Goal: Task Accomplishment & Management: Use online tool/utility

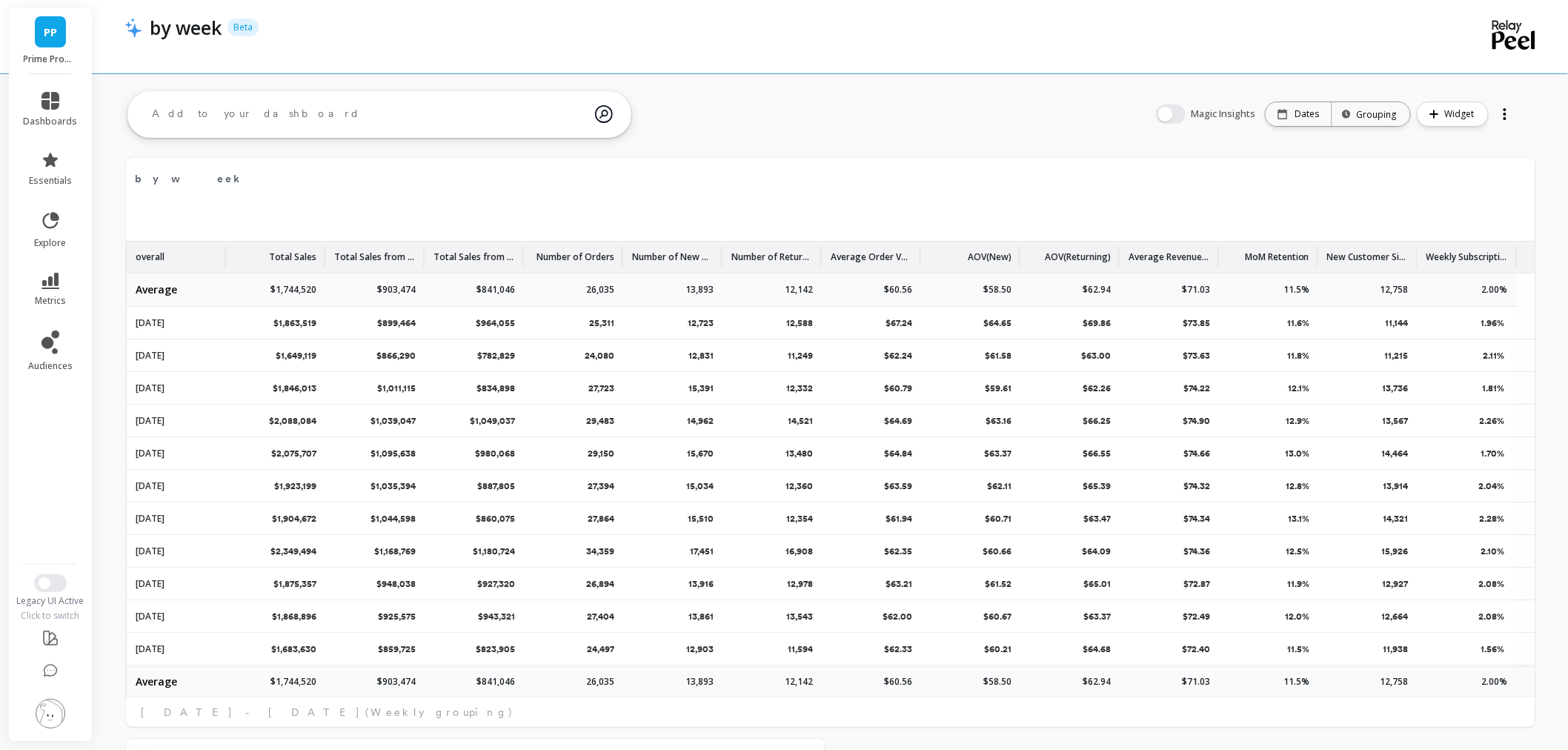
click at [43, 324] on li "audiences" at bounding box center [51, 351] width 72 height 59
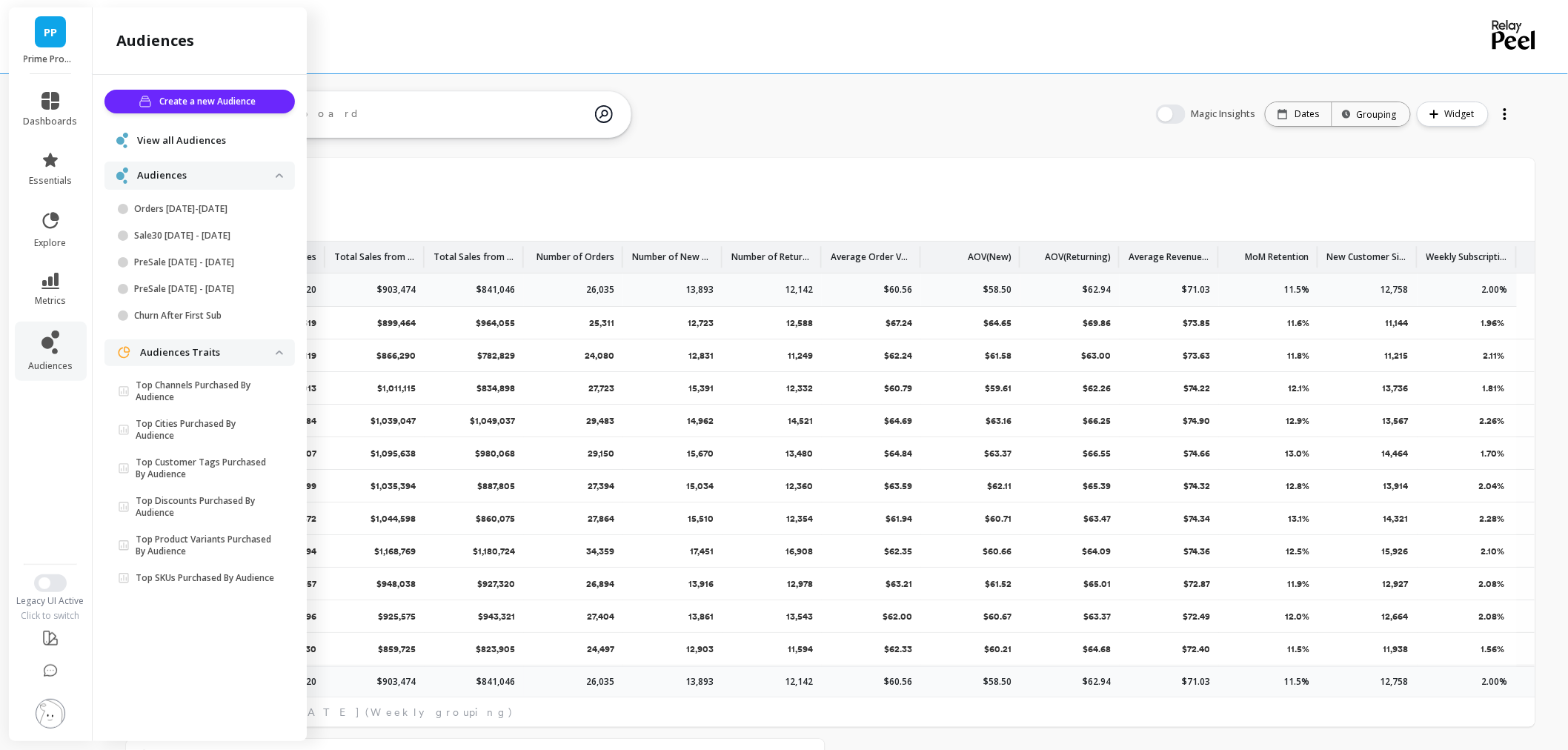
click at [183, 136] on span "View all Audiences" at bounding box center [182, 141] width 89 height 15
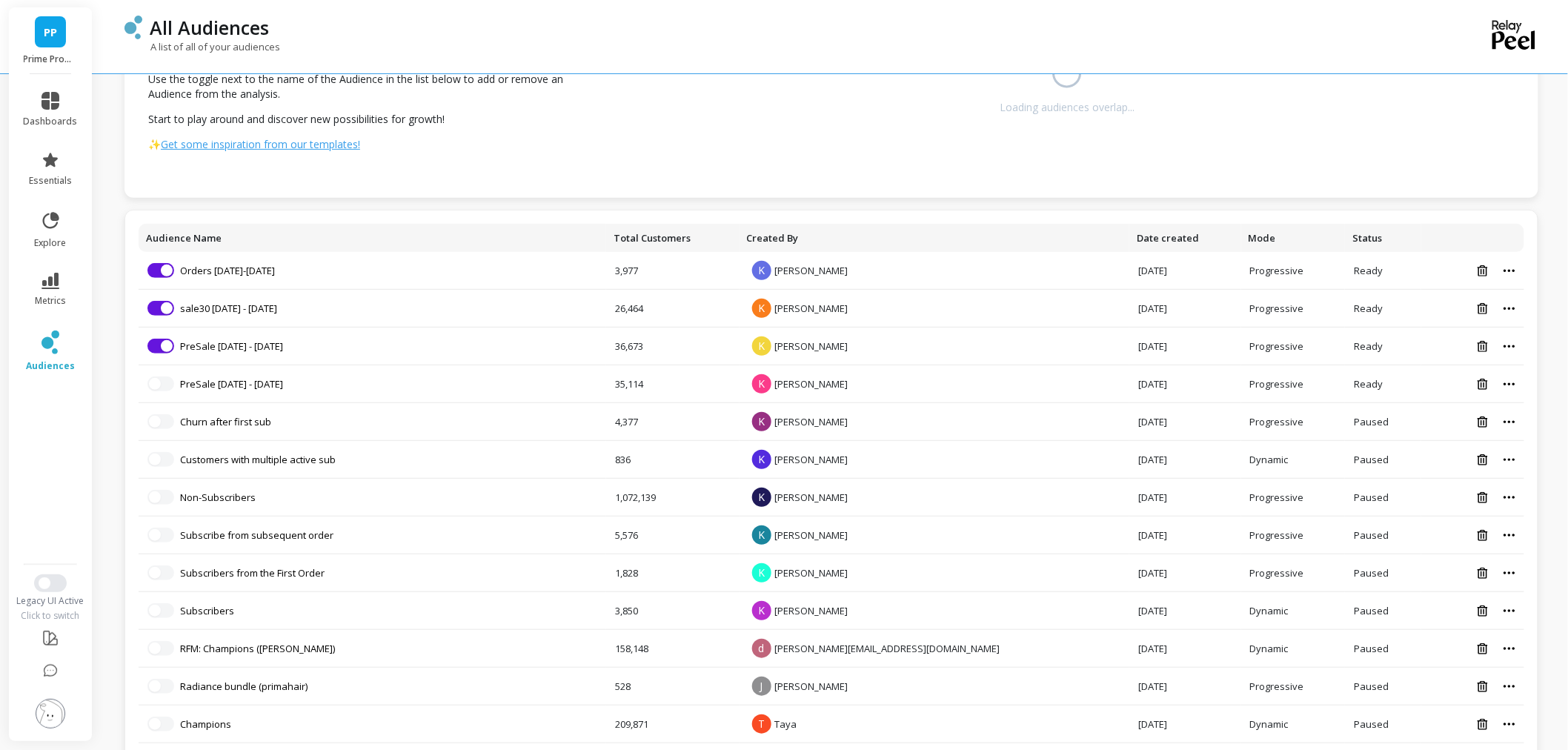
scroll to position [165, 0]
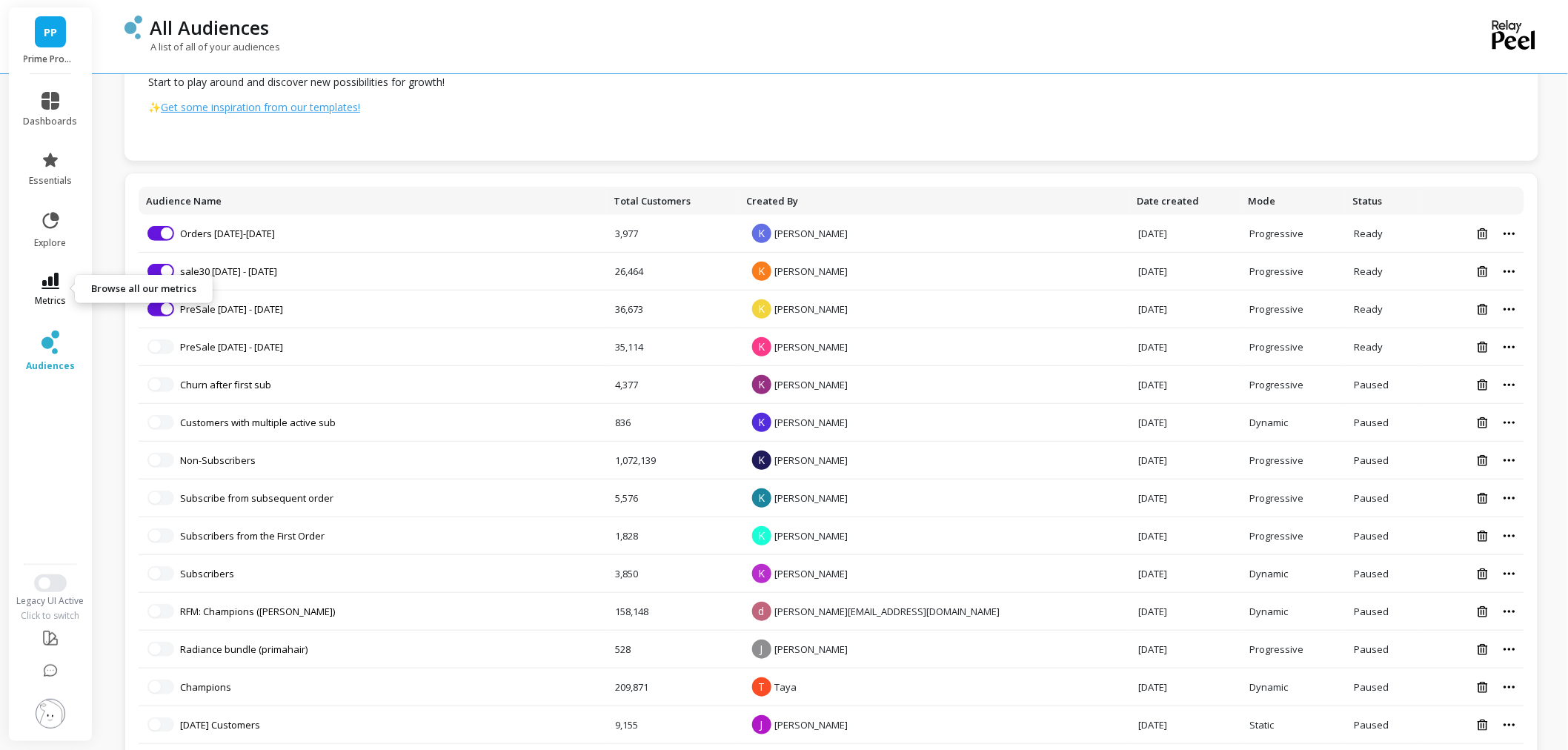
click at [41, 291] on link "metrics" at bounding box center [51, 290] width 54 height 34
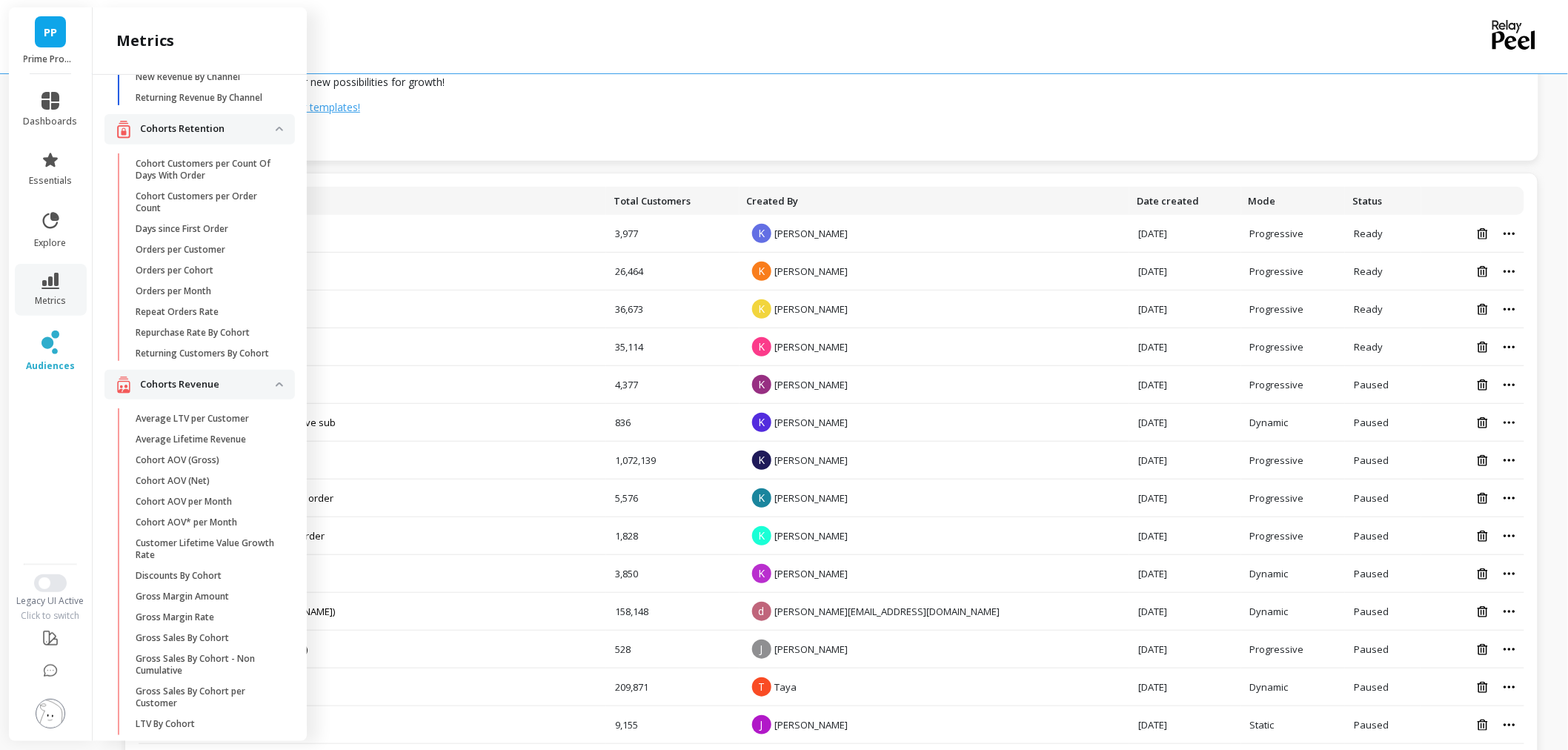
scroll to position [0, 0]
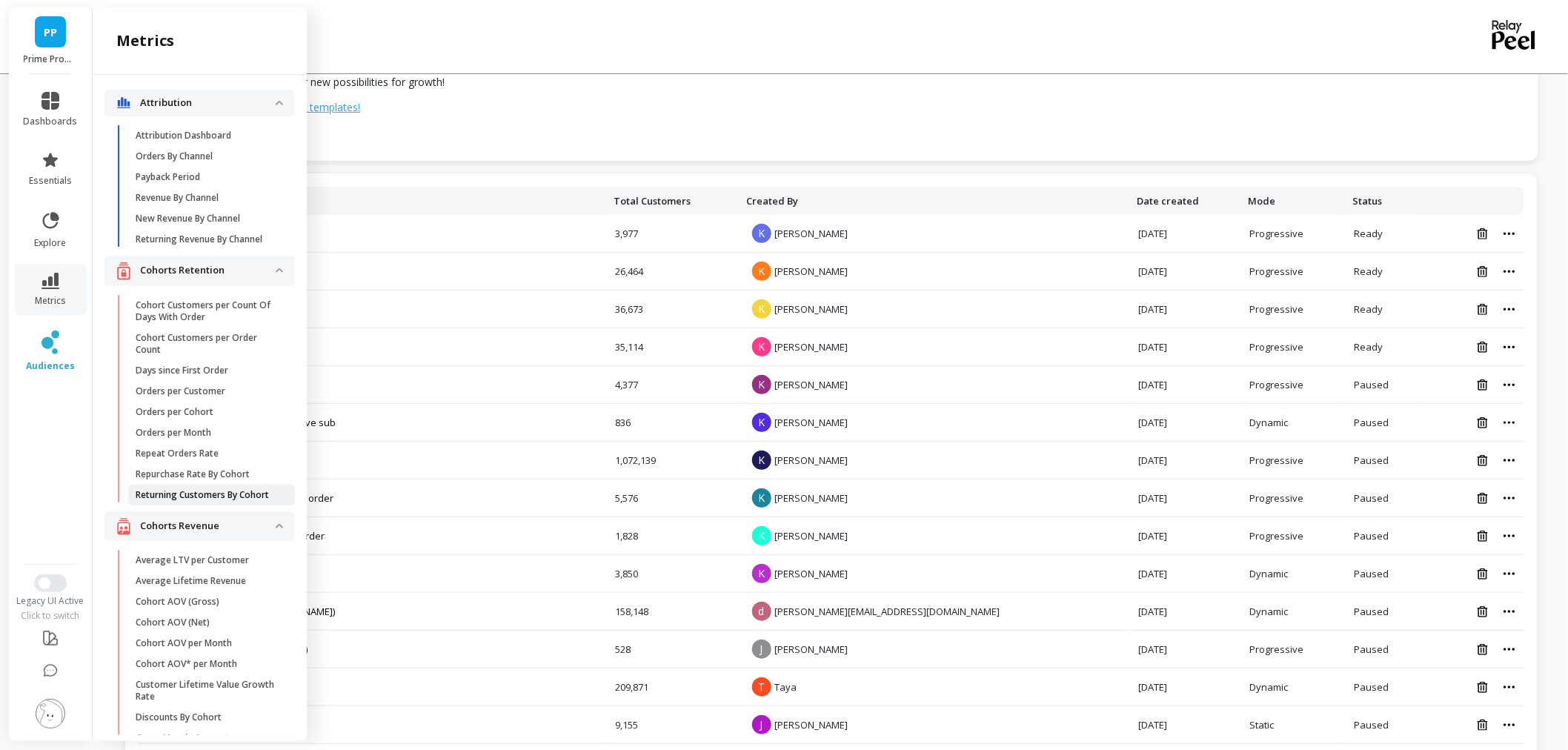
click at [179, 501] on p "Returning Customers By Cohort" at bounding box center [202, 495] width 134 height 12
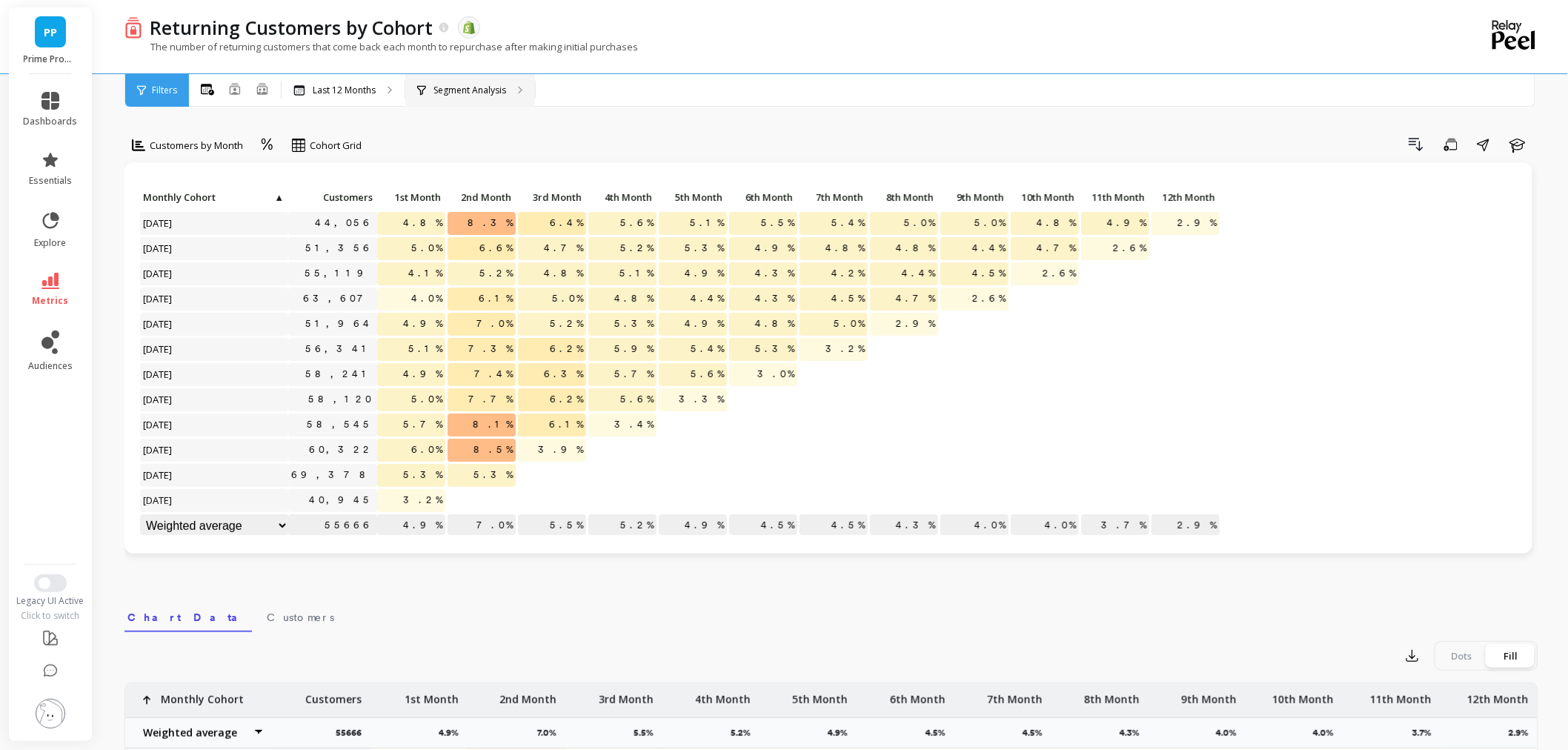
click at [449, 95] on p "Segment Analysis" at bounding box center [470, 91] width 73 height 12
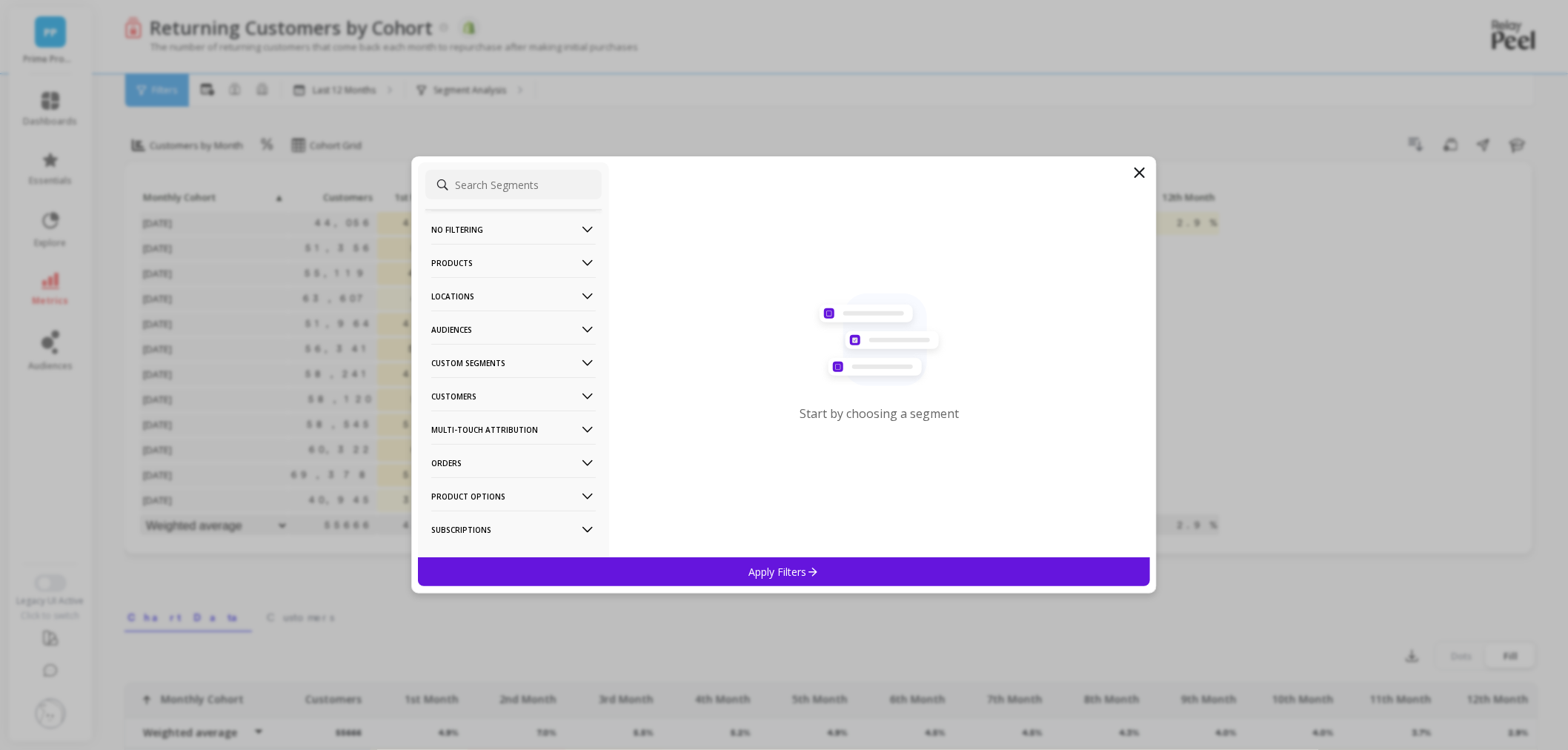
click at [465, 330] on p "Audiences" at bounding box center [514, 329] width 165 height 38
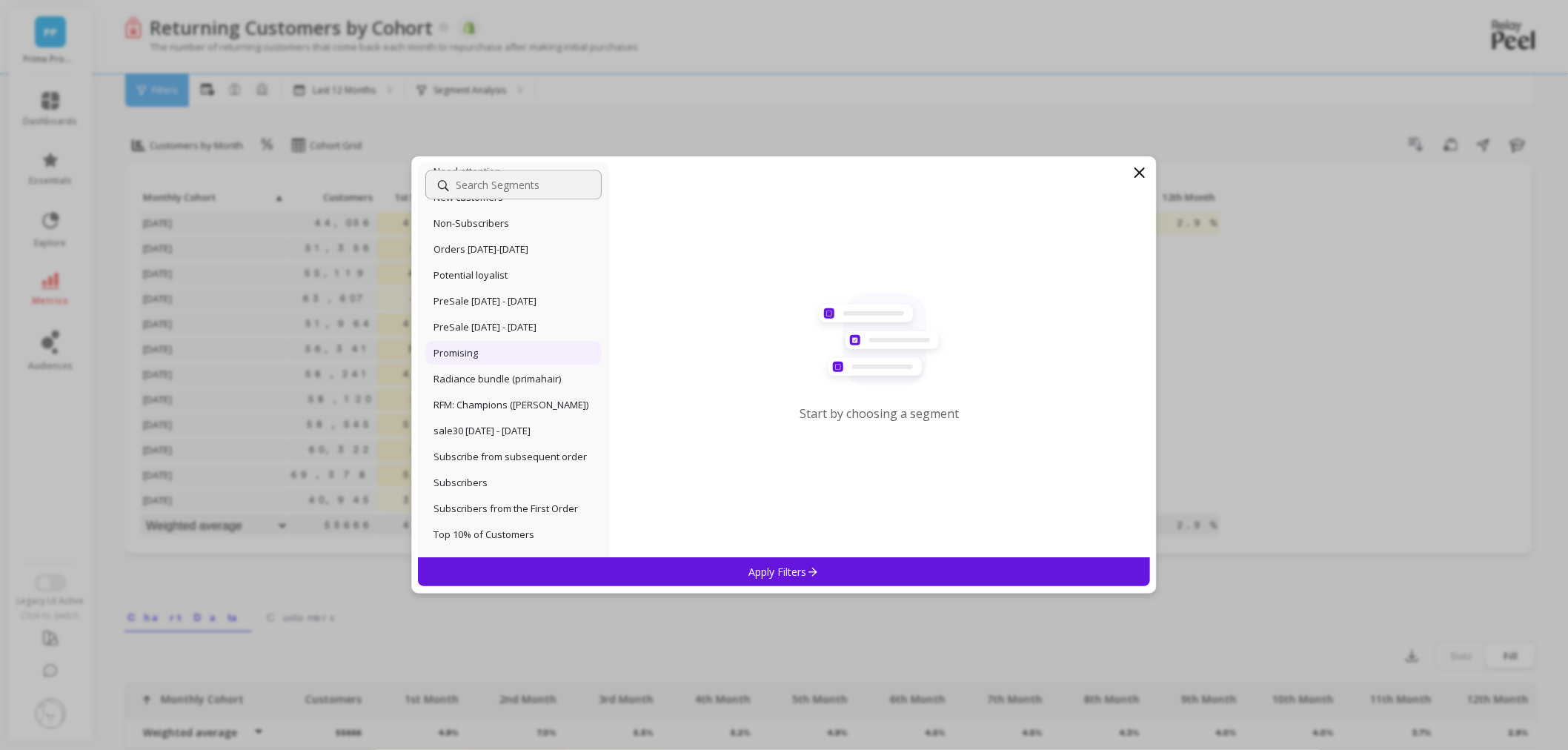
scroll to position [1626, 0]
click at [537, 416] on p "PreSale [DATE] - [DATE]" at bounding box center [485, 409] width 103 height 14
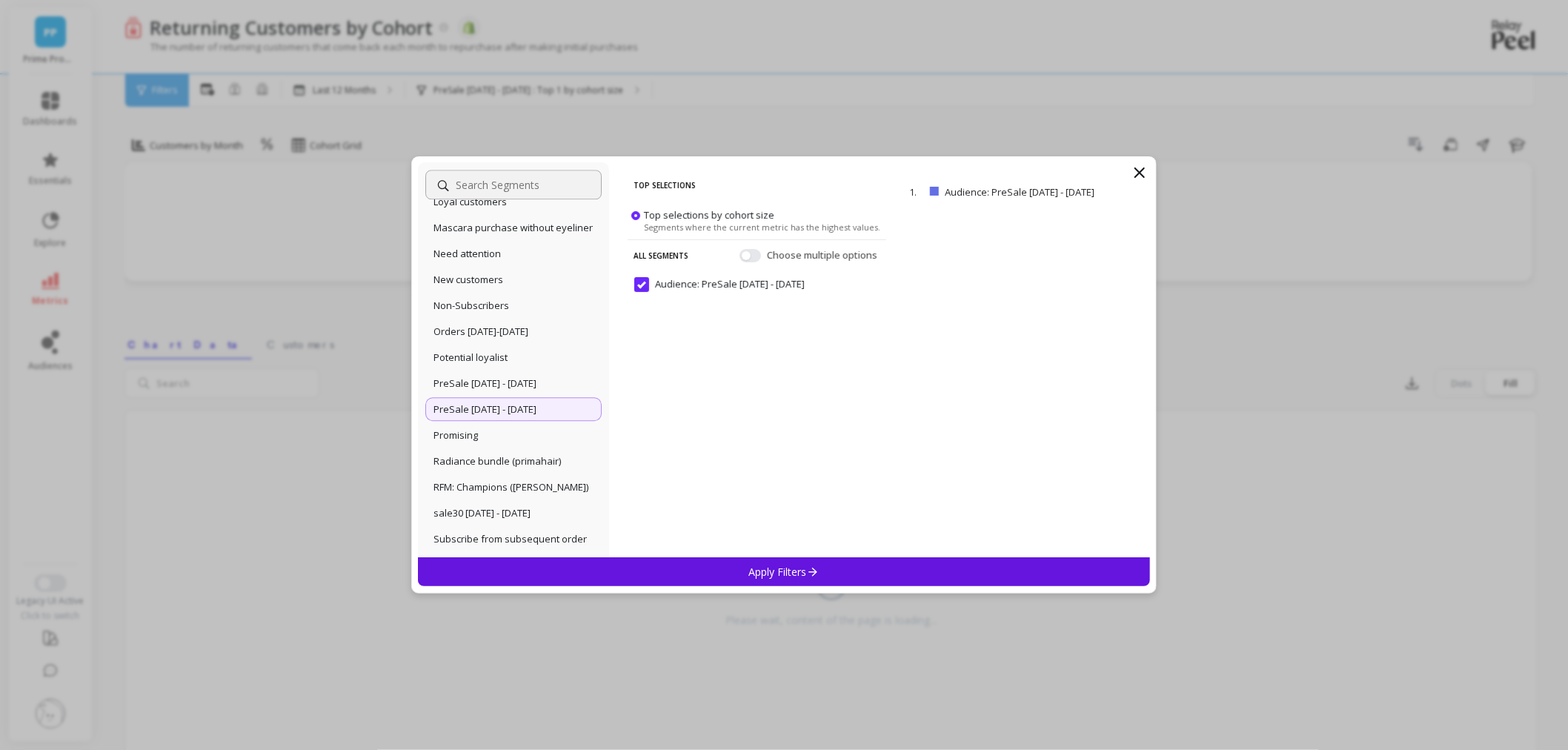
click at [782, 575] on p "Apply Filters" at bounding box center [784, 572] width 70 height 14
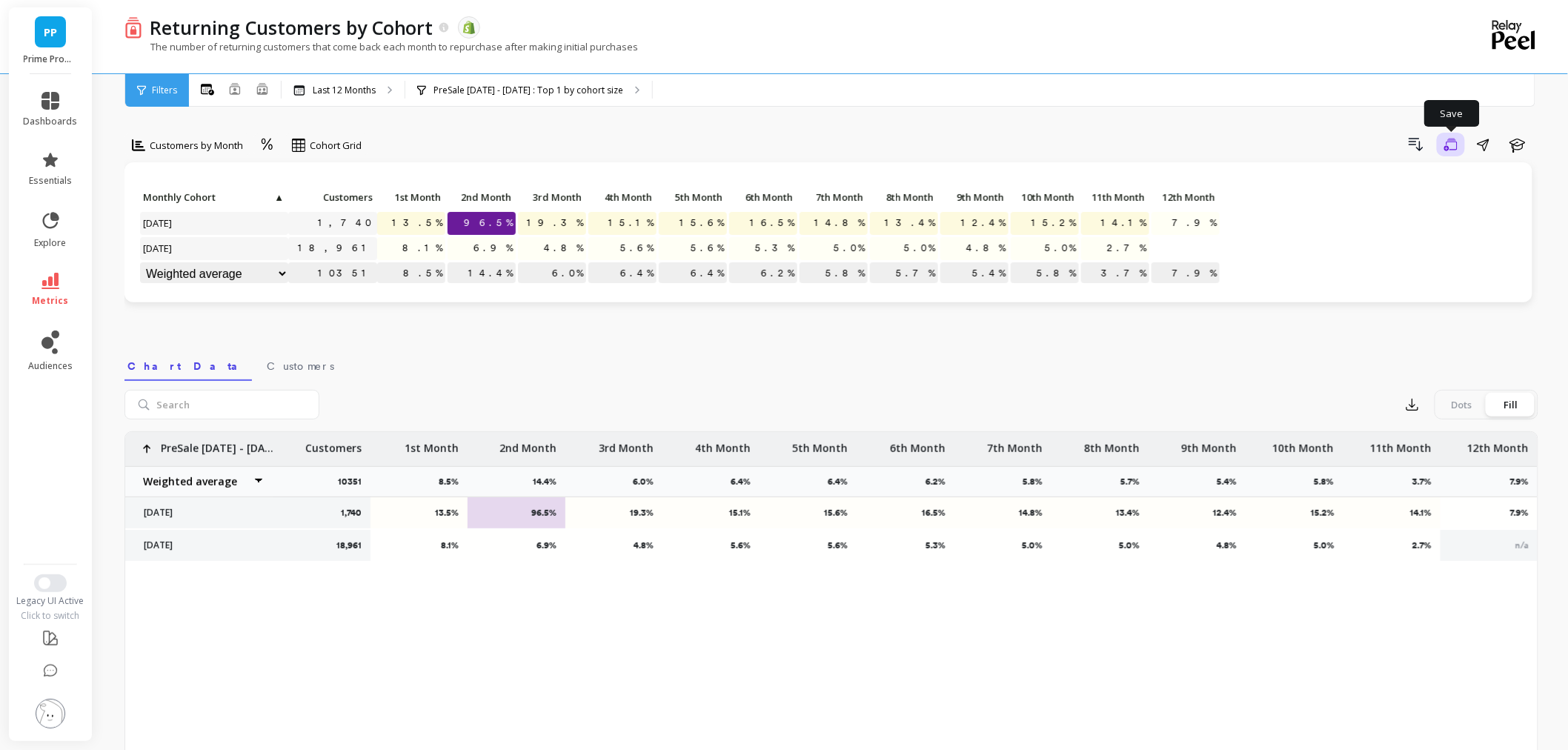
click at [1448, 138] on icon "button" at bounding box center [1451, 145] width 14 height 14
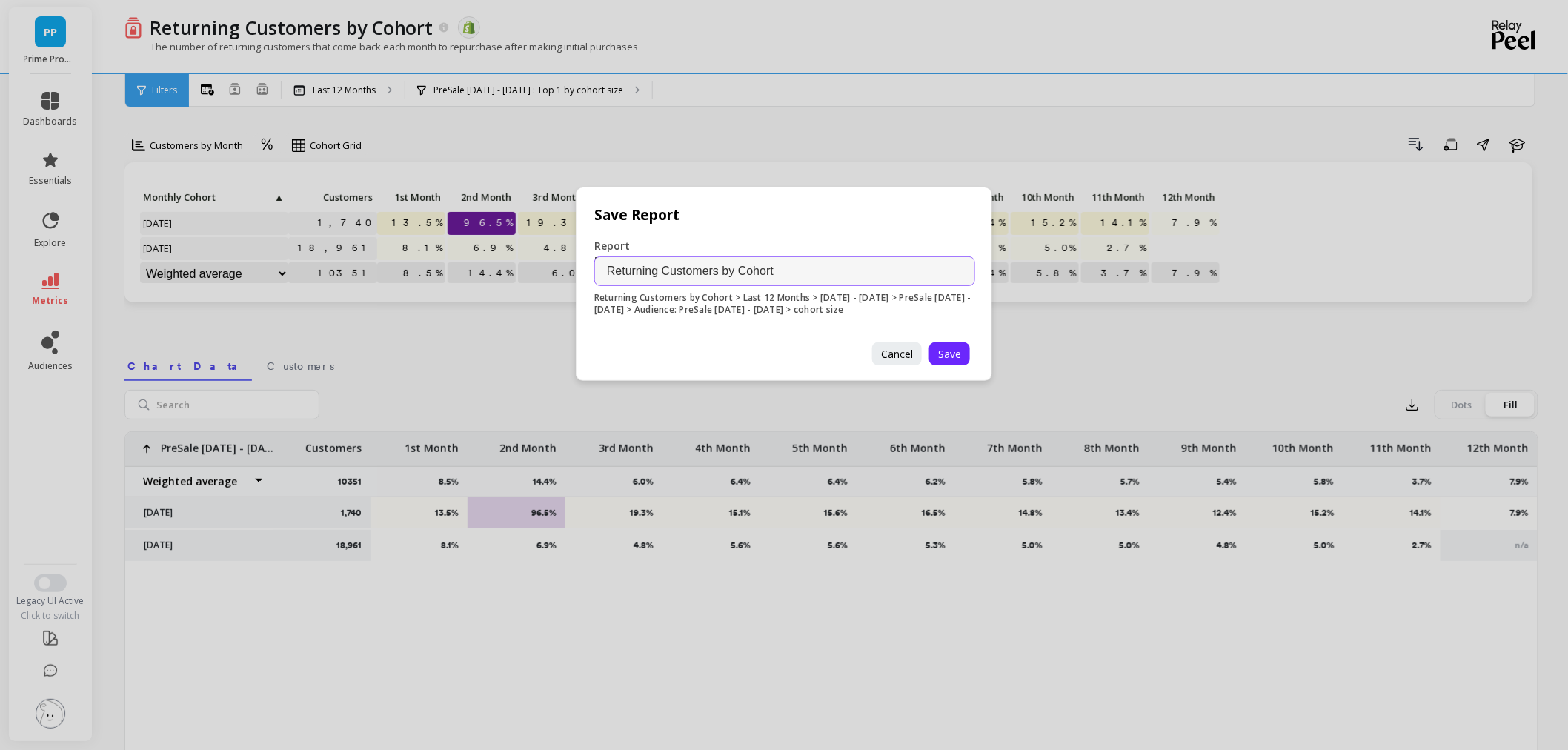
click at [819, 263] on input "Returning Customers by Cohort" at bounding box center [784, 271] width 381 height 30
click at [843, 271] on input "Returning Customers by Cohort 8Nov2024 - 17Nov2024" at bounding box center [784, 271] width 381 height 30
click at [833, 270] on input "Returning Customers by Cohort 8Nov2024 -17Nov2024" at bounding box center [784, 271] width 381 height 30
type input "Returning Customers by Cohort 8Nov2024-17Nov2024"
click at [946, 342] on button "Save" at bounding box center [950, 353] width 41 height 23
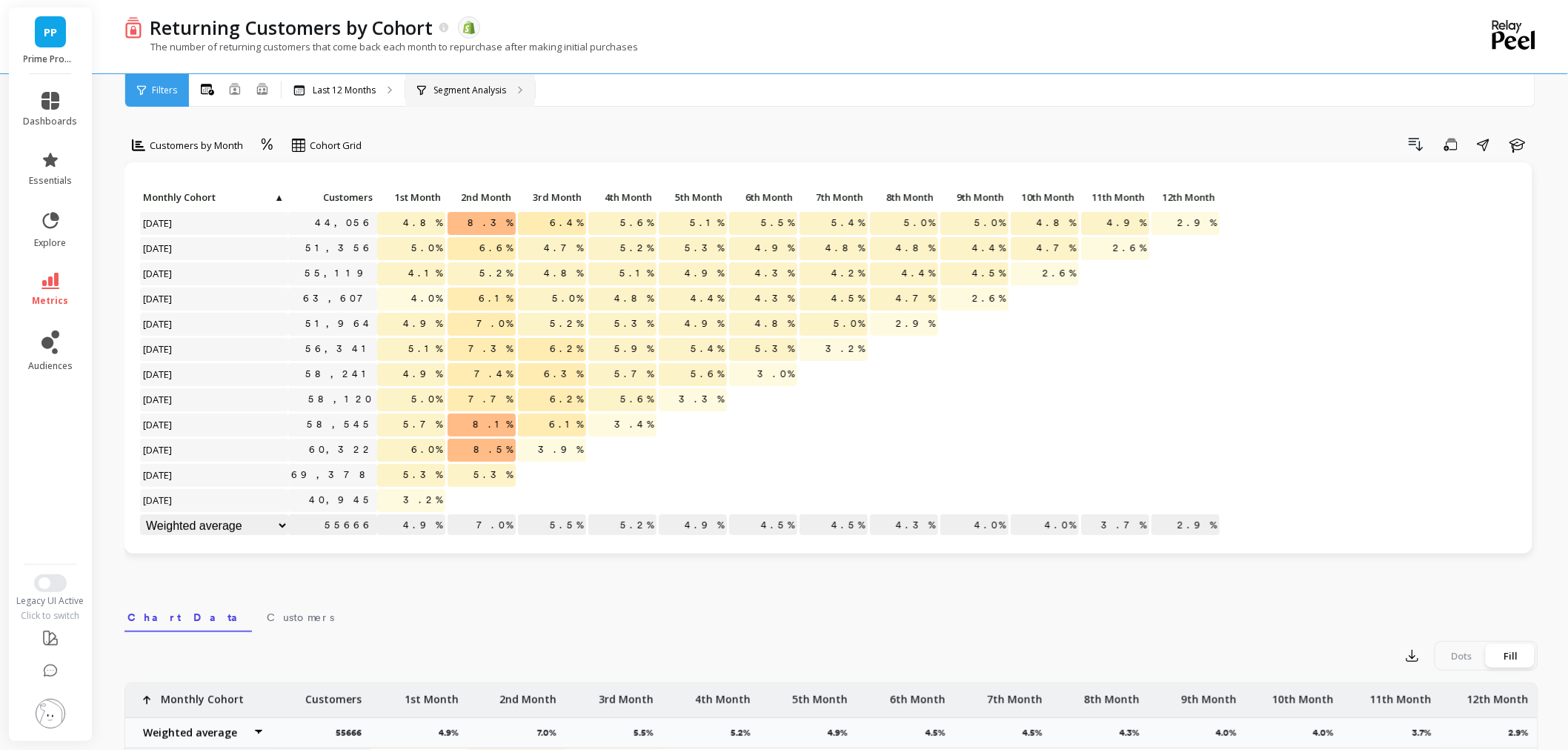
click at [412, 82] on div "Segment Analysis" at bounding box center [470, 90] width 129 height 33
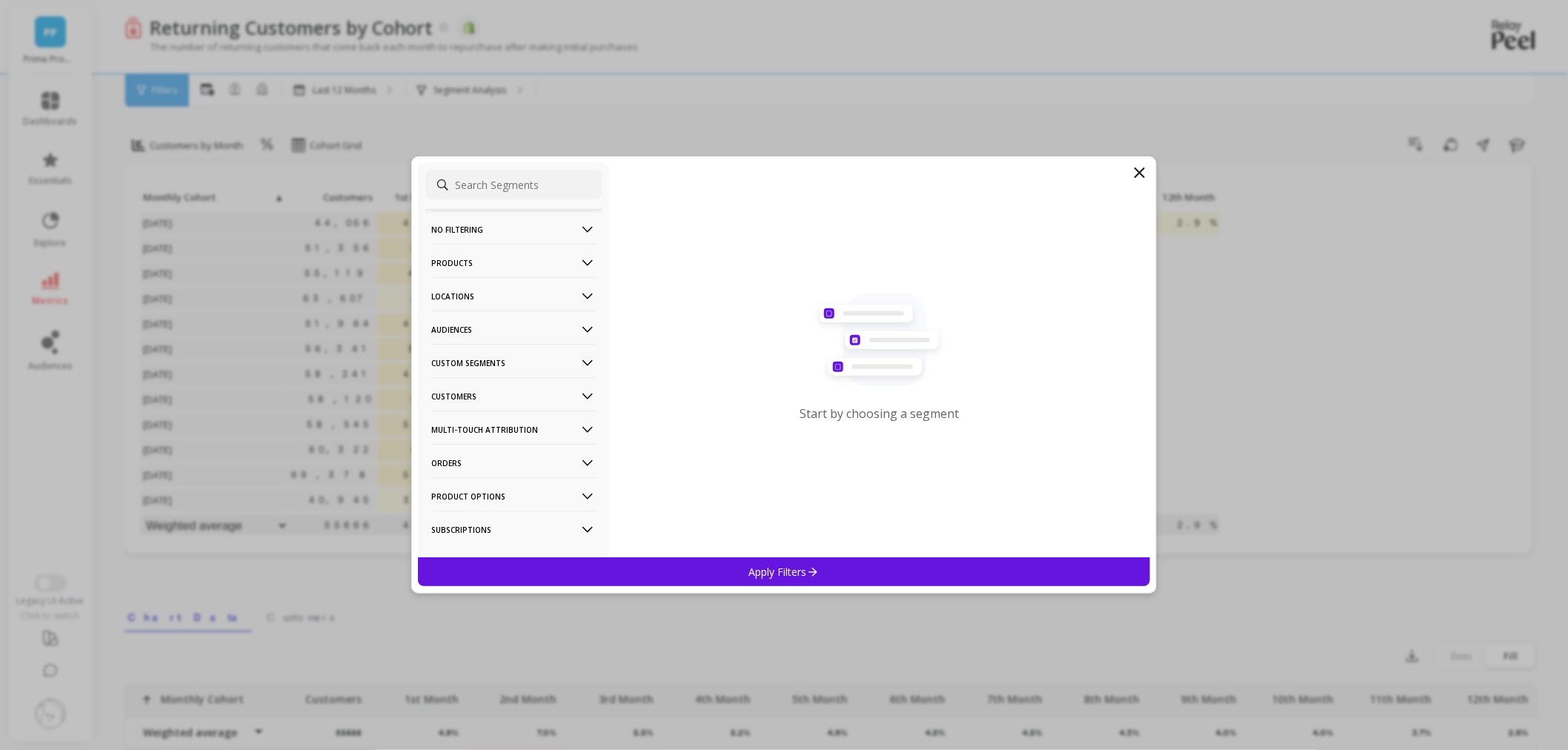
click at [479, 327] on p "Audiences" at bounding box center [514, 329] width 165 height 38
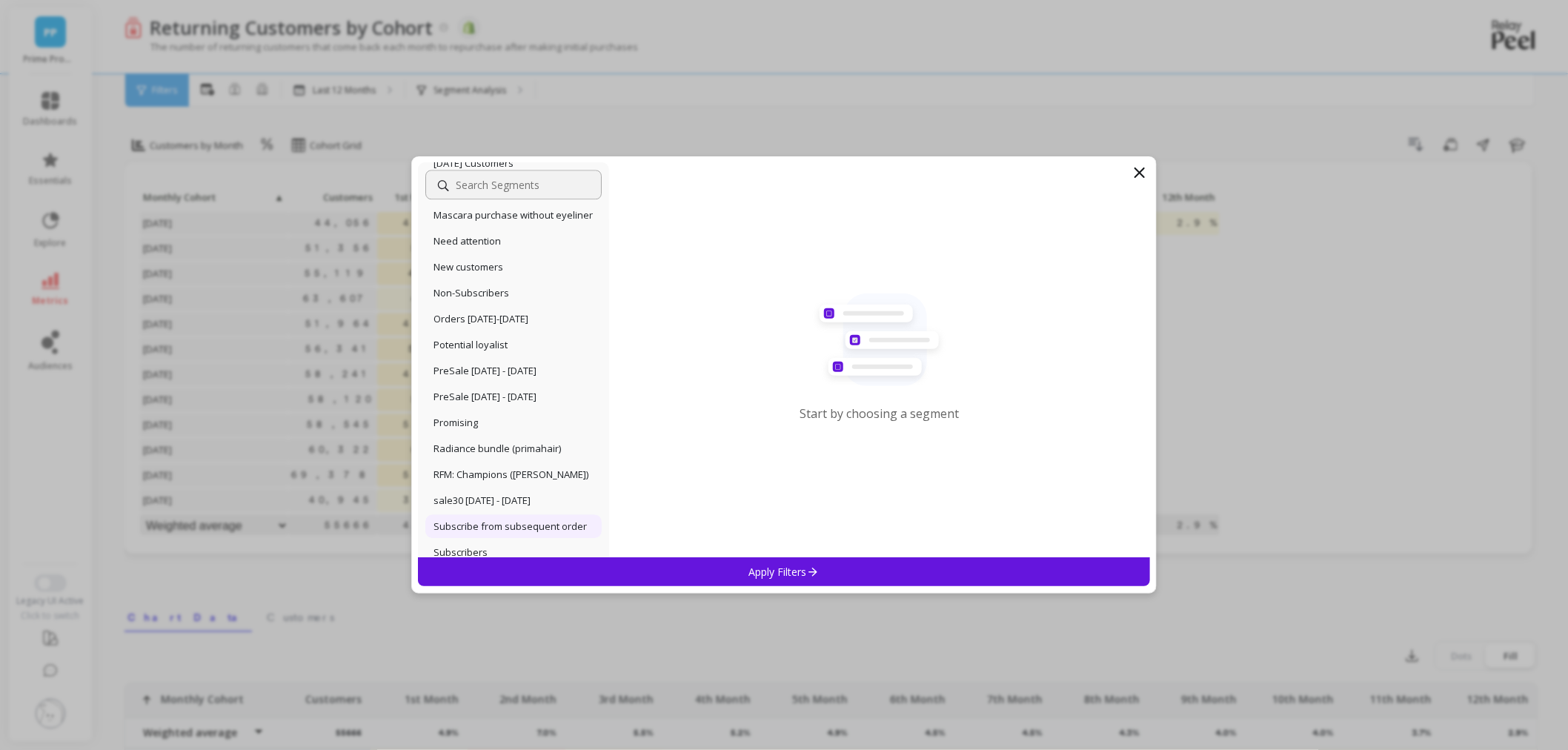
scroll to position [1626, 0]
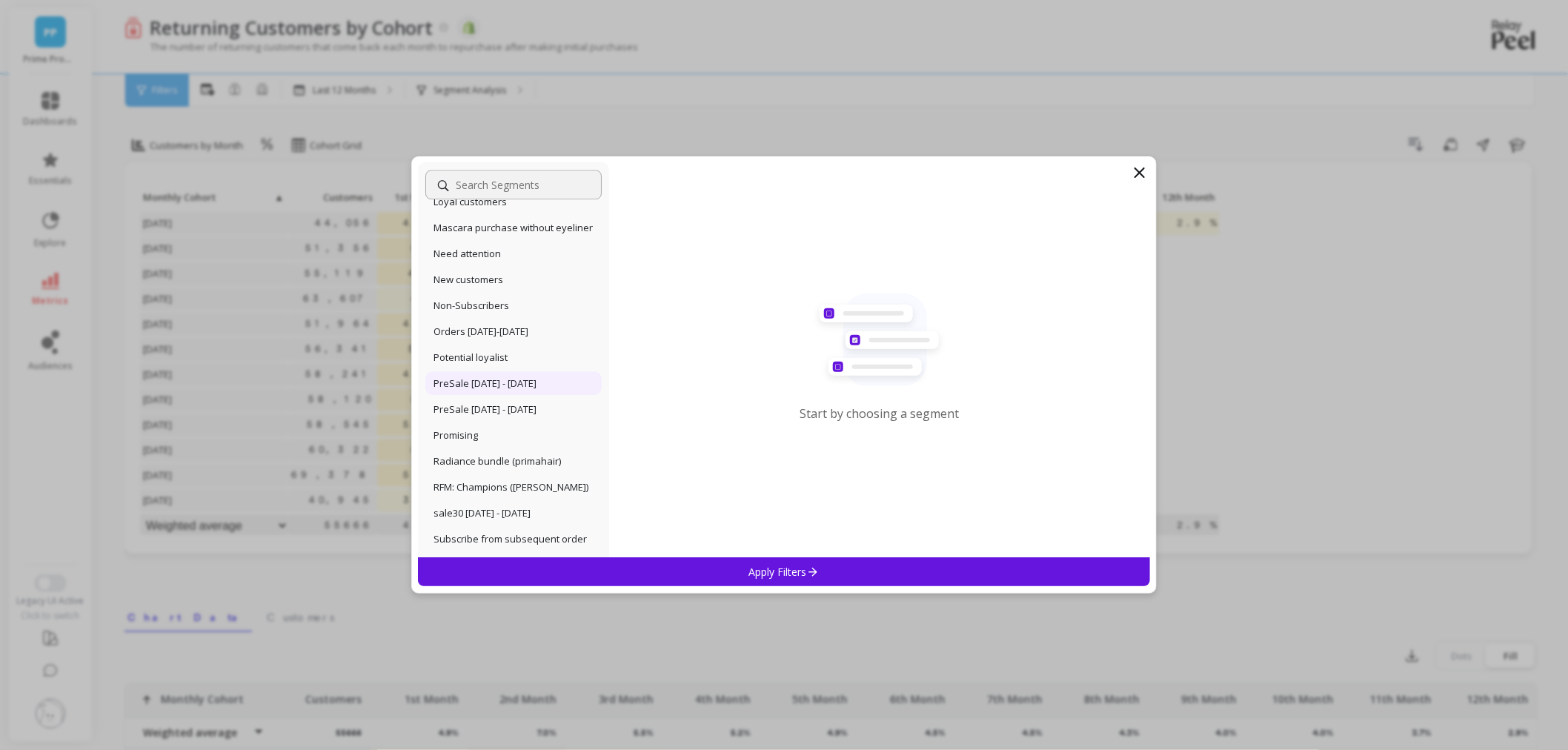
click at [494, 390] on p "PreSale [DATE] - [DATE]" at bounding box center [485, 383] width 103 height 14
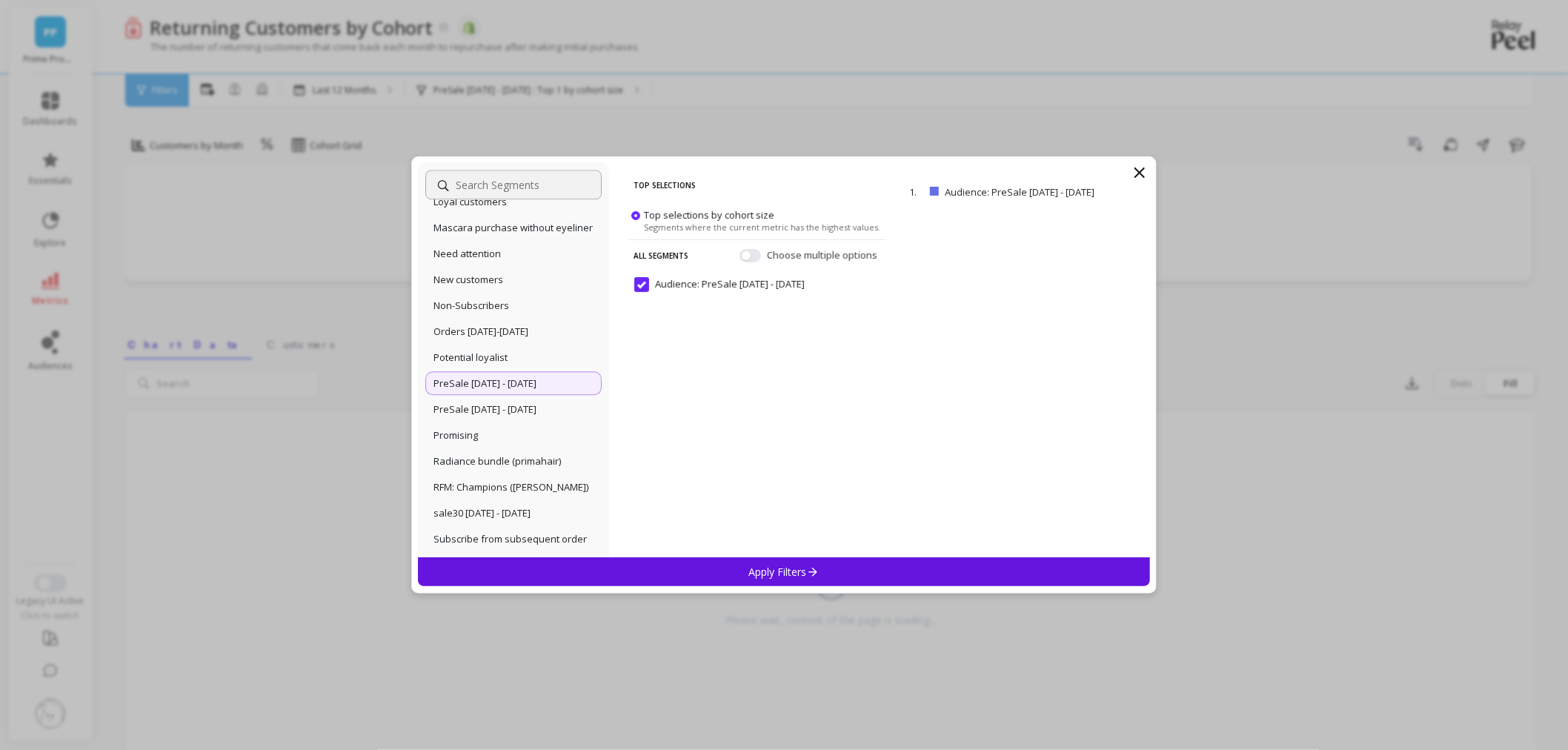
click at [781, 578] on p "Apply Filters" at bounding box center [784, 572] width 70 height 14
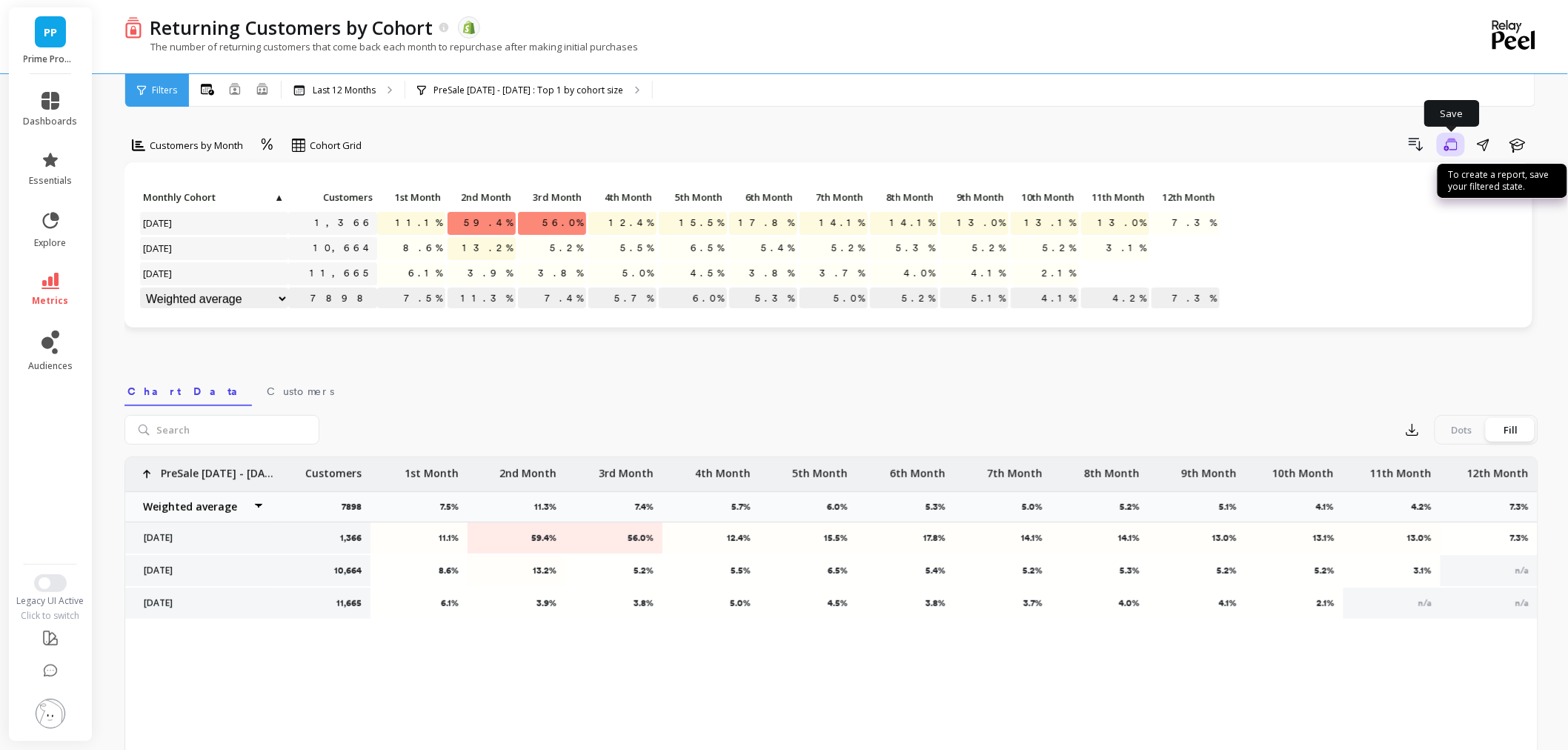
click at [1454, 150] on icon "button" at bounding box center [1451, 145] width 14 height 14
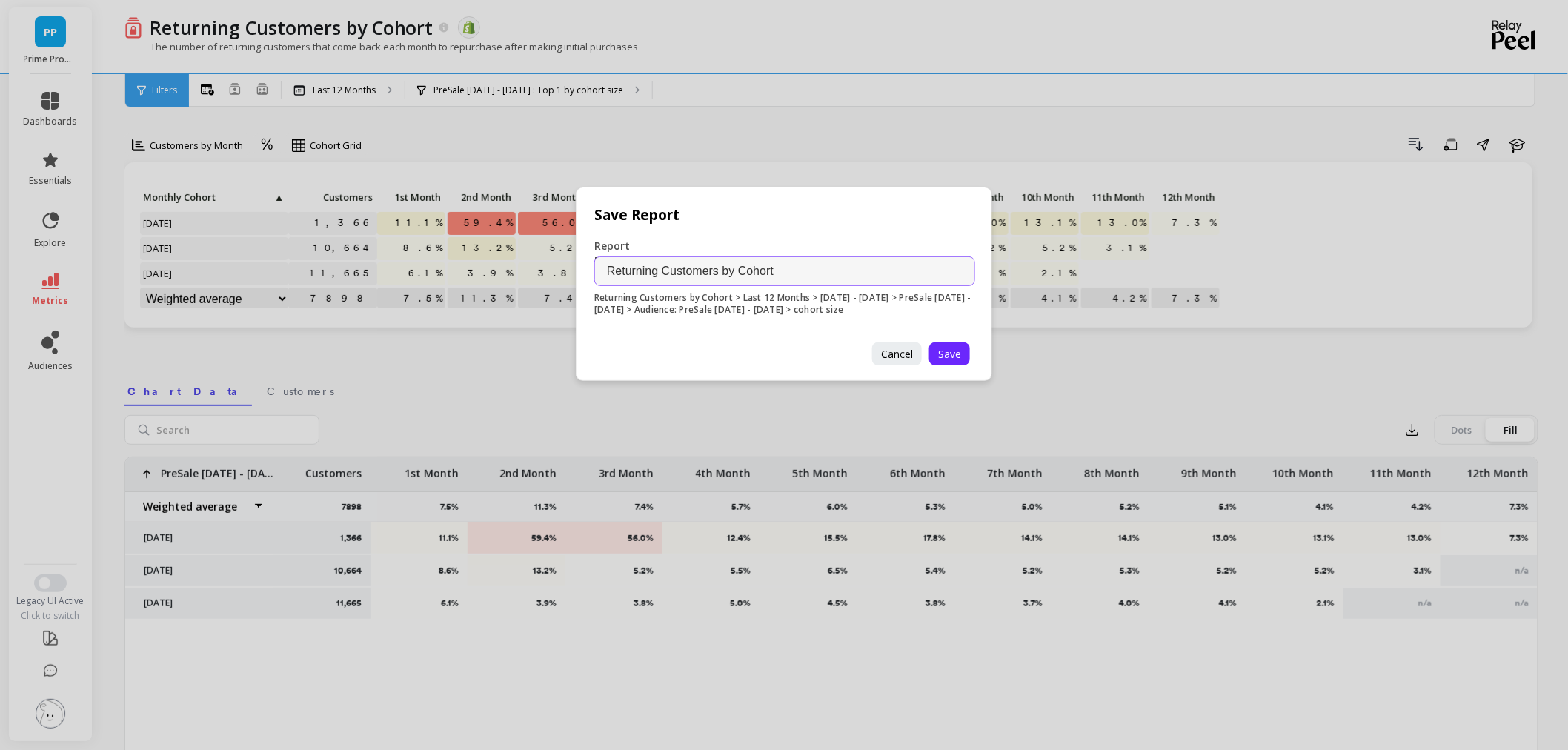
click at [779, 267] on input "Returning Customers by Cohort" at bounding box center [784, 271] width 381 height 30
type input "Returning Customers by Cohort 27Nov2024-4Dec2024"
click at [943, 349] on span "Save" at bounding box center [949, 353] width 23 height 14
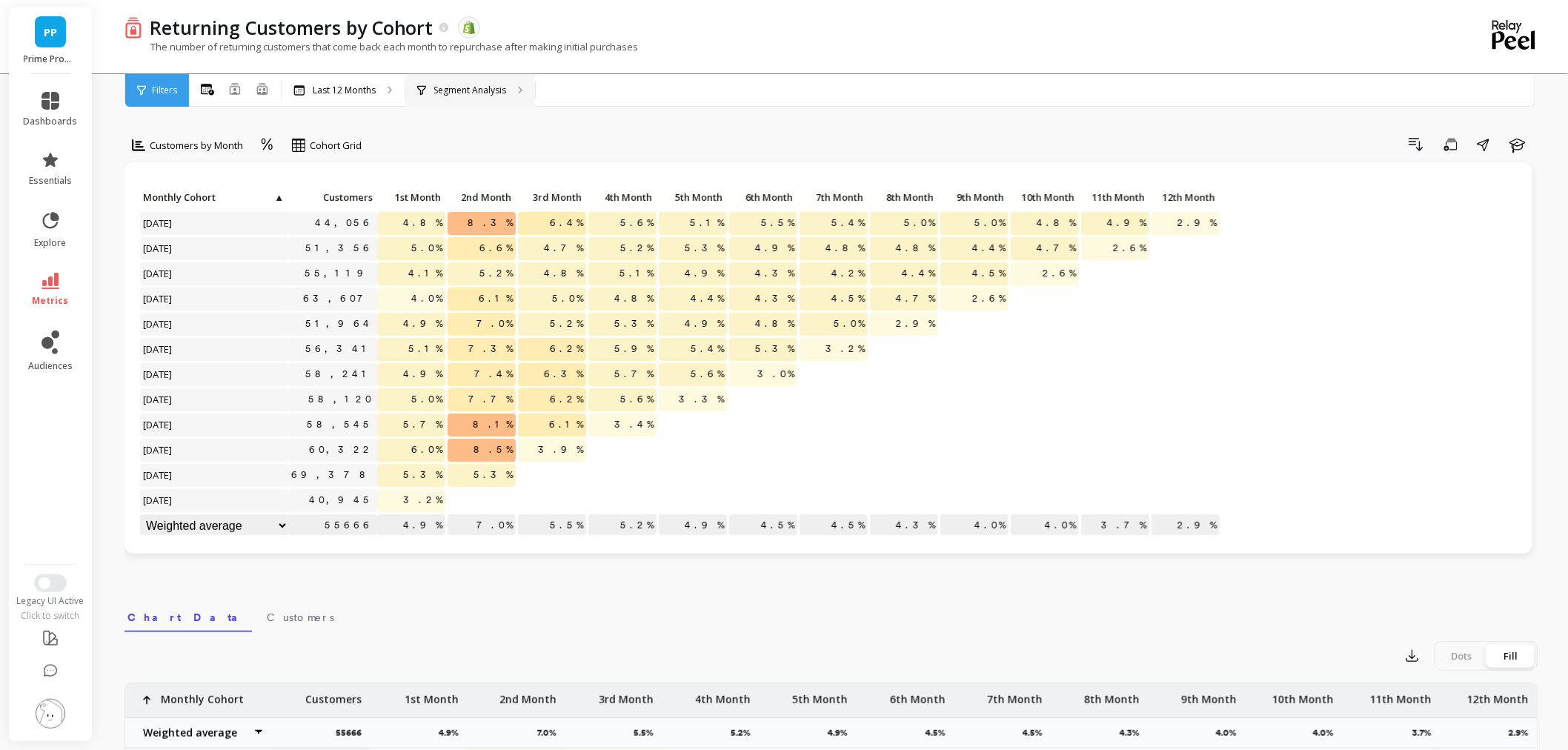
click at [438, 85] on p "Segment Analysis" at bounding box center [470, 91] width 73 height 12
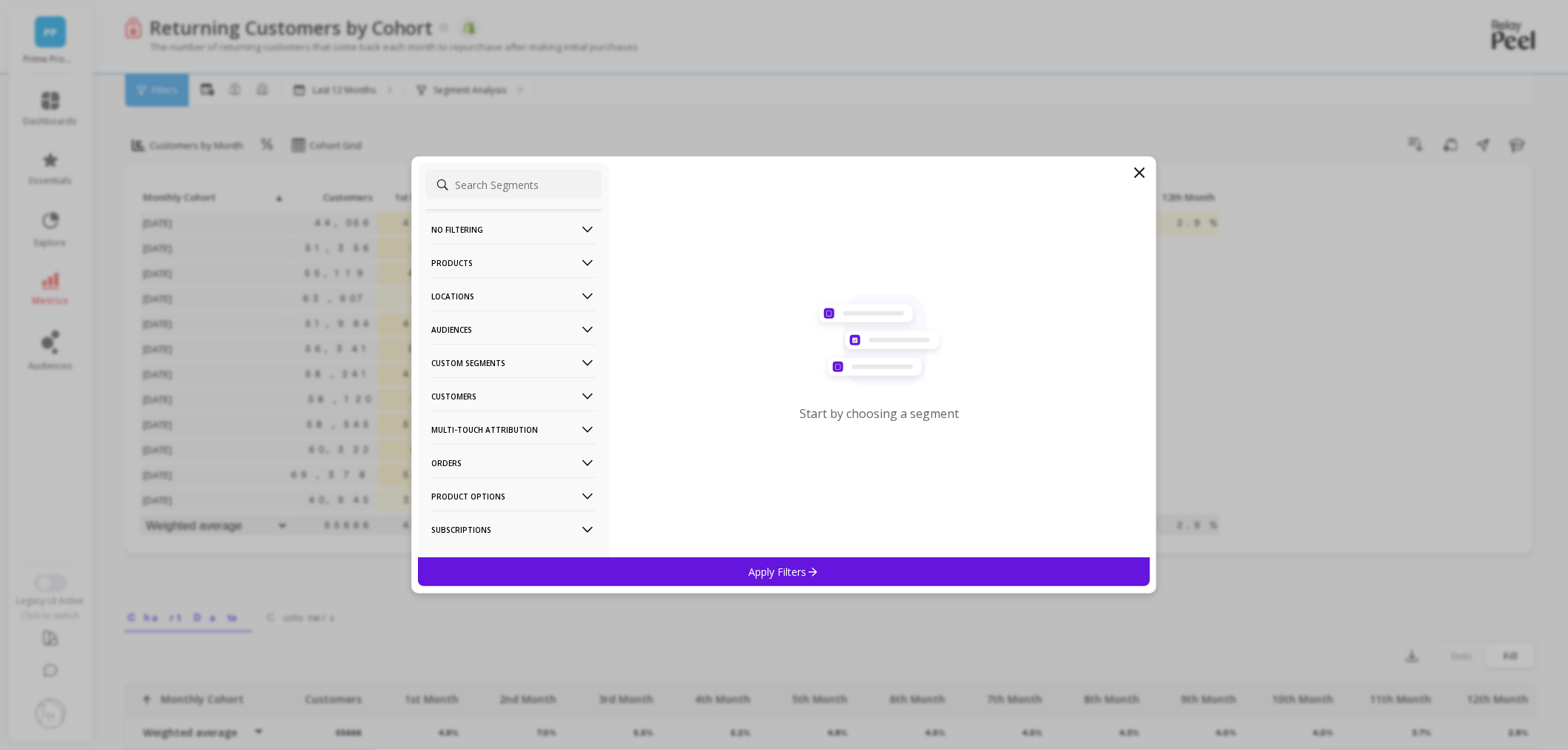
click at [483, 322] on p "Audiences" at bounding box center [514, 329] width 165 height 38
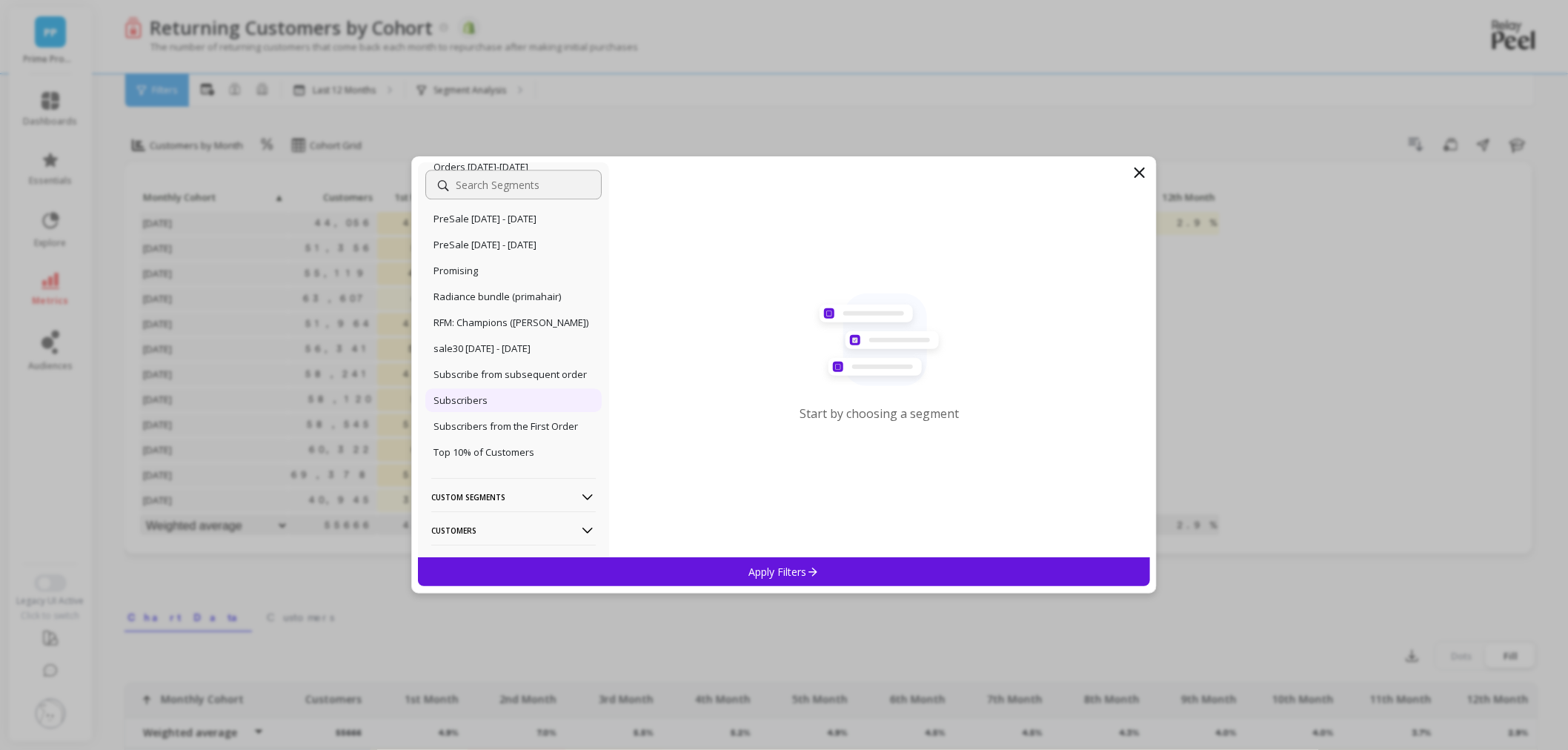
scroll to position [1708, 0]
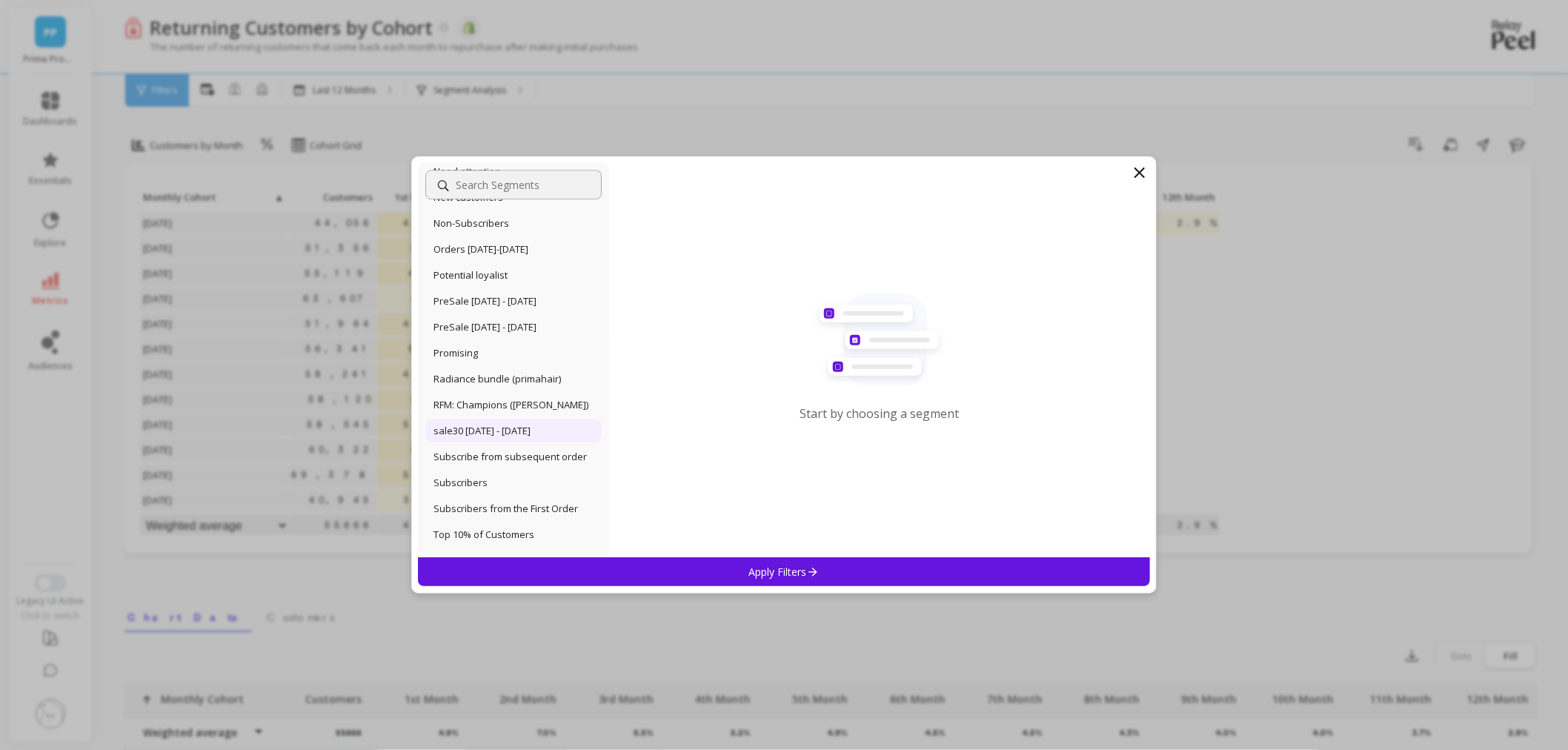
click at [531, 437] on p "sale30 [DATE] - [DATE]" at bounding box center [482, 430] width 97 height 14
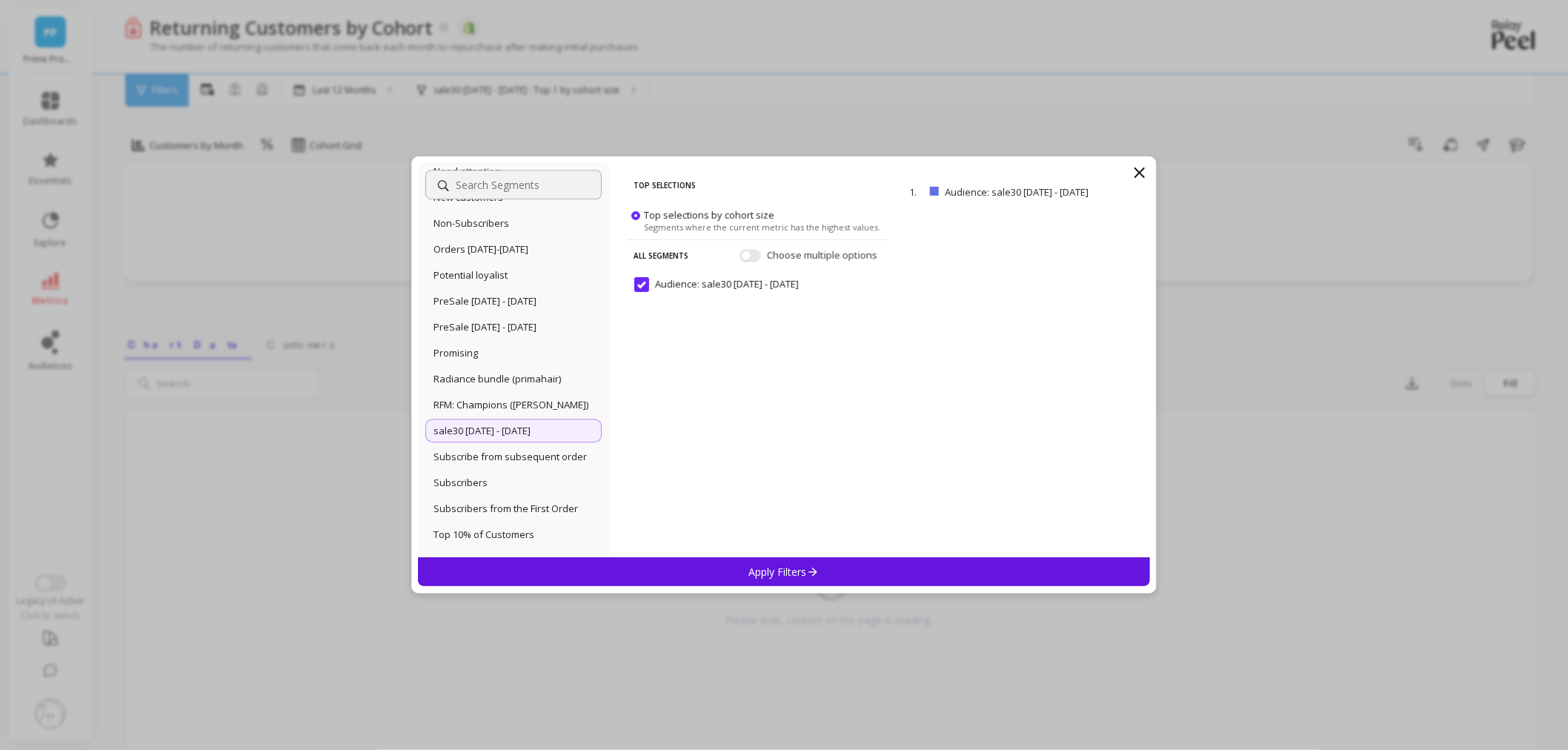
click at [804, 575] on p "Apply Filters" at bounding box center [784, 572] width 70 height 14
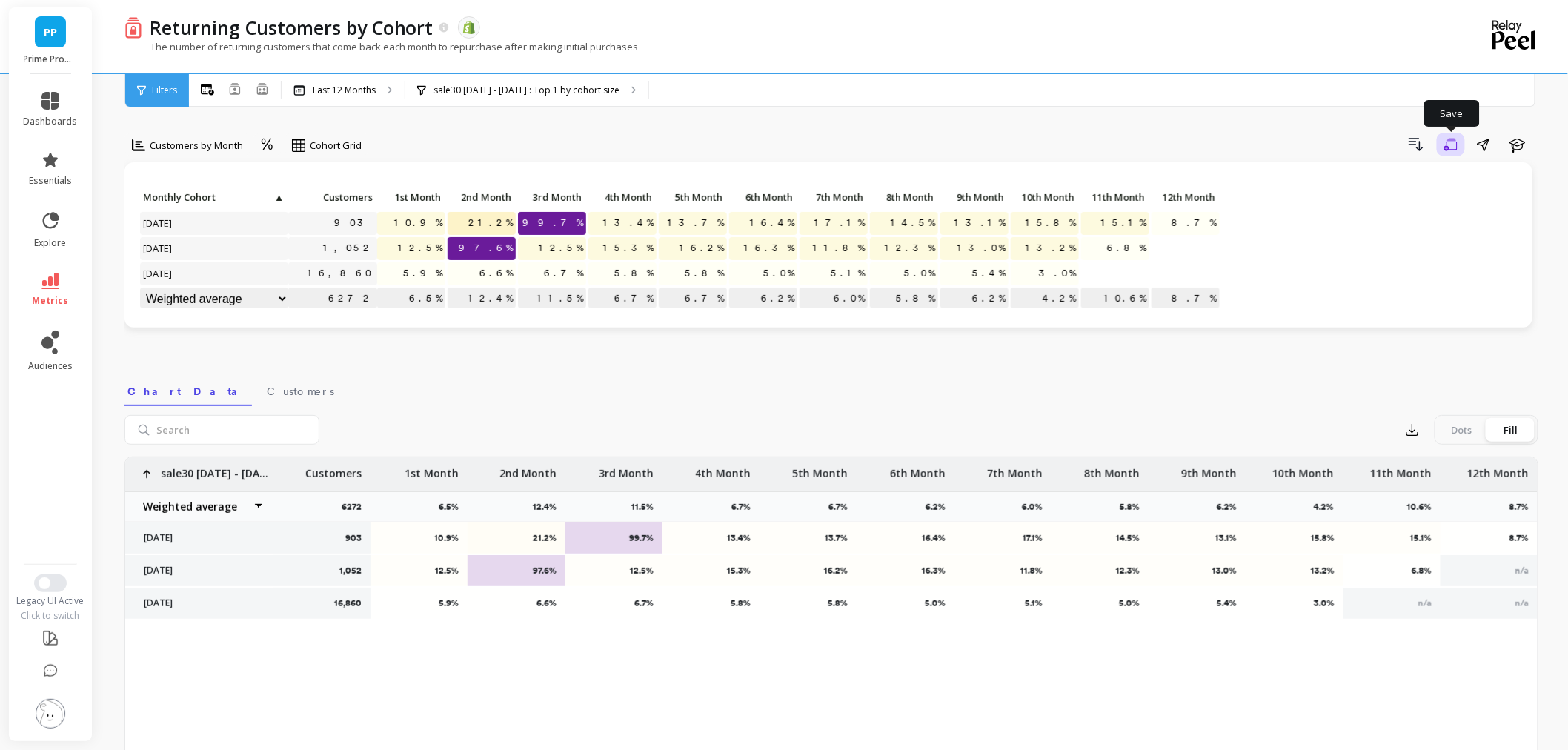
click at [1449, 144] on icon "button" at bounding box center [1451, 145] width 14 height 14
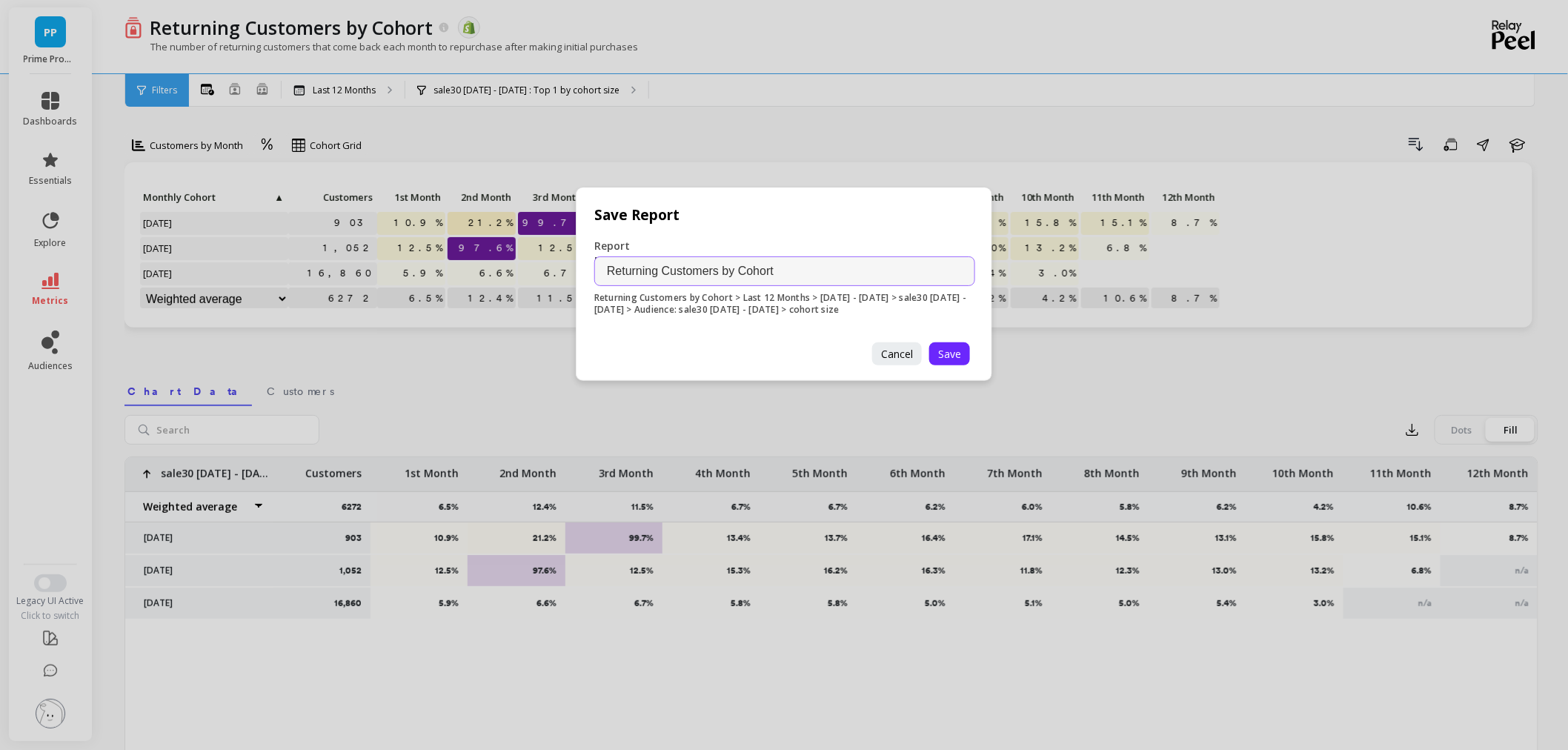
click at [820, 272] on input "Returning Customers by Cohort" at bounding box center [784, 271] width 381 height 30
type input "Returning Customers by Cohort 26Dec2024-31Dec2024"
click at [944, 342] on button "Save" at bounding box center [950, 353] width 41 height 23
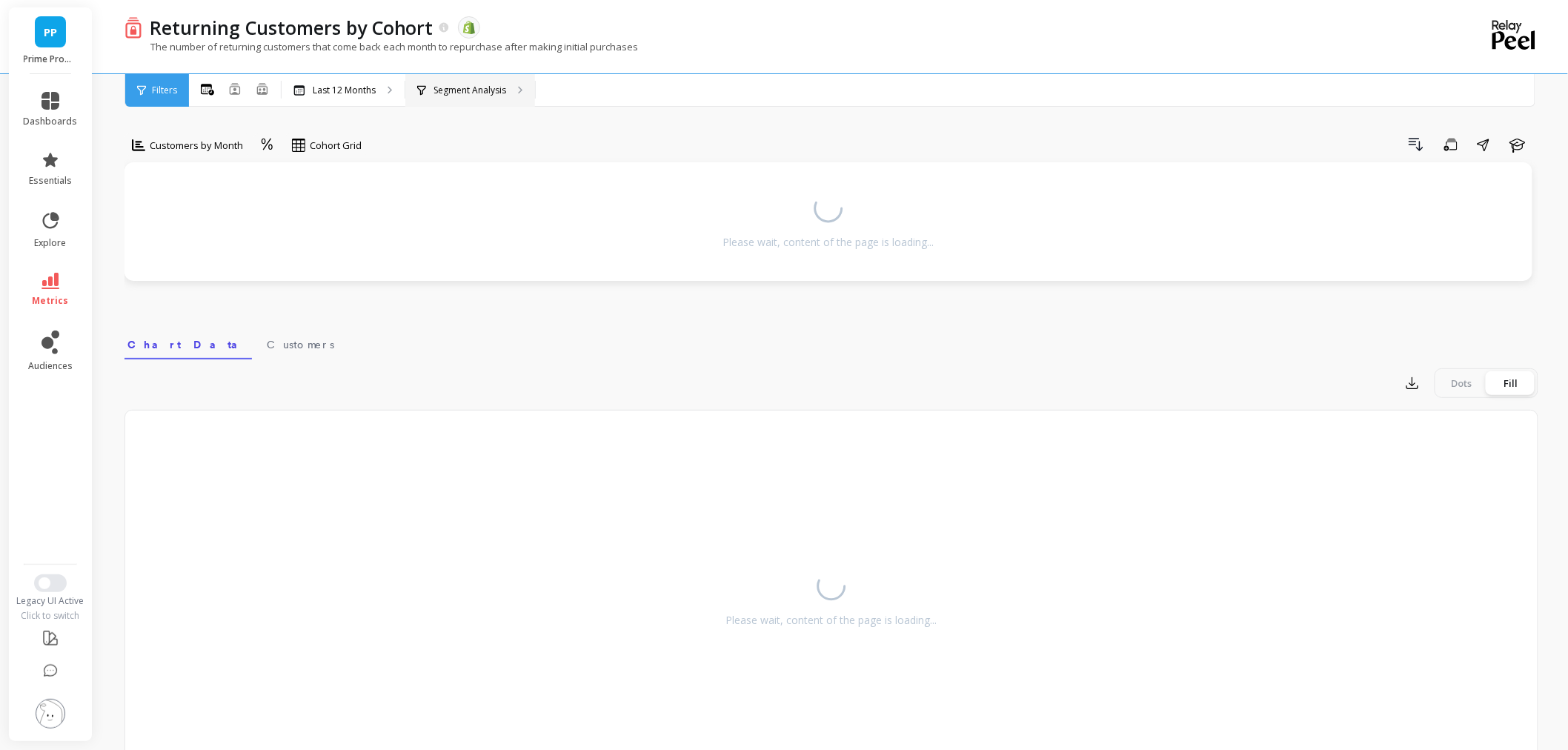
click at [448, 92] on p "Segment Analysis" at bounding box center [470, 91] width 73 height 12
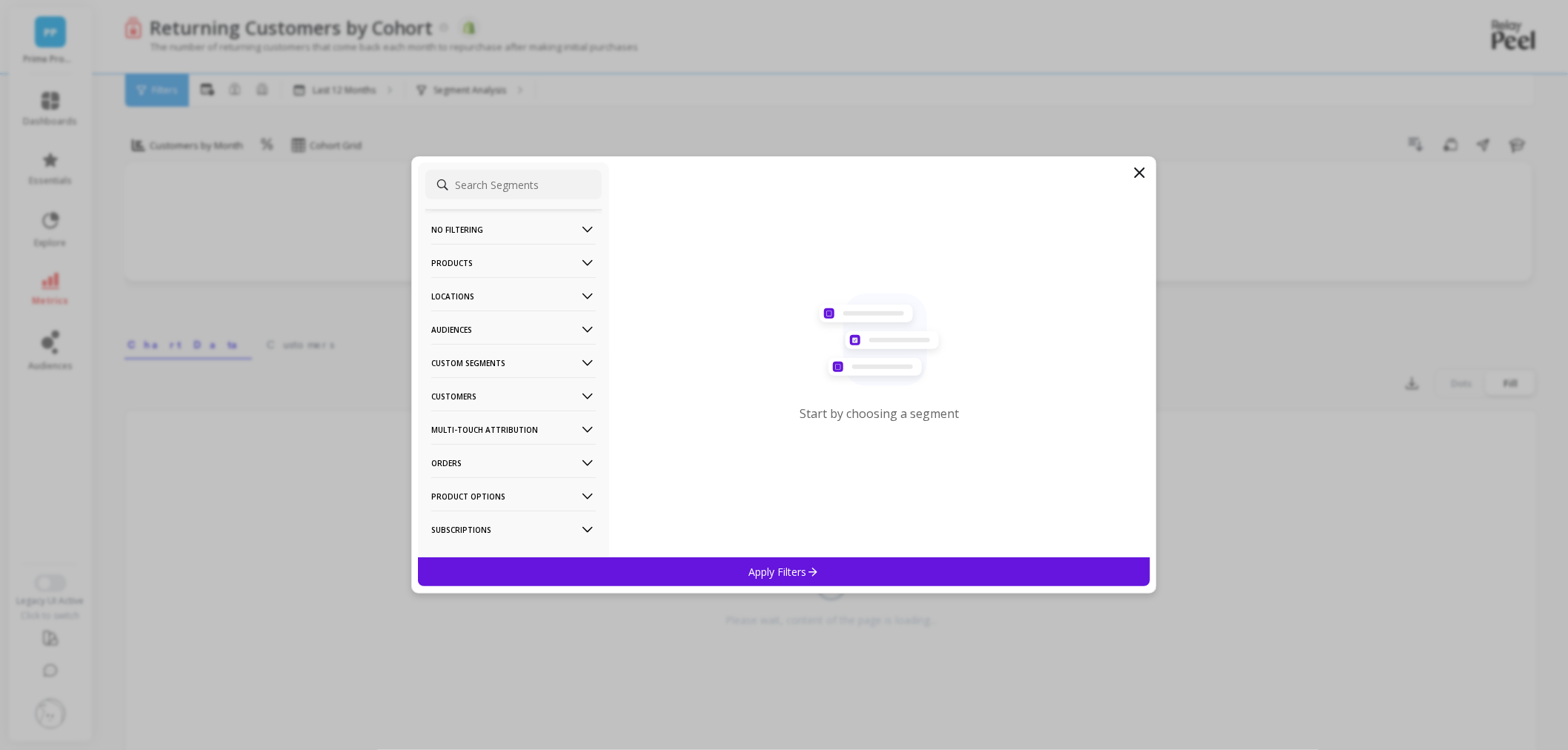
click at [482, 332] on p "Audiences" at bounding box center [514, 329] width 165 height 38
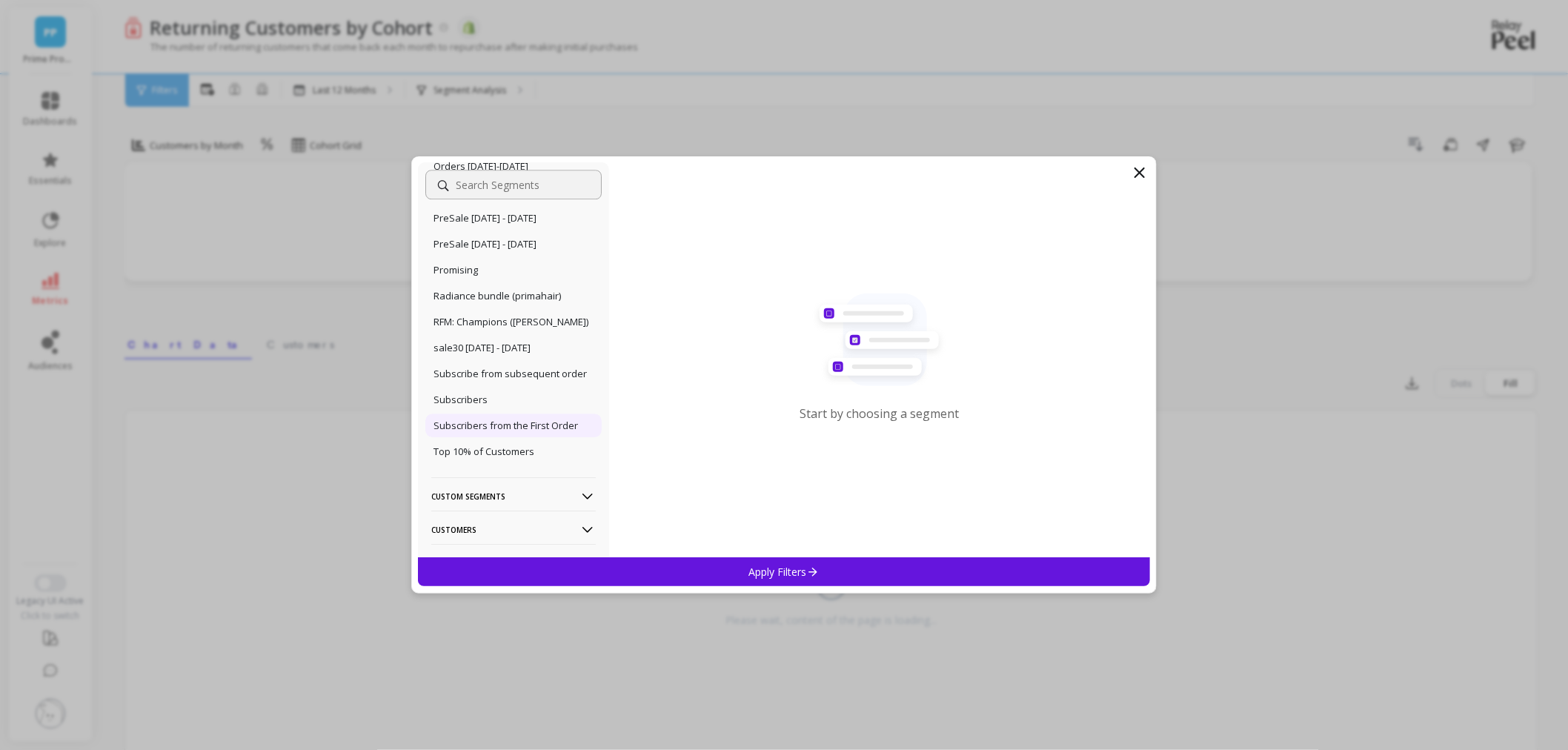
scroll to position [1791, 0]
click at [513, 178] on div "Orders 6-7dec2024" at bounding box center [514, 167] width 177 height 24
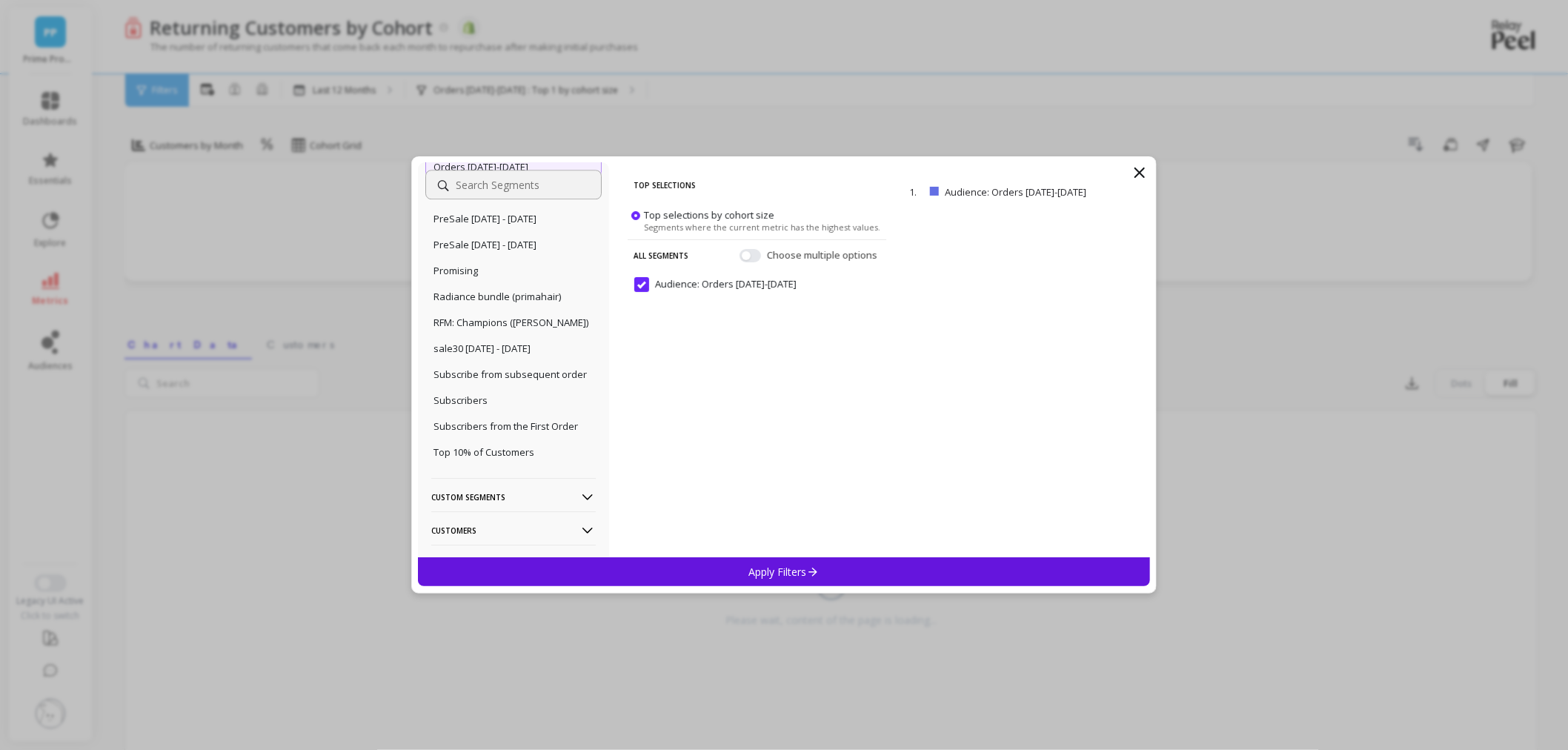
click at [789, 565] on p "Apply Filters" at bounding box center [784, 572] width 70 height 14
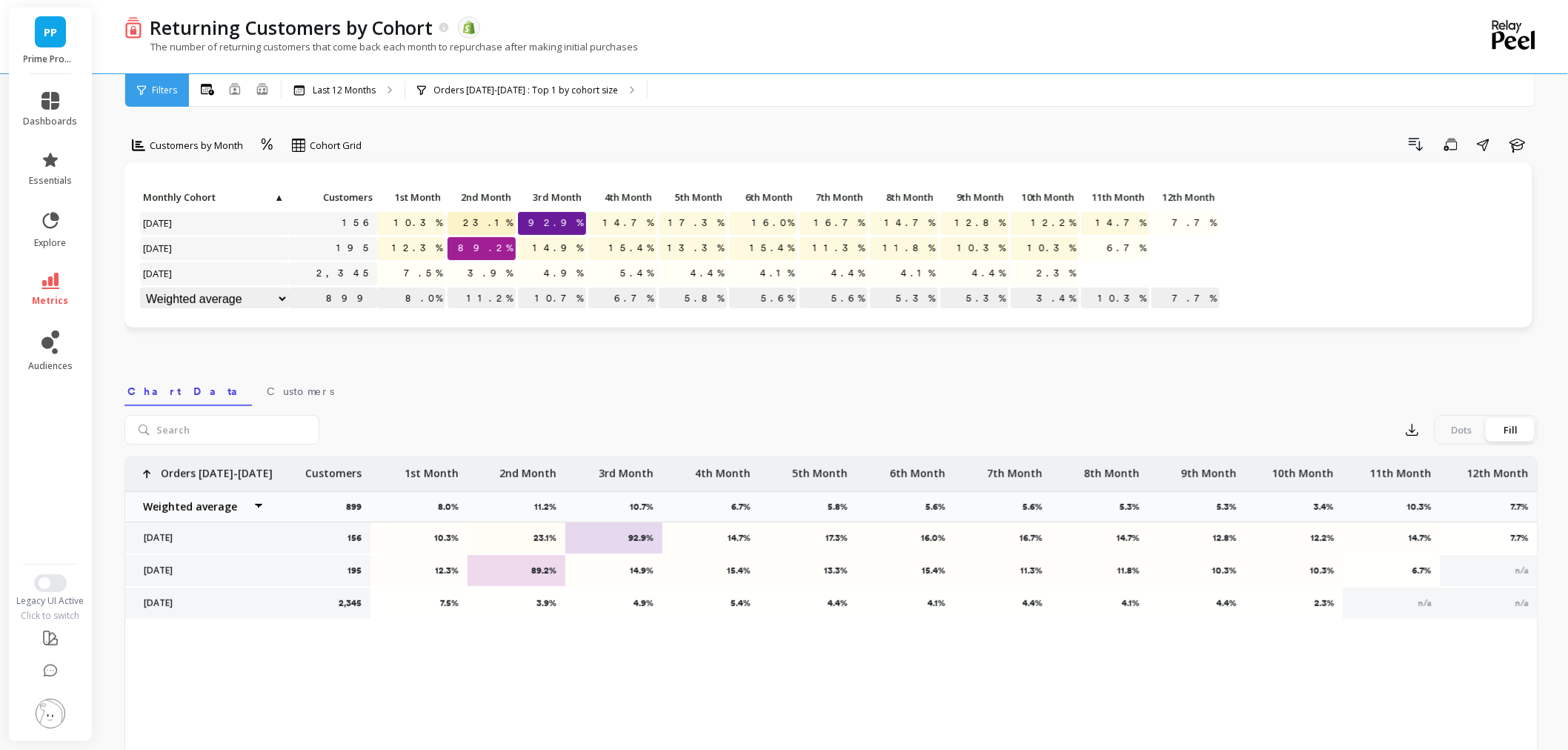
click at [39, 717] on img at bounding box center [50, 713] width 30 height 30
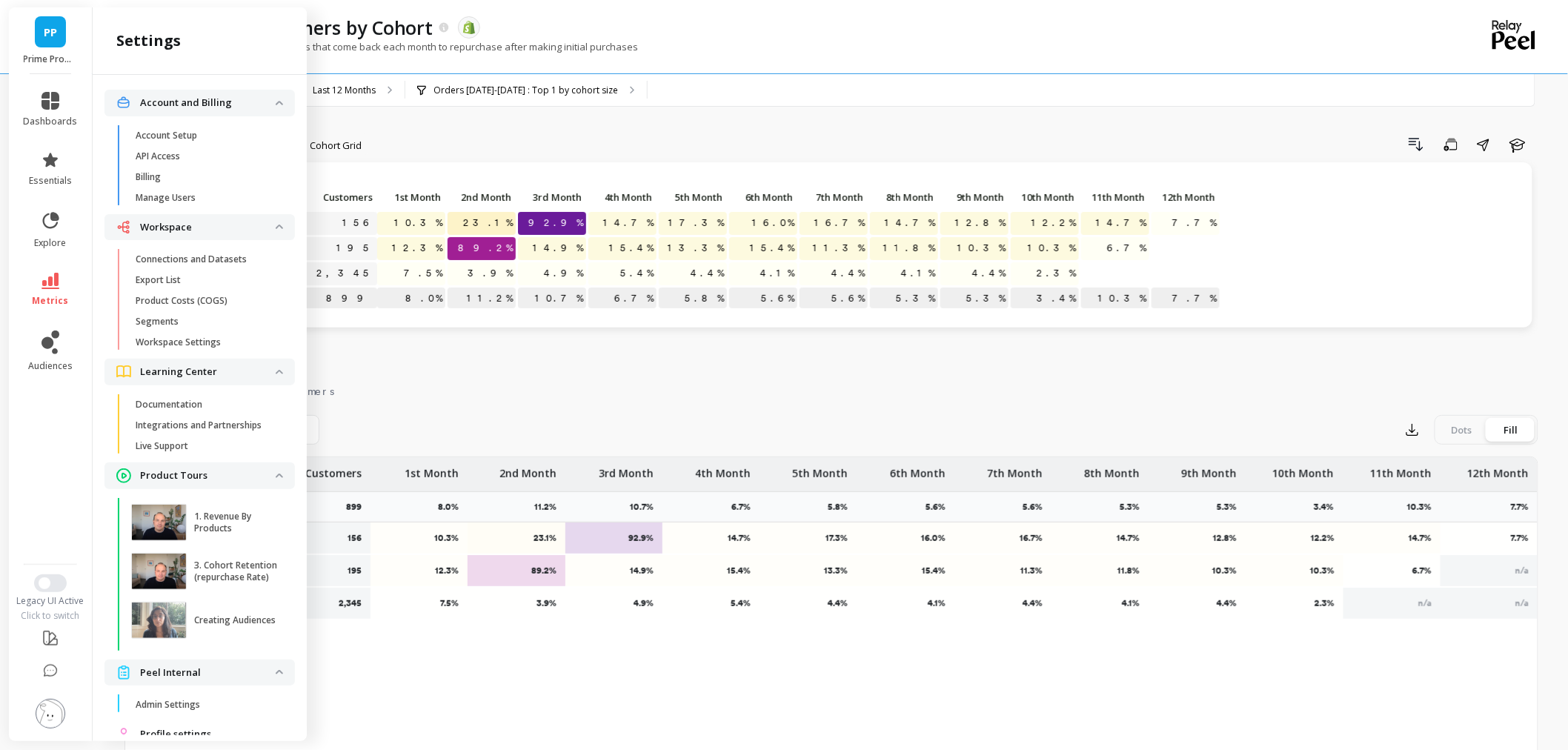
click at [831, 22] on div "Returning Customers by Cohort The data you are viewing comes from: Shopify" at bounding box center [779, 27] width 1274 height 25
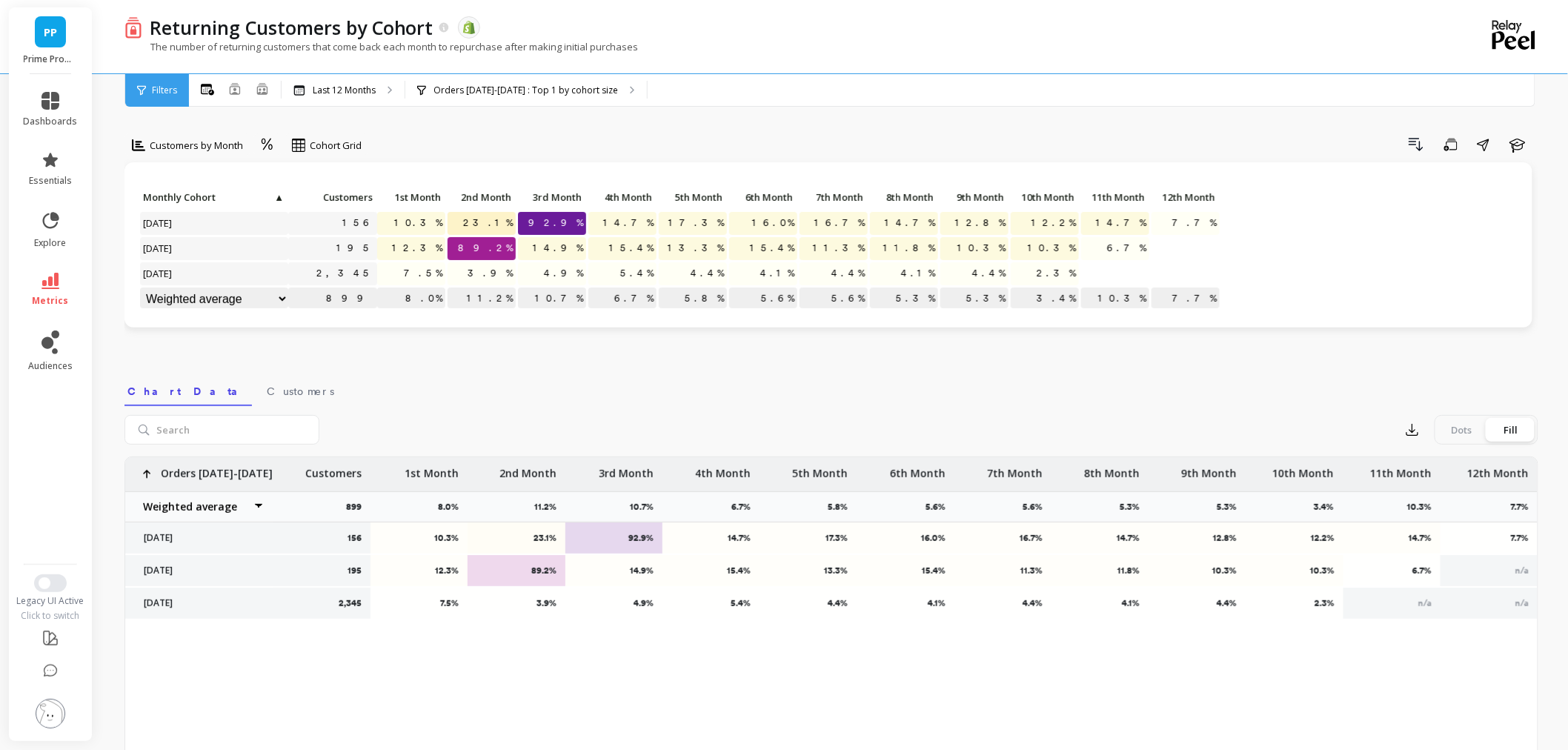
drag, startPoint x: 38, startPoint y: 711, endPoint x: 286, endPoint y: 687, distance: 249.2
click at [327, 676] on div "156 10.3% 23.1% 92.9% 14.7% 17.3% 16.0% 16.7% 14.7% 12.8% 12.2% 14.7% 7.7% 195 …" at bounding box center [831, 690] width 1412 height 466
click at [346, 85] on p "Last 12 Months" at bounding box center [344, 91] width 63 height 12
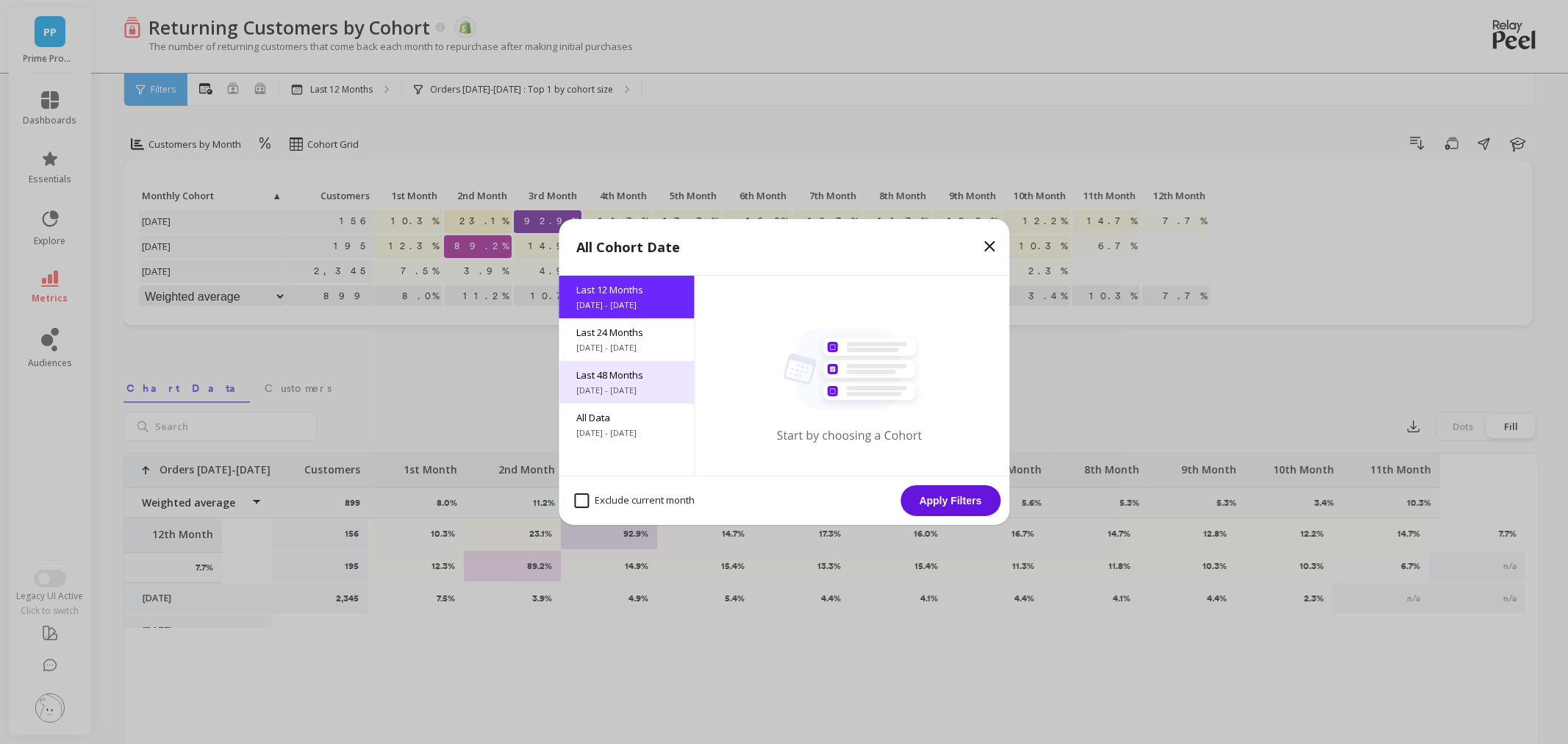
click at [644, 381] on span "Last 48 Months" at bounding box center [627, 375] width 100 height 14
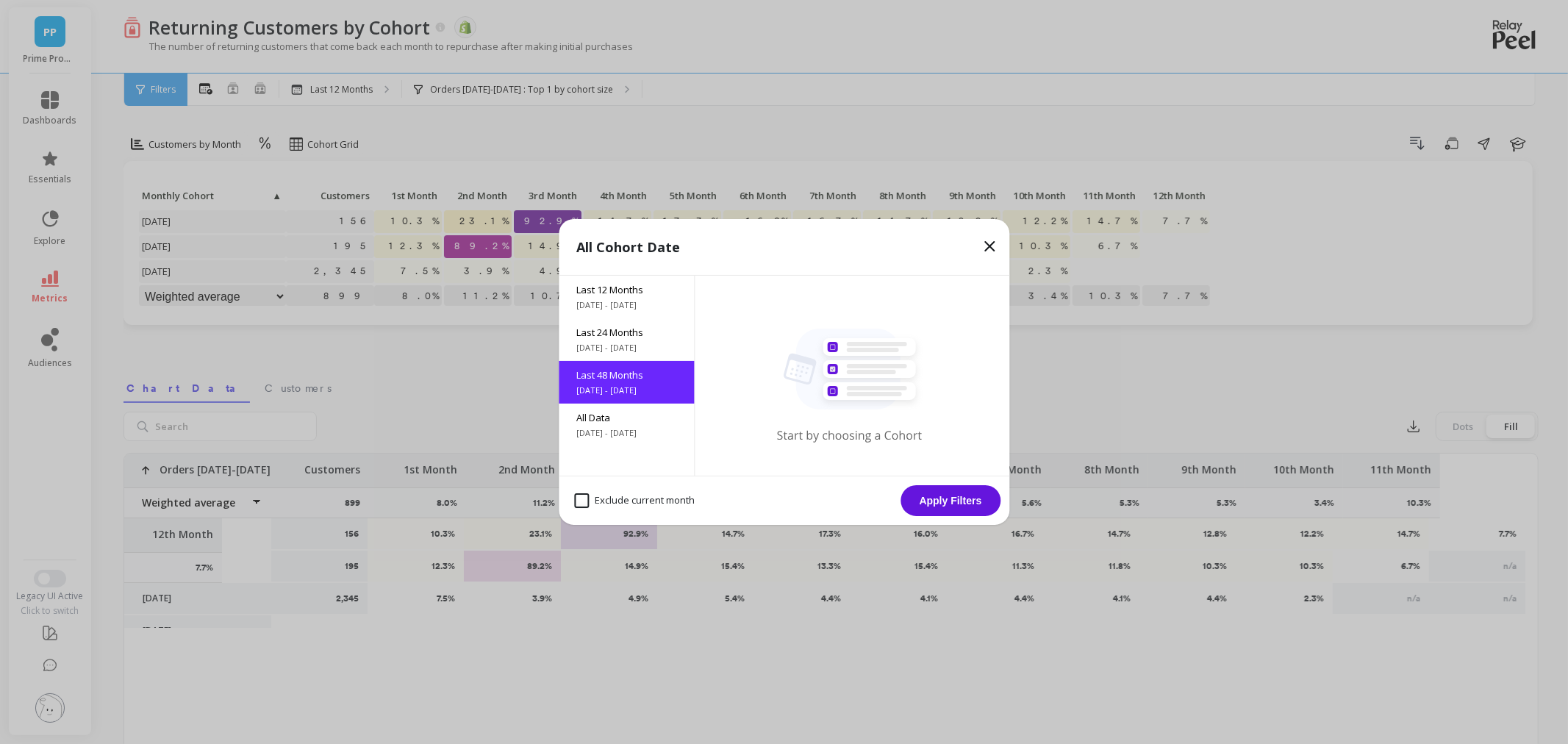
click at [946, 489] on button "Apply Filters" at bounding box center [951, 500] width 100 height 31
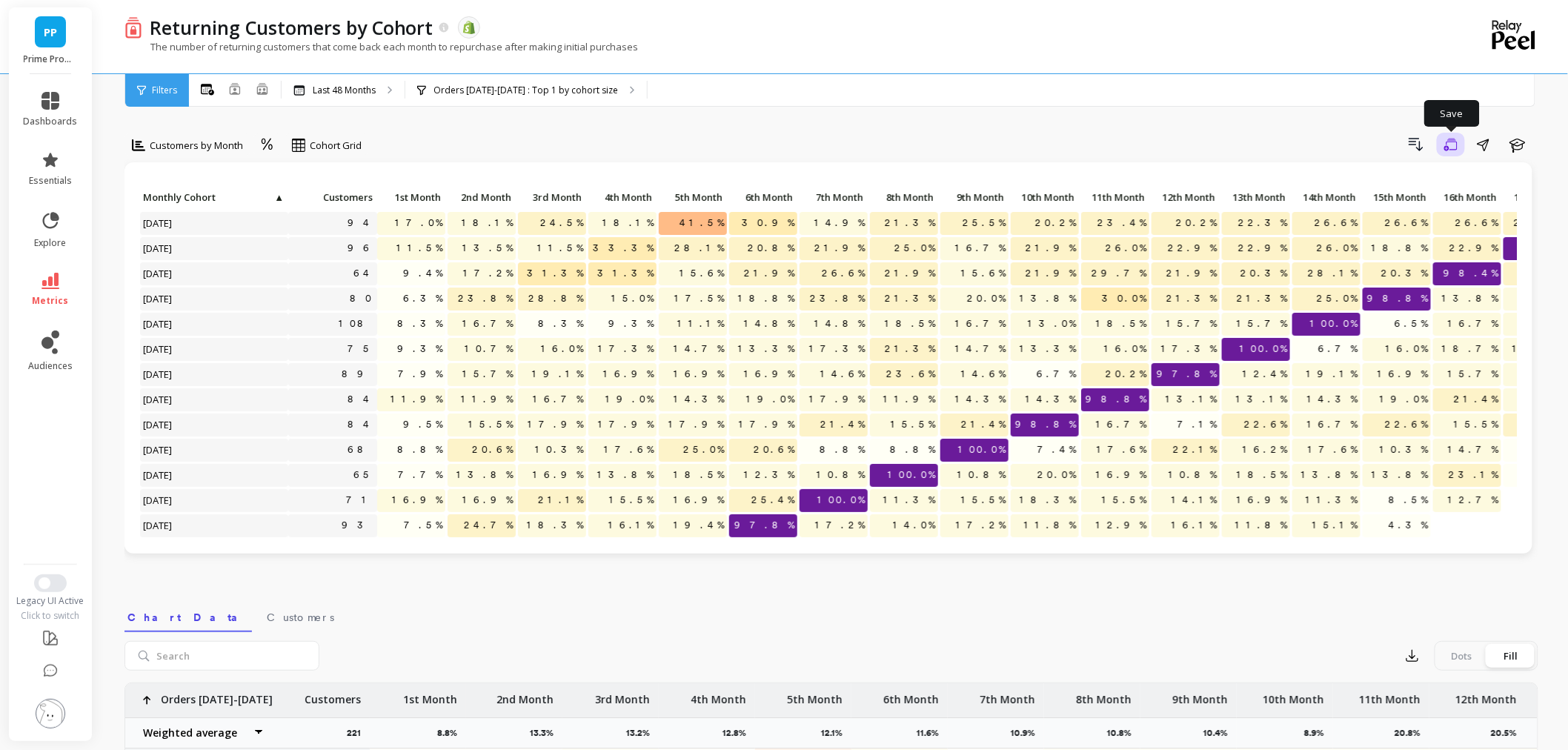
click at [1454, 143] on icon "button" at bounding box center [1451, 145] width 14 height 14
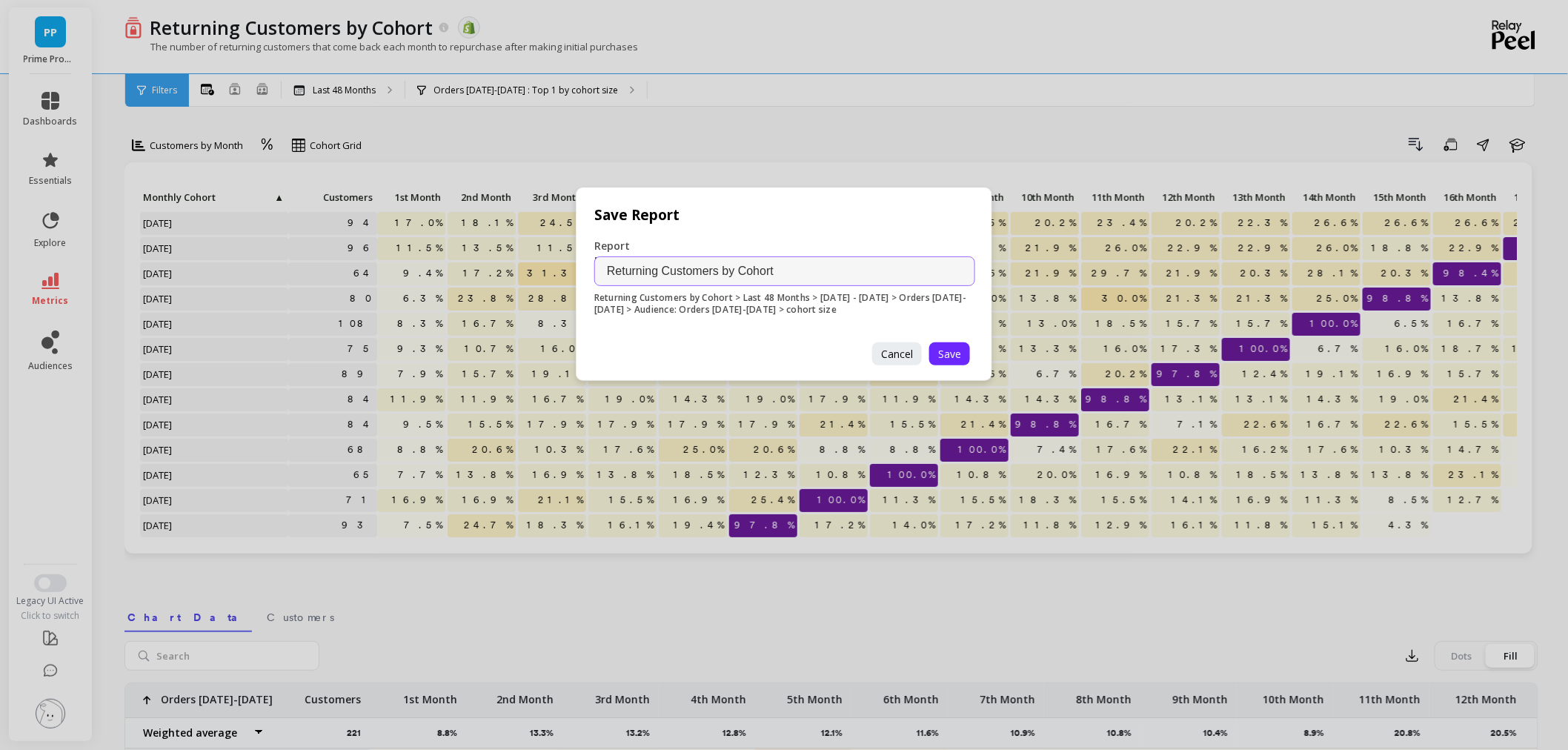
click at [811, 273] on input "Returning Customers by Cohort" at bounding box center [784, 271] width 381 height 30
type input "Returning Customers by Cohort [DATE] - [DATE]"
click at [951, 361] on button "Save" at bounding box center [950, 353] width 41 height 23
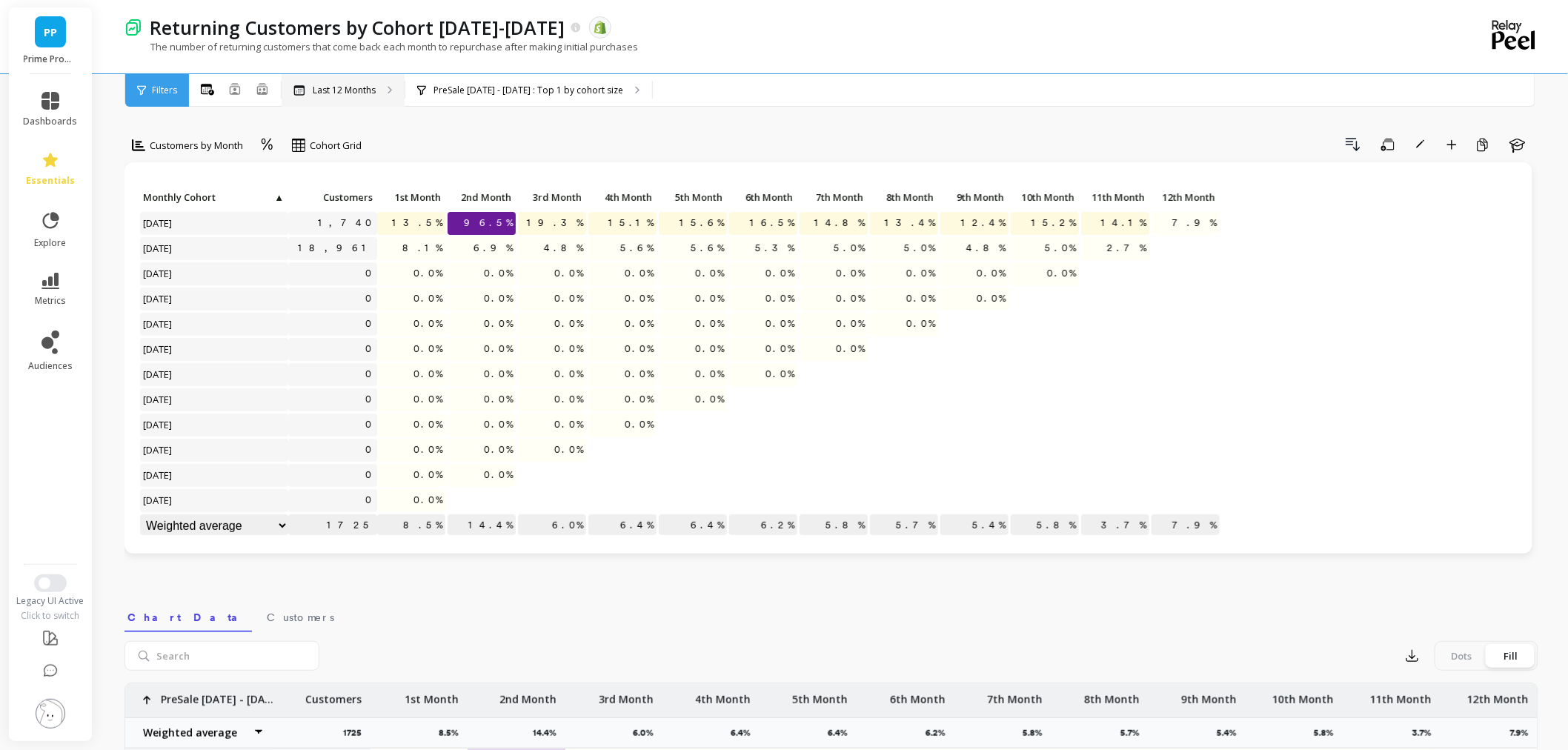
click at [351, 81] on div "Last 12 Months" at bounding box center [342, 90] width 123 height 33
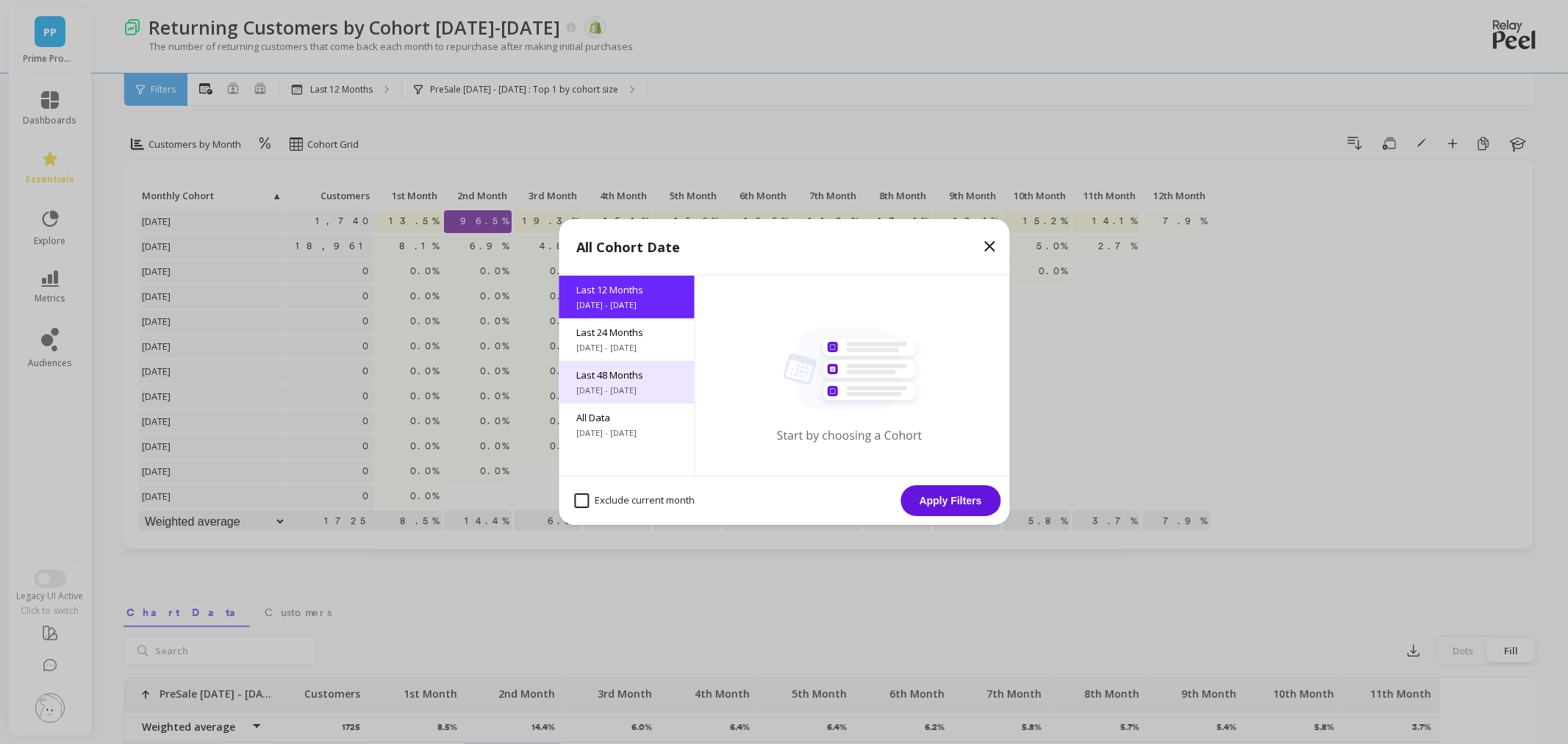
click at [655, 389] on span "[DATE] - [DATE]" at bounding box center [627, 390] width 100 height 12
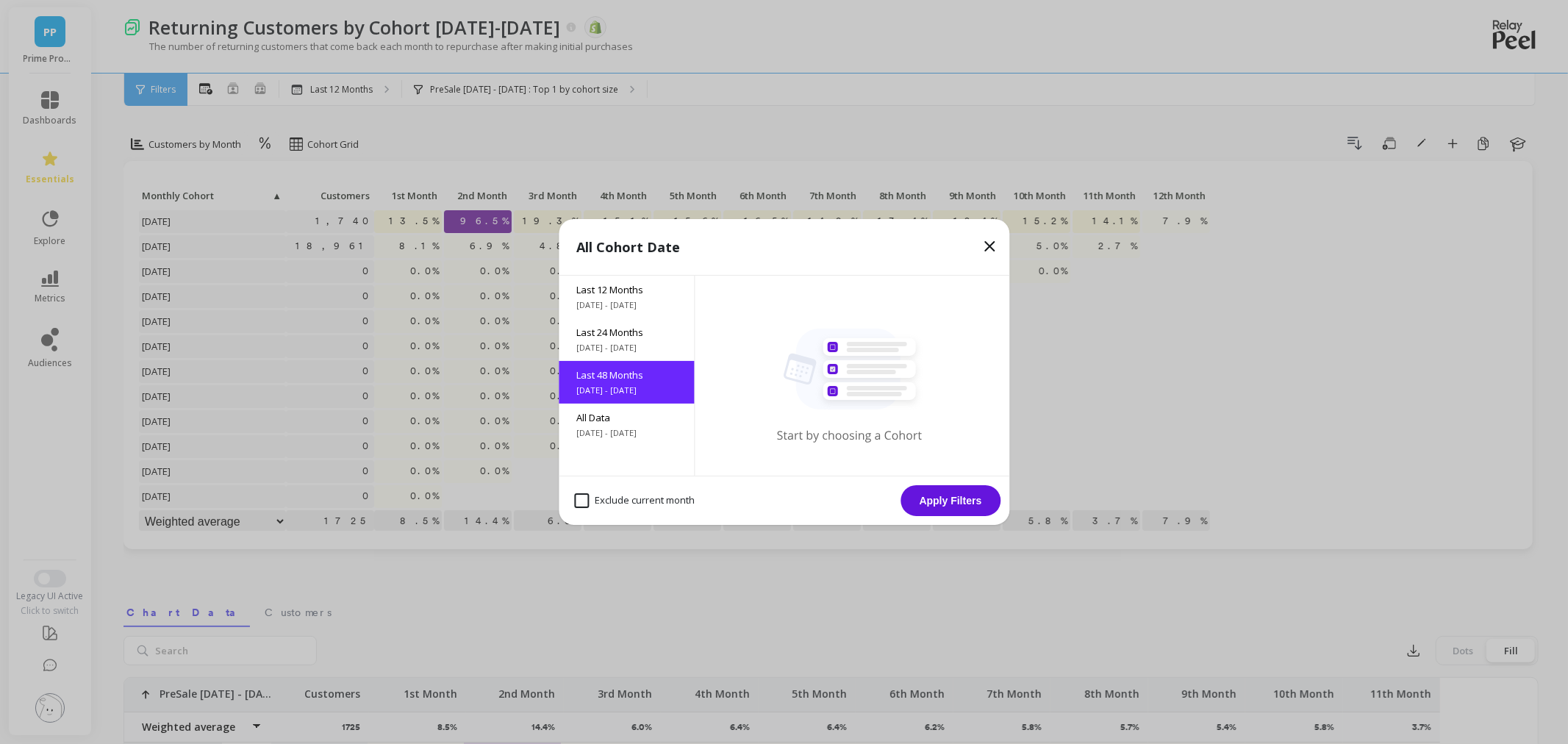
click at [966, 498] on button "Apply Filters" at bounding box center [951, 500] width 100 height 31
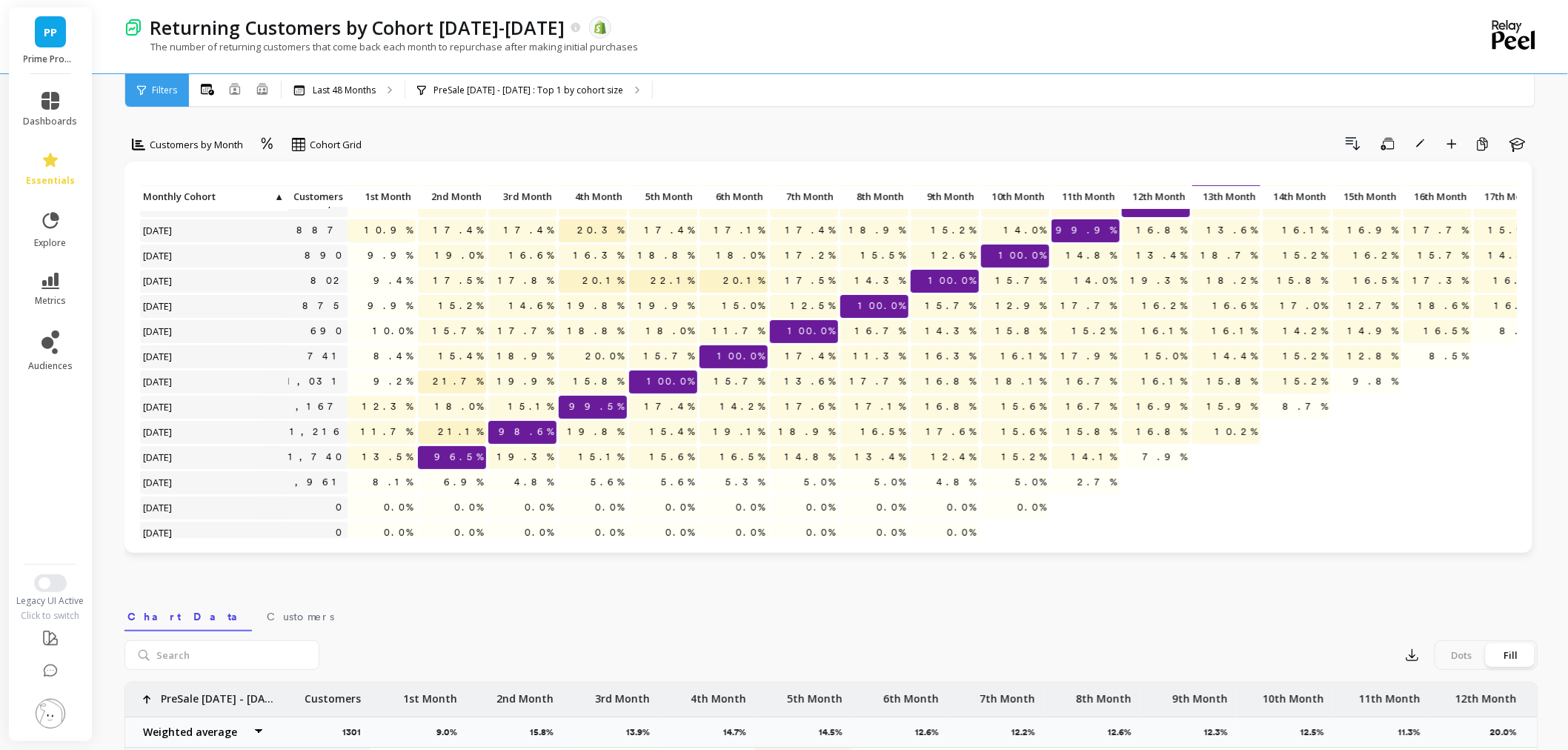
scroll to position [144, 30]
click at [1391, 144] on icon "button" at bounding box center [1388, 144] width 14 height 14
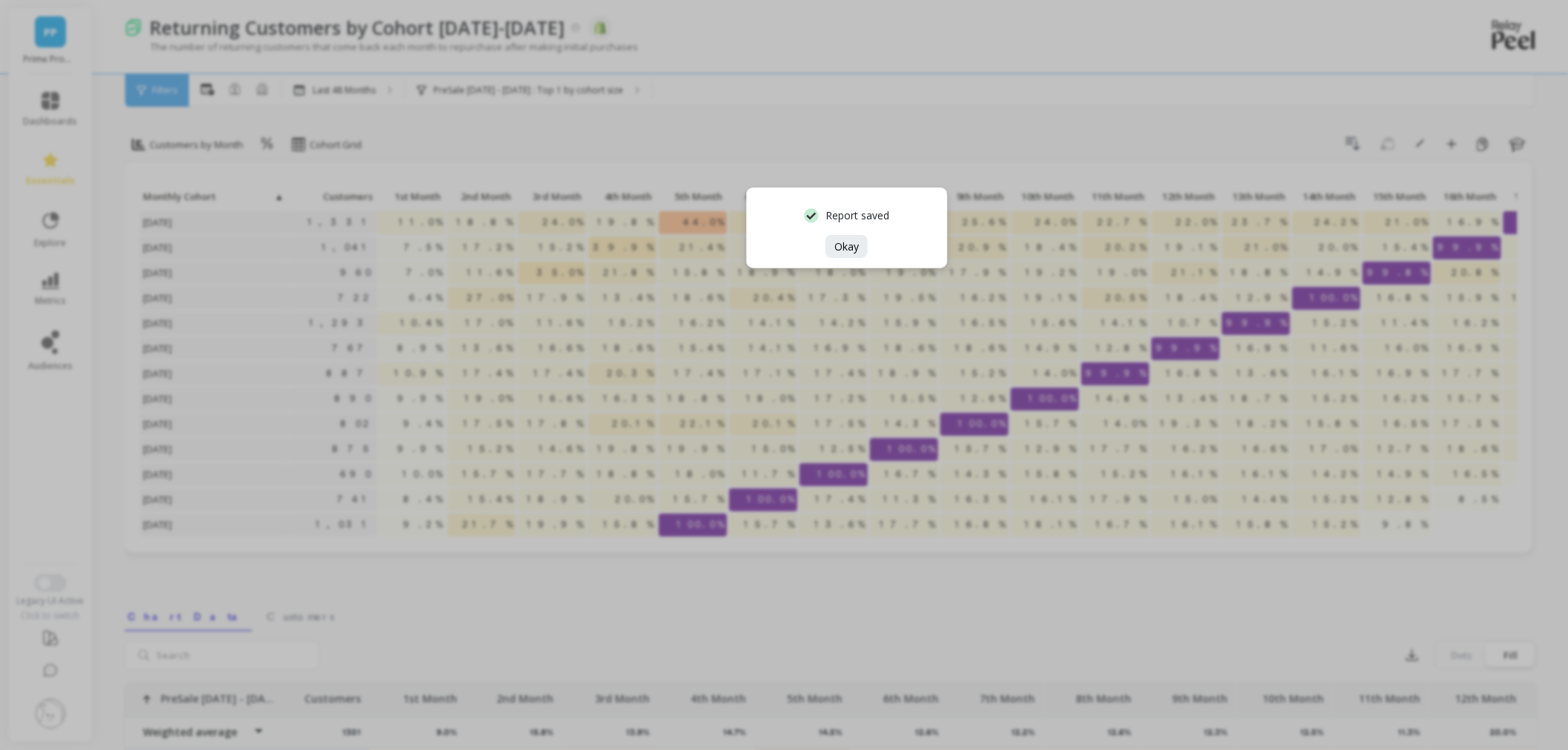
click at [853, 261] on div "Report saved Okay" at bounding box center [846, 228] width 201 height 81
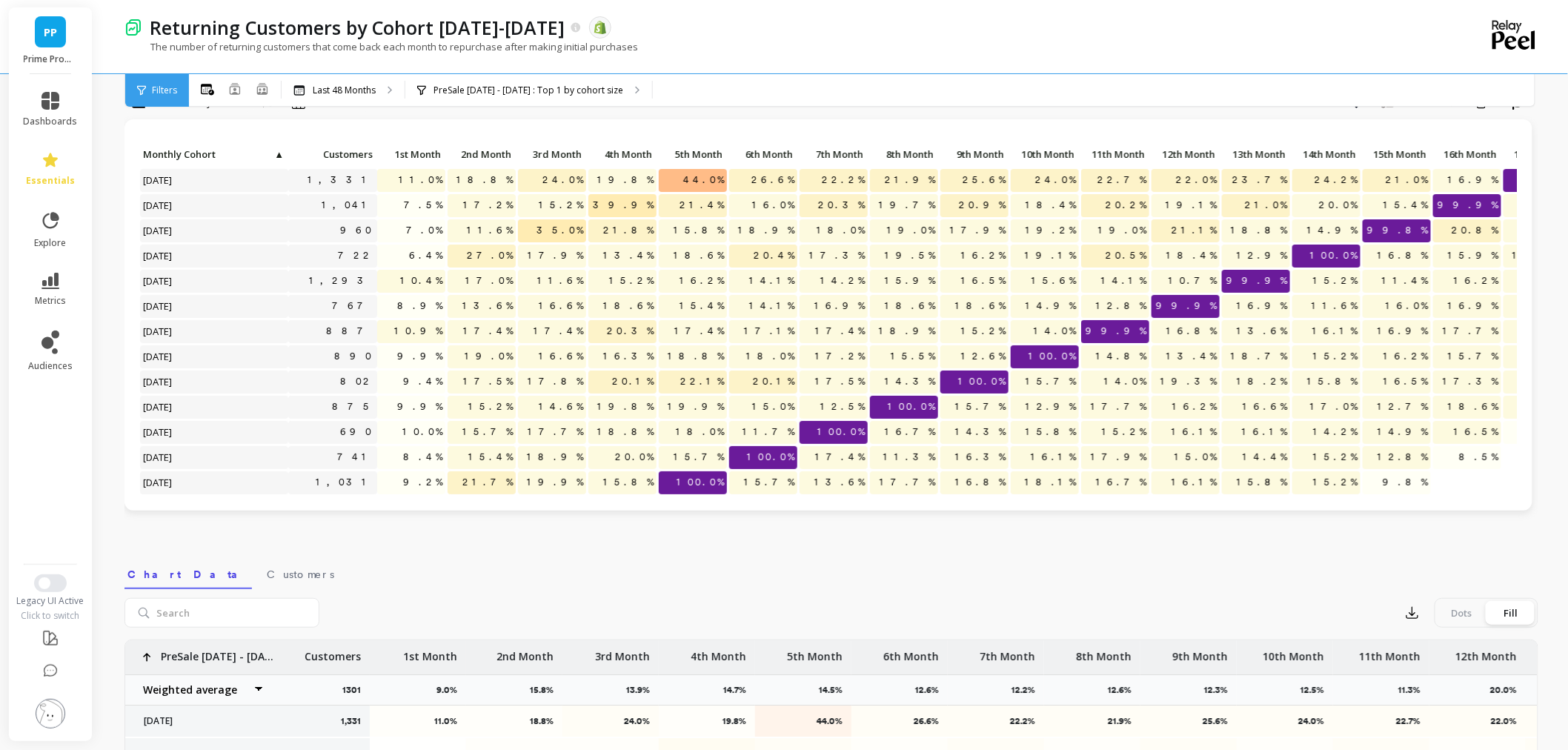
scroll to position [0, 0]
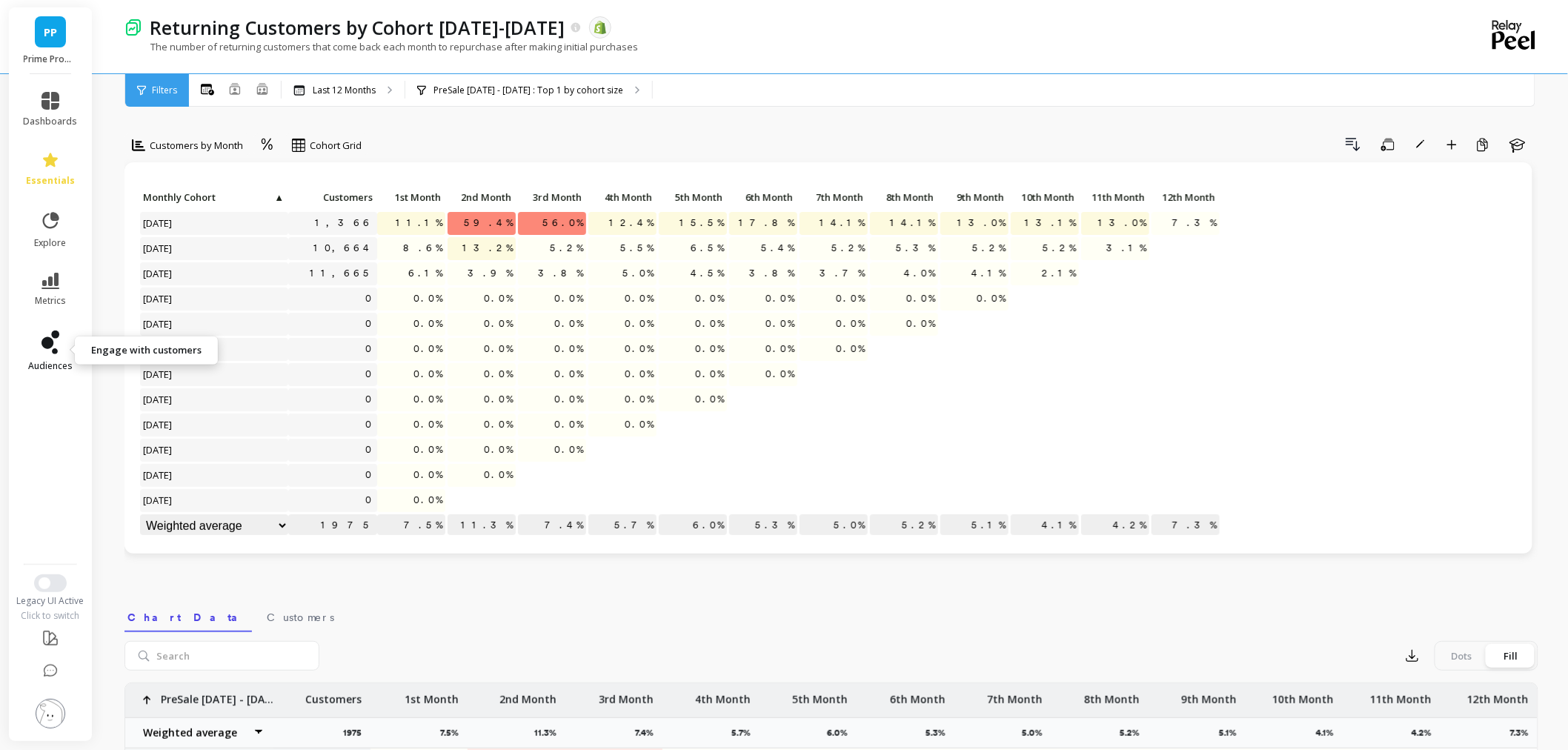
click at [39, 352] on link "audiences" at bounding box center [51, 351] width 54 height 41
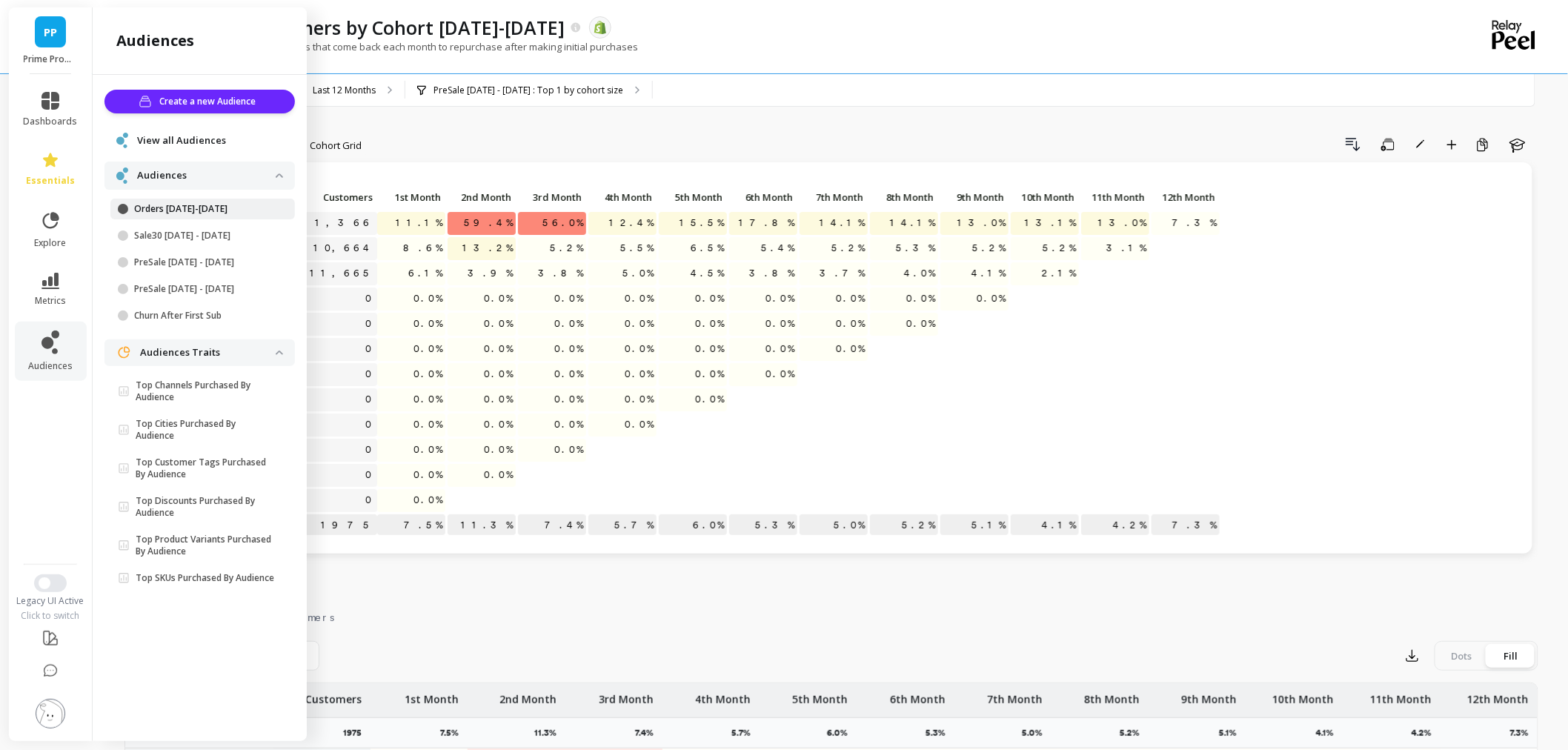
click at [213, 200] on link "Orders [DATE]-[DATE]" at bounding box center [202, 209] width 184 height 21
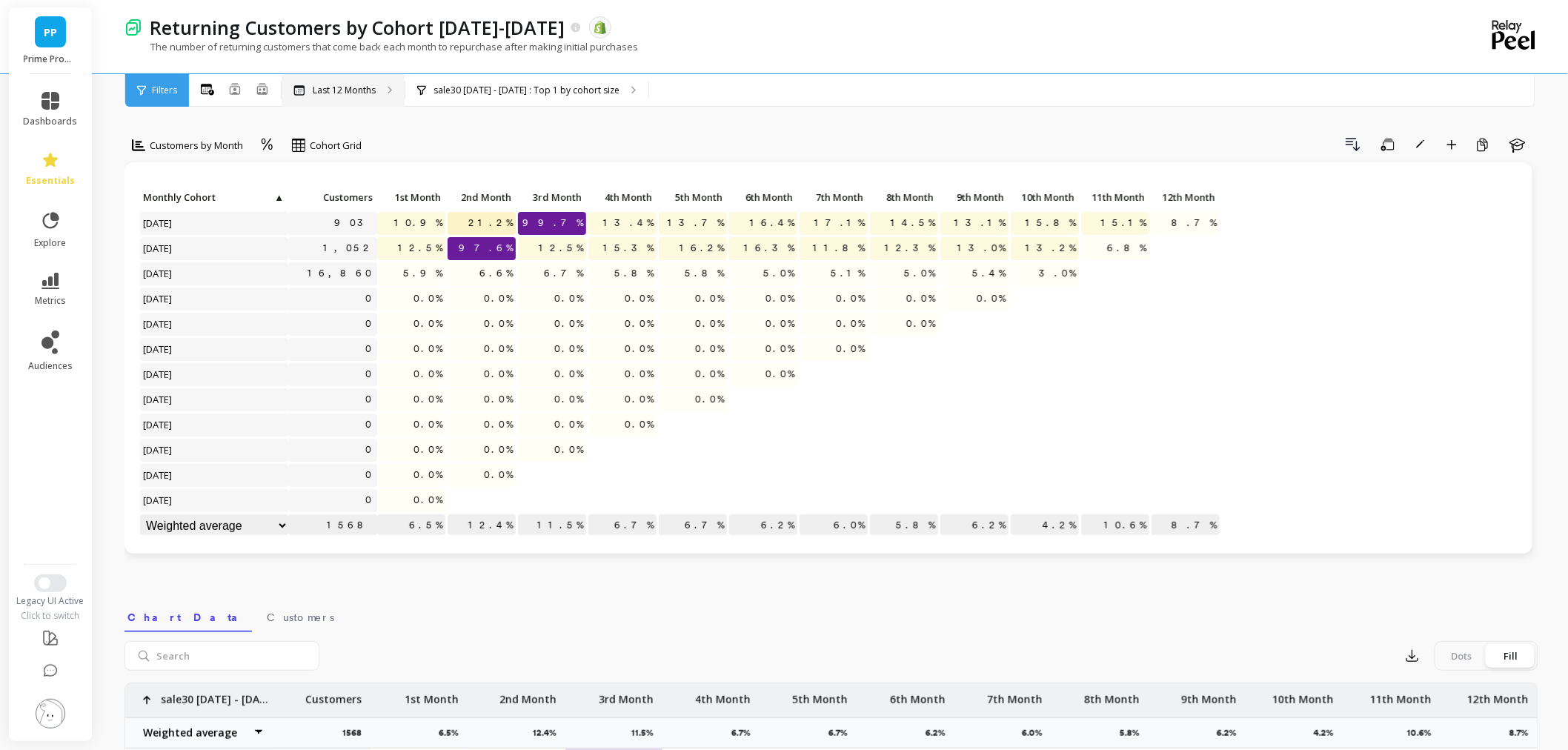
click at [360, 90] on p "Last 12 Months" at bounding box center [344, 91] width 63 height 12
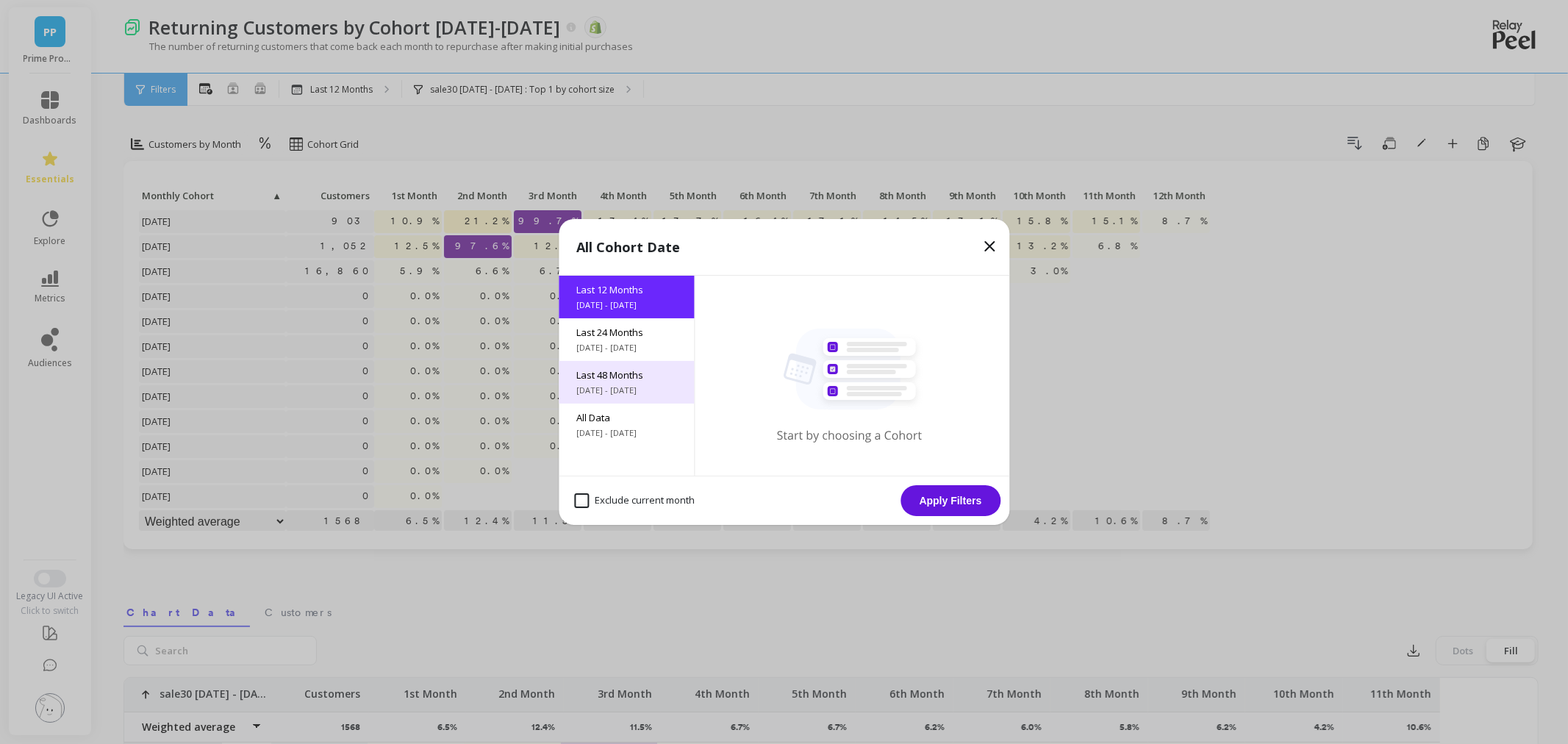
click at [618, 384] on span "9/22/2021 - 9/22/2025" at bounding box center [627, 390] width 100 height 12
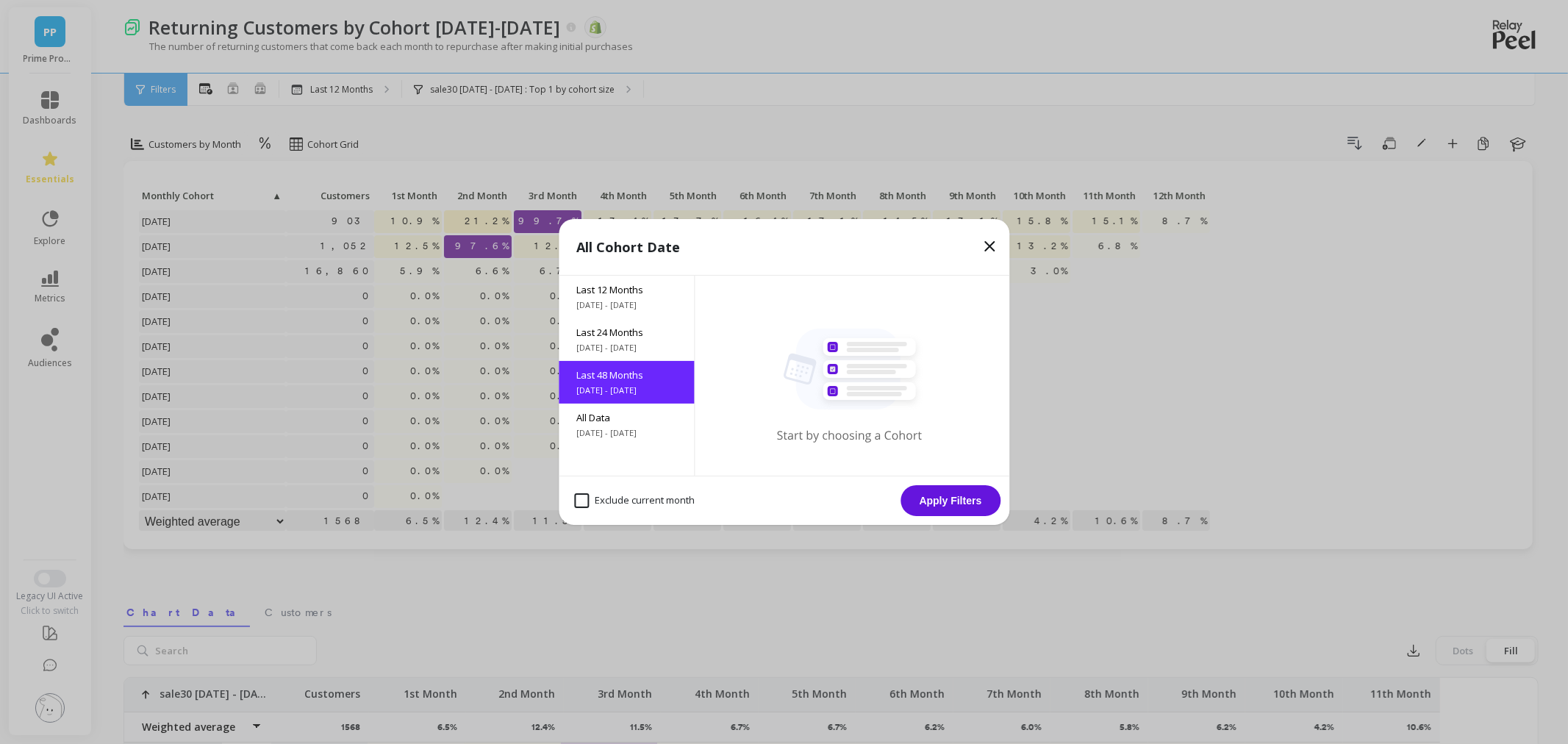
click at [941, 495] on button "Apply Filters" at bounding box center [951, 500] width 100 height 31
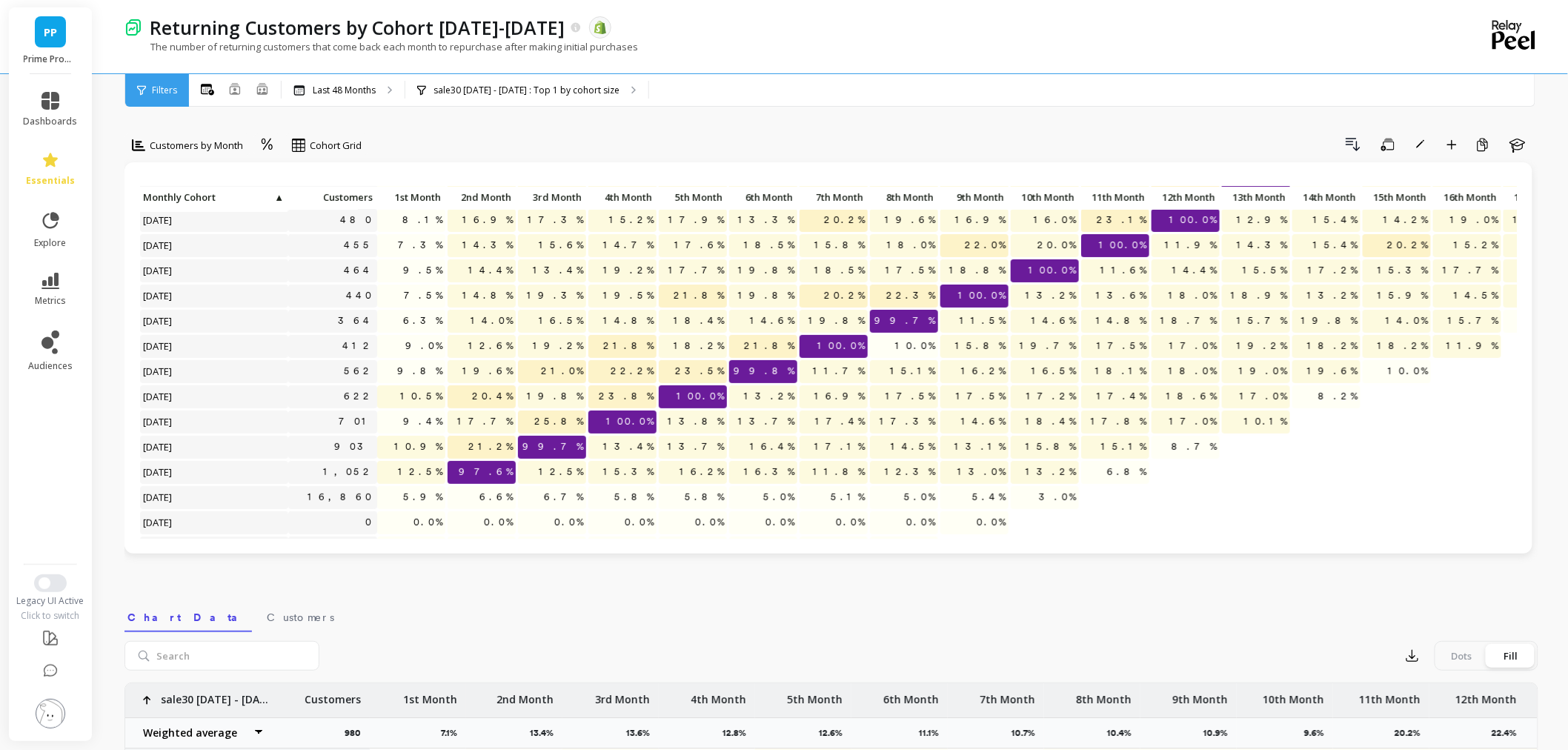
scroll to position [143, 0]
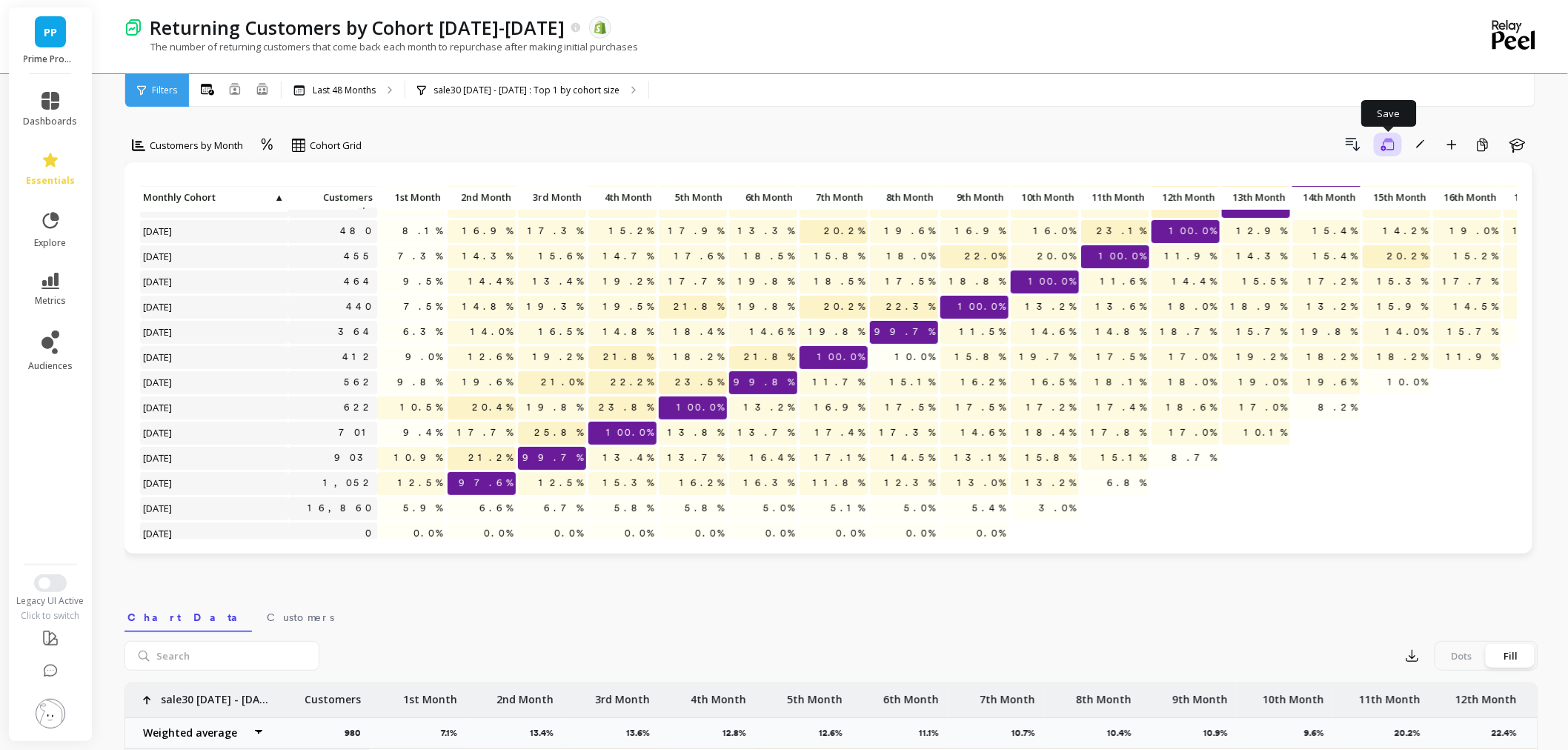
click at [1387, 139] on icon "button" at bounding box center [1388, 145] width 14 height 14
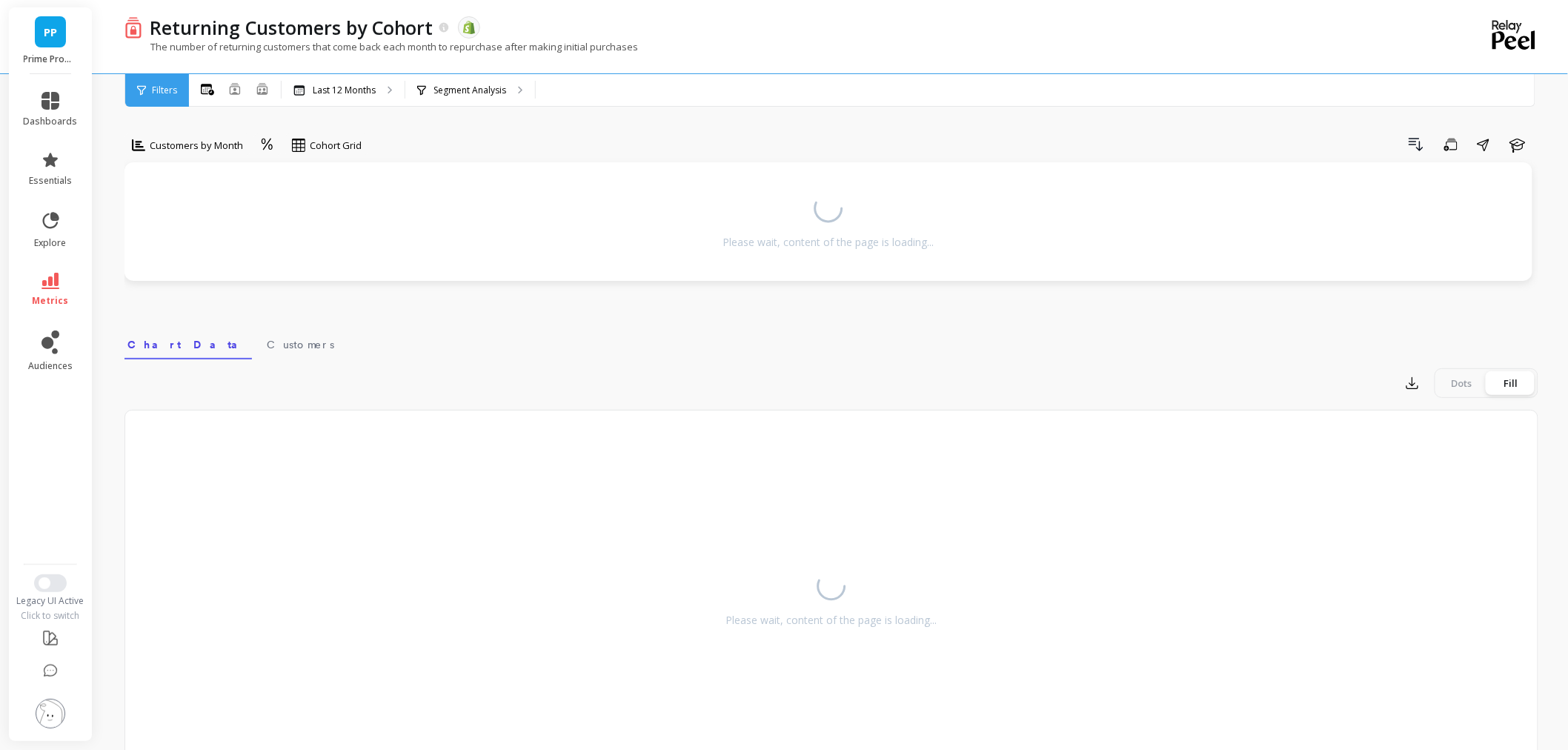
click at [51, 715] on img at bounding box center [50, 713] width 30 height 30
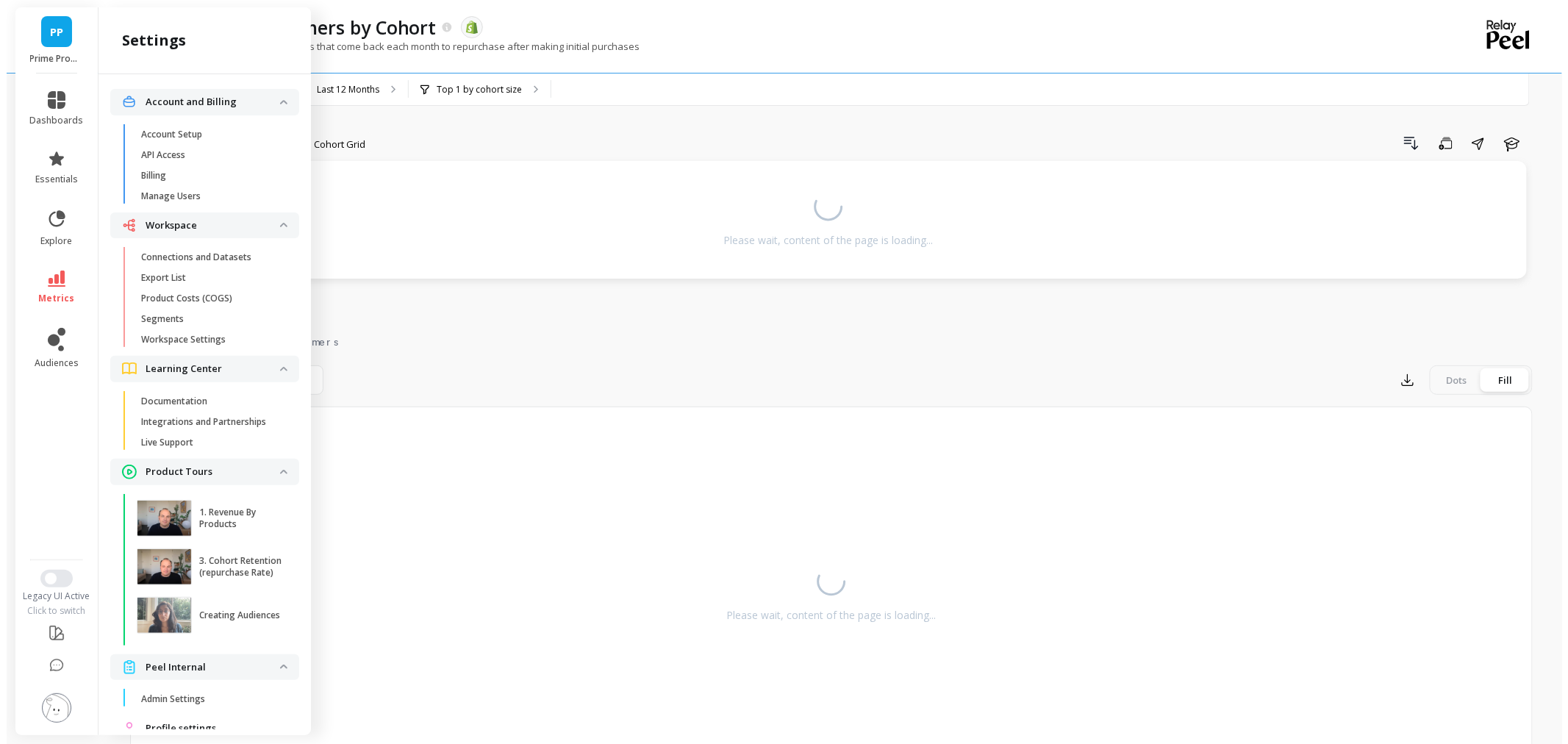
scroll to position [53, 0]
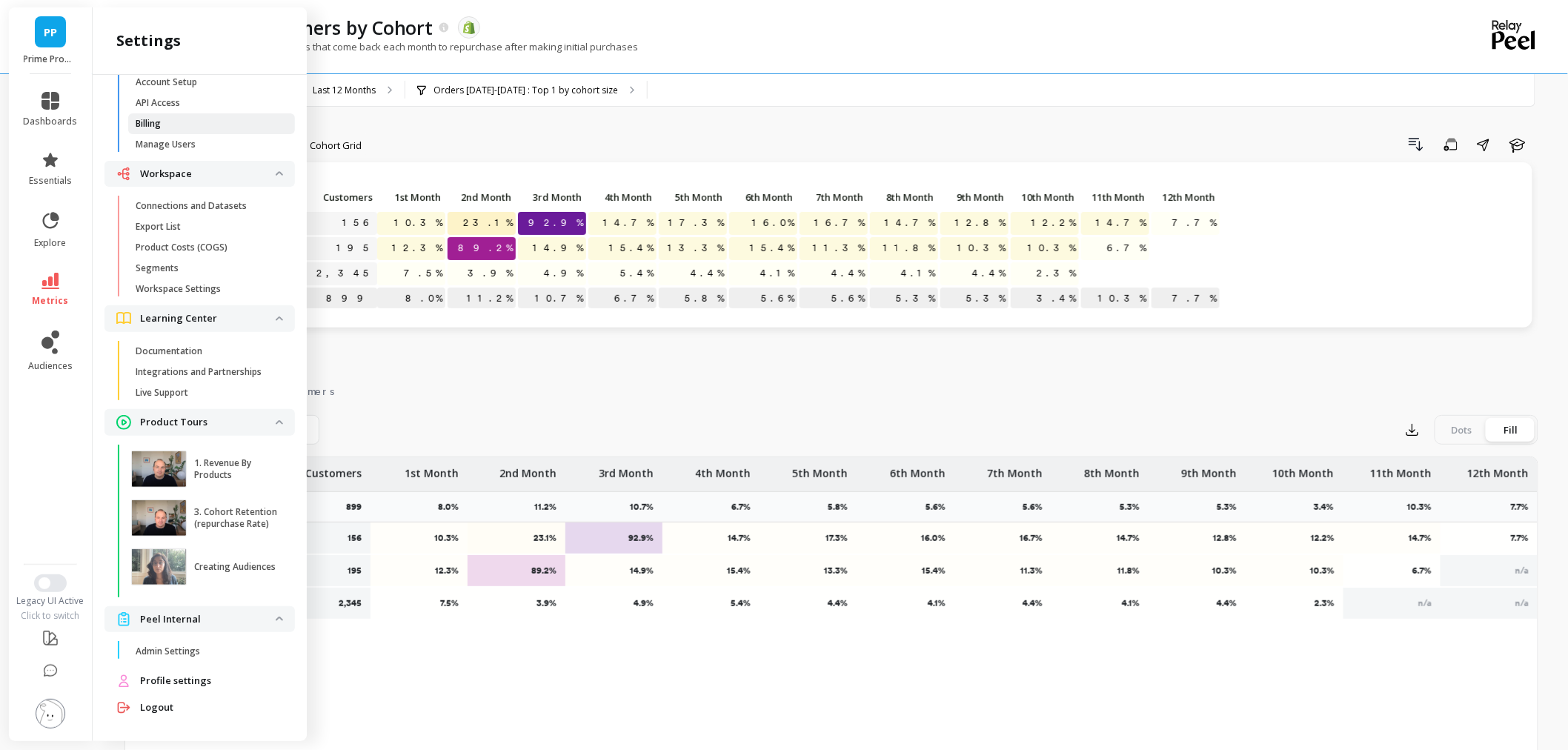
click at [147, 124] on p "Billing" at bounding box center [147, 123] width 25 height 12
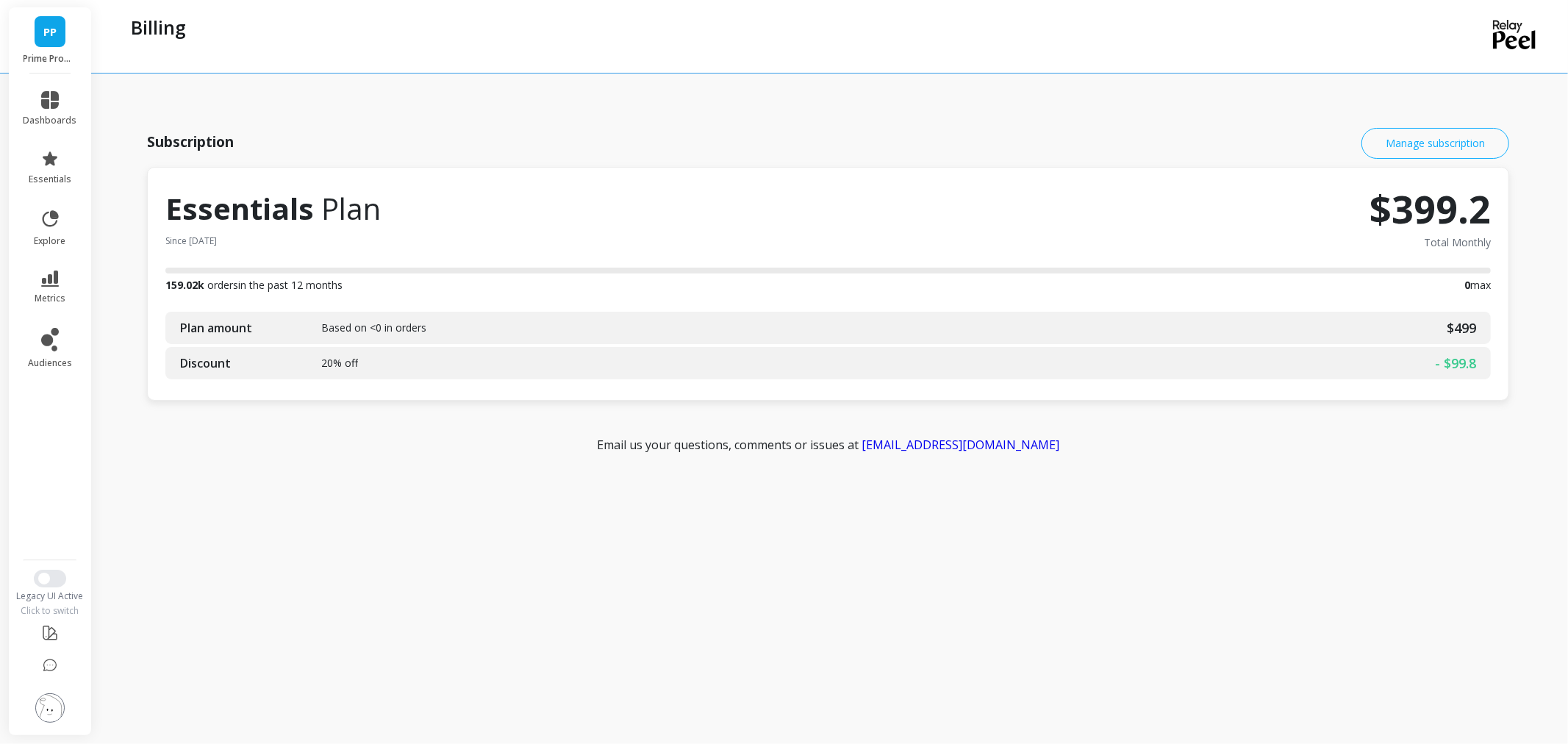
click at [1430, 134] on link "Manage subscription" at bounding box center [1435, 143] width 148 height 31
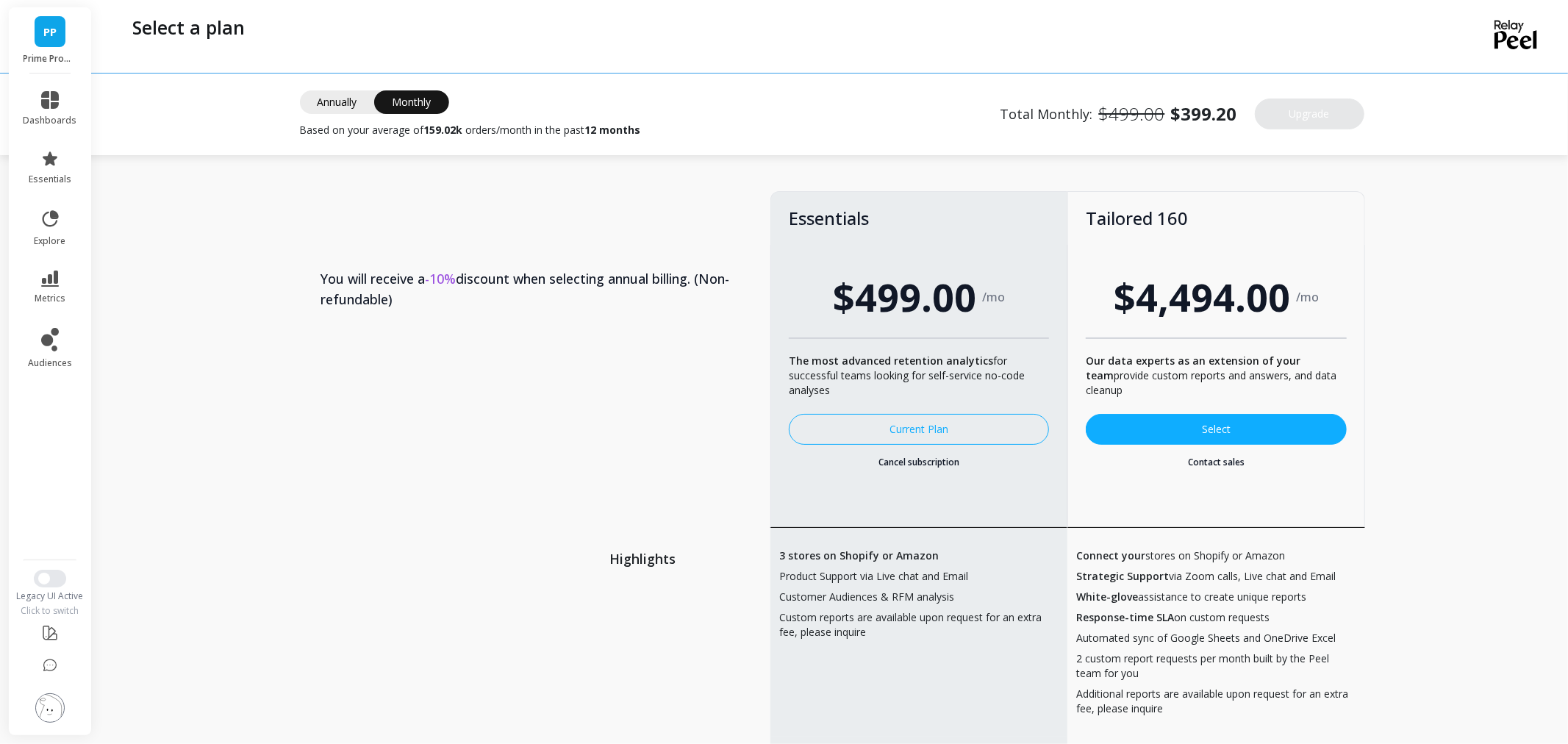
click at [335, 101] on span "Annually" at bounding box center [338, 102] width 75 height 24
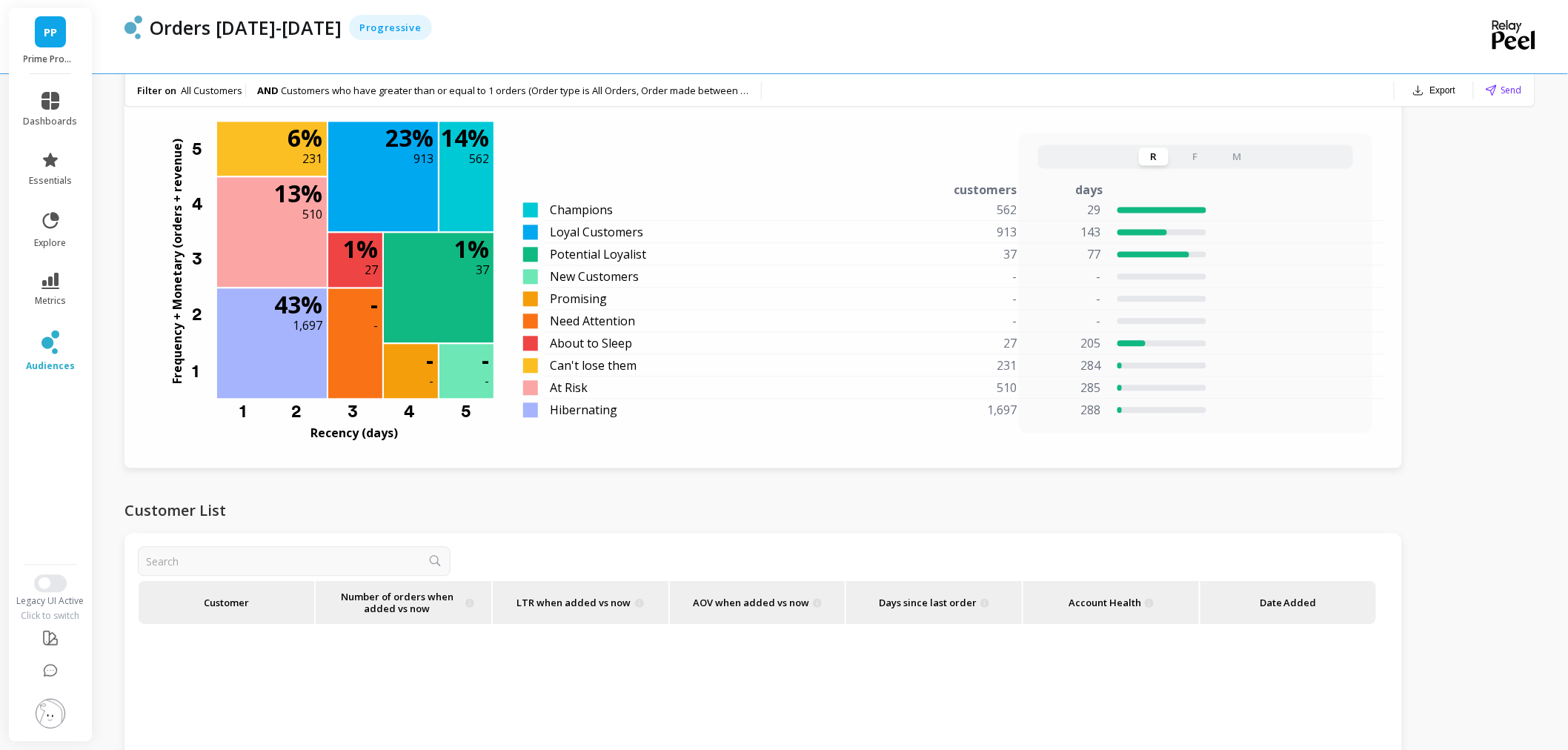
scroll to position [1152, 0]
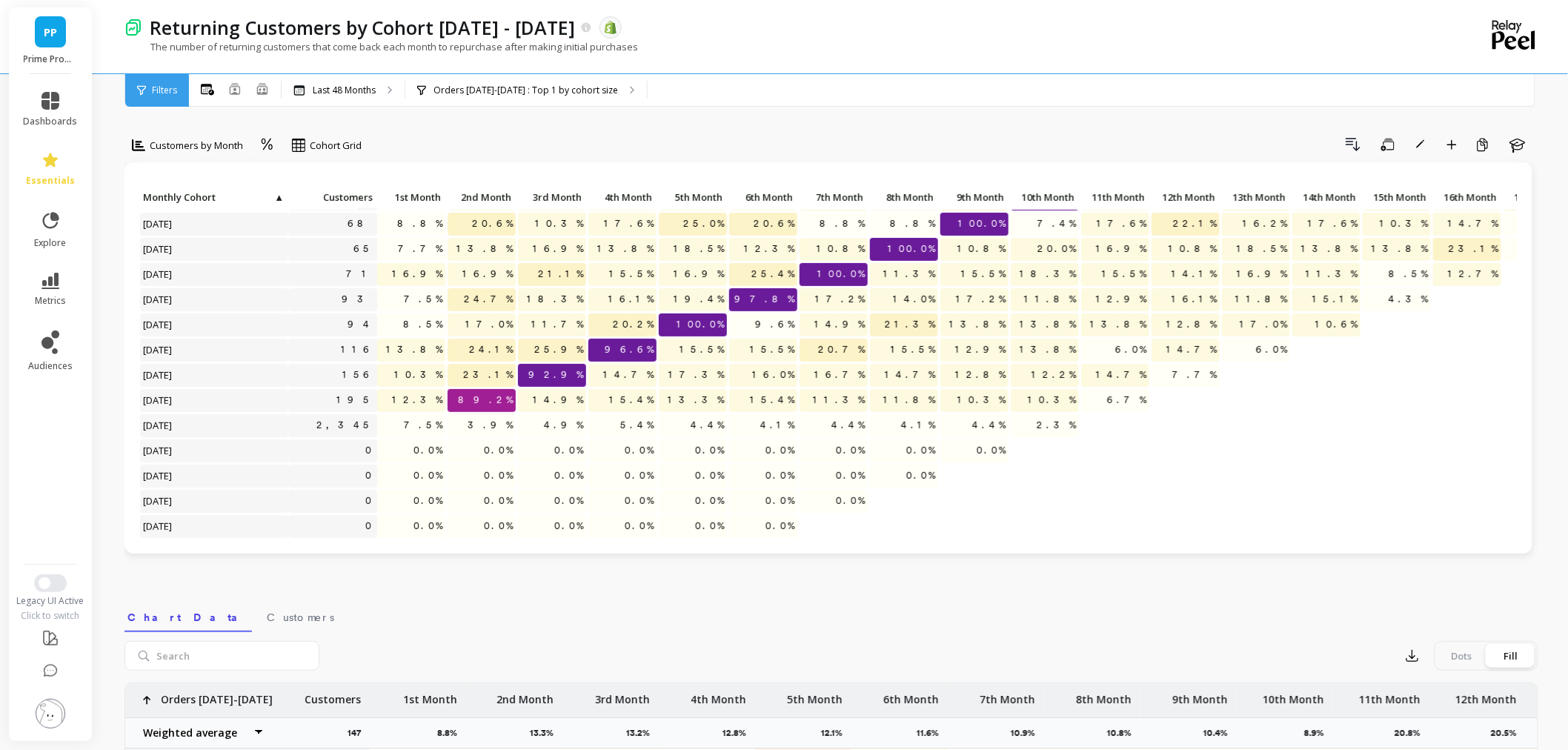
scroll to position [247, 0]
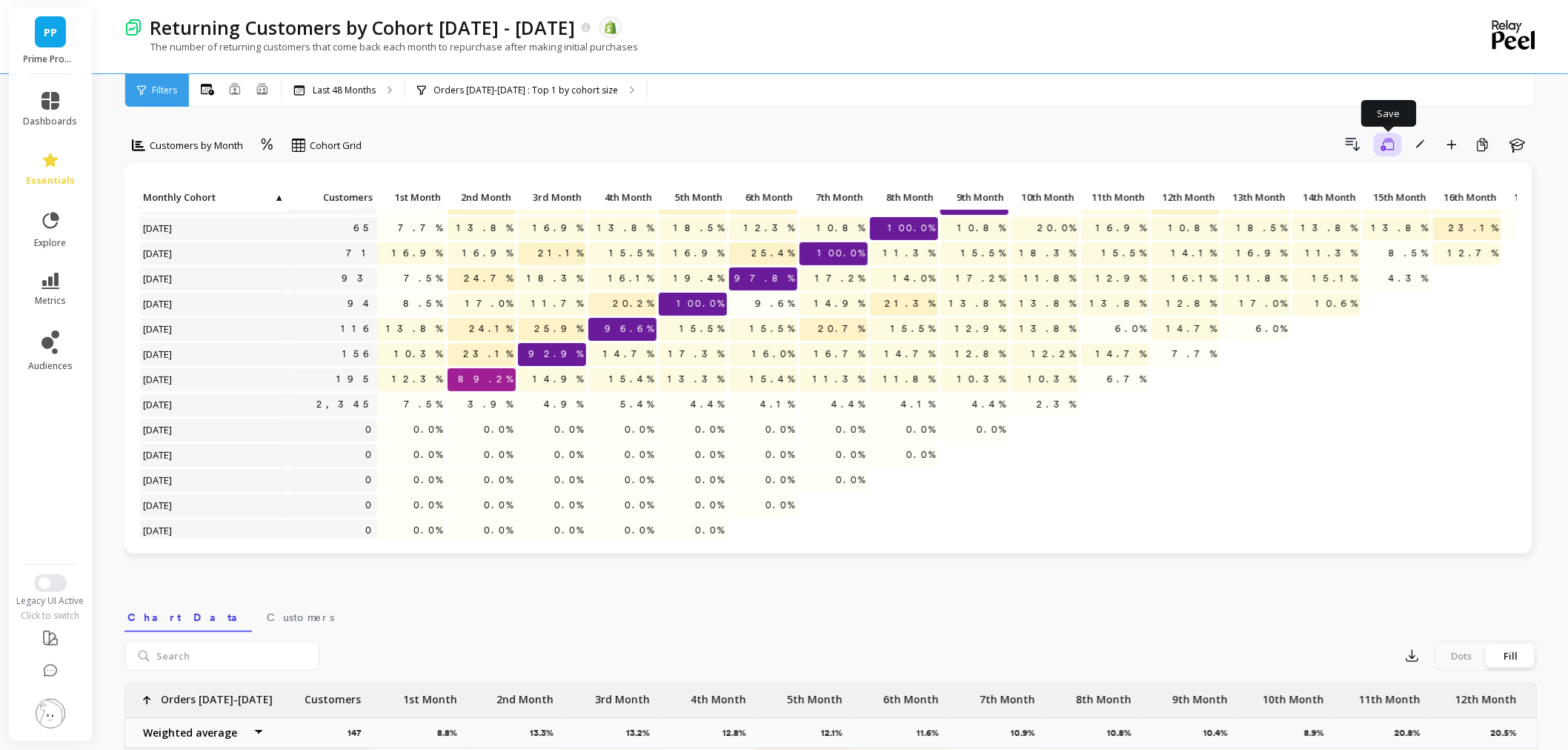
click at [1377, 142] on button "Save" at bounding box center [1387, 145] width 28 height 24
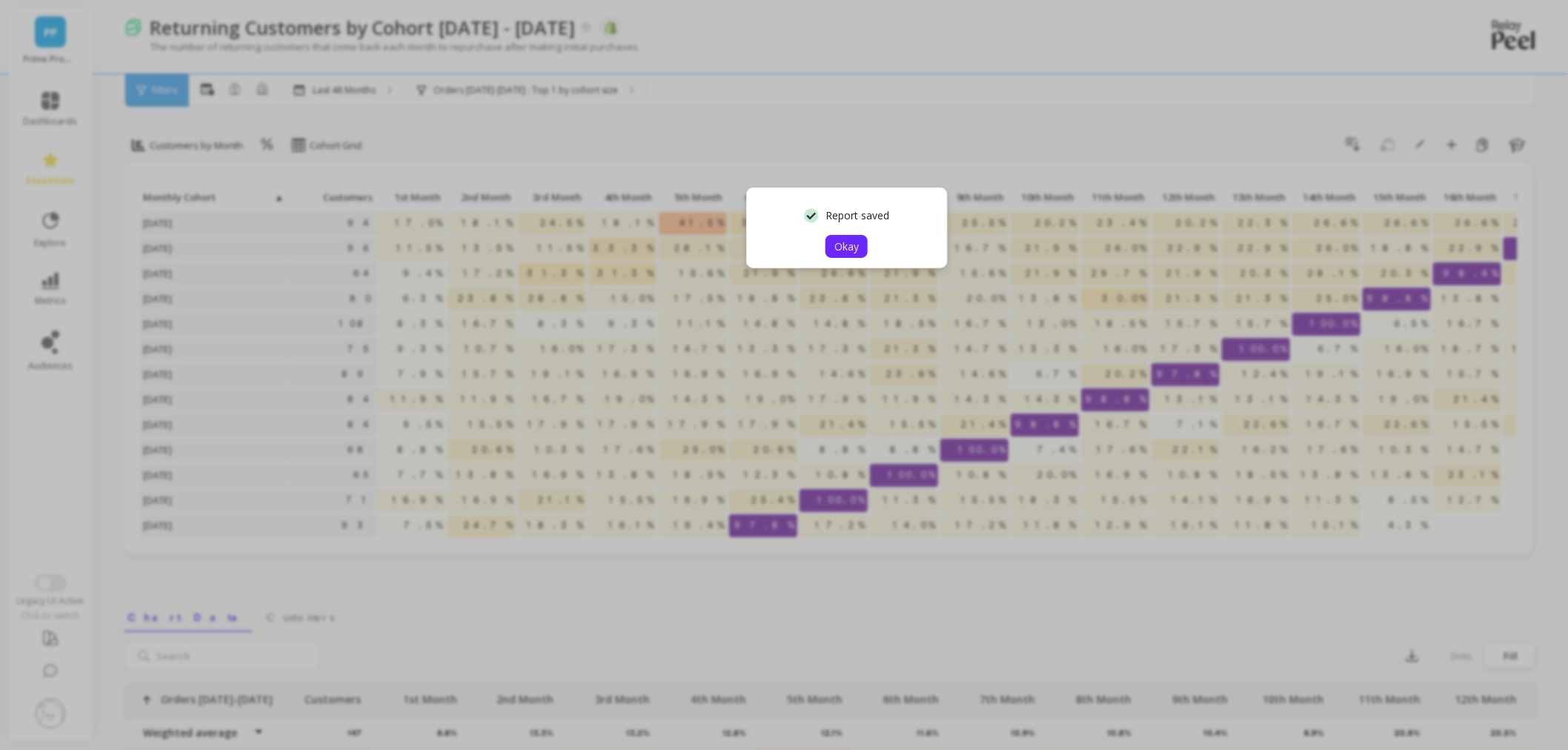
click at [863, 243] on button "Okay" at bounding box center [846, 246] width 42 height 23
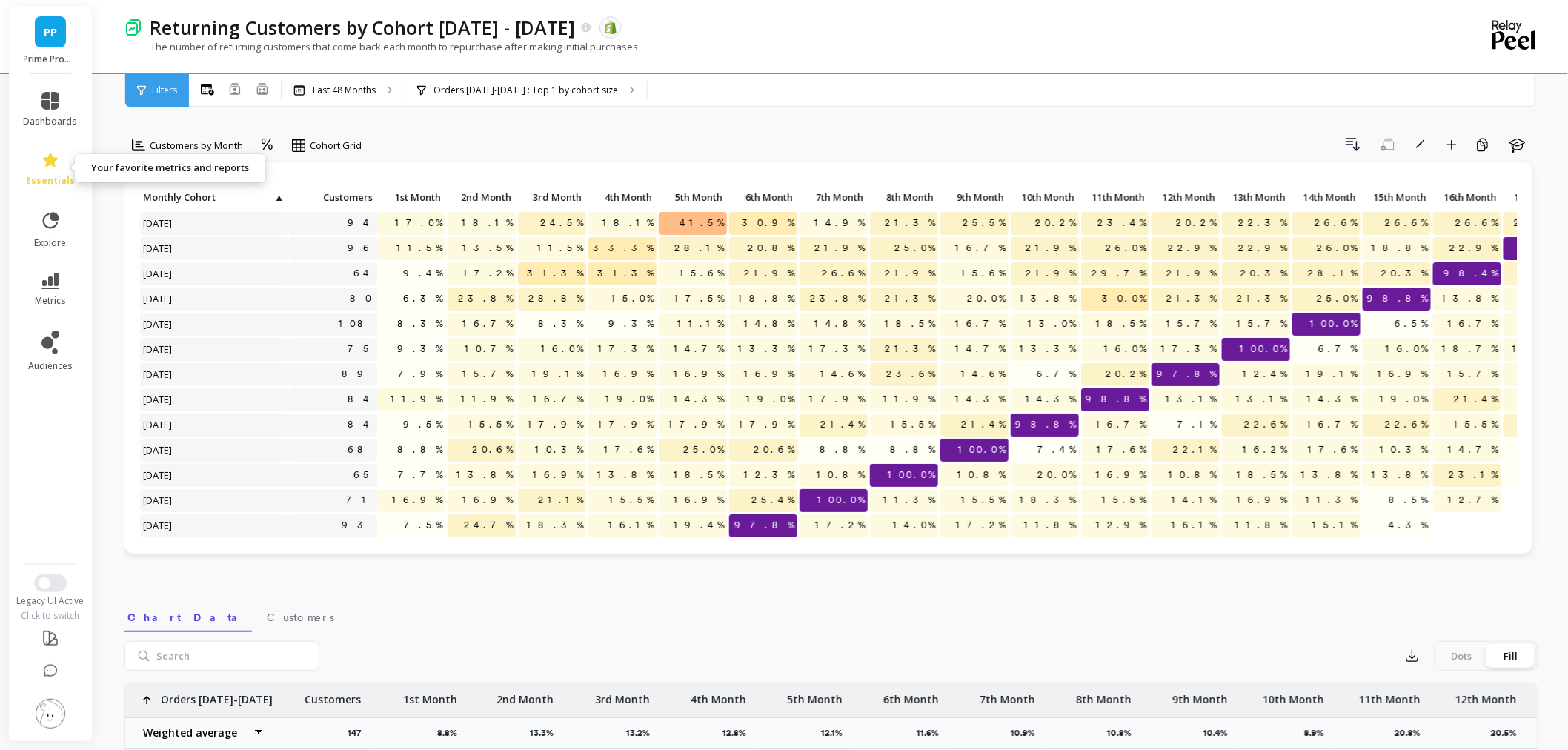
click at [55, 178] on span "essentials" at bounding box center [50, 181] width 49 height 12
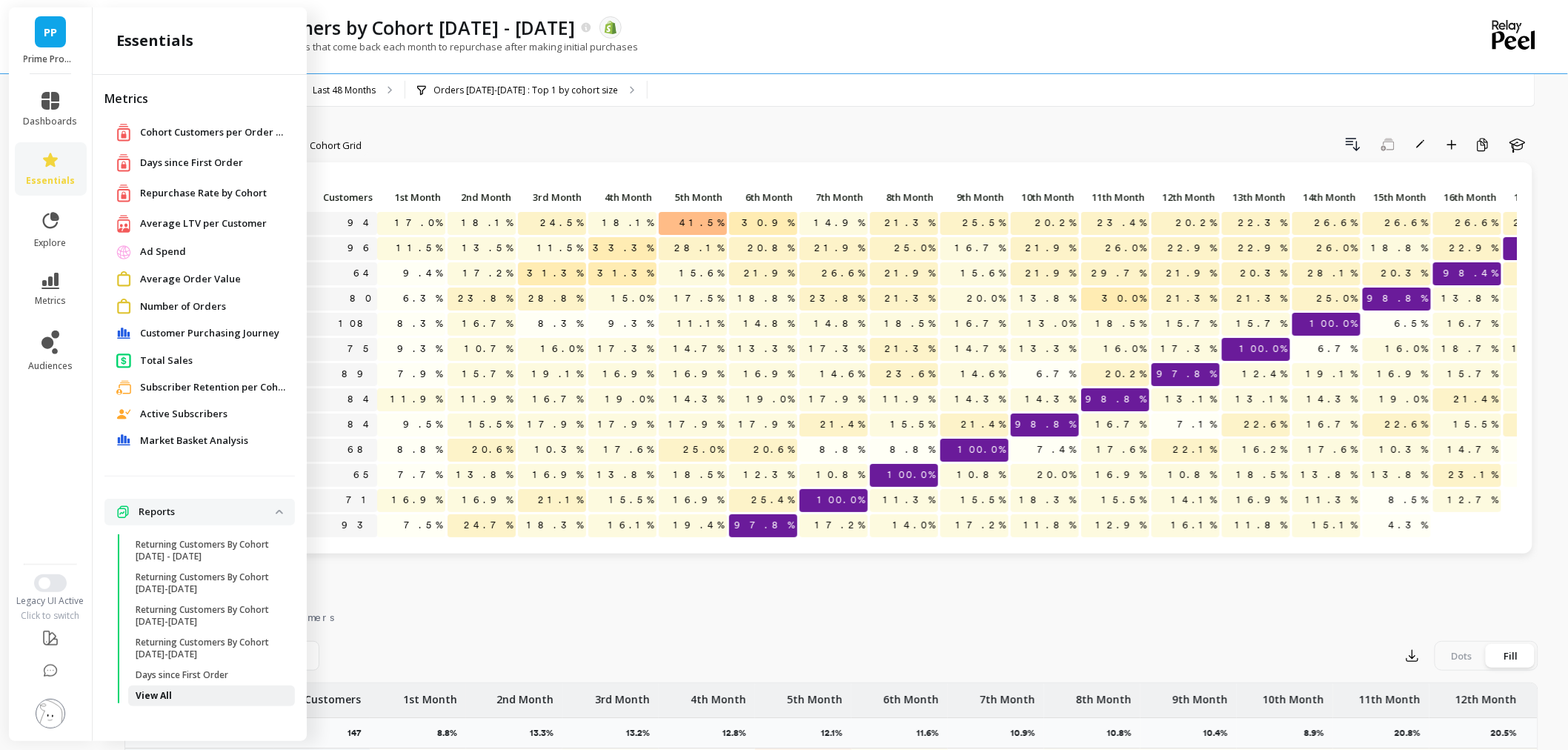
click at [172, 693] on span "View All" at bounding box center [206, 696] width 141 height 12
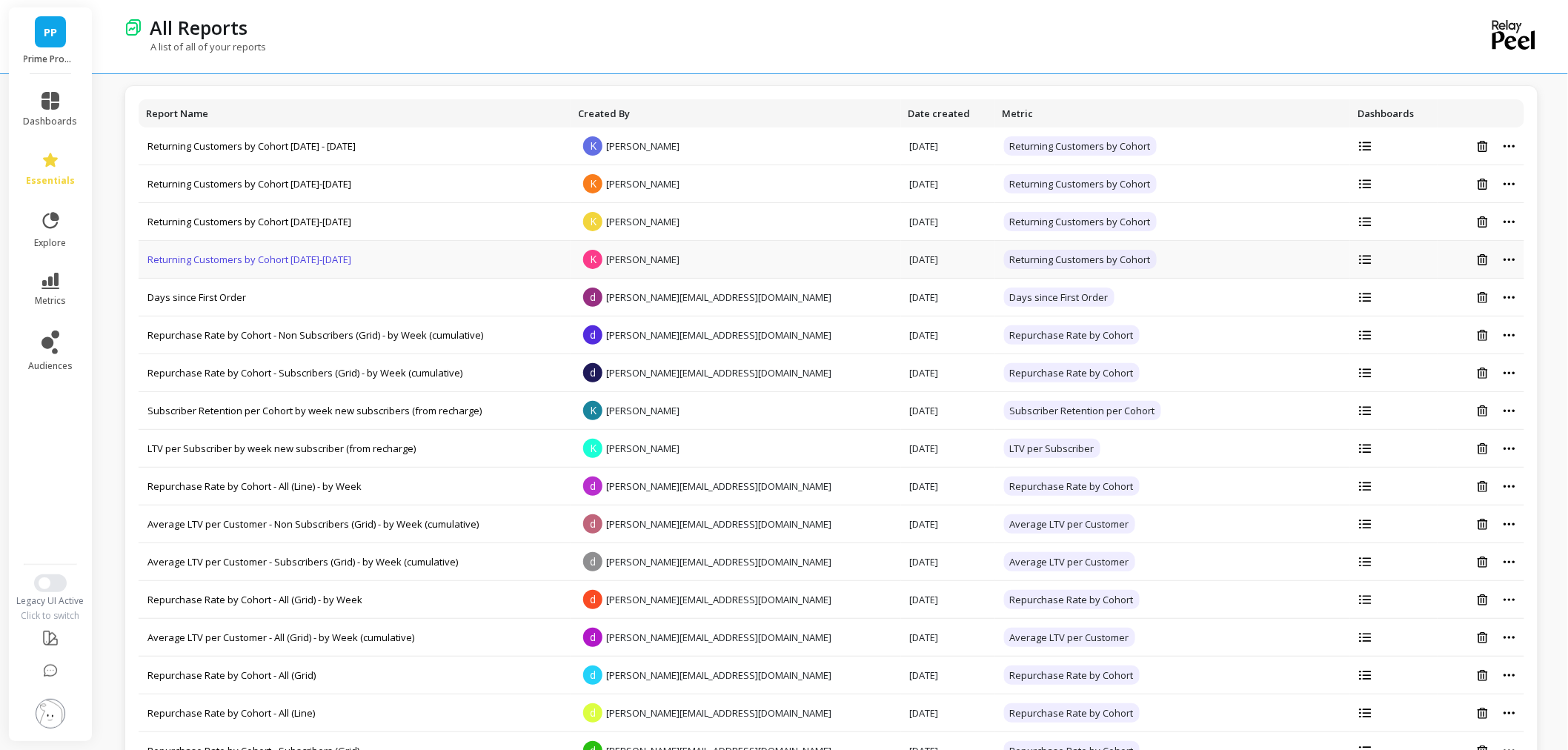
click at [315, 261] on link "Returning Customers by Cohort [DATE]-[DATE]" at bounding box center [249, 260] width 204 height 14
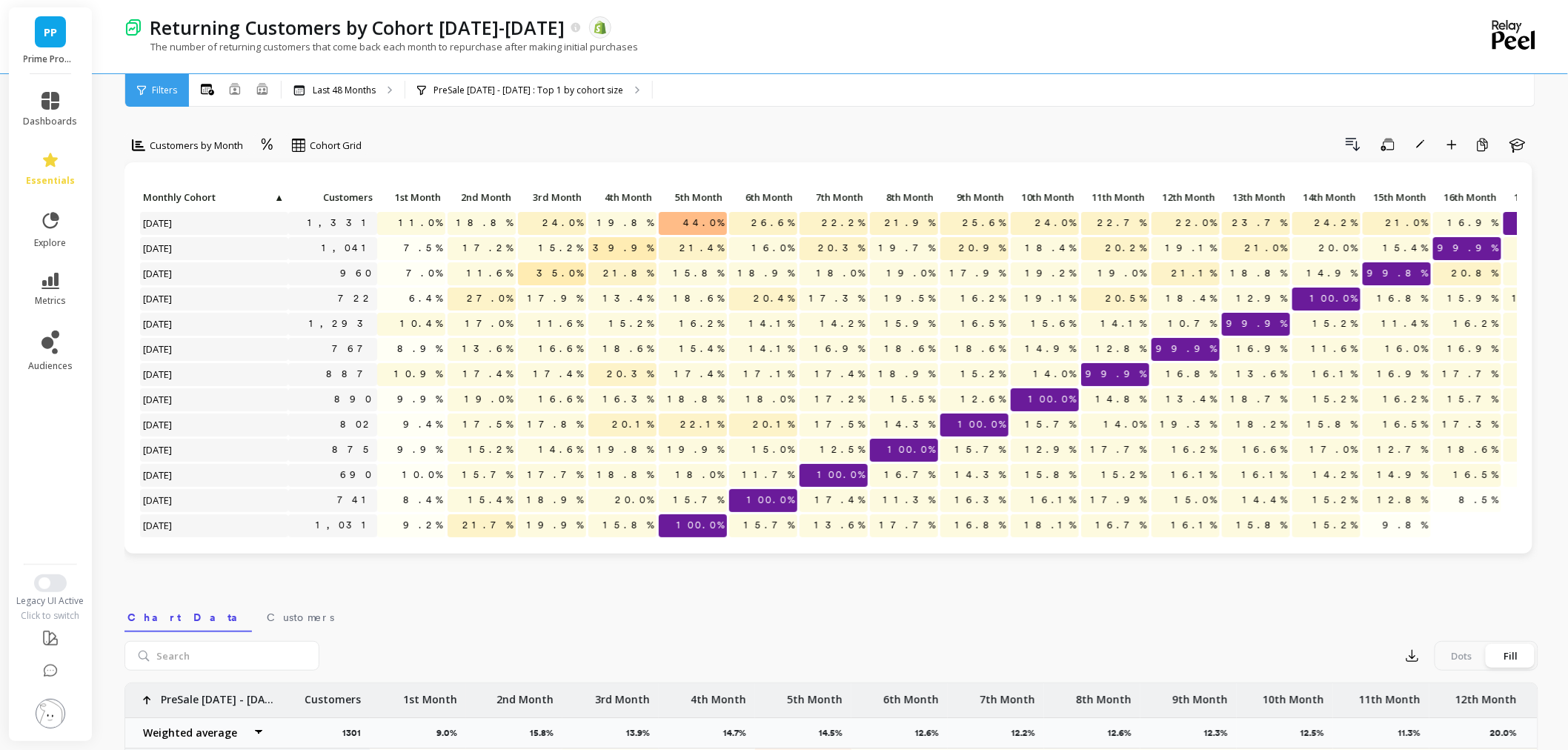
click at [59, 175] on span "essentials" at bounding box center [50, 181] width 49 height 12
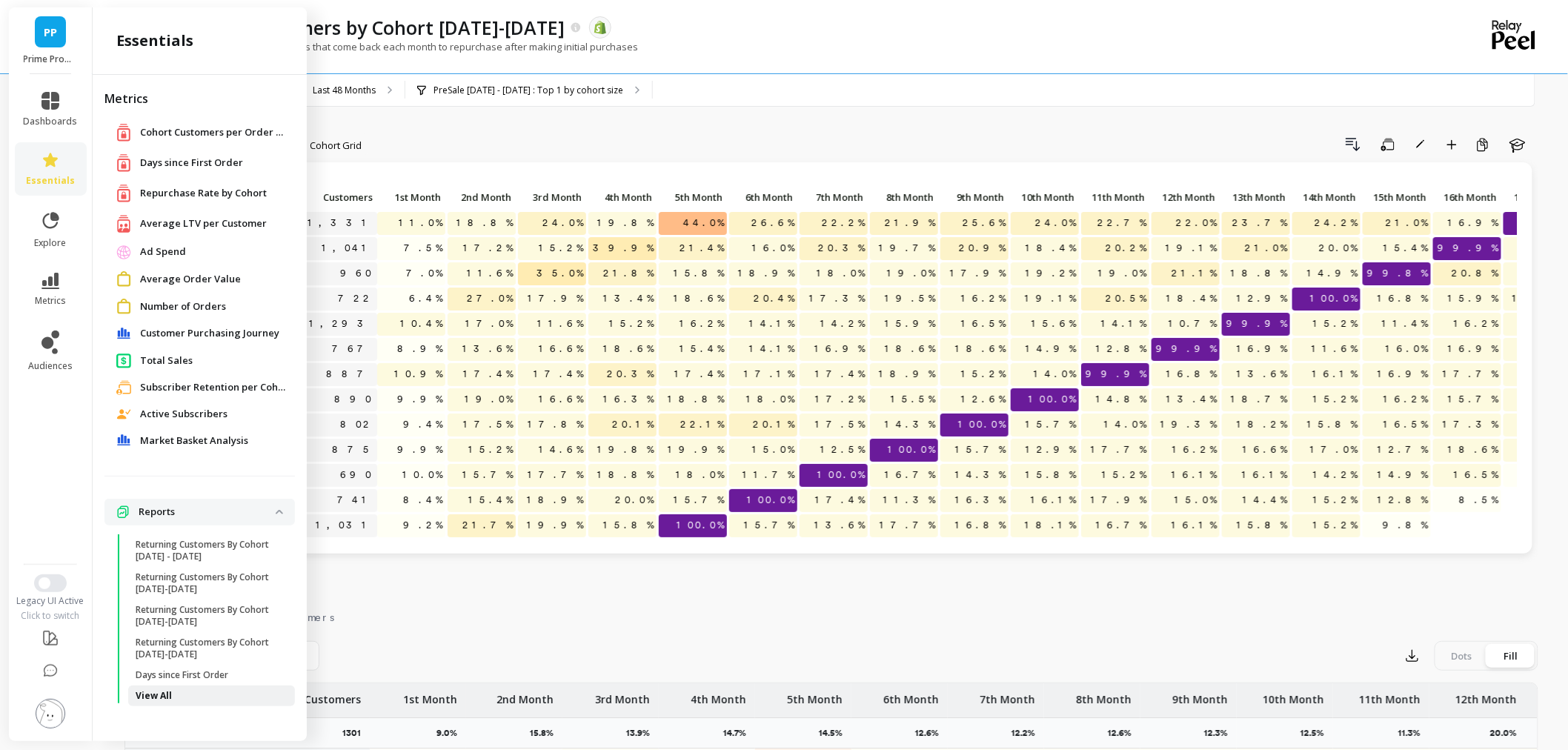
click at [161, 693] on p "View All" at bounding box center [153, 696] width 36 height 12
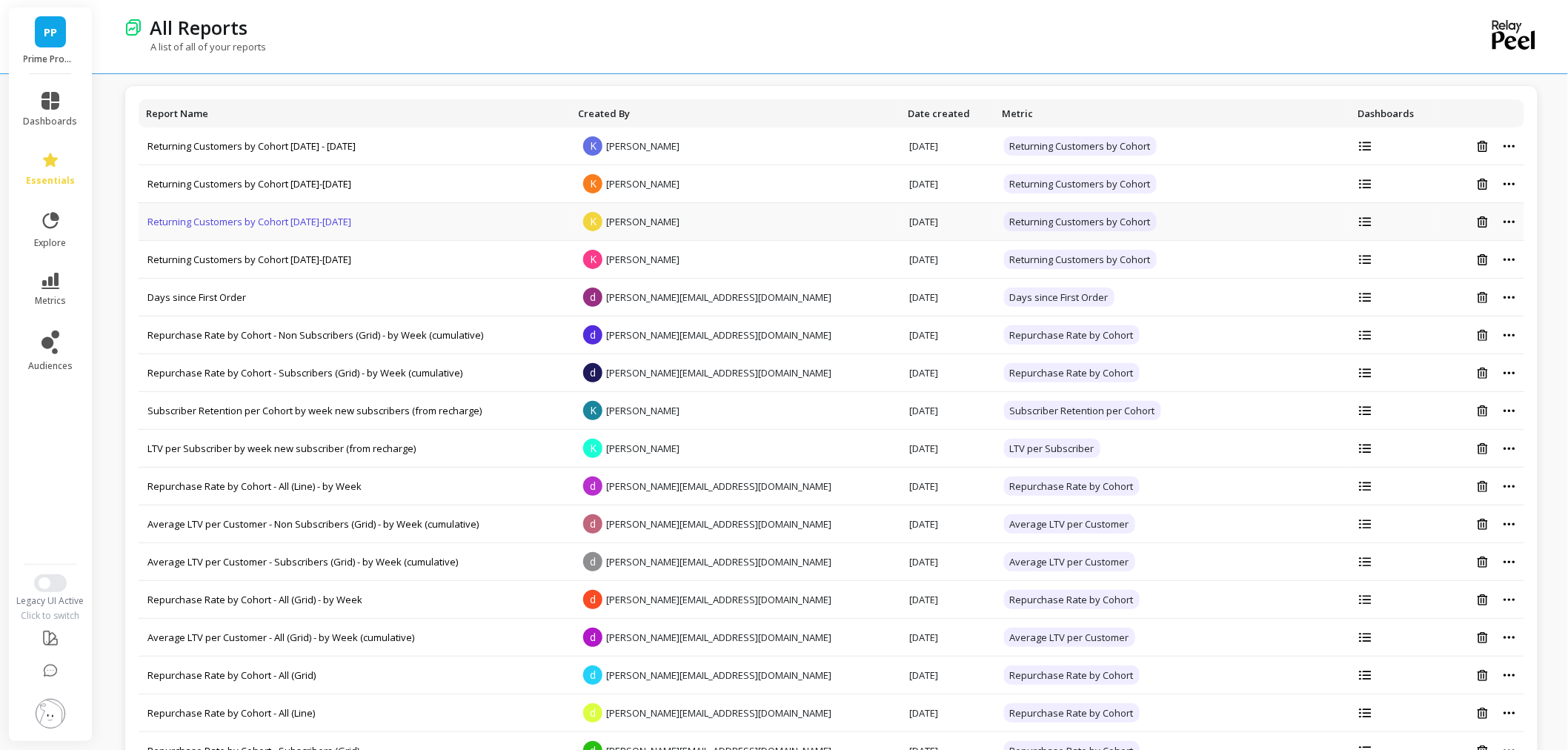
click at [244, 226] on link "Returning Customers by Cohort [DATE]-[DATE]" at bounding box center [249, 222] width 204 height 14
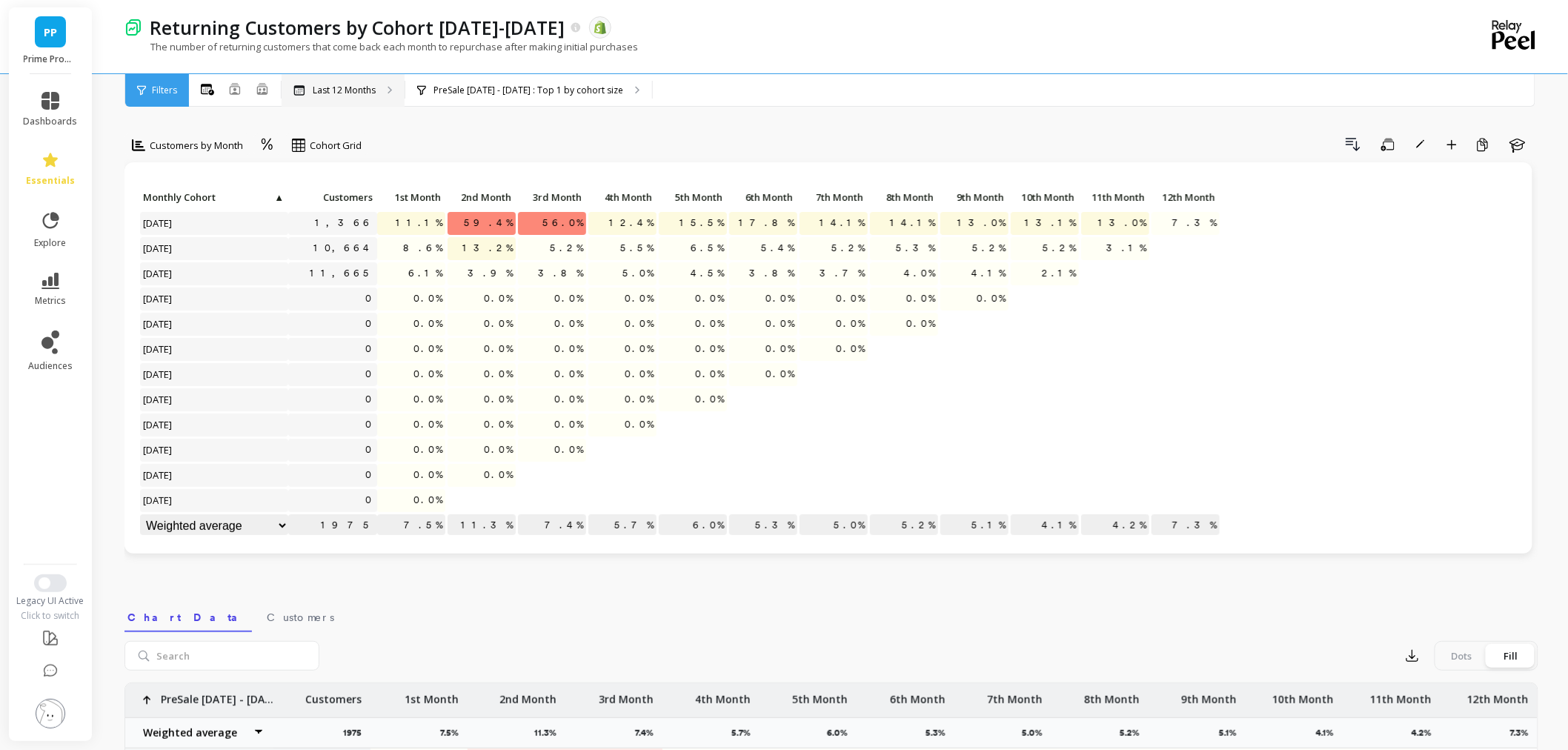
click at [314, 91] on p "Last 12 Months" at bounding box center [344, 91] width 63 height 12
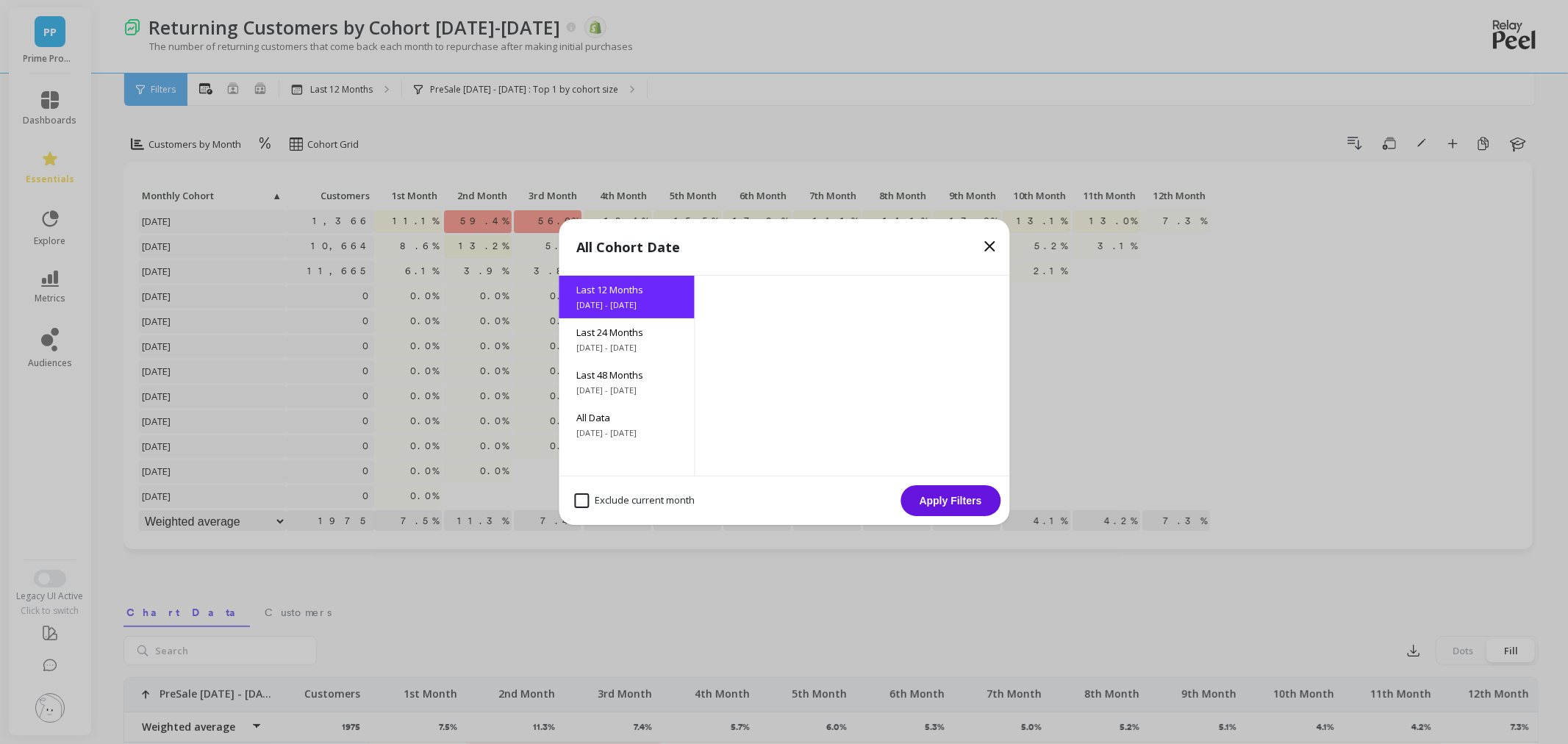
click at [607, 384] on span "[DATE] - [DATE]" at bounding box center [627, 390] width 100 height 12
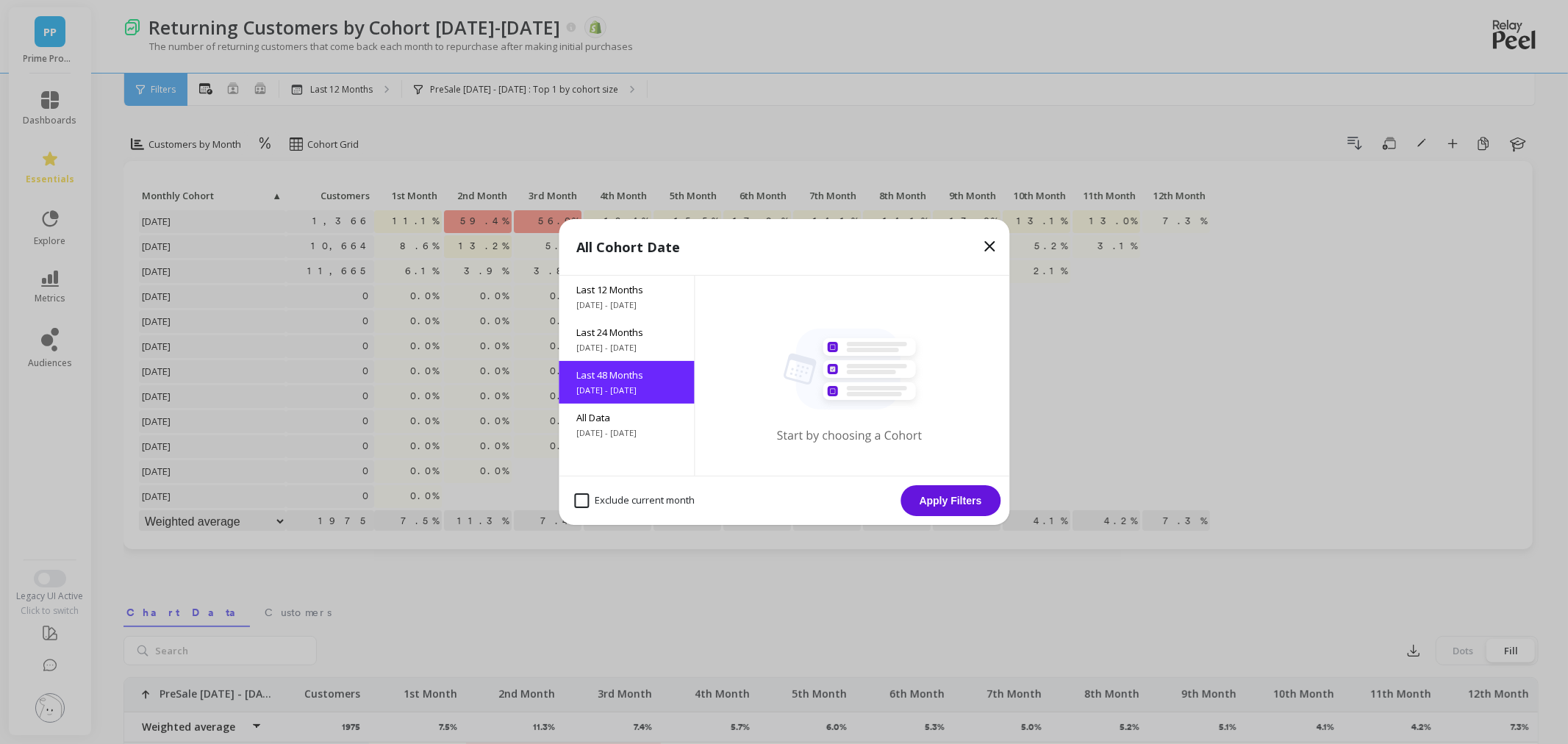
click at [927, 493] on button "Apply Filters" at bounding box center [951, 500] width 100 height 31
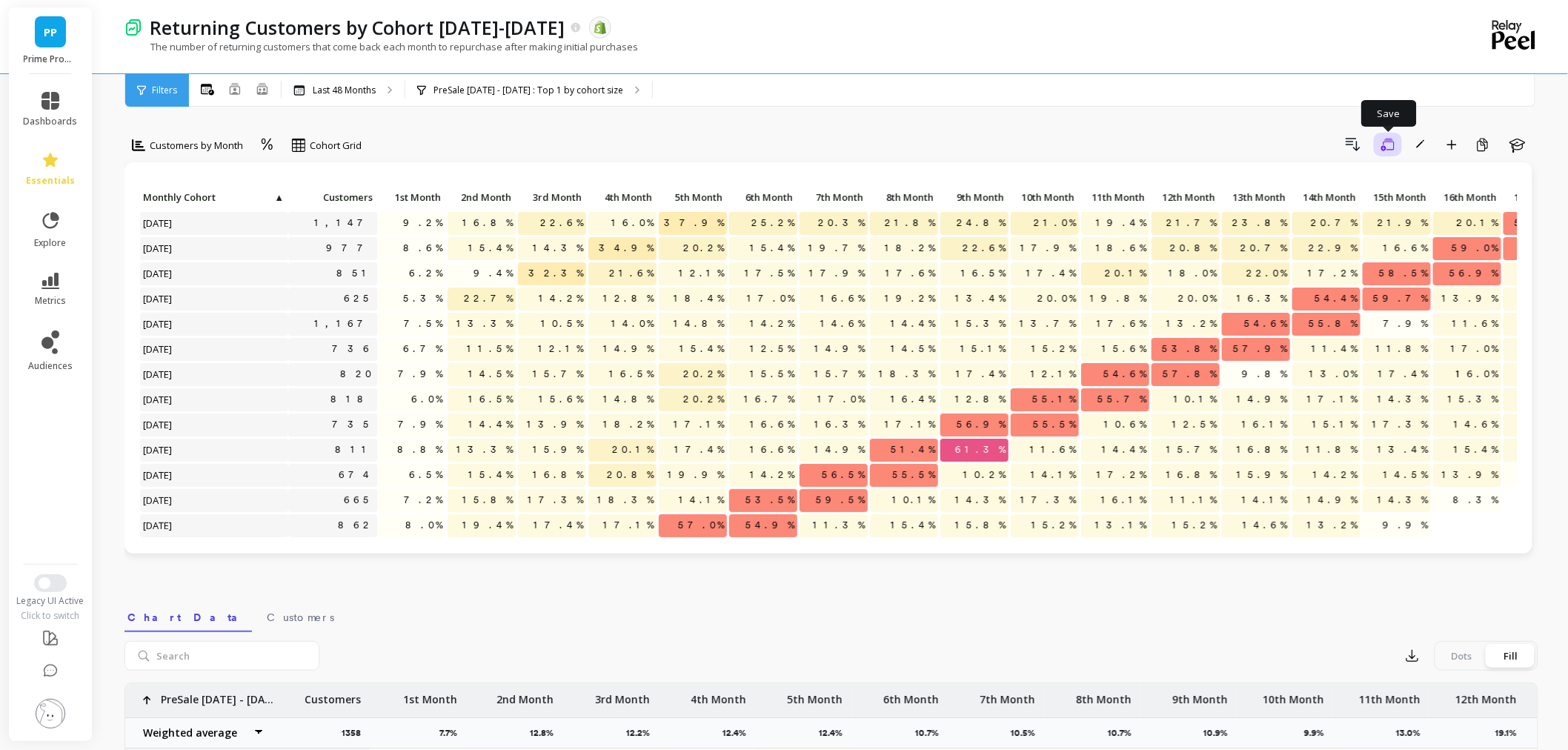
click at [1399, 139] on button "Save" at bounding box center [1387, 145] width 28 height 24
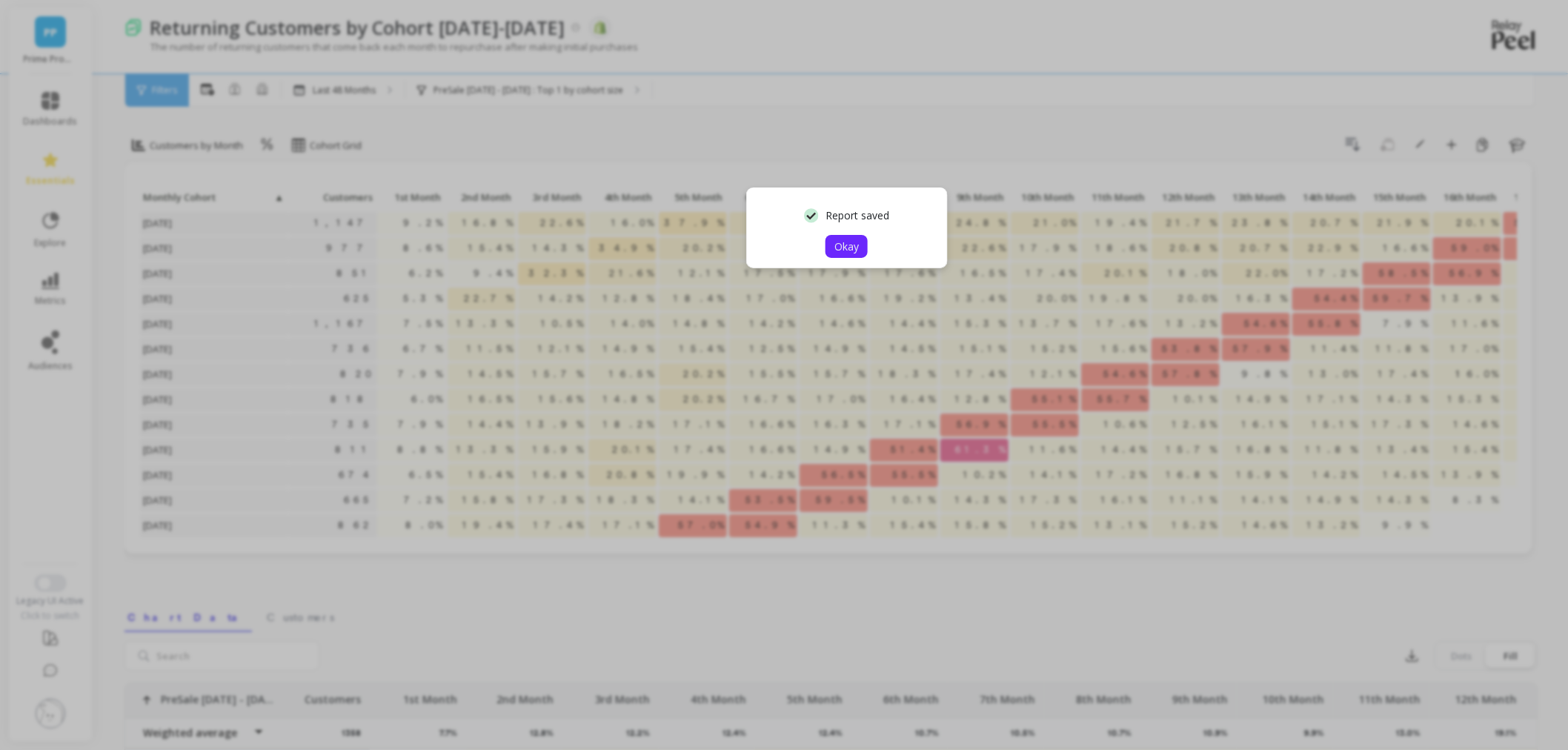
click at [853, 240] on span "Okay" at bounding box center [846, 246] width 25 height 14
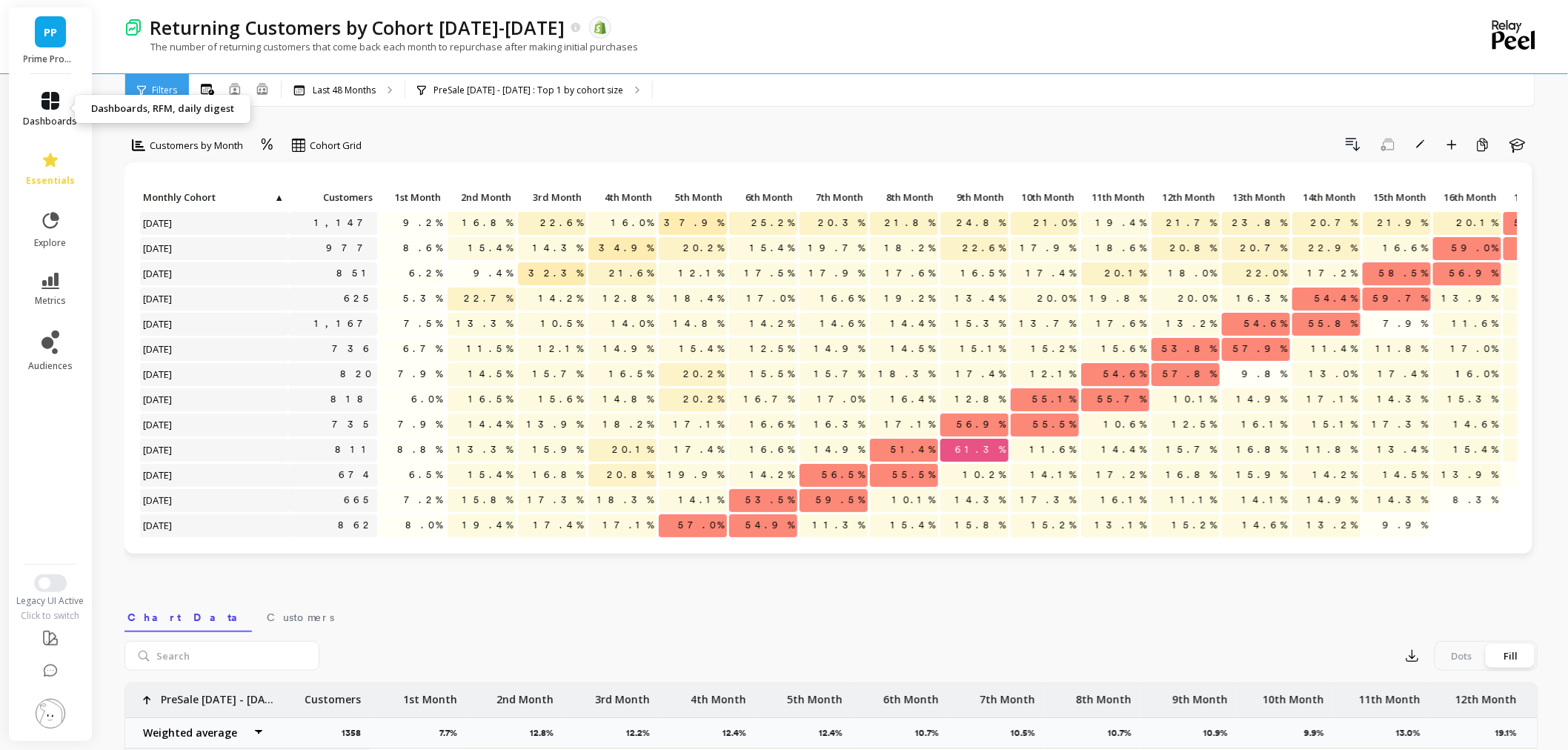
click at [50, 106] on icon at bounding box center [50, 100] width 18 height 18
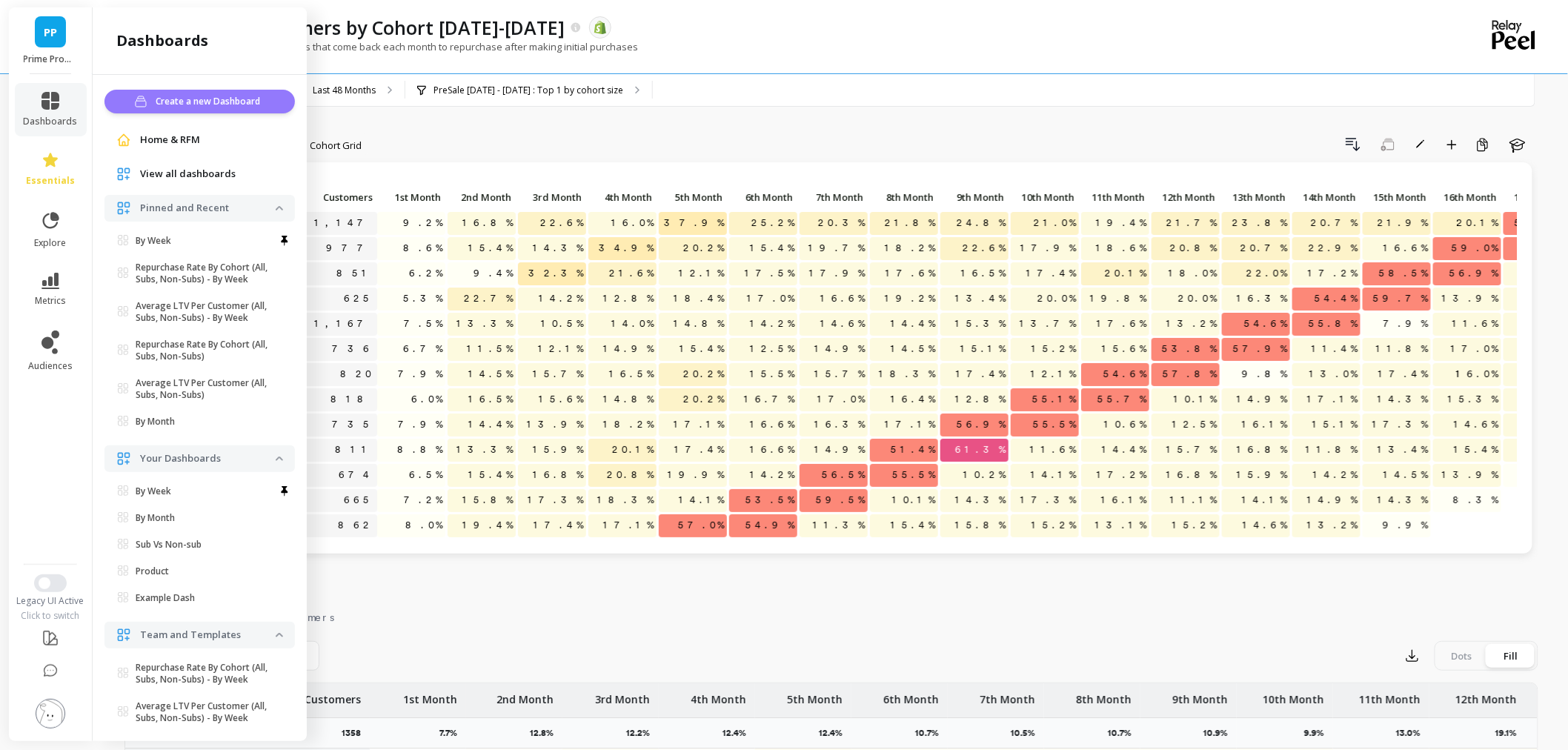
click at [186, 106] on span "Create a new Dashboard" at bounding box center [209, 101] width 109 height 15
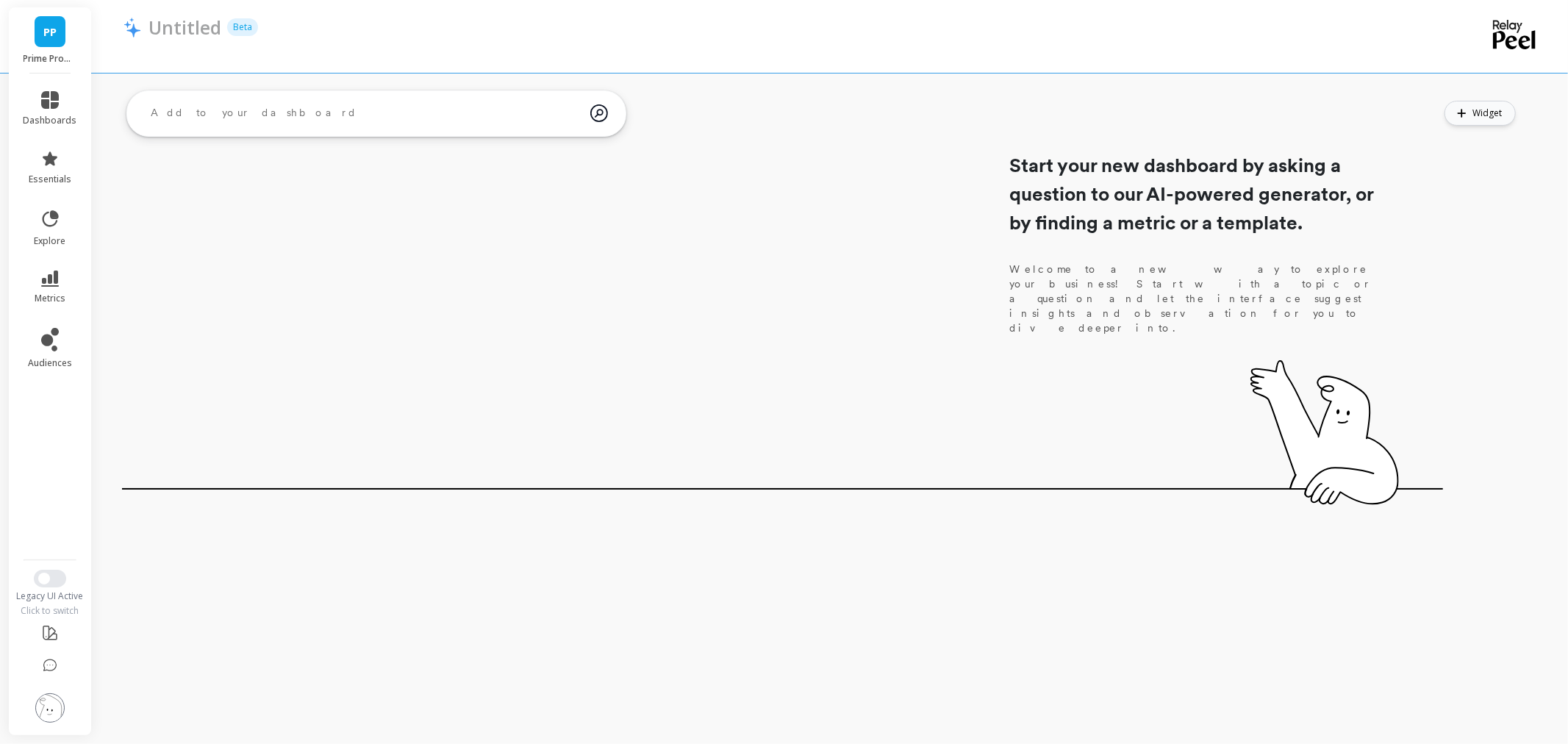
click at [1482, 105] on span "Widget" at bounding box center [1490, 112] width 34 height 14
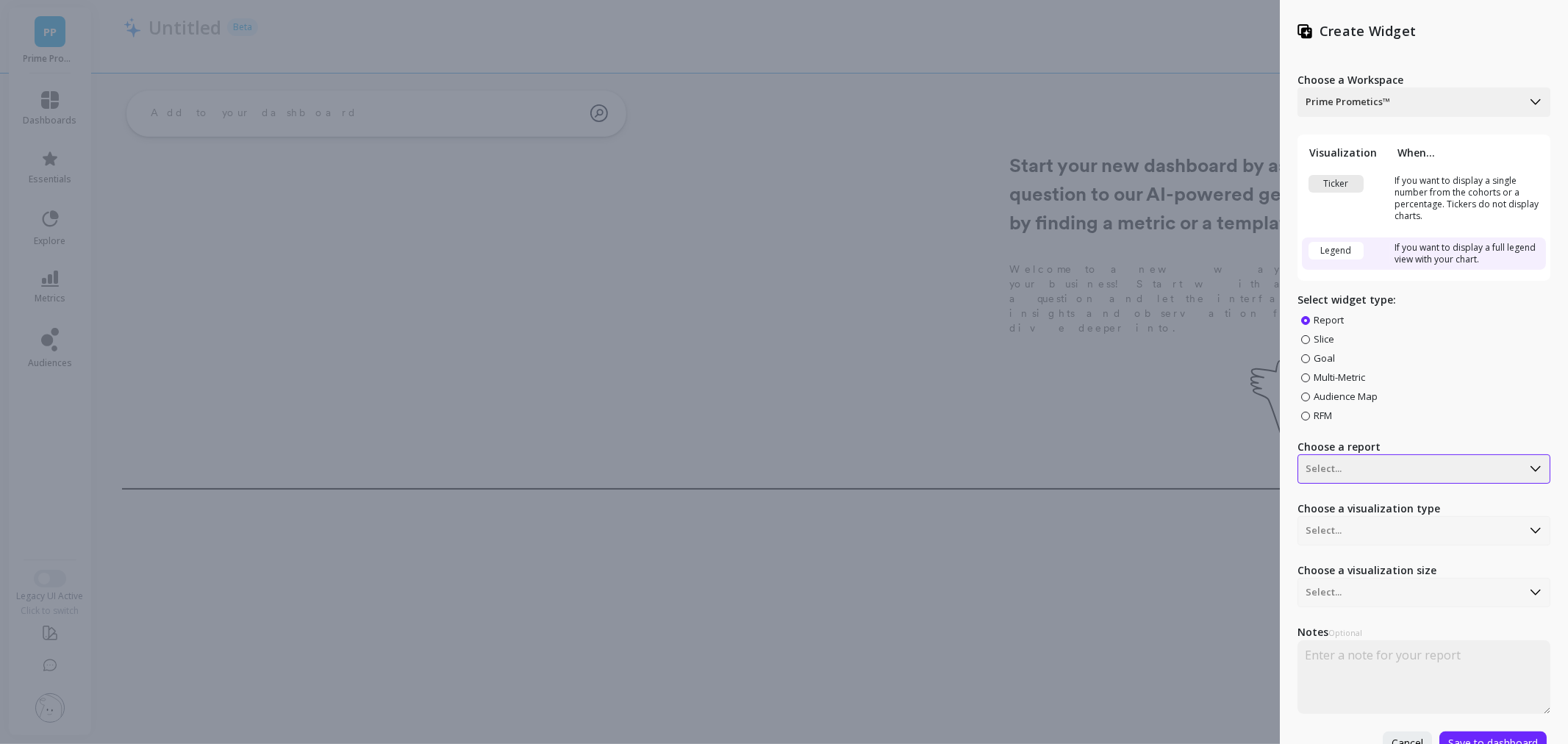
click at [1354, 474] on div at bounding box center [1410, 469] width 208 height 18
click at [1343, 607] on div "Returning Customers by Cohort [DATE]-[DATE]" at bounding box center [1422, 593] width 241 height 25
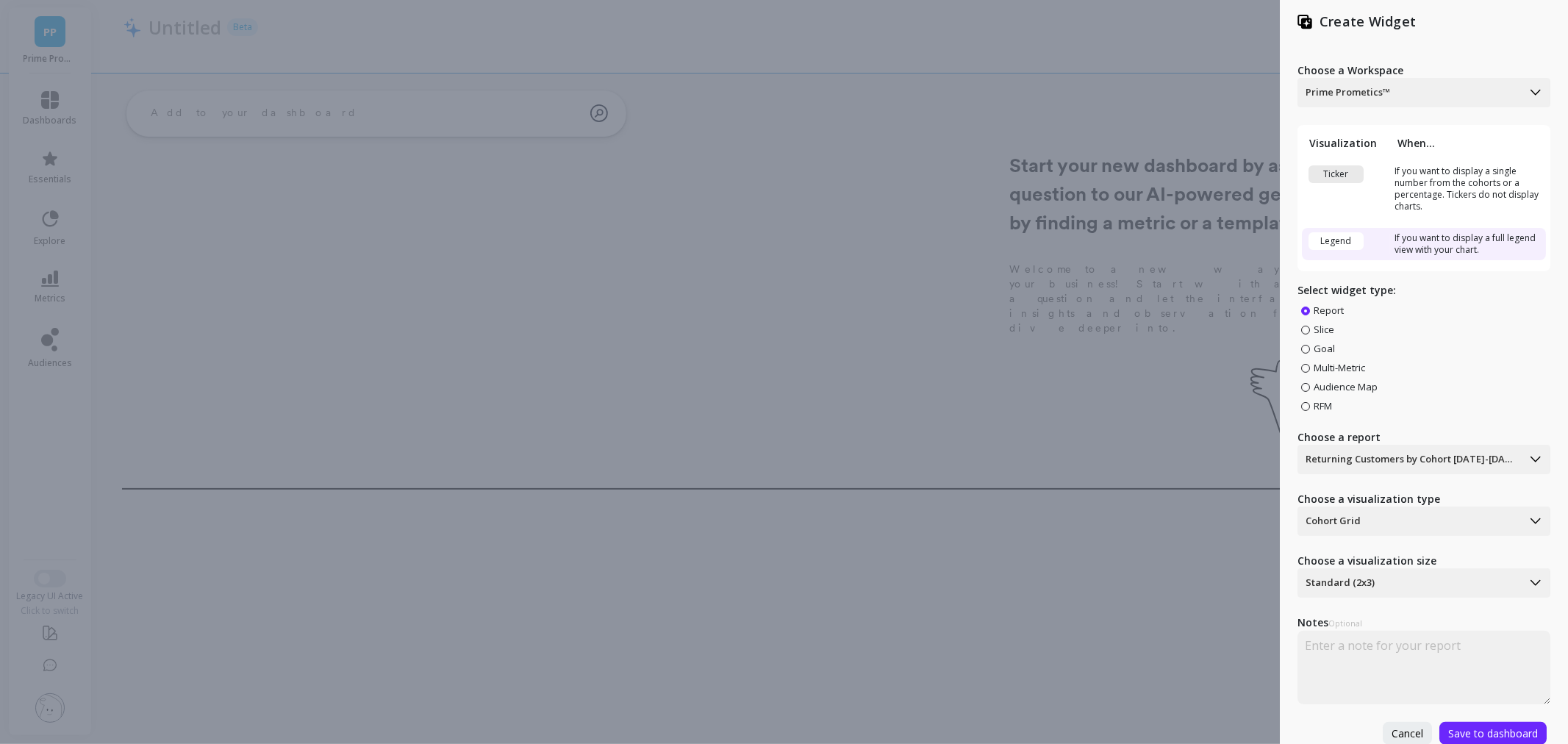
scroll to position [20, 0]
click at [1407, 573] on div at bounding box center [1410, 582] width 208 height 18
drag, startPoint x: 1342, startPoint y: 710, endPoint x: 1394, endPoint y: 687, distance: 56.9
click at [1343, 707] on div "Choose a Workspace Prime Prometics™ Visualization When... Ticker If you want to…" at bounding box center [1423, 395] width 253 height 699
click at [1473, 721] on button "Save to dashboard" at bounding box center [1493, 732] width 107 height 23
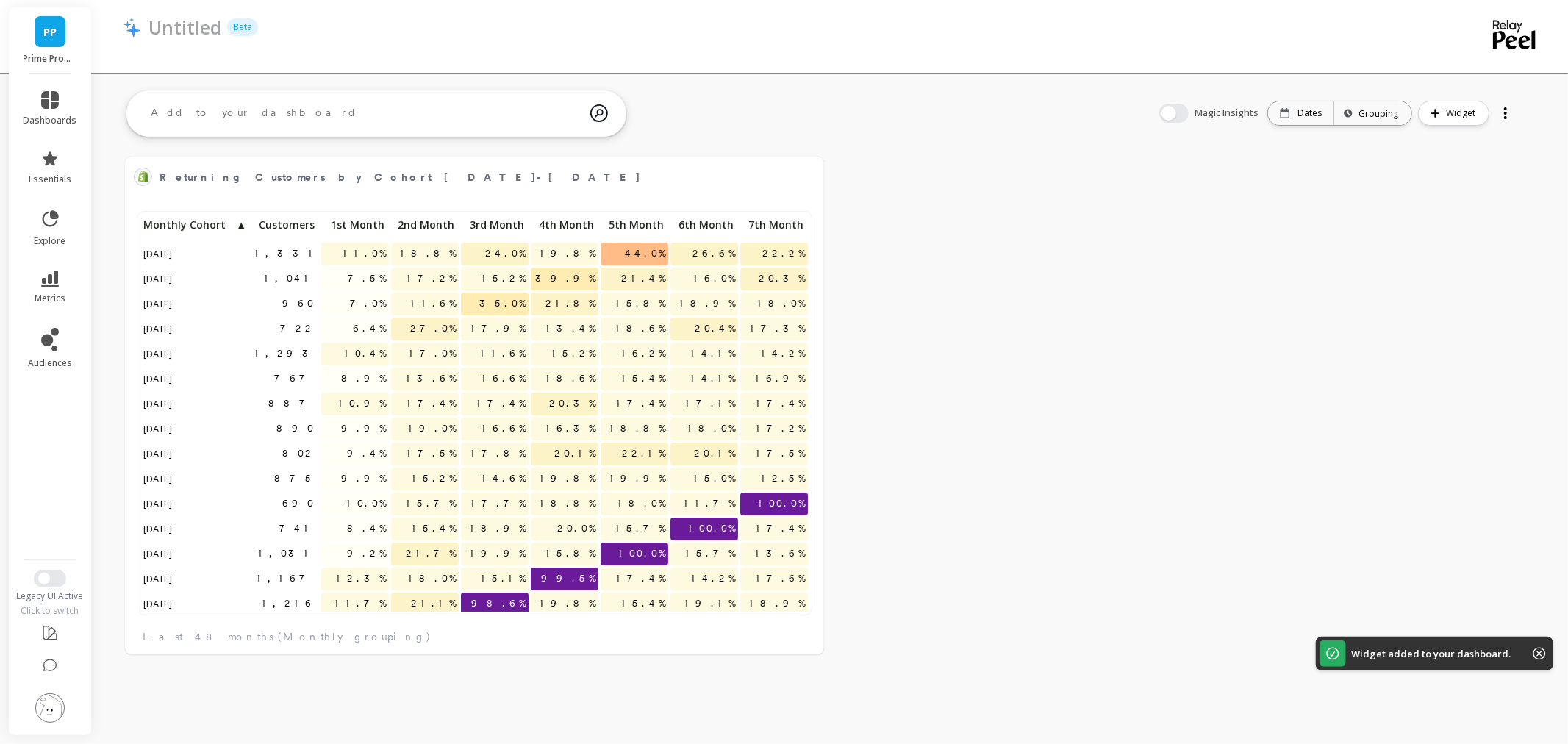
scroll to position [392, 643]
click at [181, 26] on p "Untitled" at bounding box center [185, 26] width 73 height 25
drag, startPoint x: 211, startPoint y: 27, endPoint x: 61, endPoint y: 26, distance: 150.0
click at [61, 26] on div "PP Prime Prometics™ dashboards essentials explore metrics audiences Legacy UI A…" at bounding box center [784, 372] width 1568 height 744
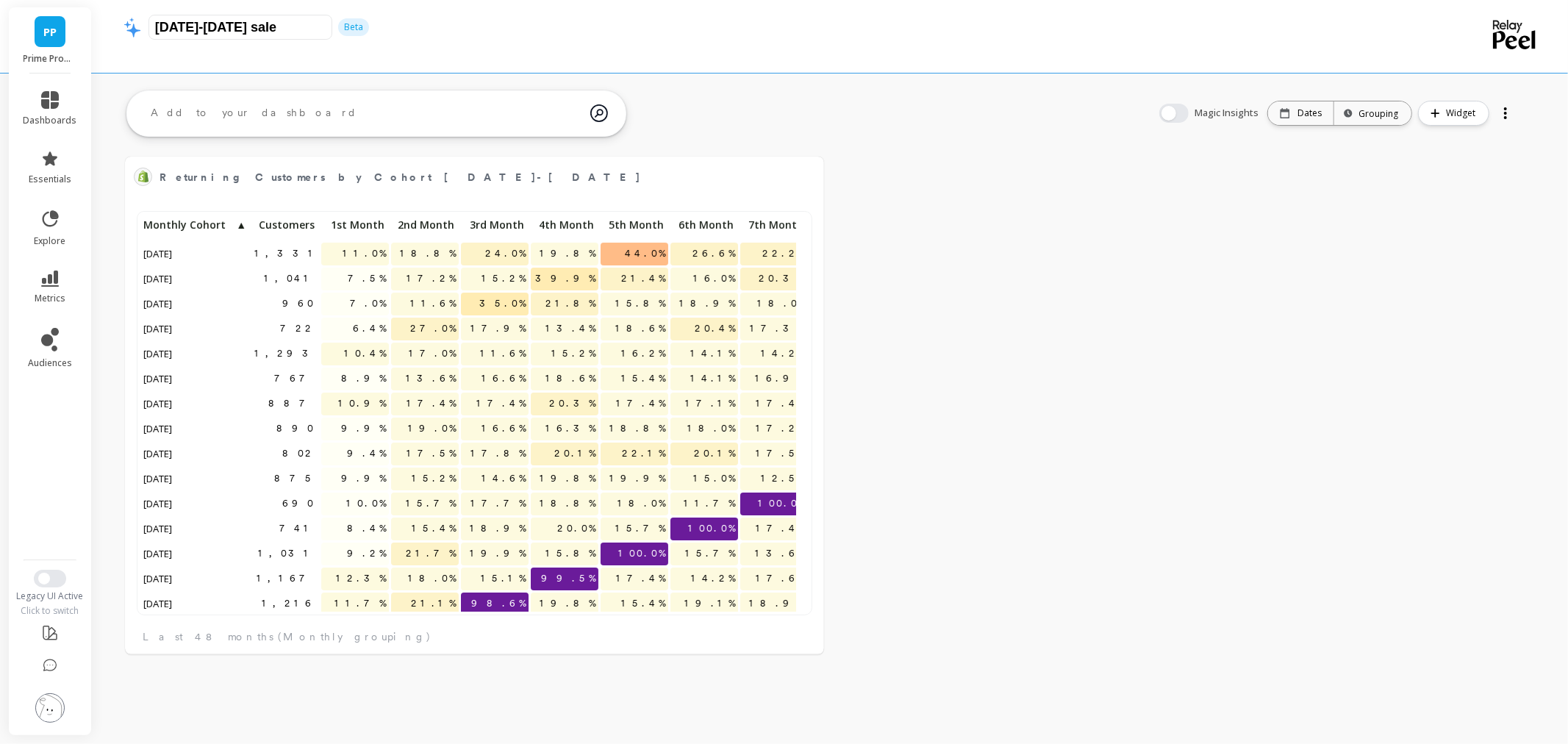
type input "[DATE]-[DATE] sales"
click at [1023, 276] on div "Returning Customers by Cohort 8Nov2024-17Nov2024 Edit Widget & Insights 1,331 1…" at bounding box center [830, 406] width 1476 height 546
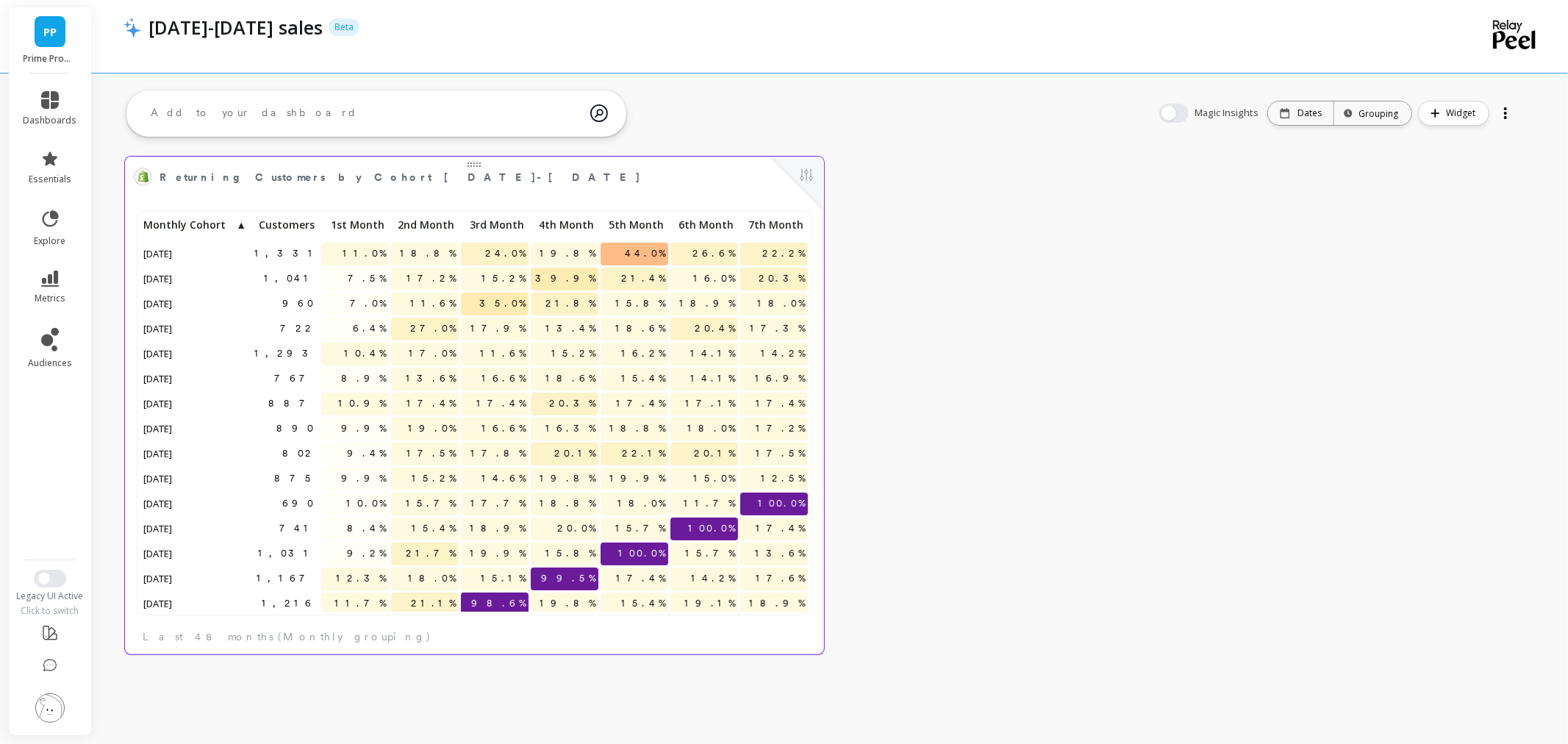
scroll to position [392, 656]
click at [809, 173] on button at bounding box center [807, 176] width 18 height 20
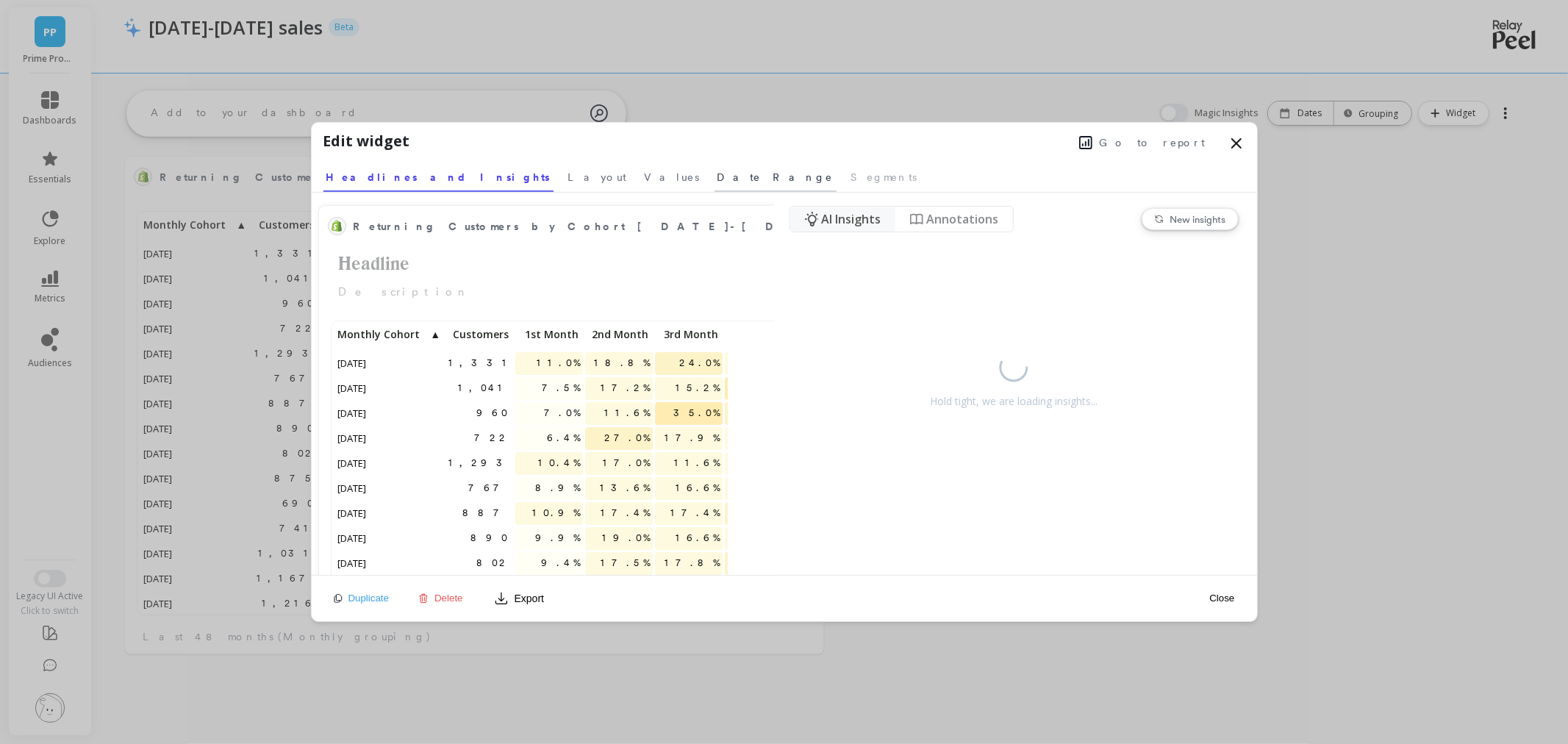
scroll to position [392, 381]
click at [568, 179] on span "Layout" at bounding box center [597, 177] width 59 height 14
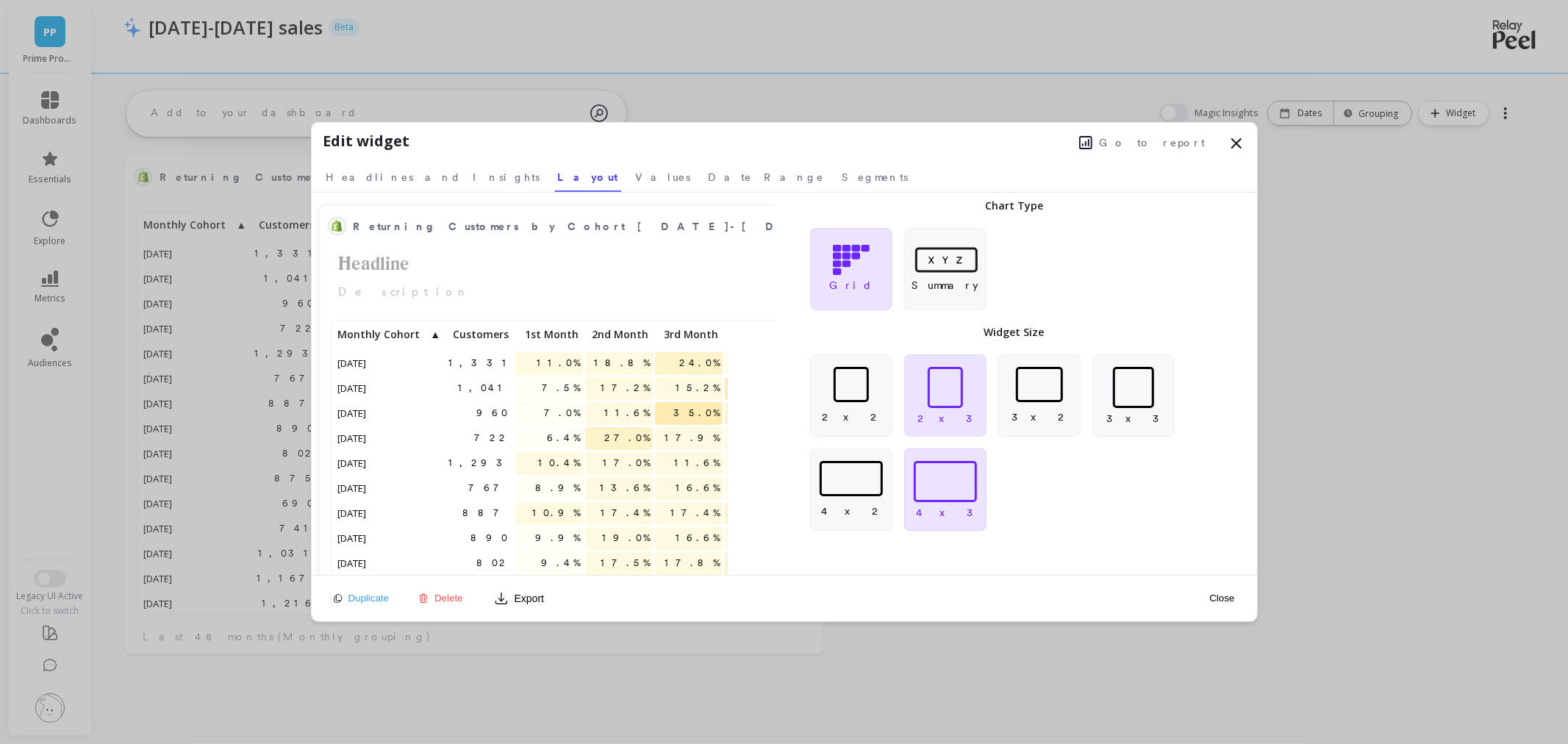
click at [958, 480] on div at bounding box center [945, 481] width 63 height 41
click at [1218, 593] on button "Close" at bounding box center [1222, 598] width 34 height 13
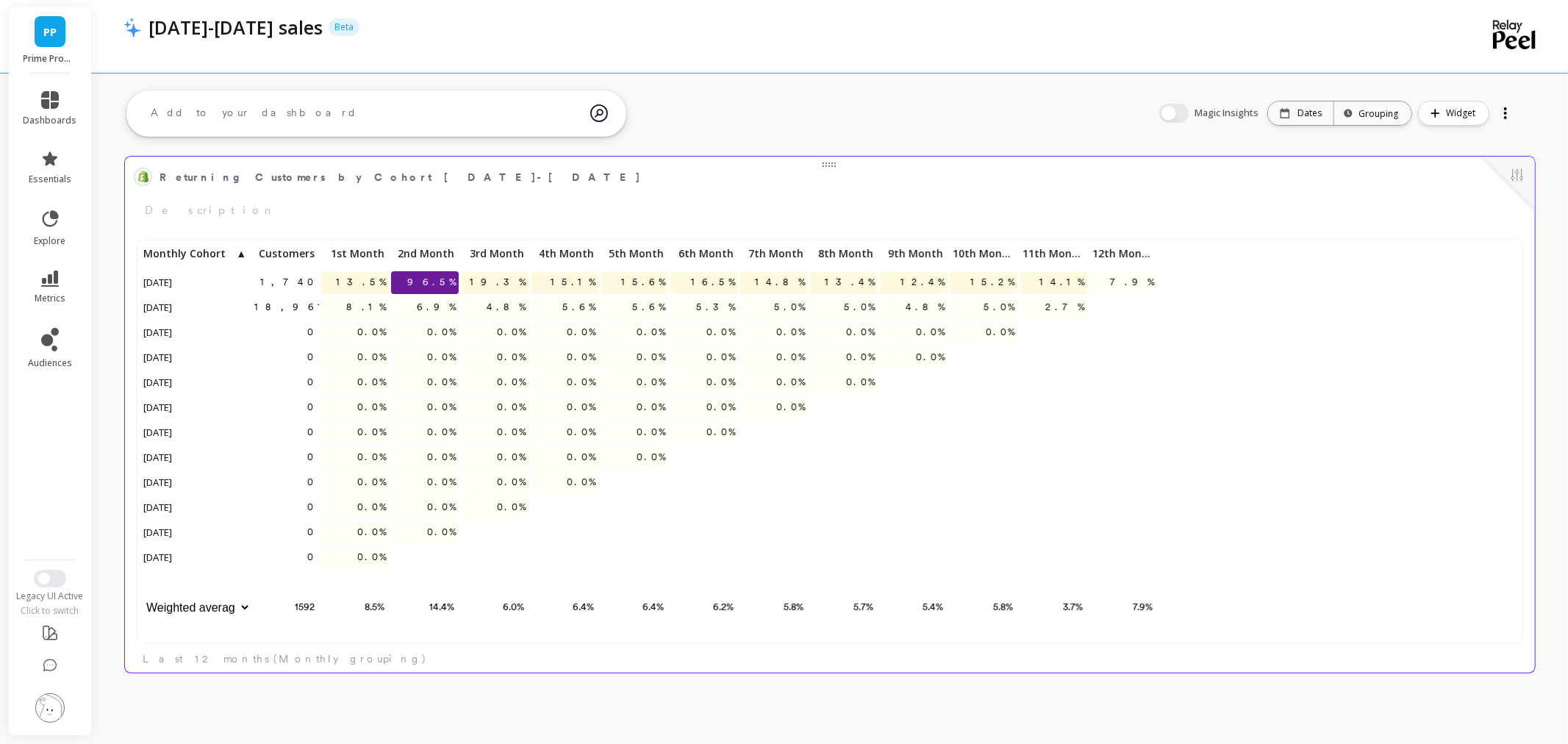
scroll to position [392, 1366]
click at [1524, 179] on button at bounding box center [1517, 176] width 18 height 20
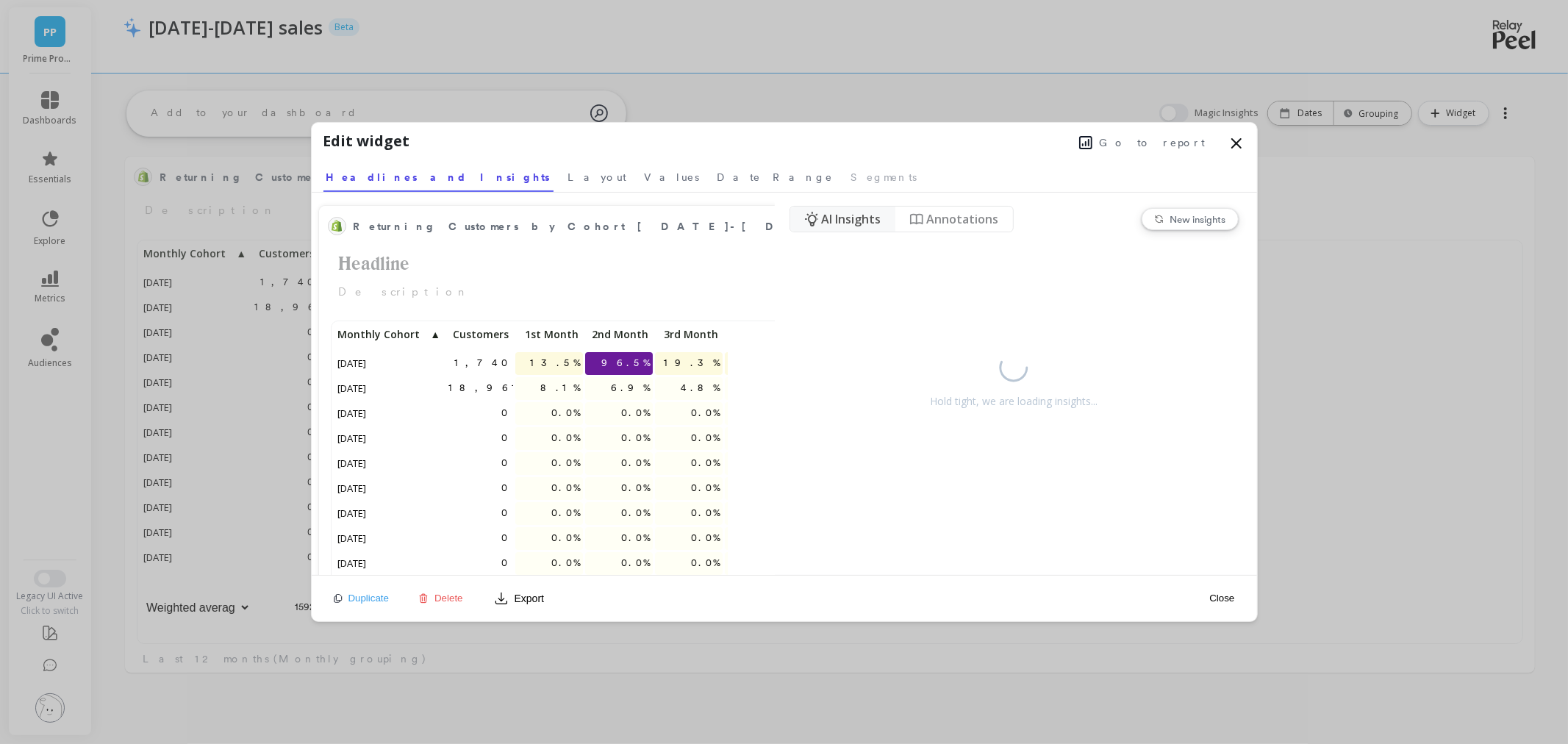
scroll to position [0, 0]
click at [1181, 143] on span "Go to report" at bounding box center [1153, 142] width 105 height 14
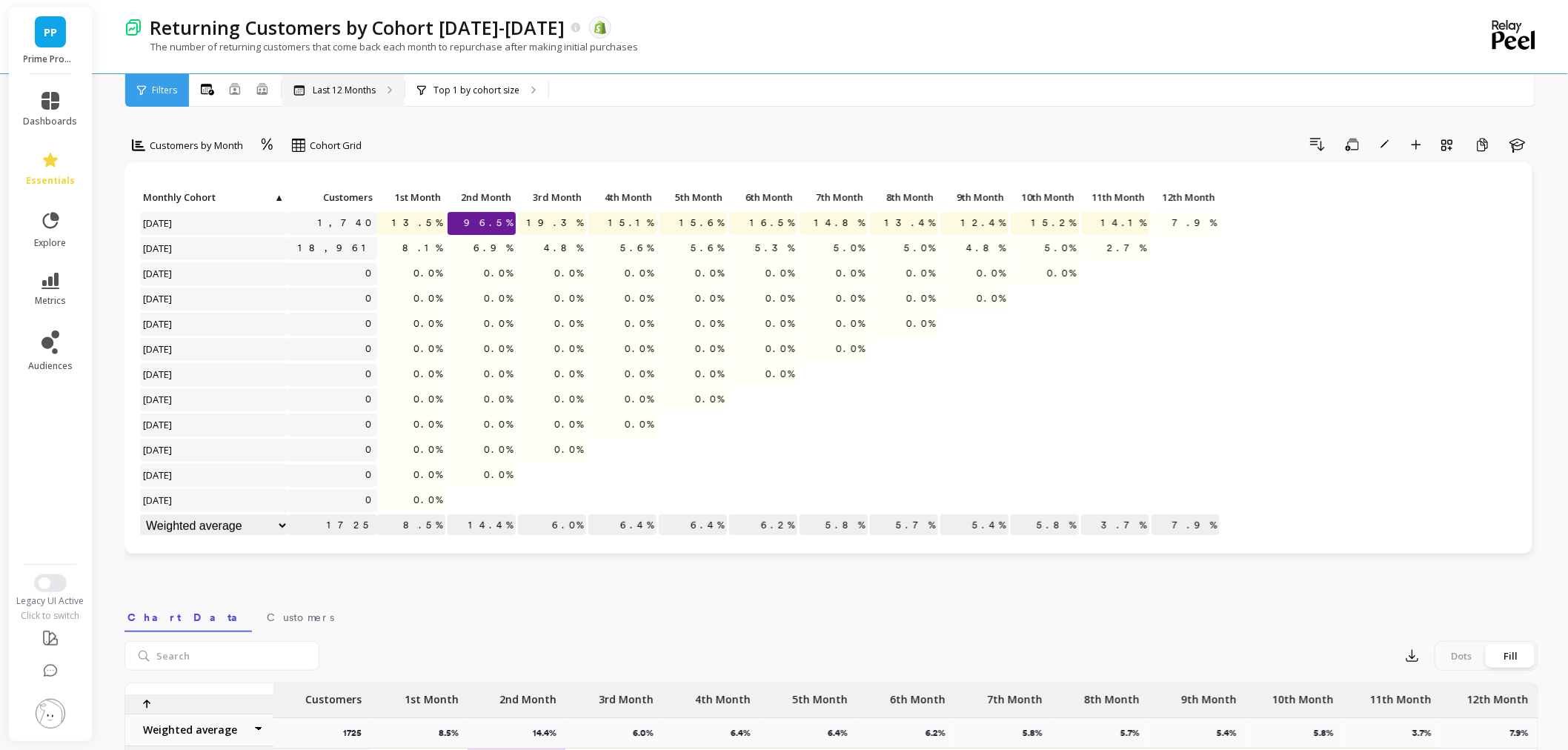
click at [341, 92] on p "Last 12 Months" at bounding box center [344, 91] width 63 height 12
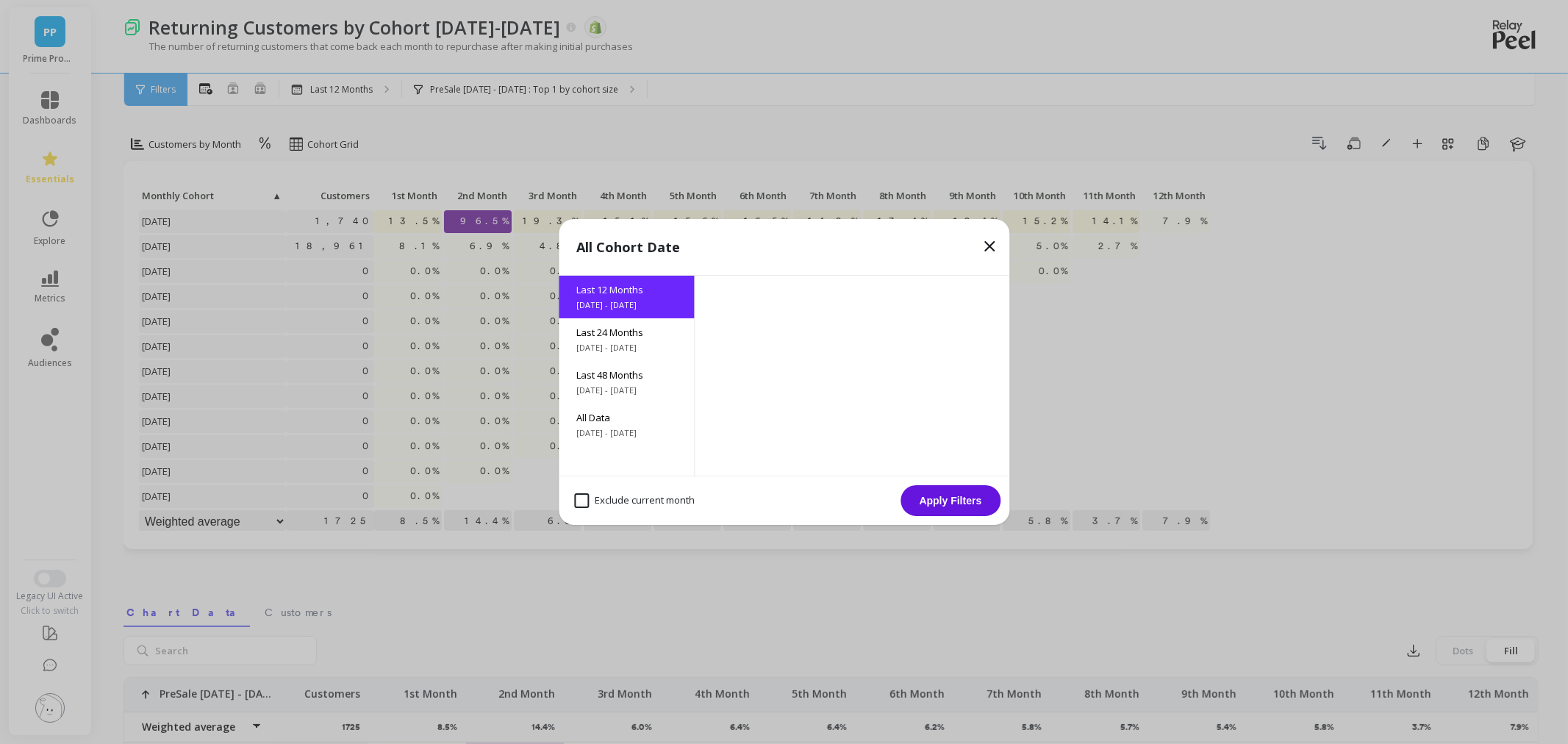
click at [644, 385] on span "[DATE] - [DATE]" at bounding box center [627, 390] width 100 height 12
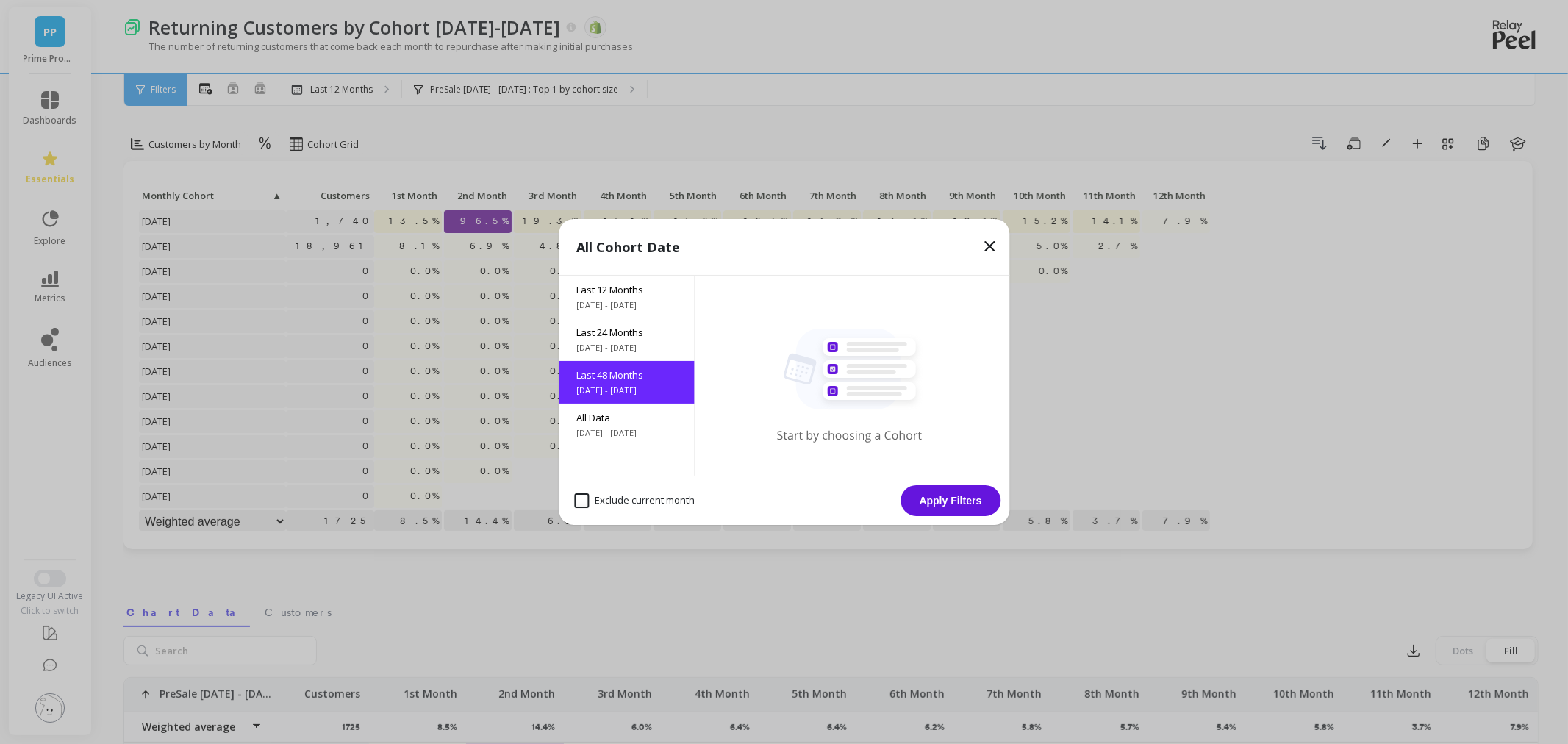
click at [950, 506] on button "Apply Filters" at bounding box center [951, 500] width 100 height 31
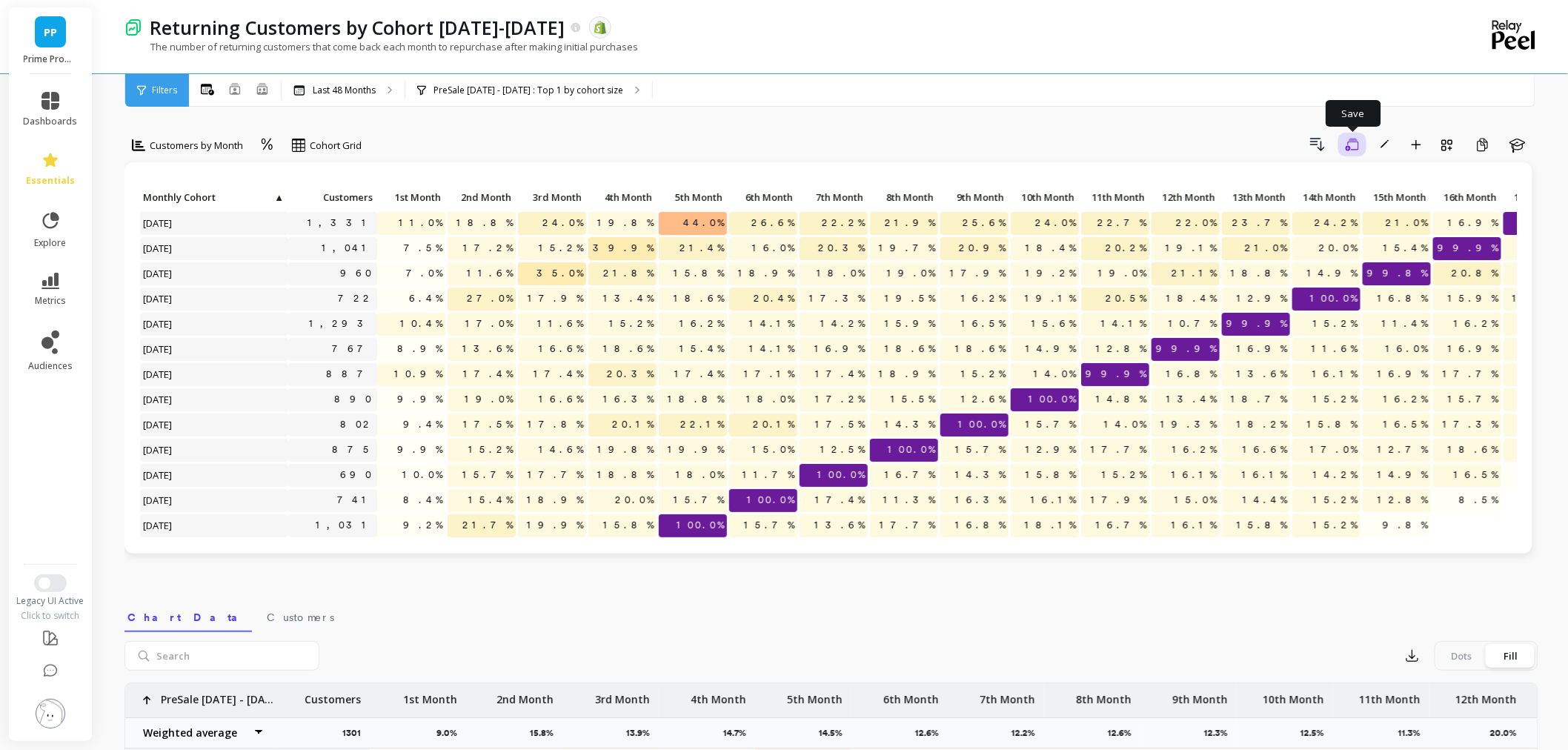
click at [1355, 138] on icon "button" at bounding box center [1352, 144] width 14 height 13
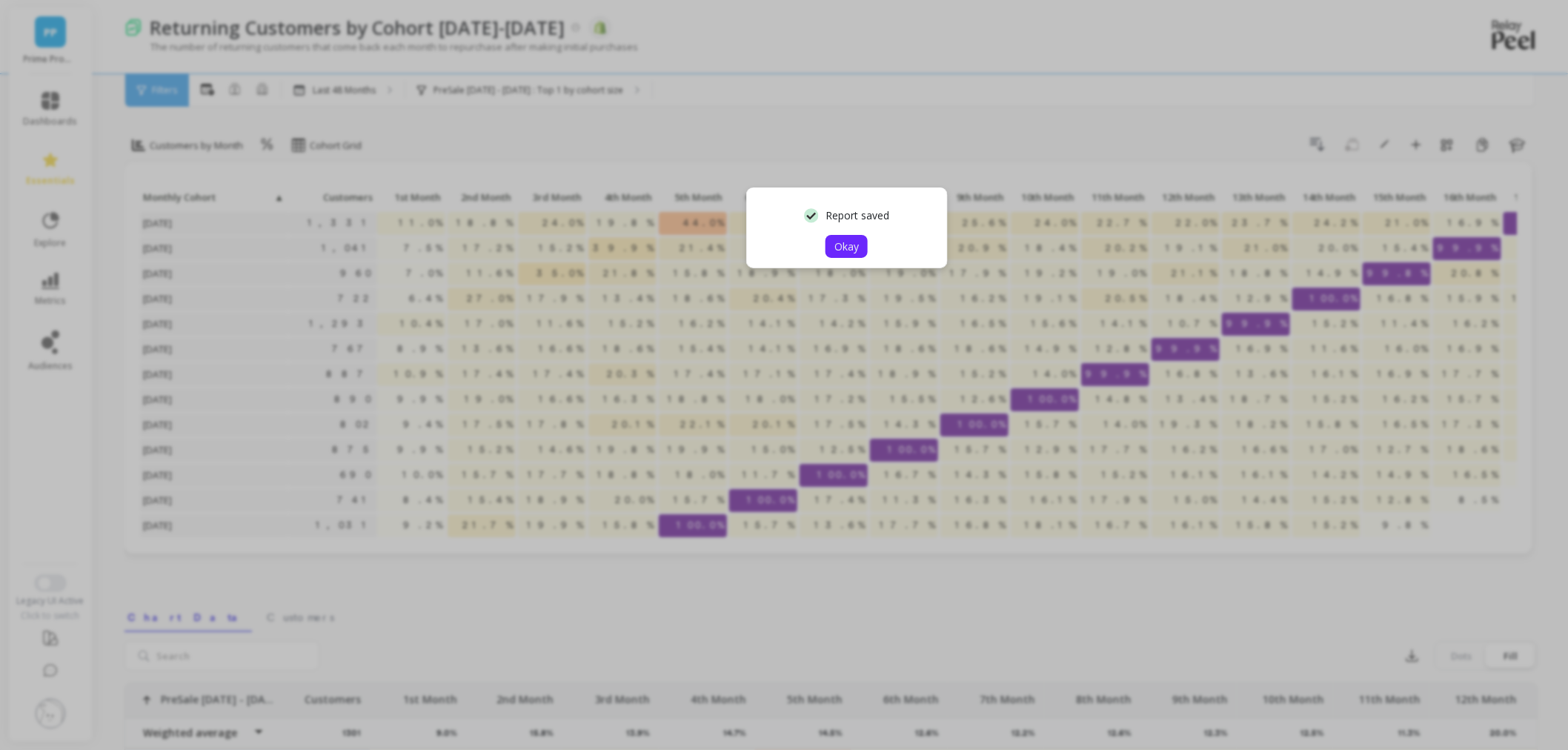
click at [848, 241] on span "Okay" at bounding box center [846, 246] width 25 height 14
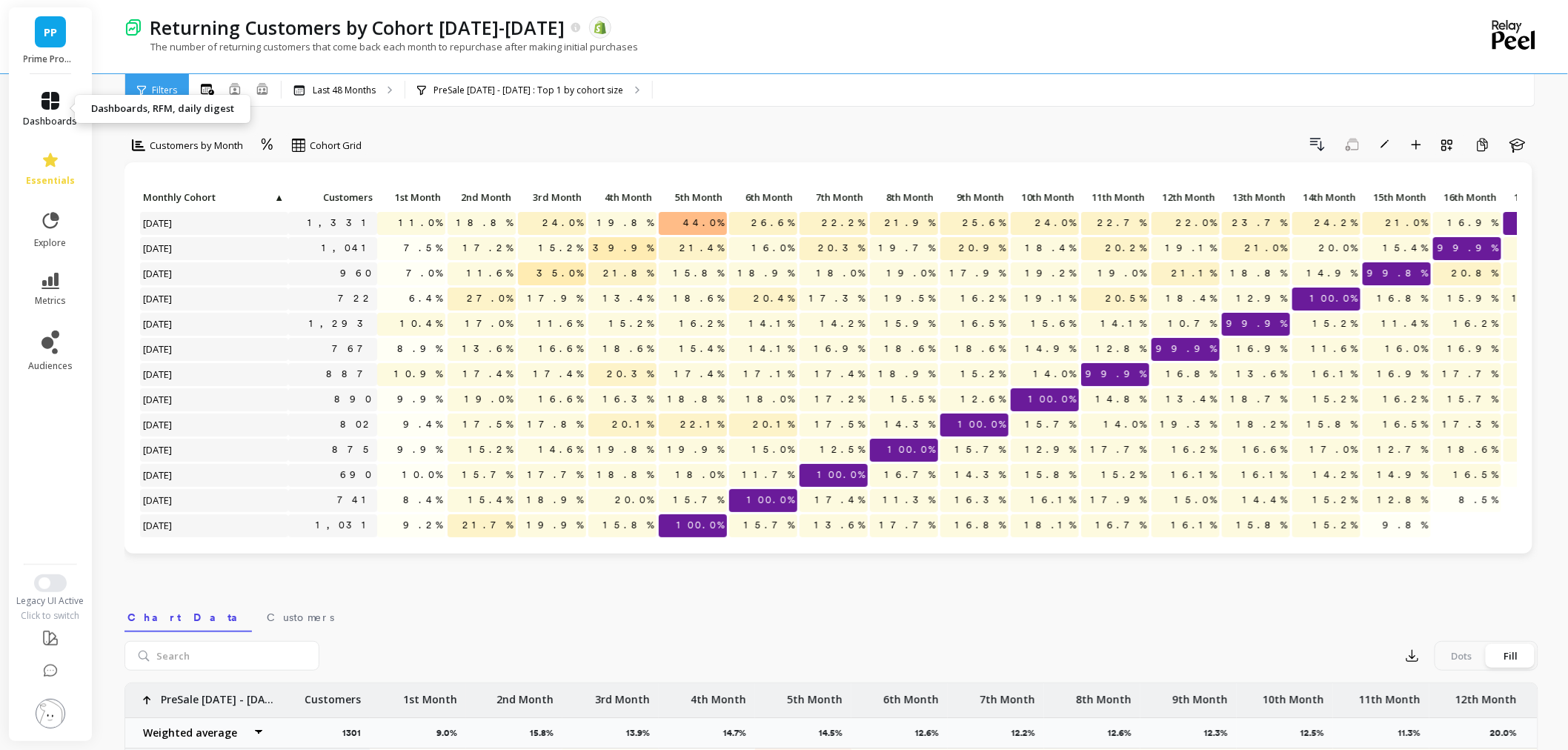
click at [35, 104] on link "dashboards" at bounding box center [51, 109] width 54 height 35
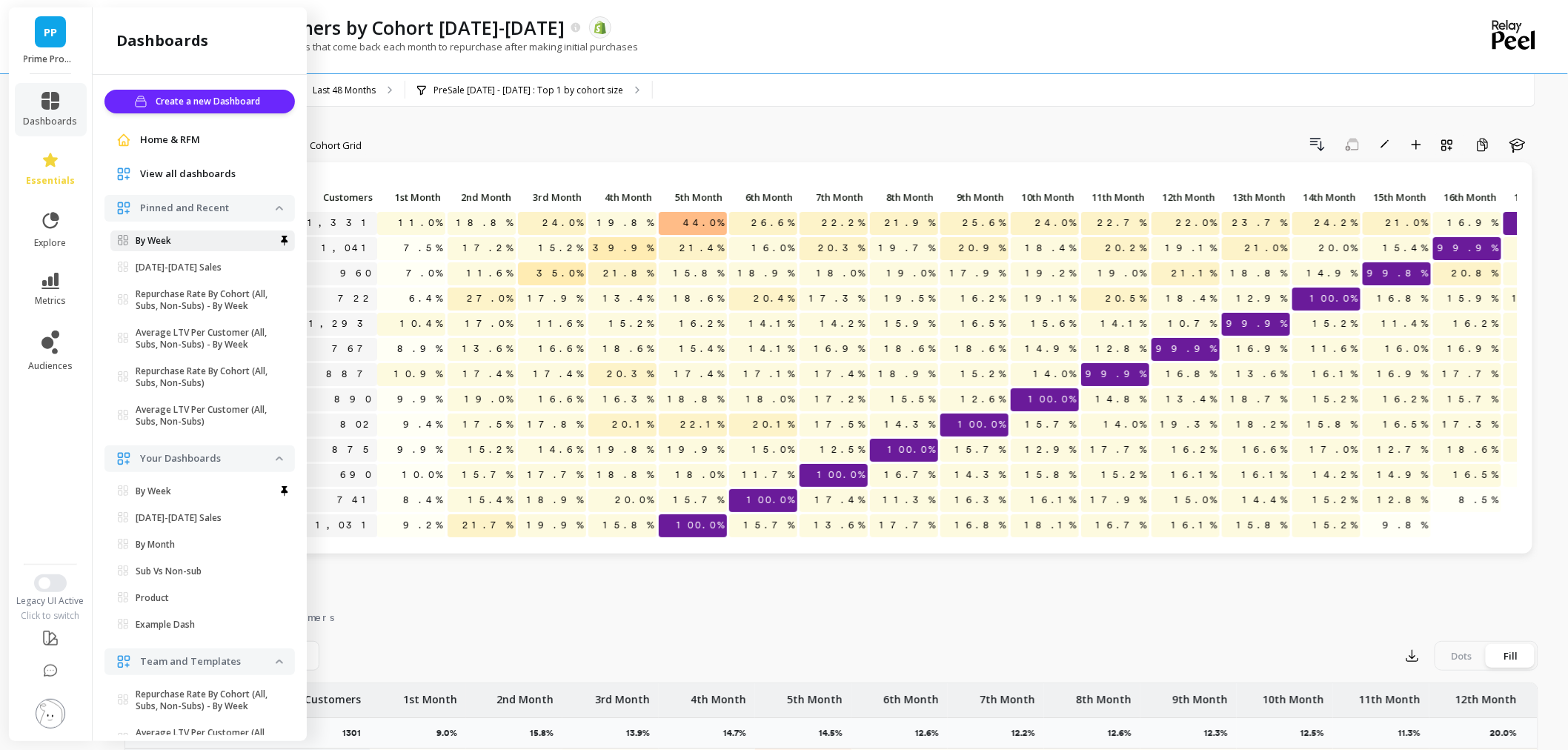
click at [171, 249] on link "By Week" at bounding box center [202, 241] width 184 height 21
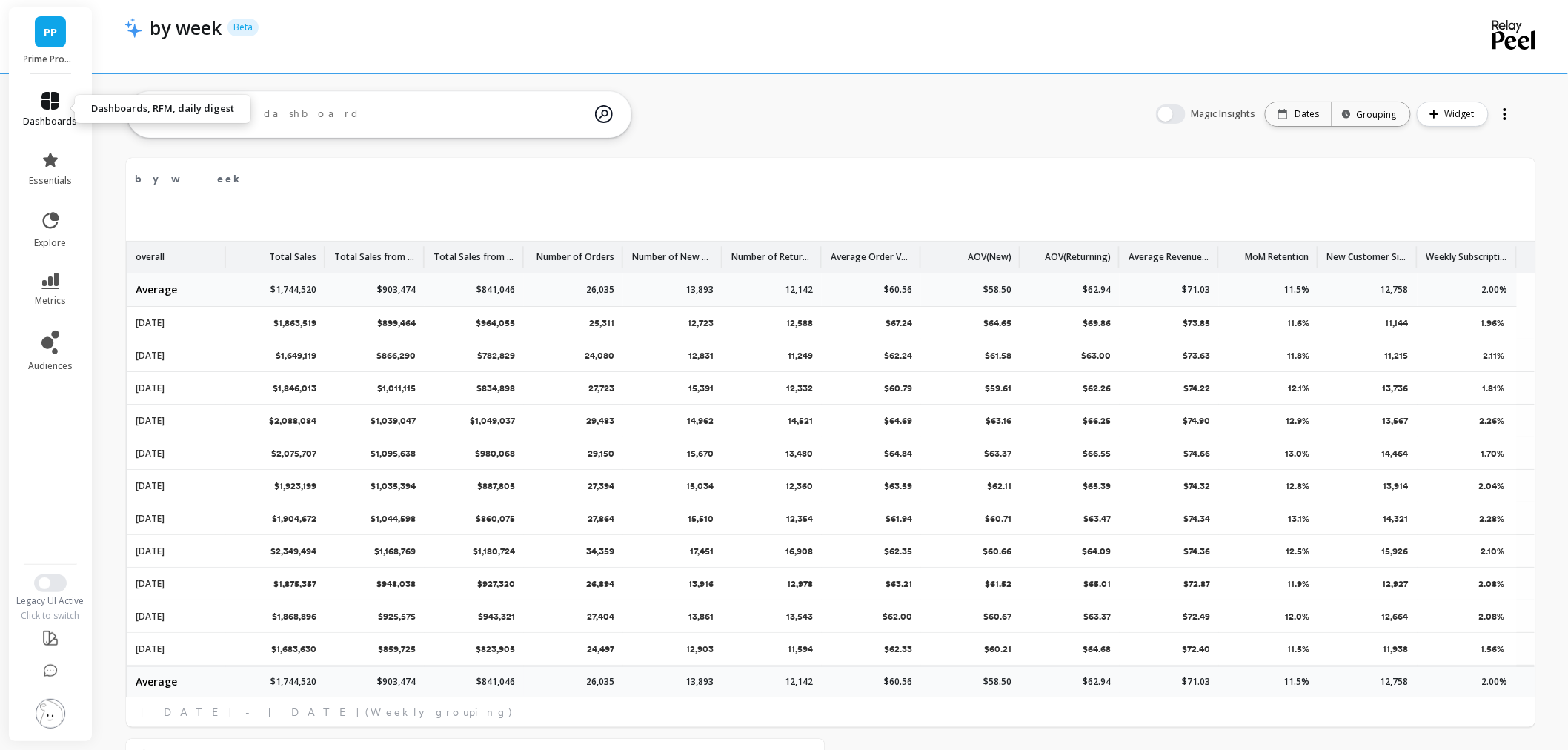
click at [45, 105] on icon at bounding box center [50, 100] width 18 height 18
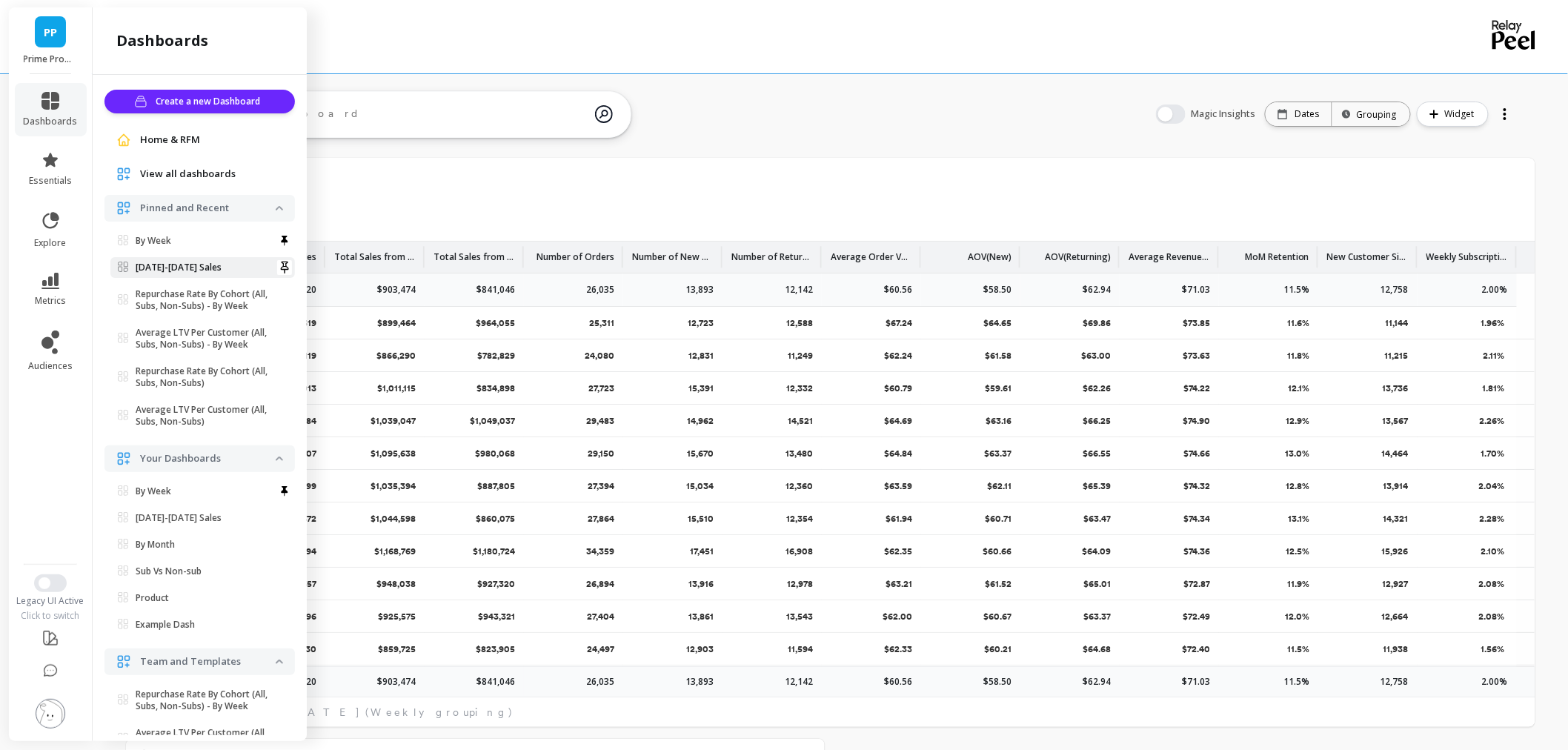
click at [149, 259] on link "[DATE]-[DATE] Sales" at bounding box center [202, 267] width 184 height 21
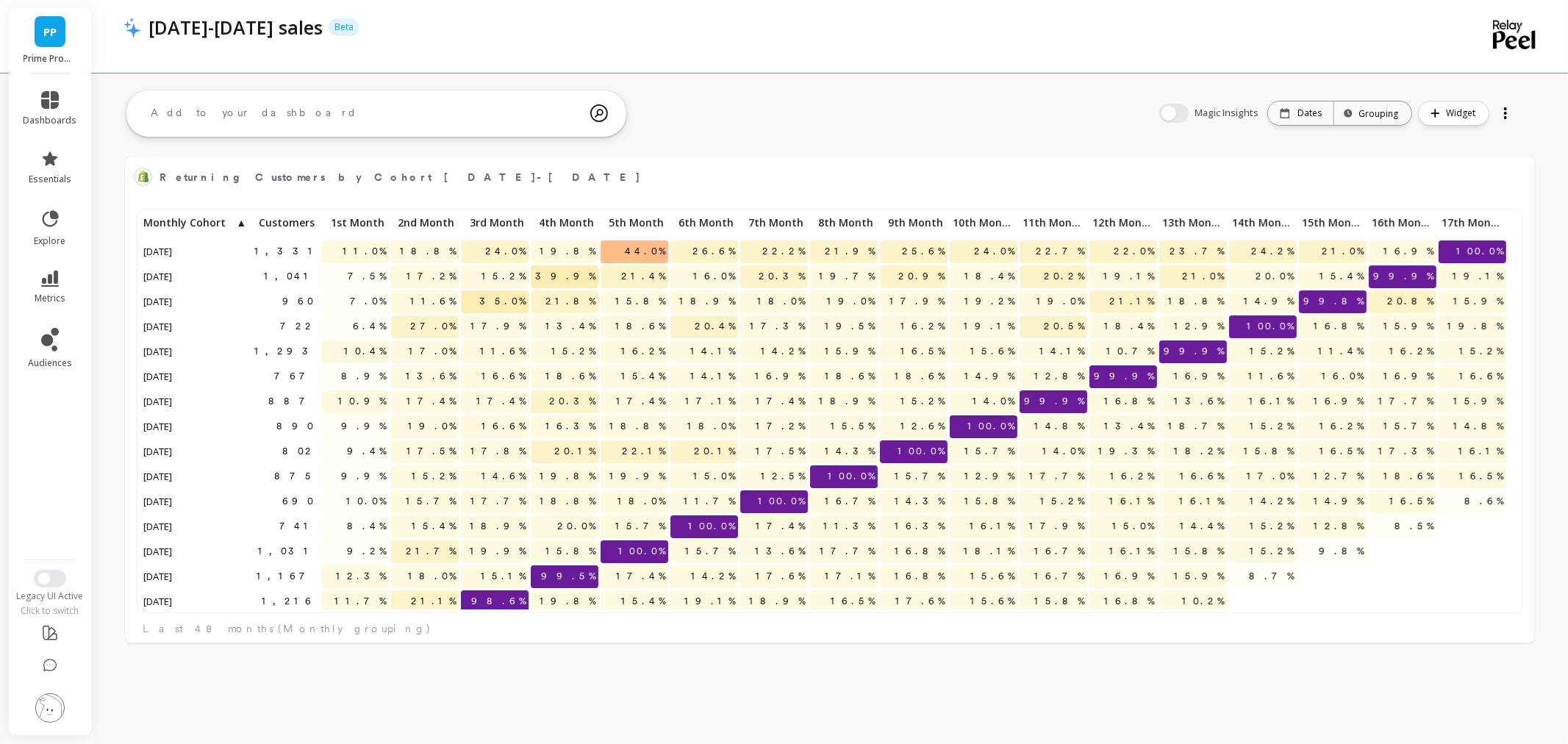
scroll to position [392, 1354]
click at [48, 173] on span "essentials" at bounding box center [50, 179] width 43 height 12
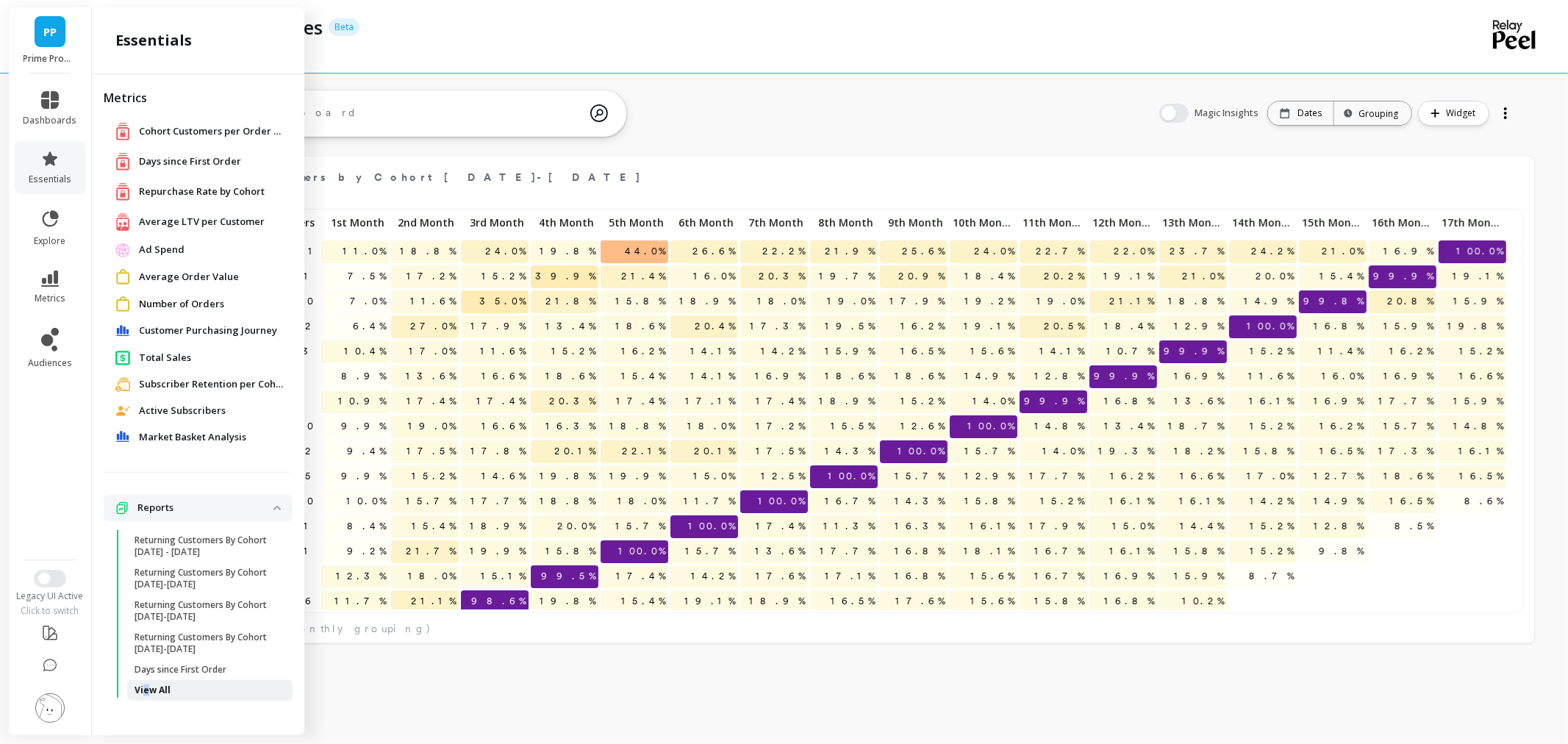
click at [145, 684] on p "View All" at bounding box center [152, 690] width 36 height 12
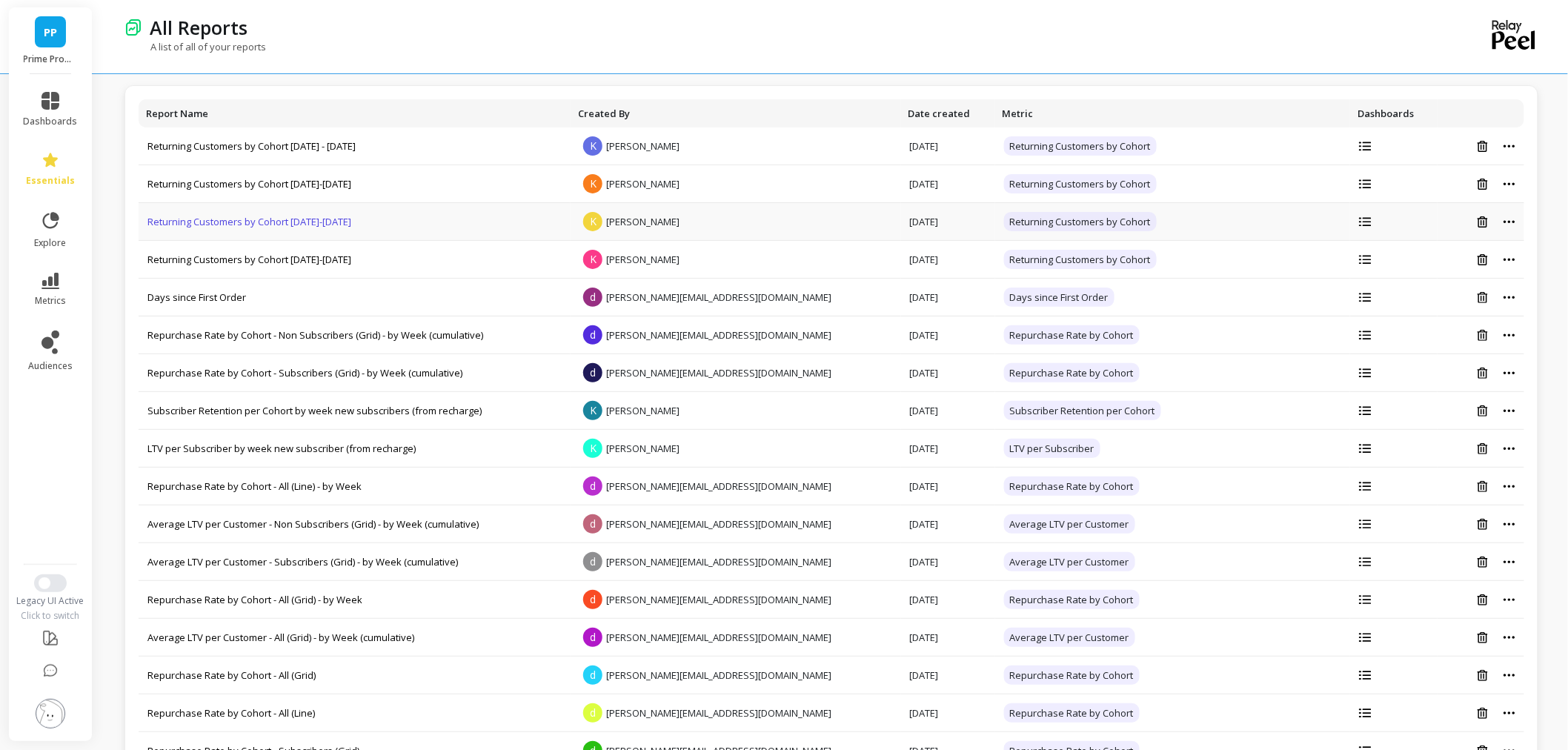
click at [239, 227] on link "Returning Customers by Cohort [DATE]-[DATE]" at bounding box center [249, 222] width 204 height 14
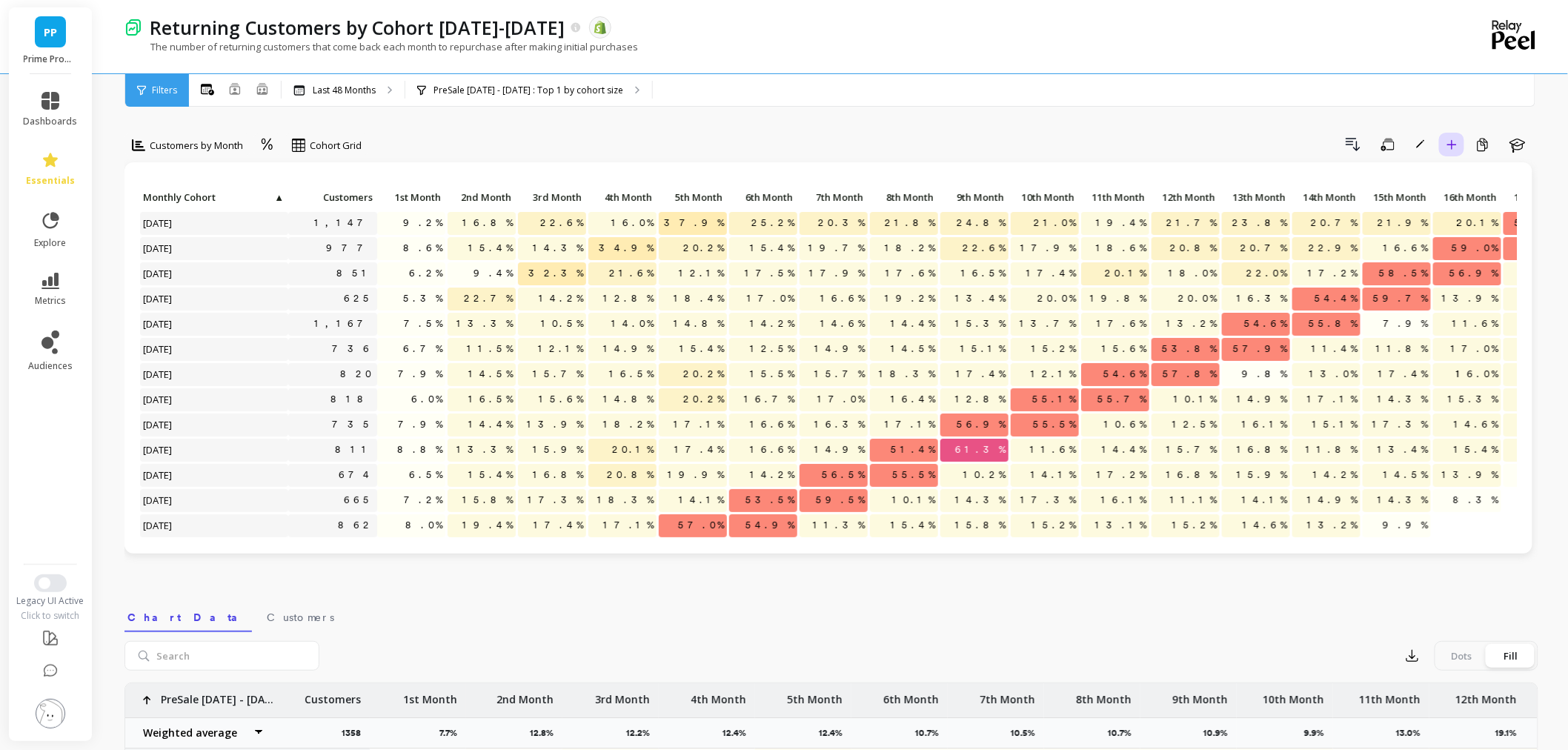
click at [1450, 150] on button "Add to Dashboard" at bounding box center [1451, 145] width 25 height 24
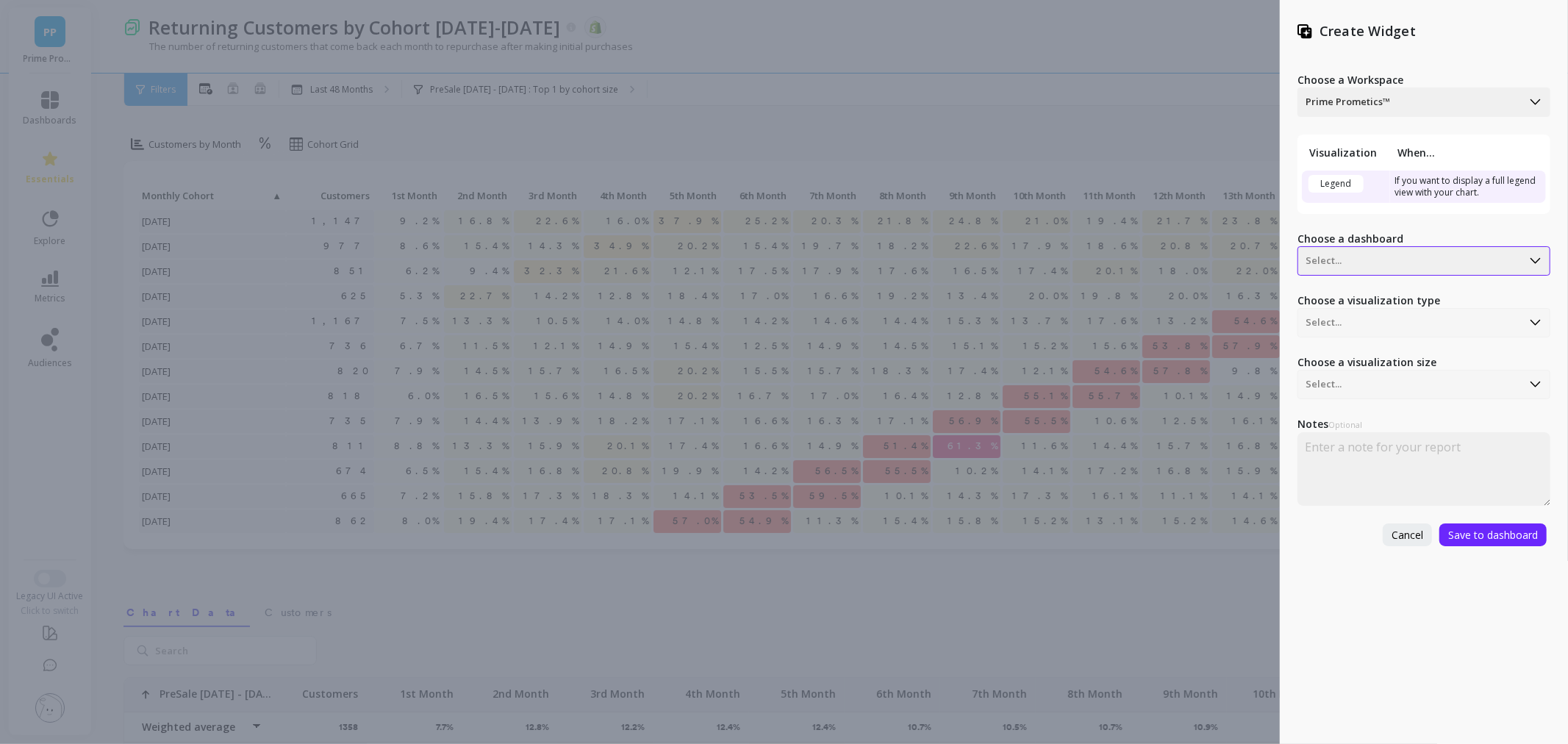
click at [1438, 255] on div at bounding box center [1410, 260] width 208 height 18
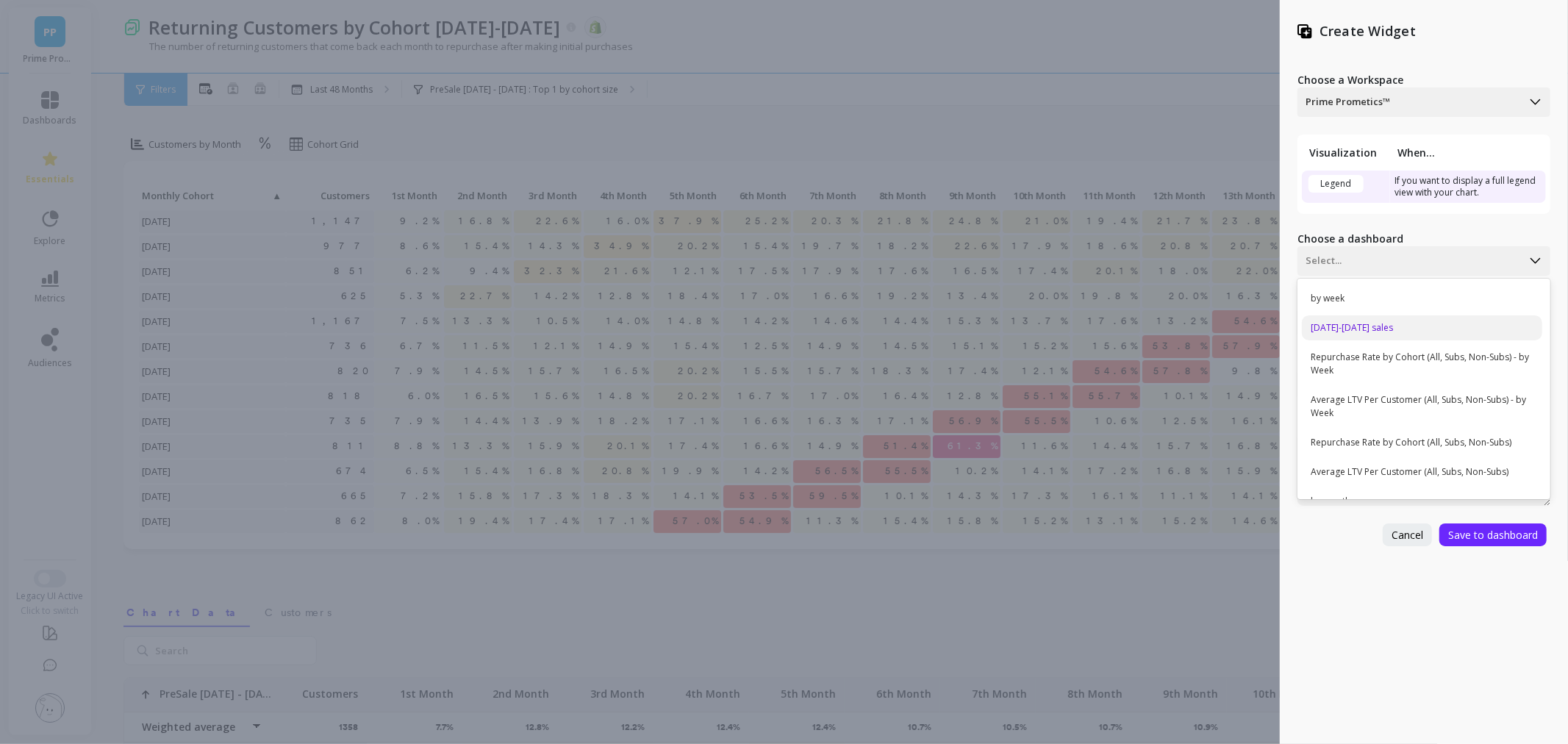
click at [1422, 318] on div "[DATE]-[DATE] sales" at bounding box center [1422, 327] width 241 height 25
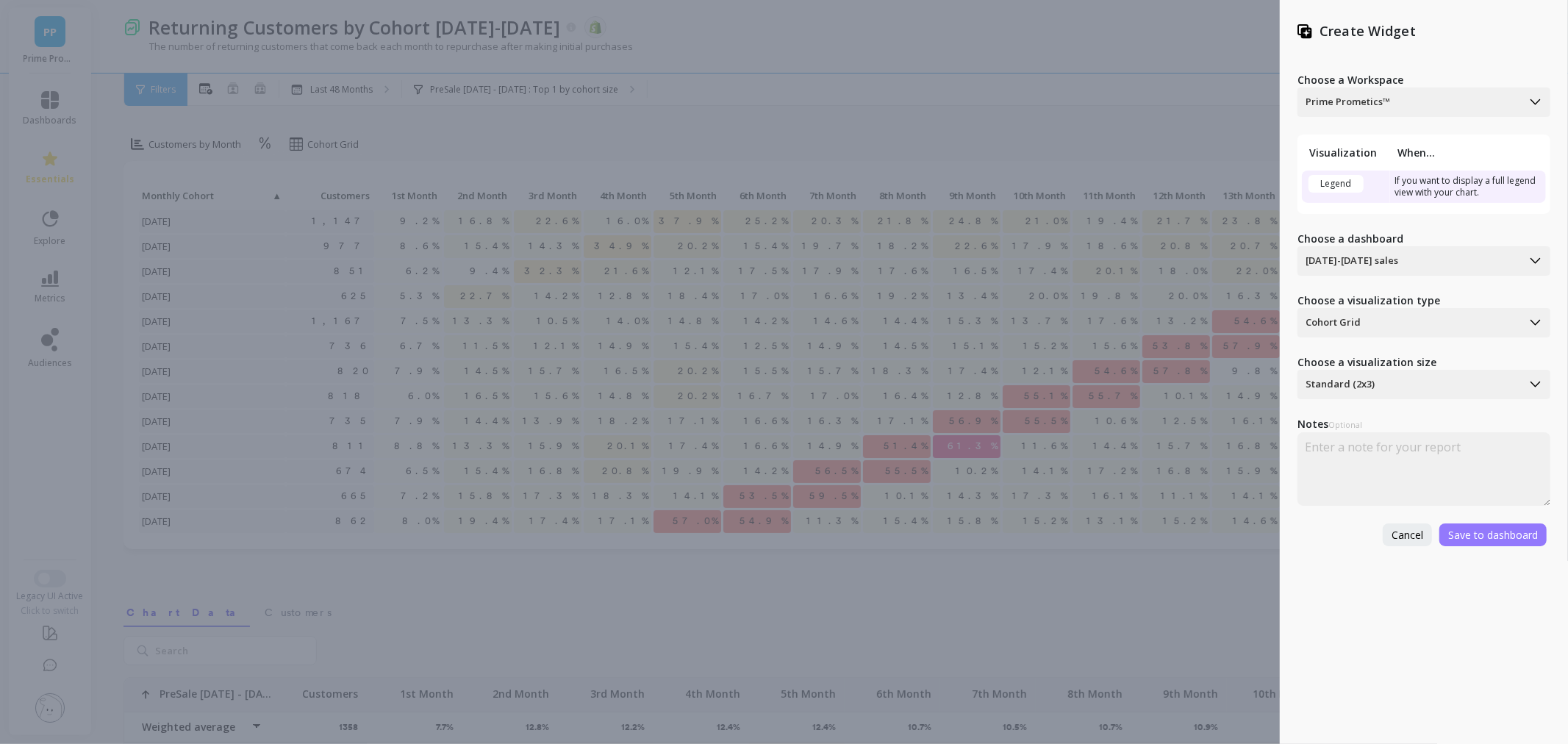
click at [1503, 527] on span "Save to dashboard" at bounding box center [1492, 534] width 89 height 14
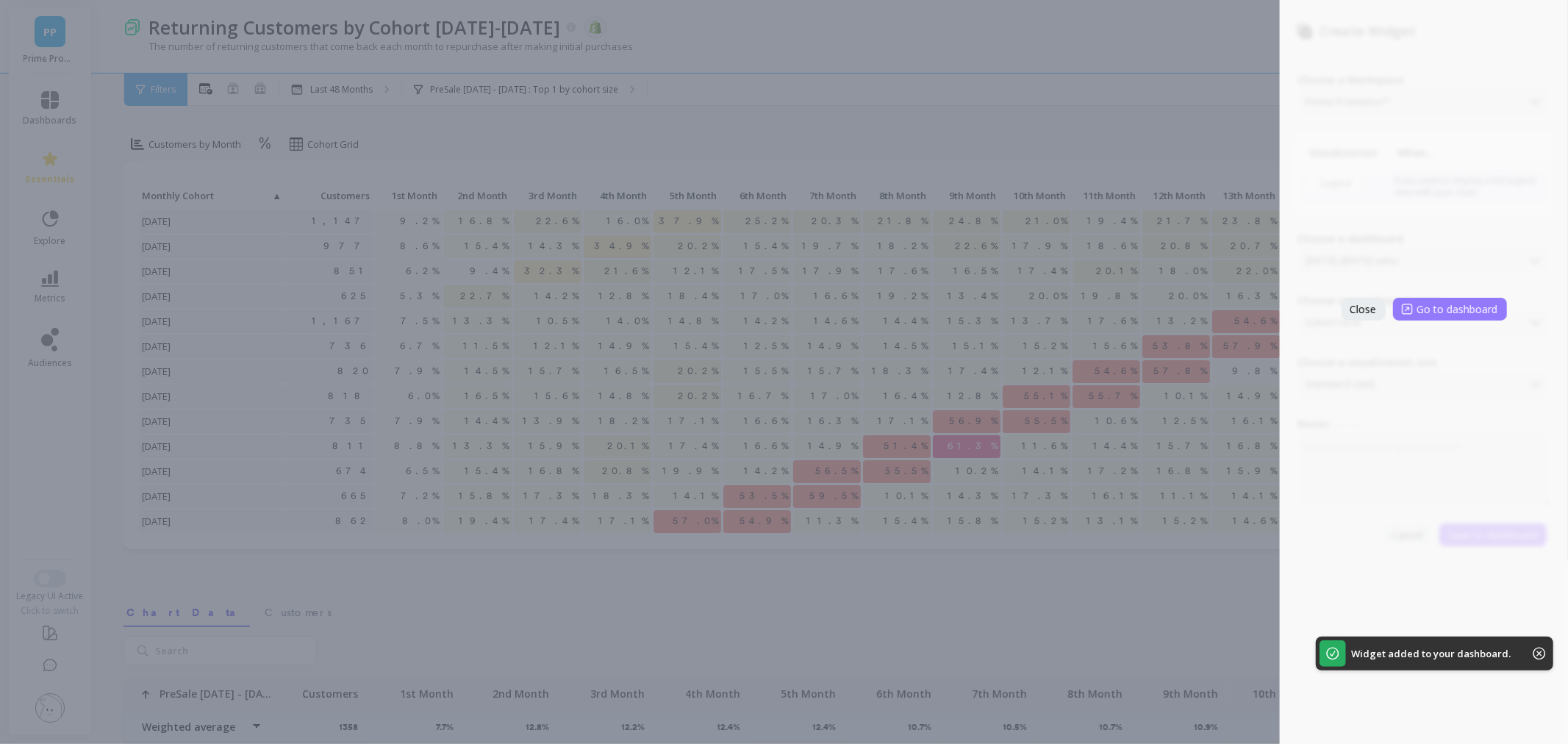
click at [1443, 310] on span "Go to dashboard" at bounding box center [1457, 309] width 81 height 14
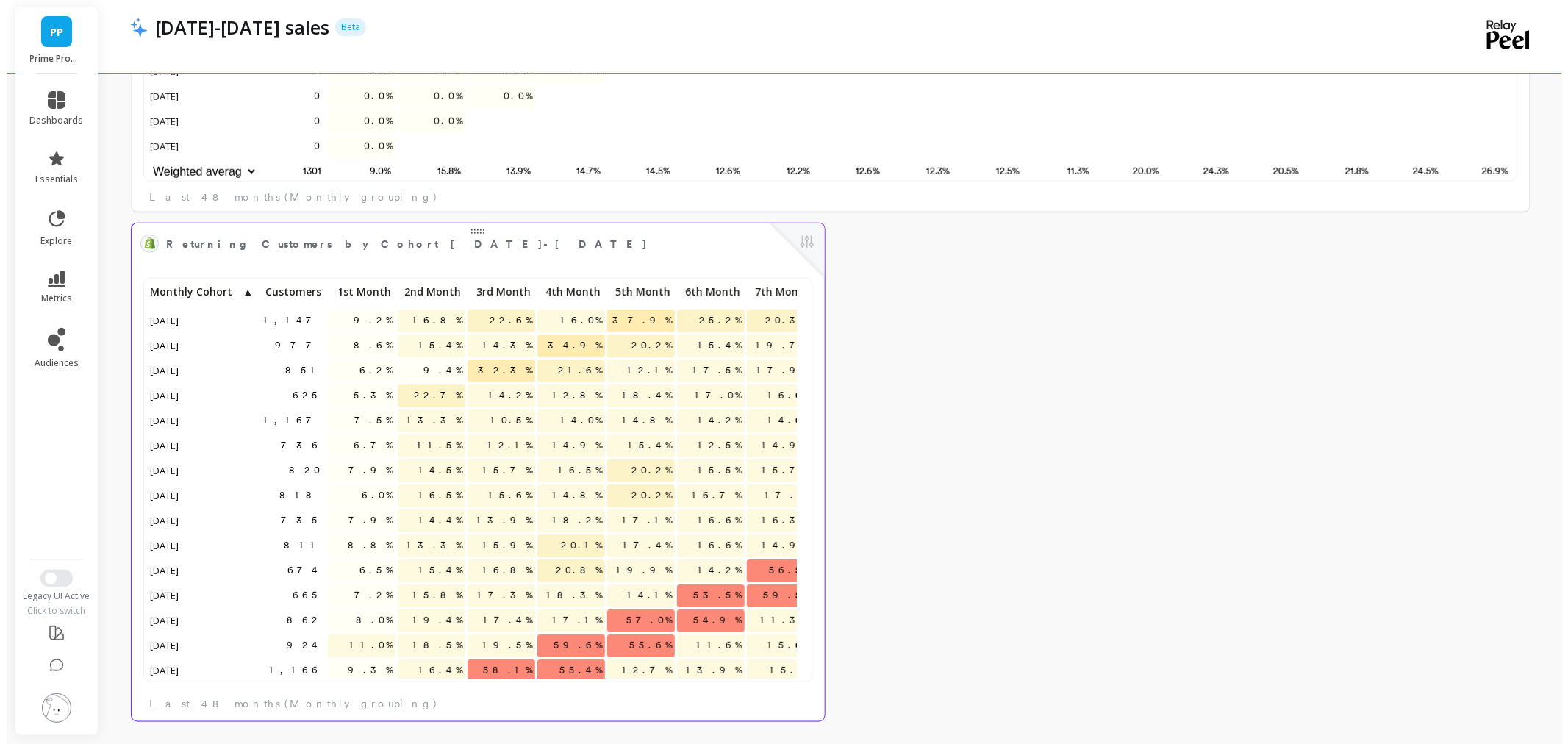
scroll to position [13, 13]
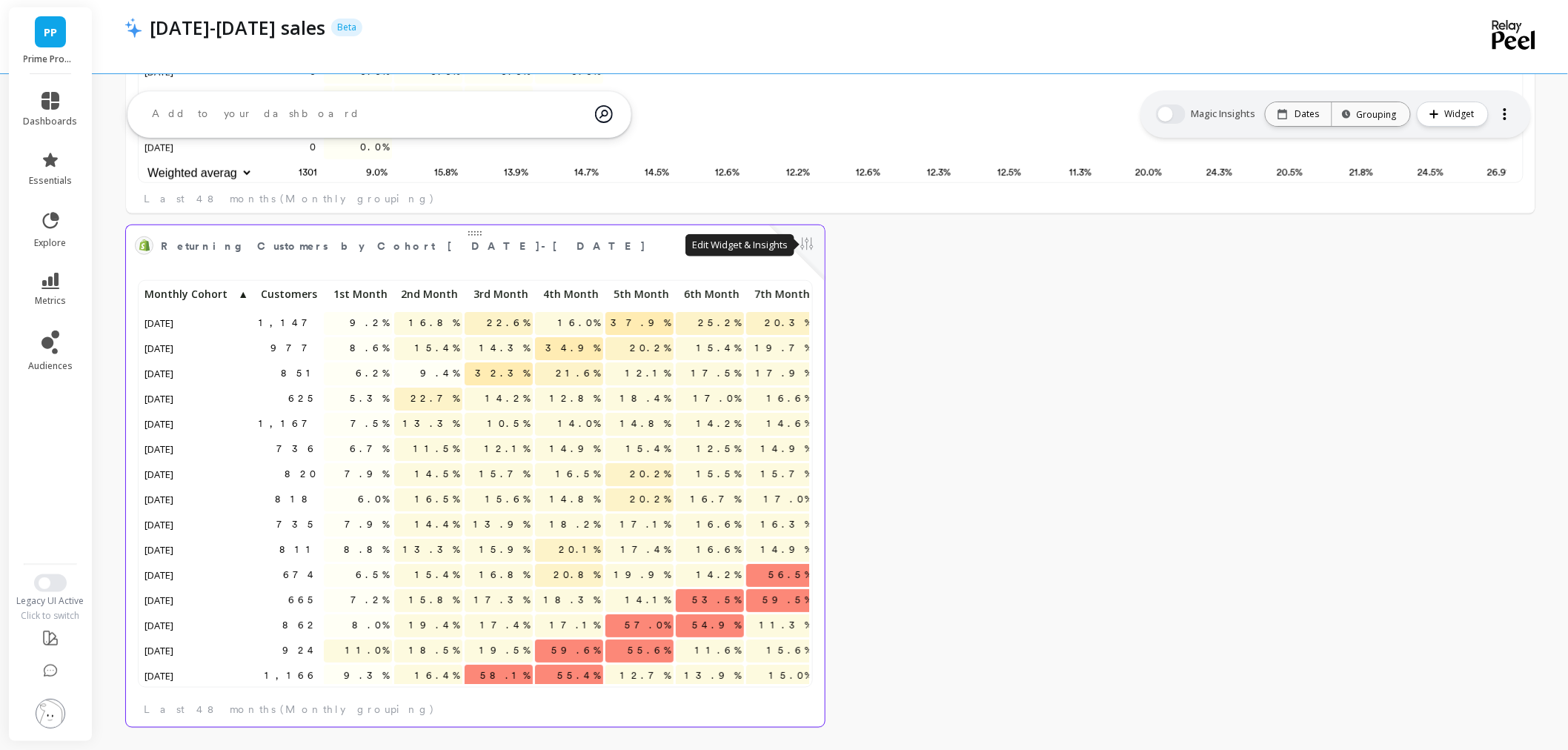
click at [808, 243] on button at bounding box center [807, 245] width 18 height 21
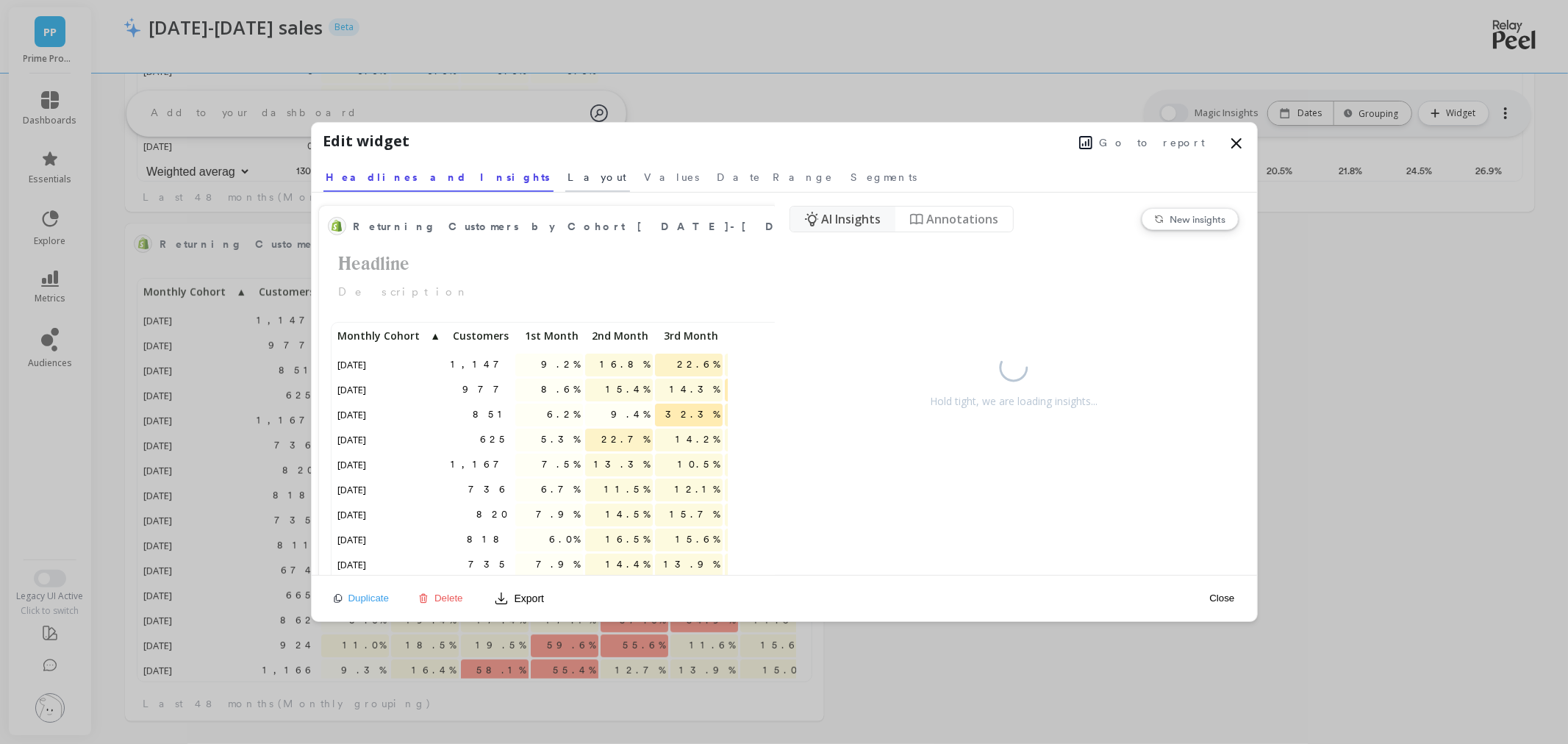
click at [568, 181] on span "Layout" at bounding box center [597, 177] width 59 height 14
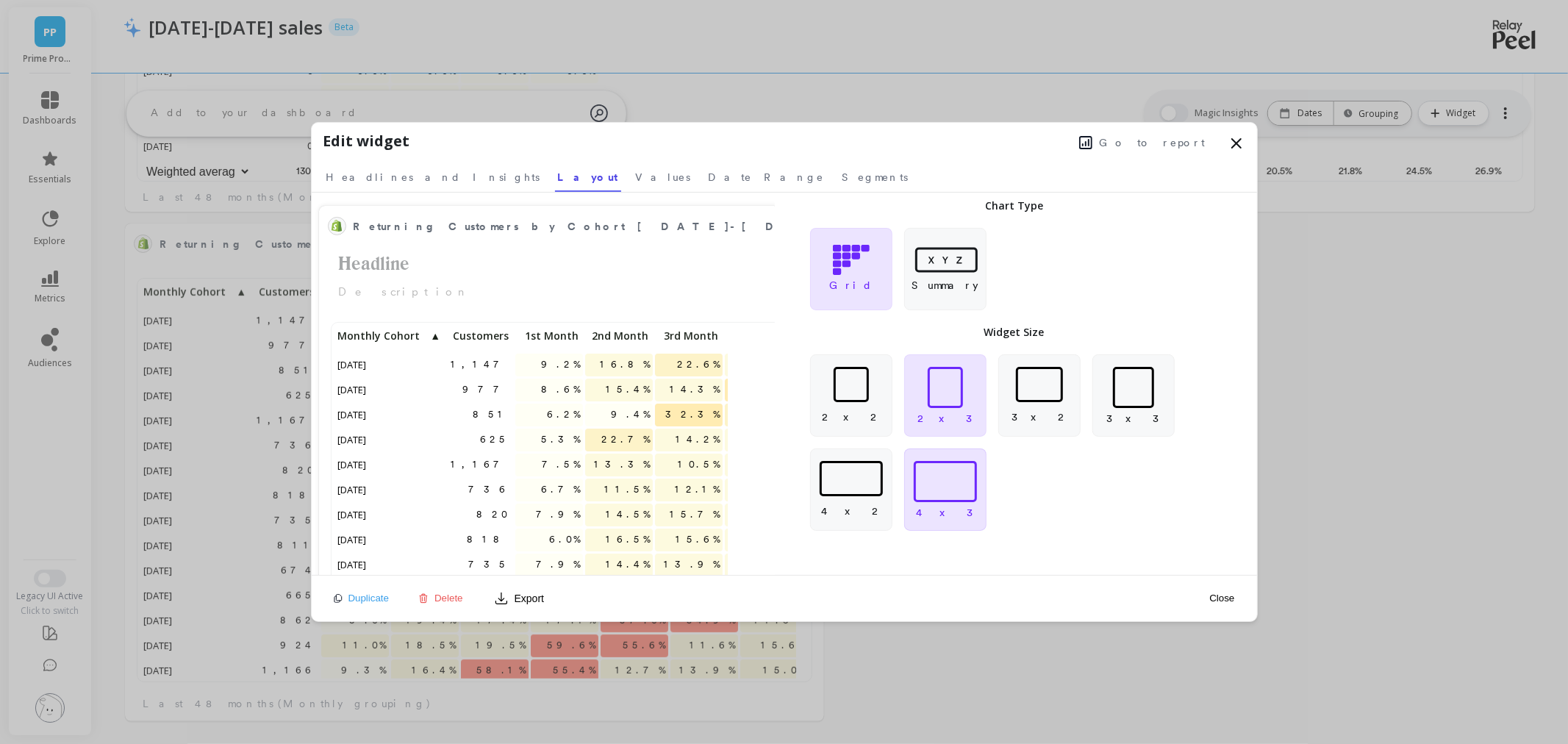
click at [984, 468] on div at bounding box center [945, 481] width 81 height 41
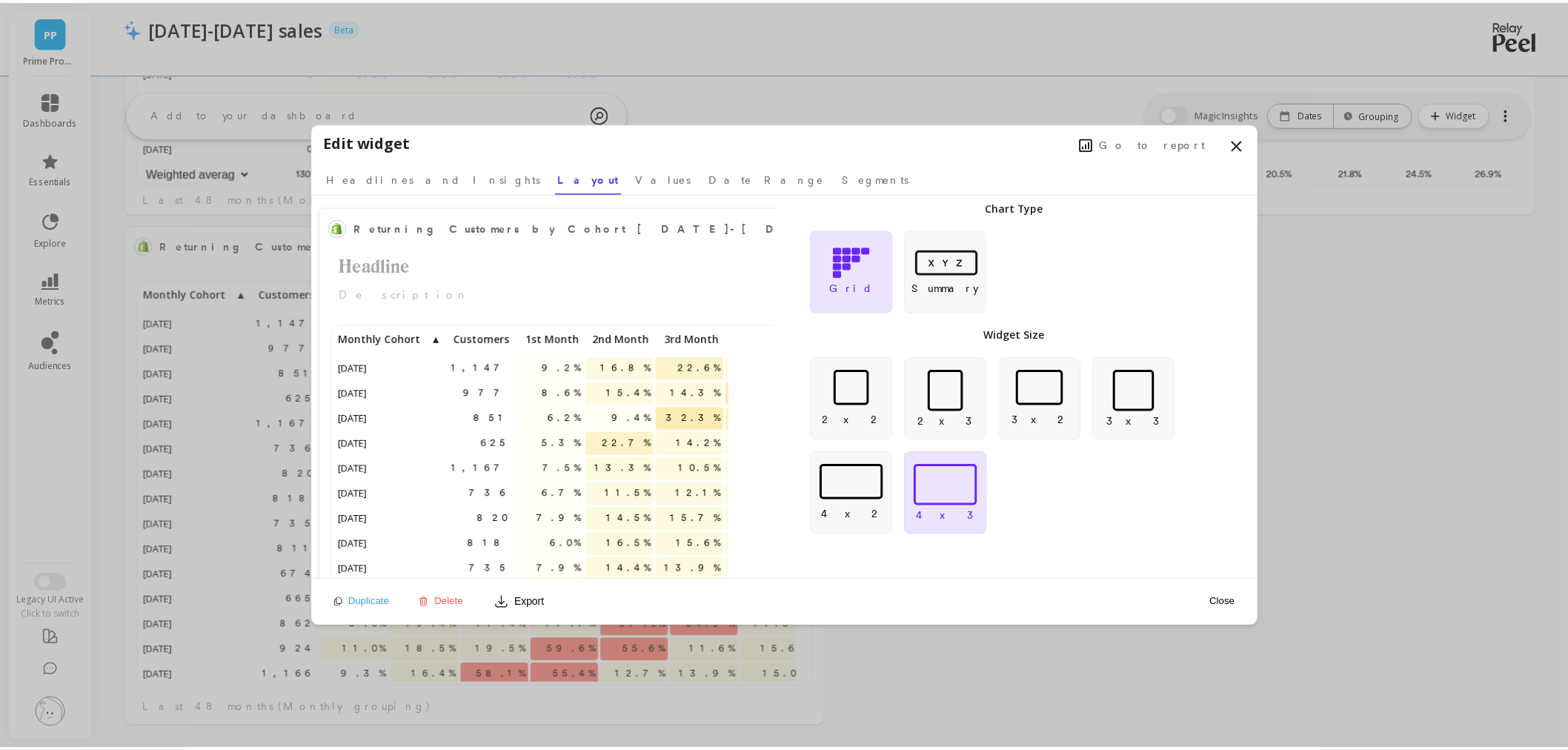
scroll to position [0, 0]
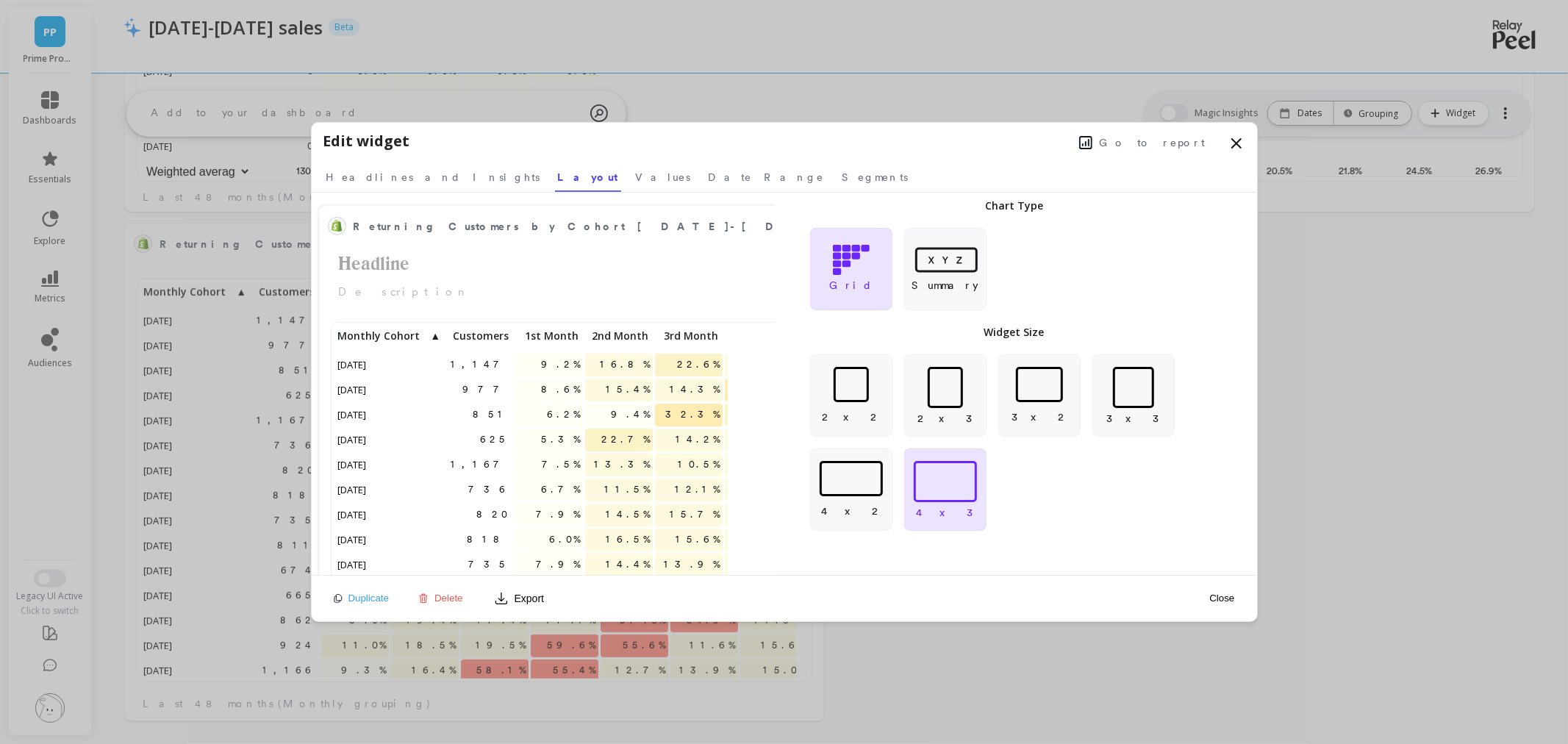
click at [1226, 601] on button "Close" at bounding box center [1222, 598] width 34 height 13
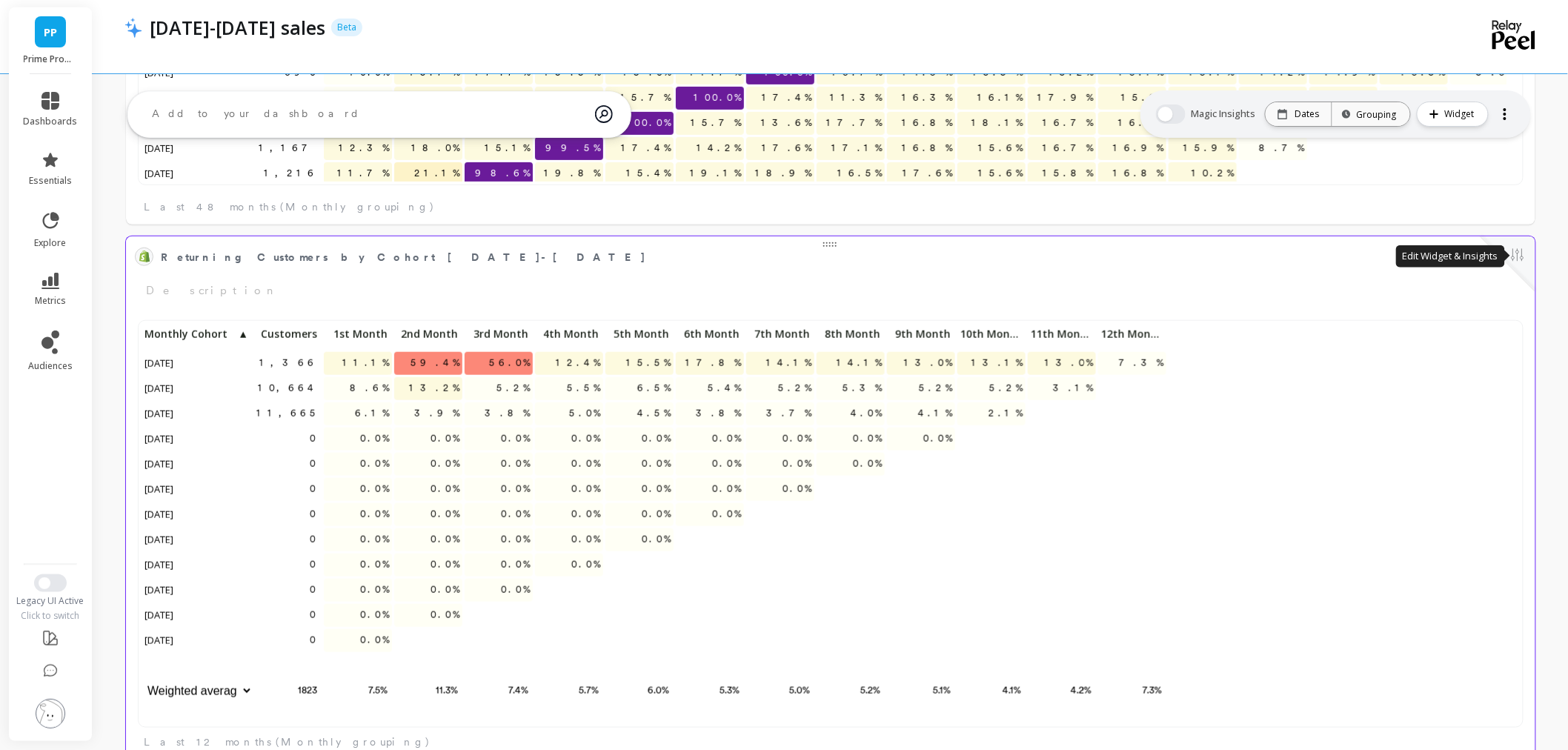
click at [1519, 255] on button at bounding box center [1517, 256] width 18 height 21
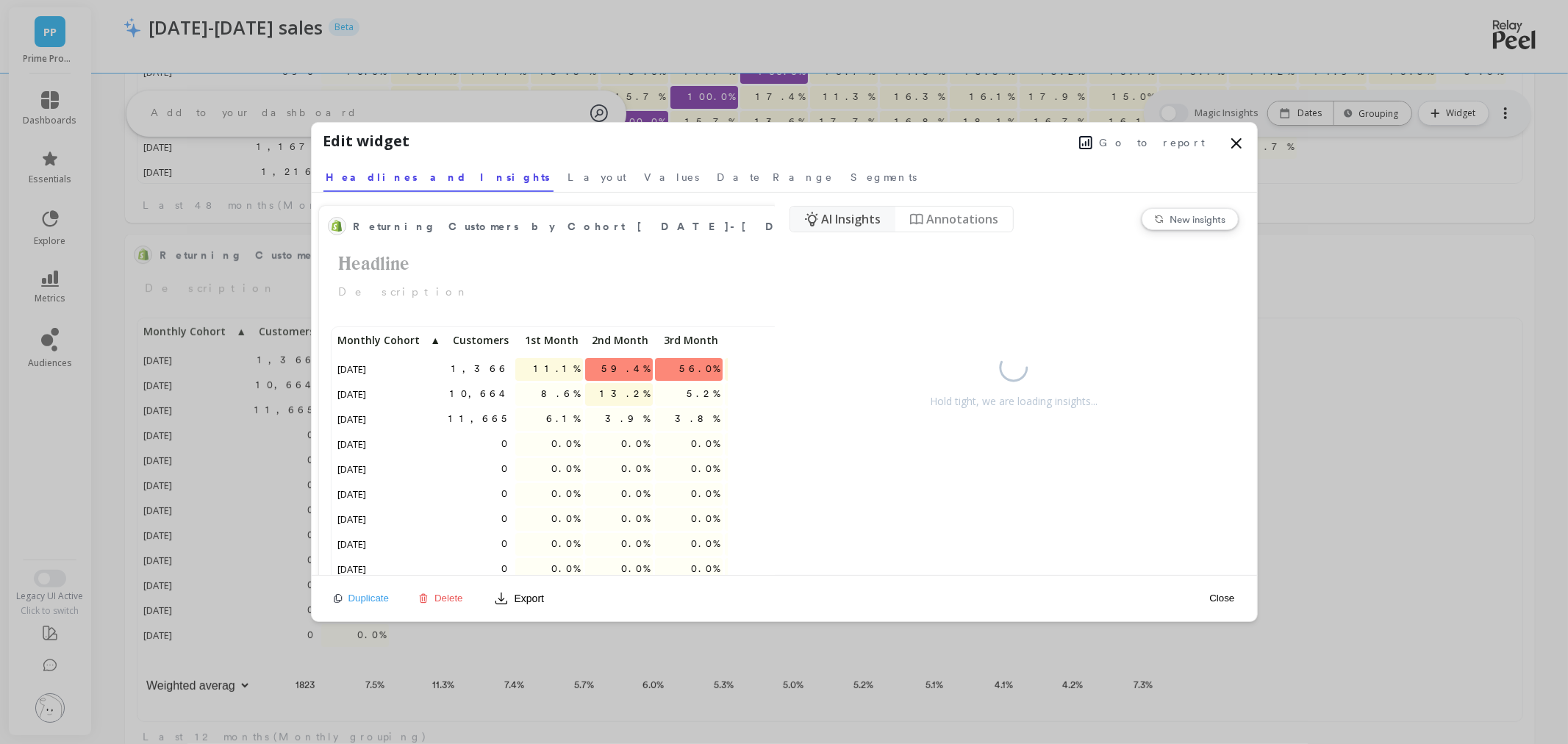
click at [1171, 138] on span "Go to report" at bounding box center [1153, 142] width 105 height 14
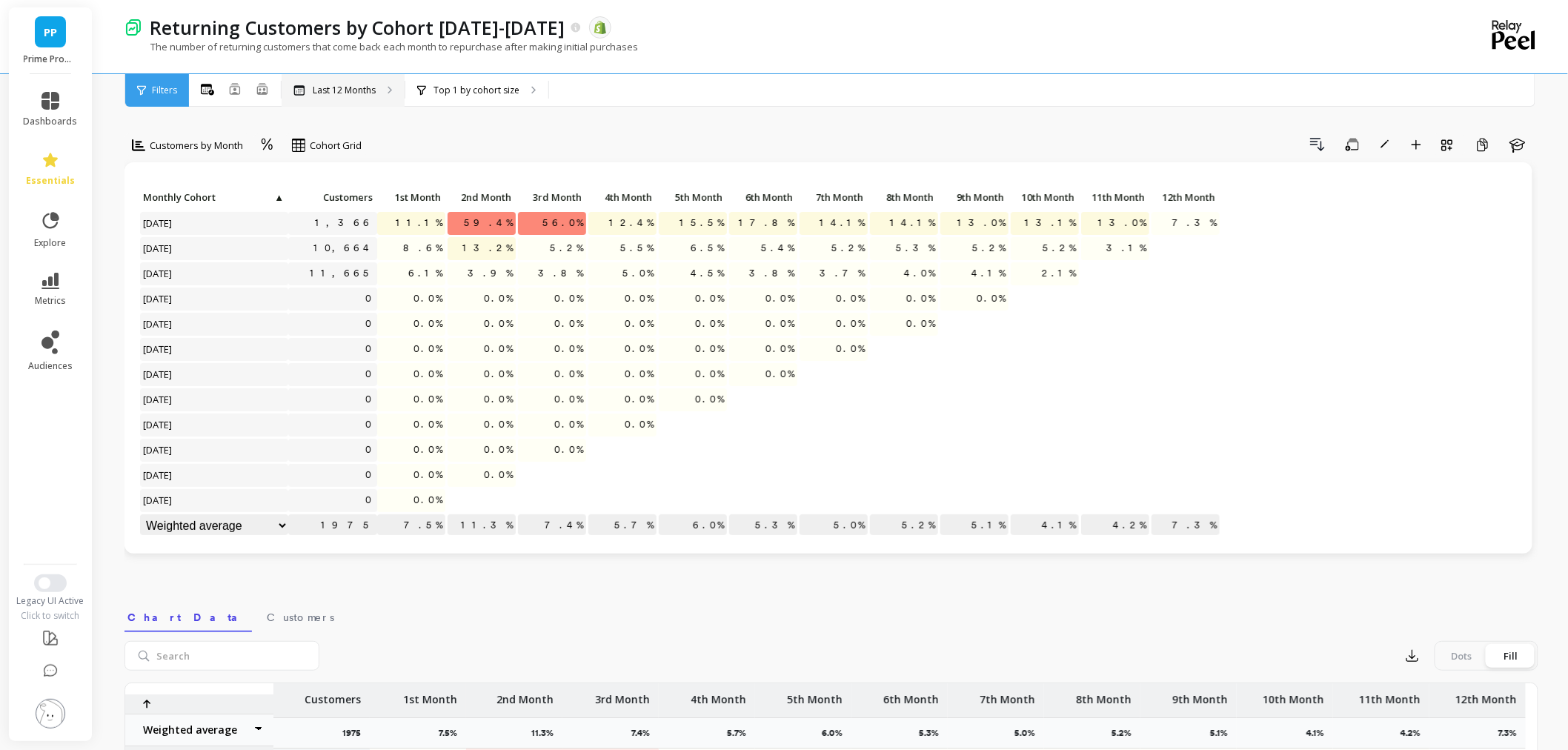
click at [346, 94] on p "Last 12 Months" at bounding box center [344, 91] width 63 height 12
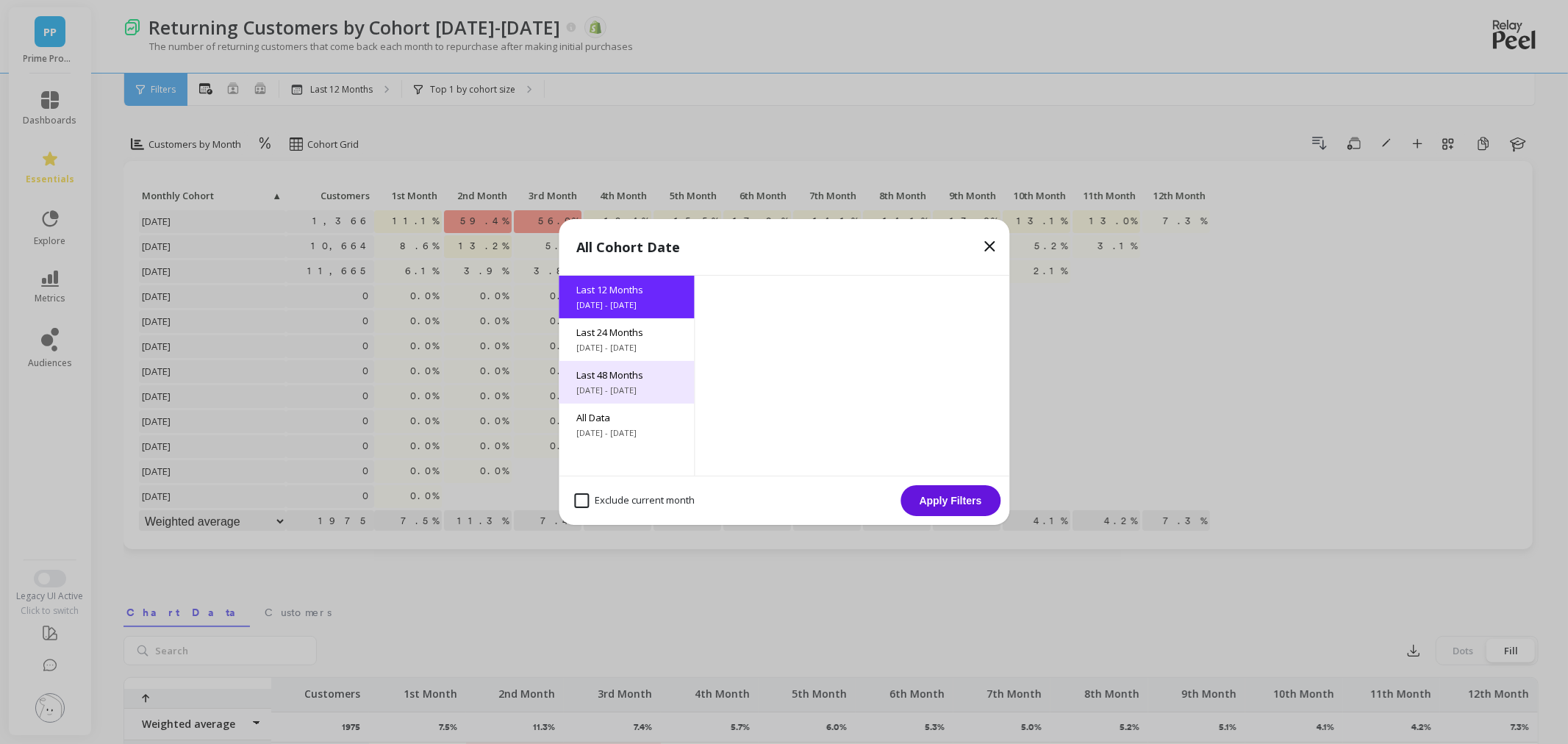
click at [591, 395] on span "[DATE] - [DATE]" at bounding box center [627, 390] width 100 height 12
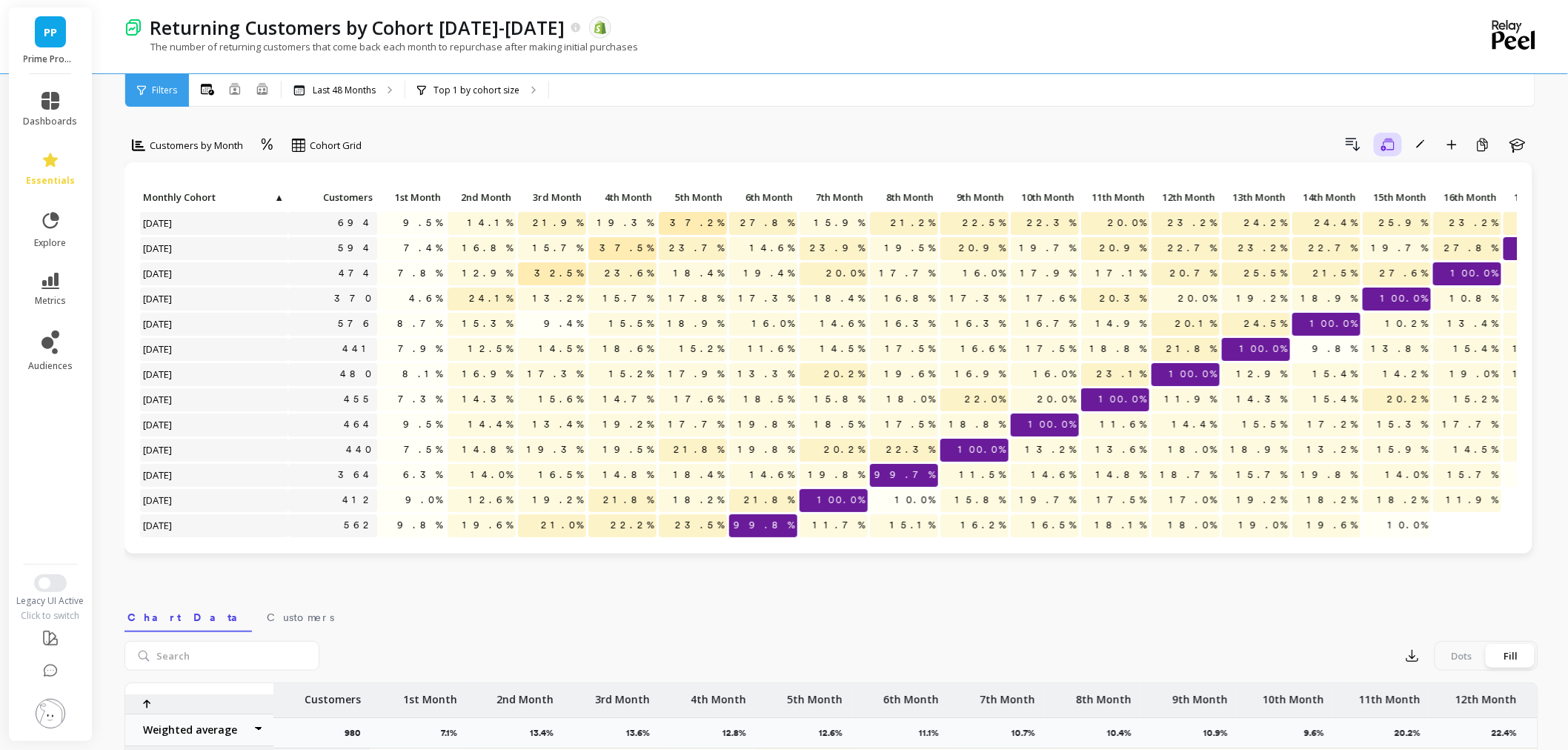
click at [1391, 154] on button "Save" at bounding box center [1387, 145] width 28 height 24
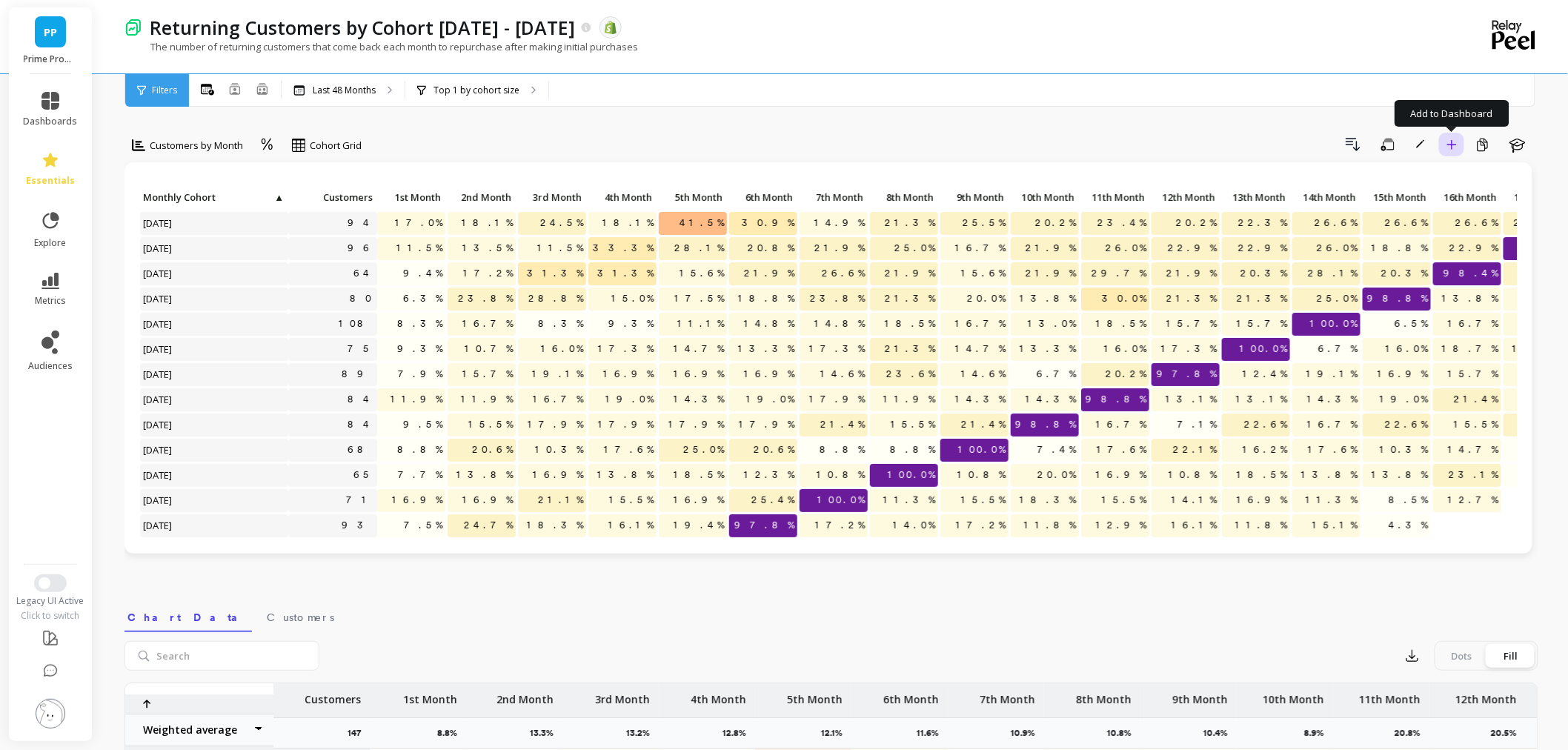
click at [1455, 144] on icon "button" at bounding box center [1451, 144] width 10 height 10
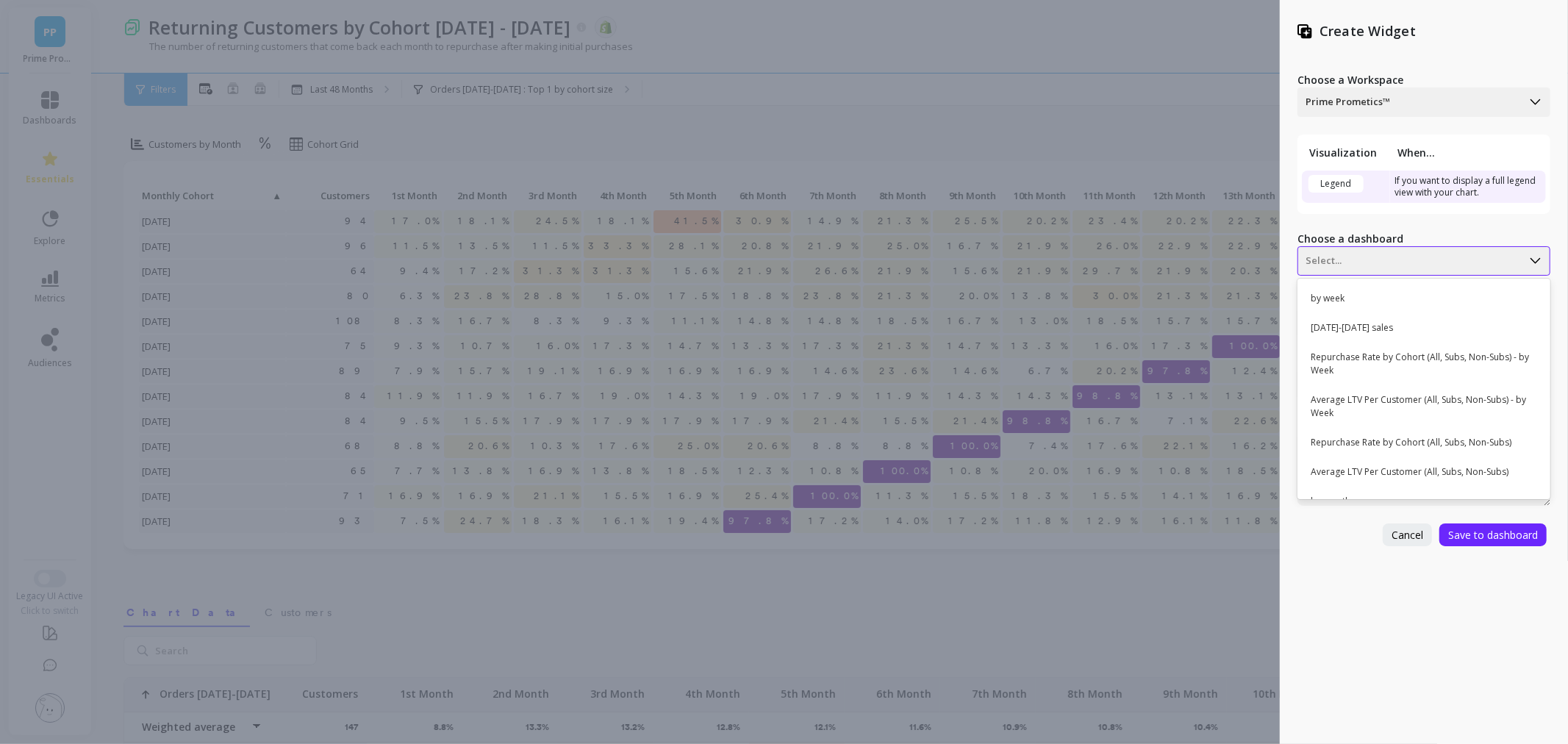
click at [1400, 267] on div at bounding box center [1410, 260] width 208 height 18
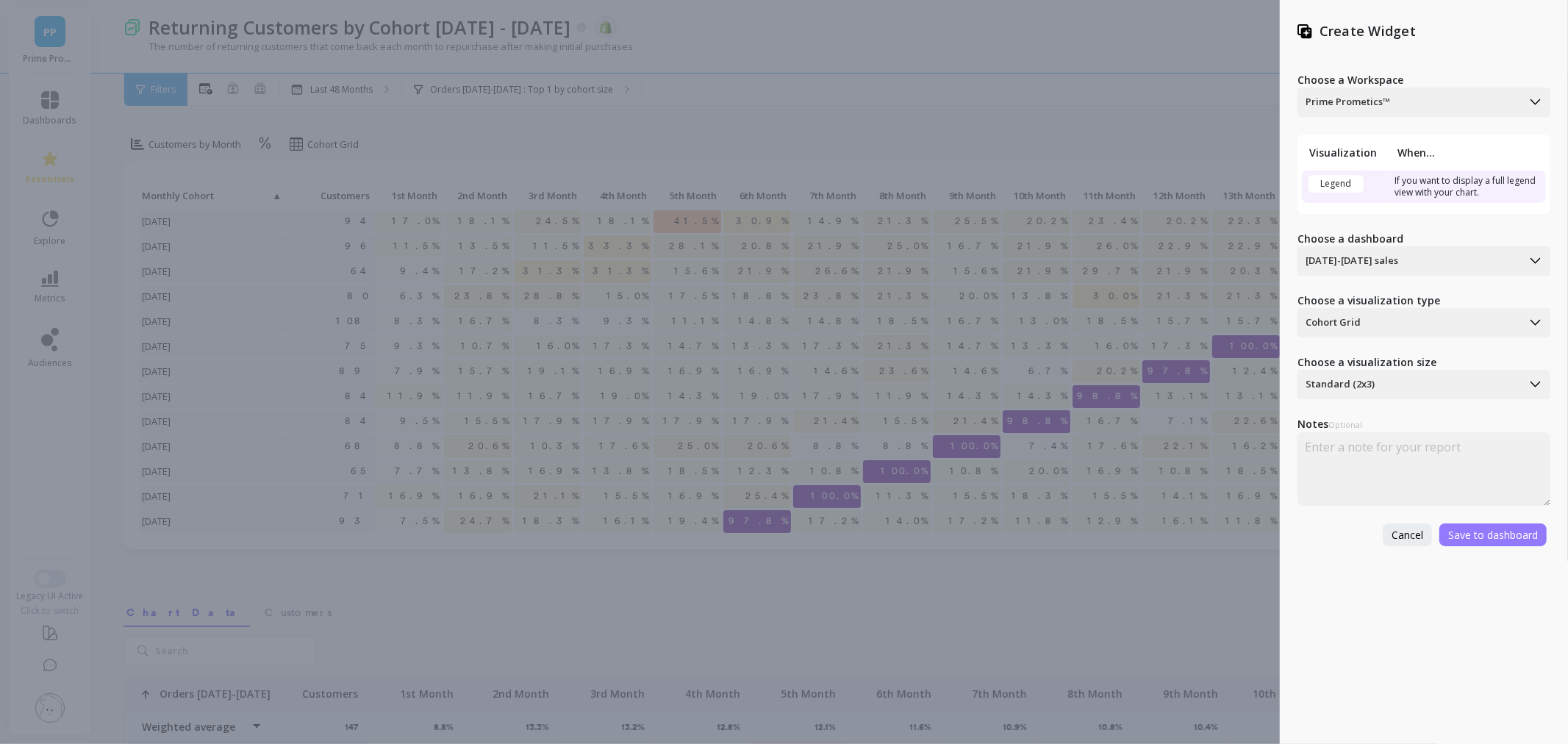
click at [1508, 537] on span "Save to dashboard" at bounding box center [1492, 534] width 89 height 14
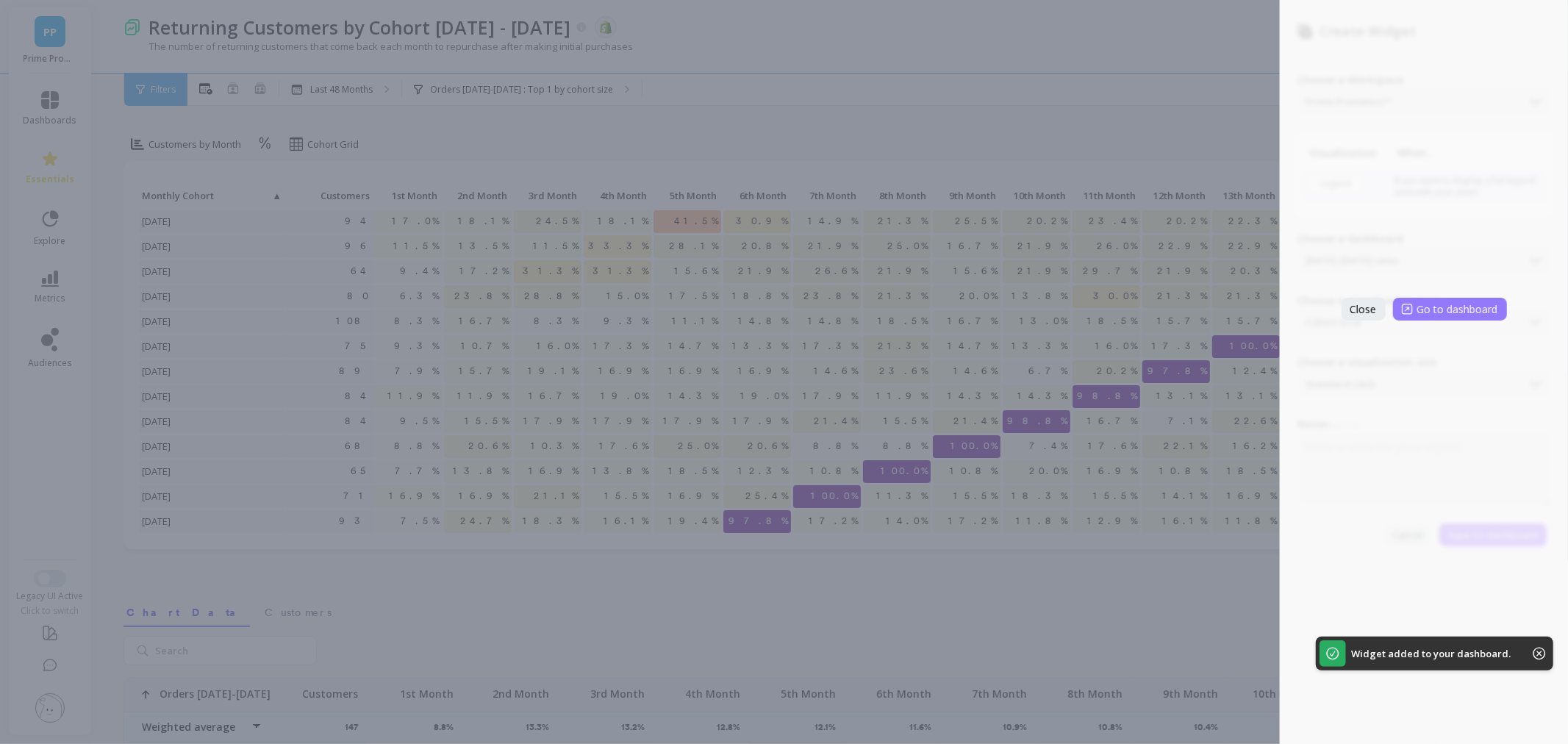
click at [1453, 307] on span "Go to dashboard" at bounding box center [1457, 309] width 81 height 14
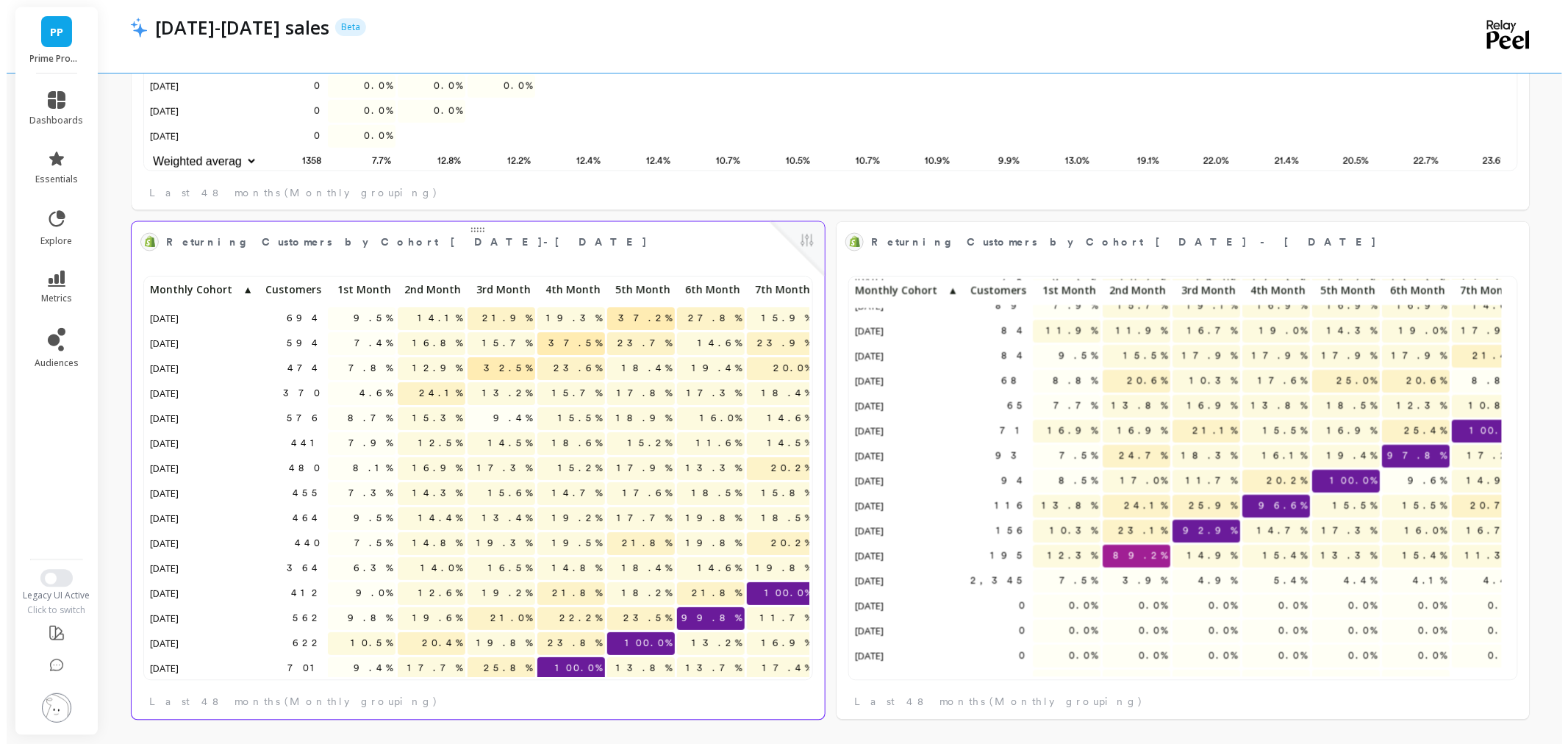
scroll to position [392, 649]
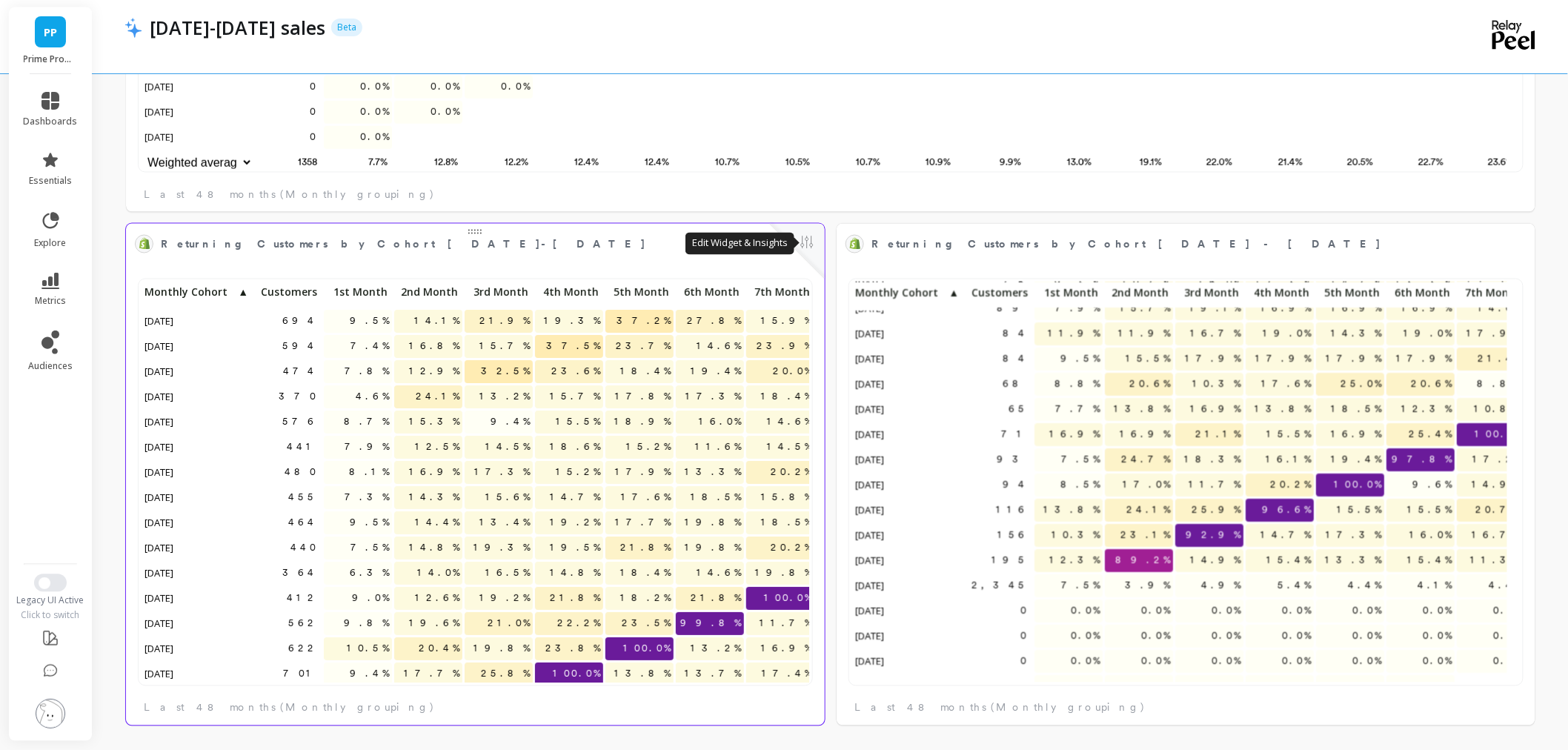
click at [809, 249] on button at bounding box center [807, 243] width 18 height 21
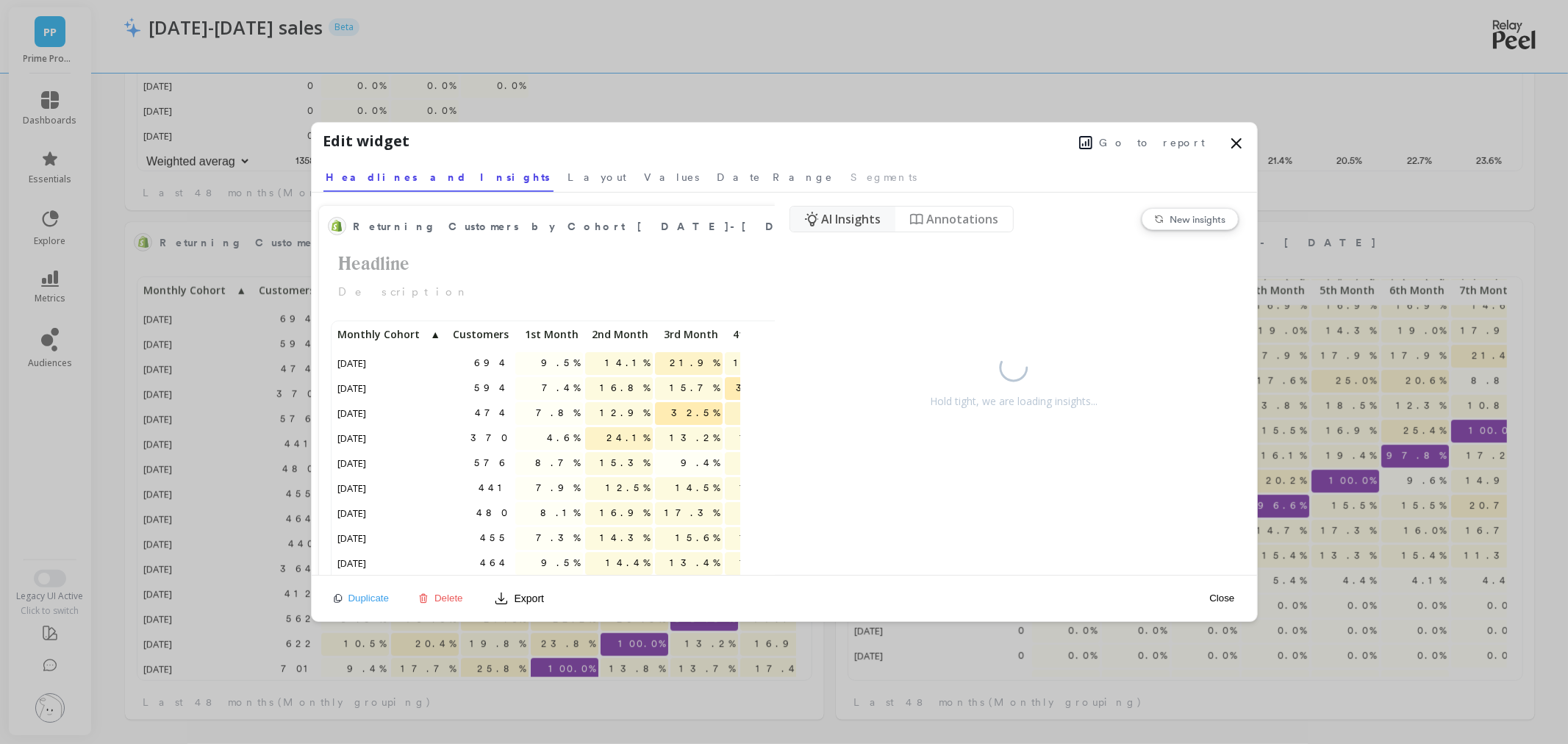
scroll to position [0, 0]
click at [568, 181] on span "Layout" at bounding box center [597, 177] width 59 height 14
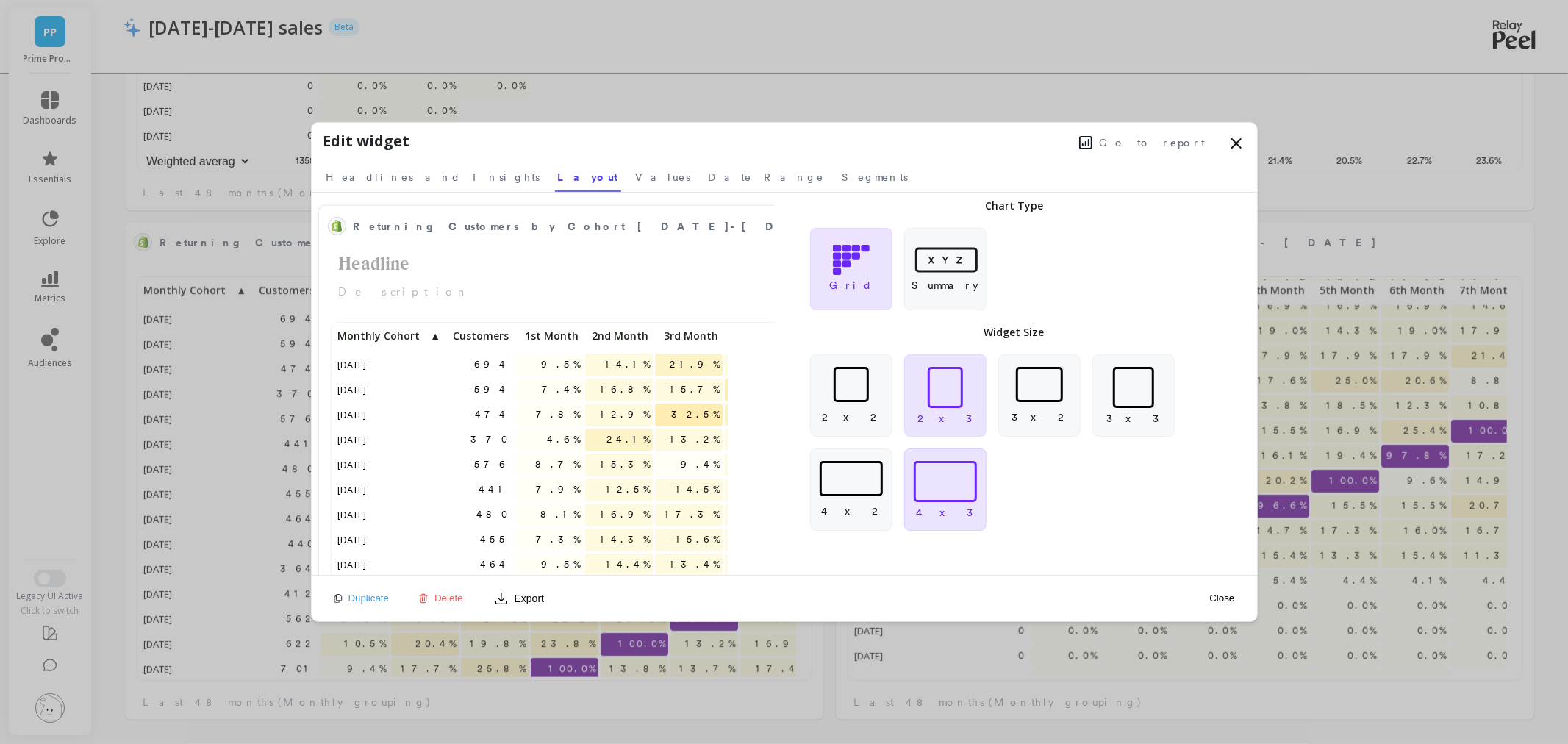
click at [965, 469] on div at bounding box center [945, 481] width 63 height 41
click at [1228, 598] on button "Close" at bounding box center [1222, 598] width 34 height 13
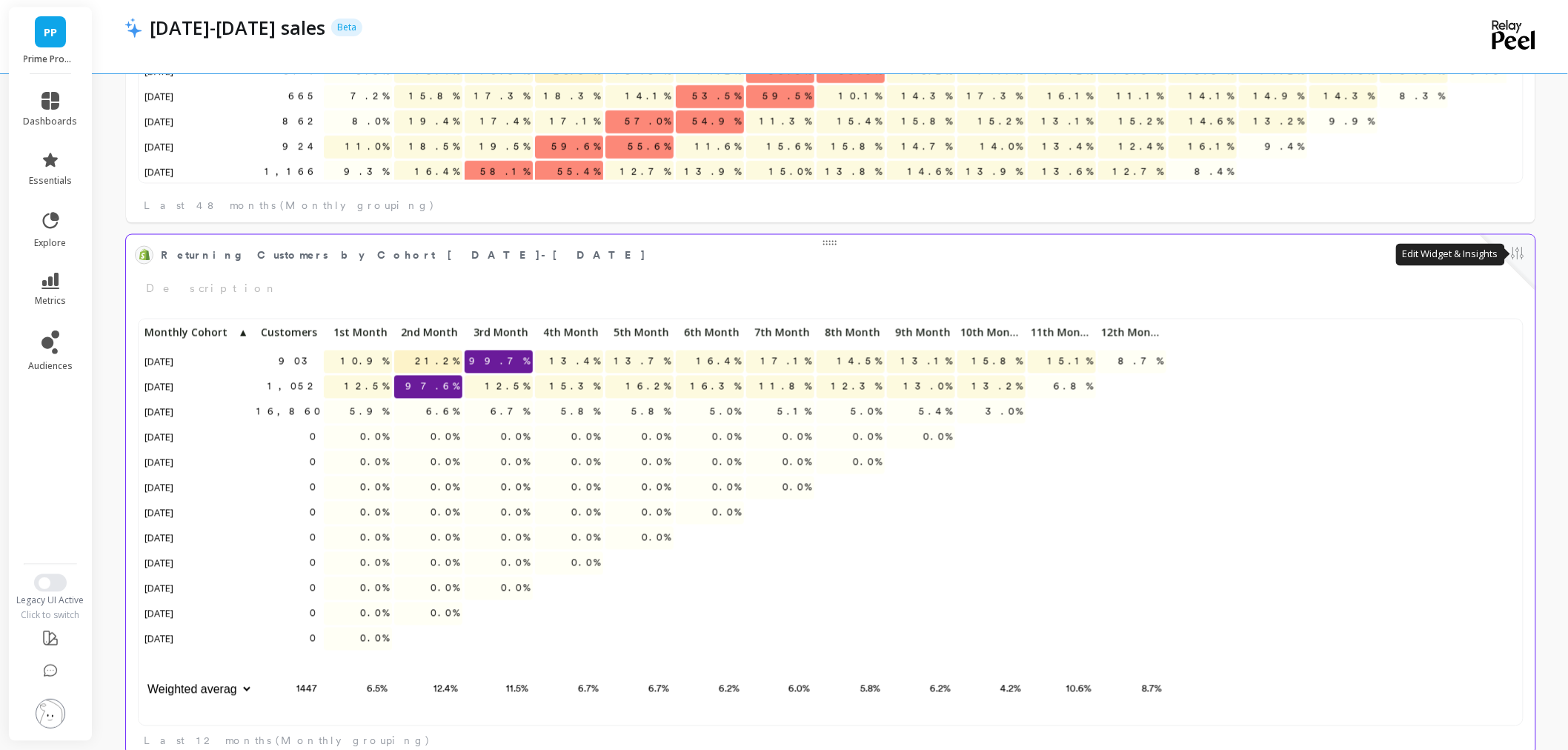
click at [1515, 255] on button at bounding box center [1517, 255] width 18 height 21
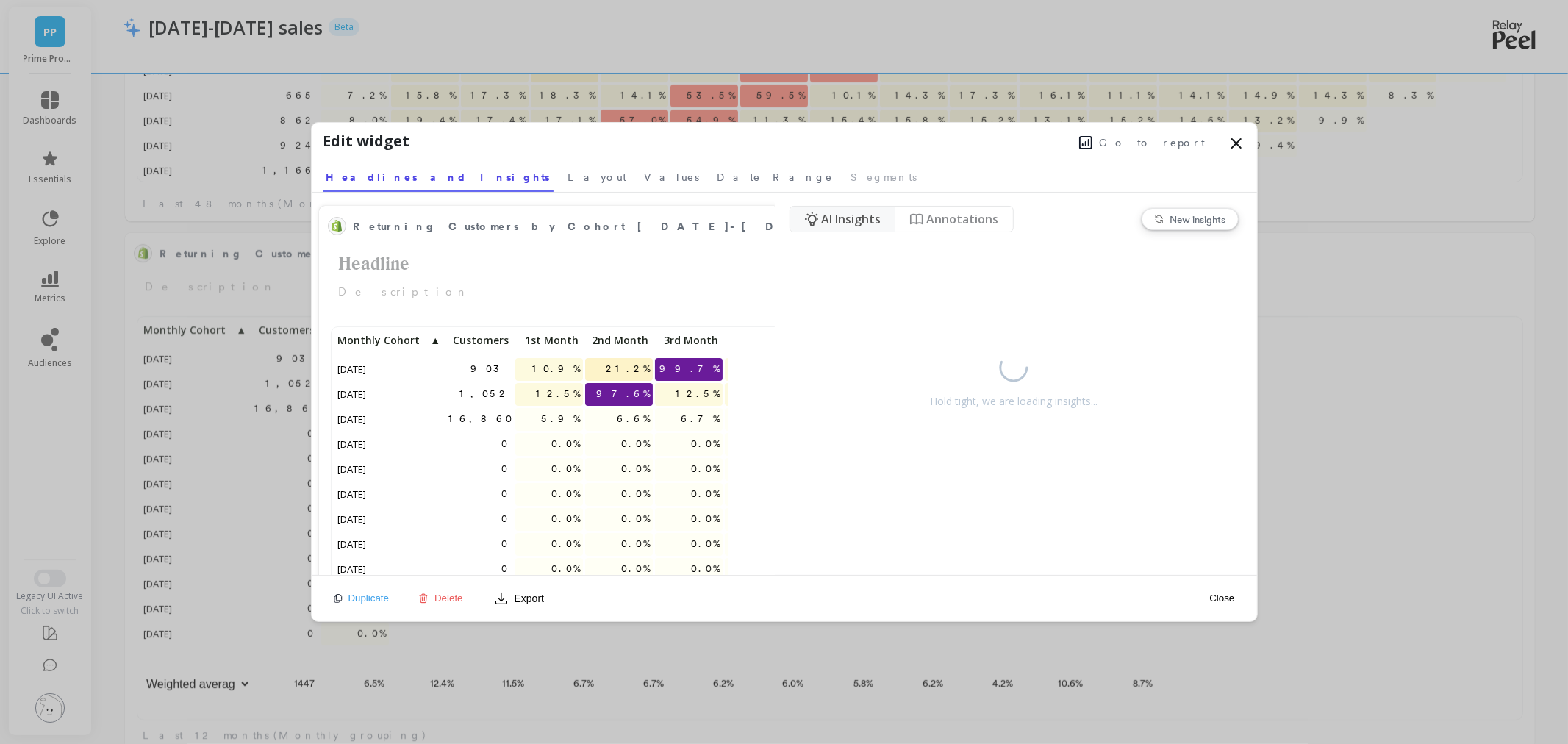
click at [1166, 142] on span "Go to report" at bounding box center [1153, 142] width 105 height 14
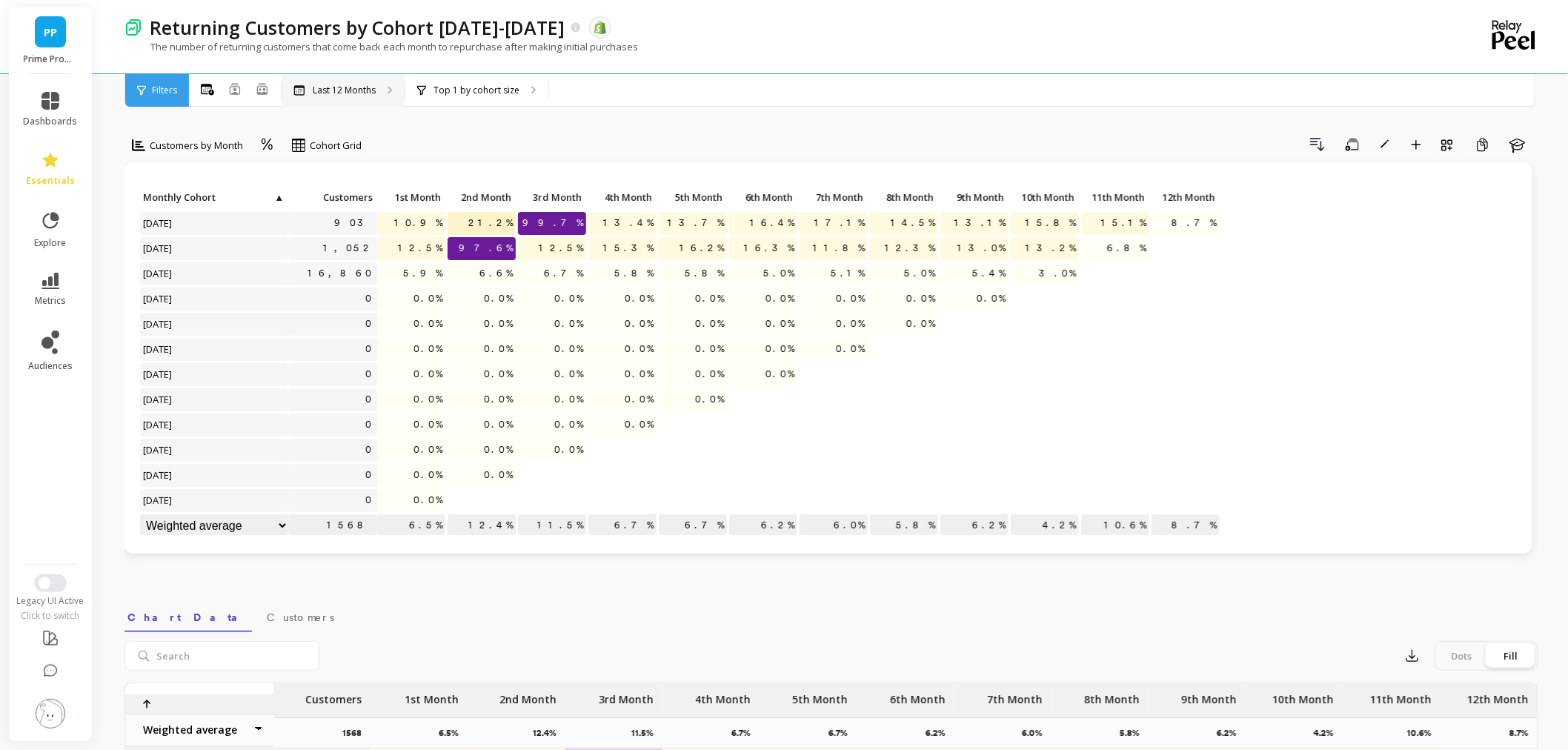
click at [346, 85] on p "Last 12 Months" at bounding box center [344, 91] width 63 height 12
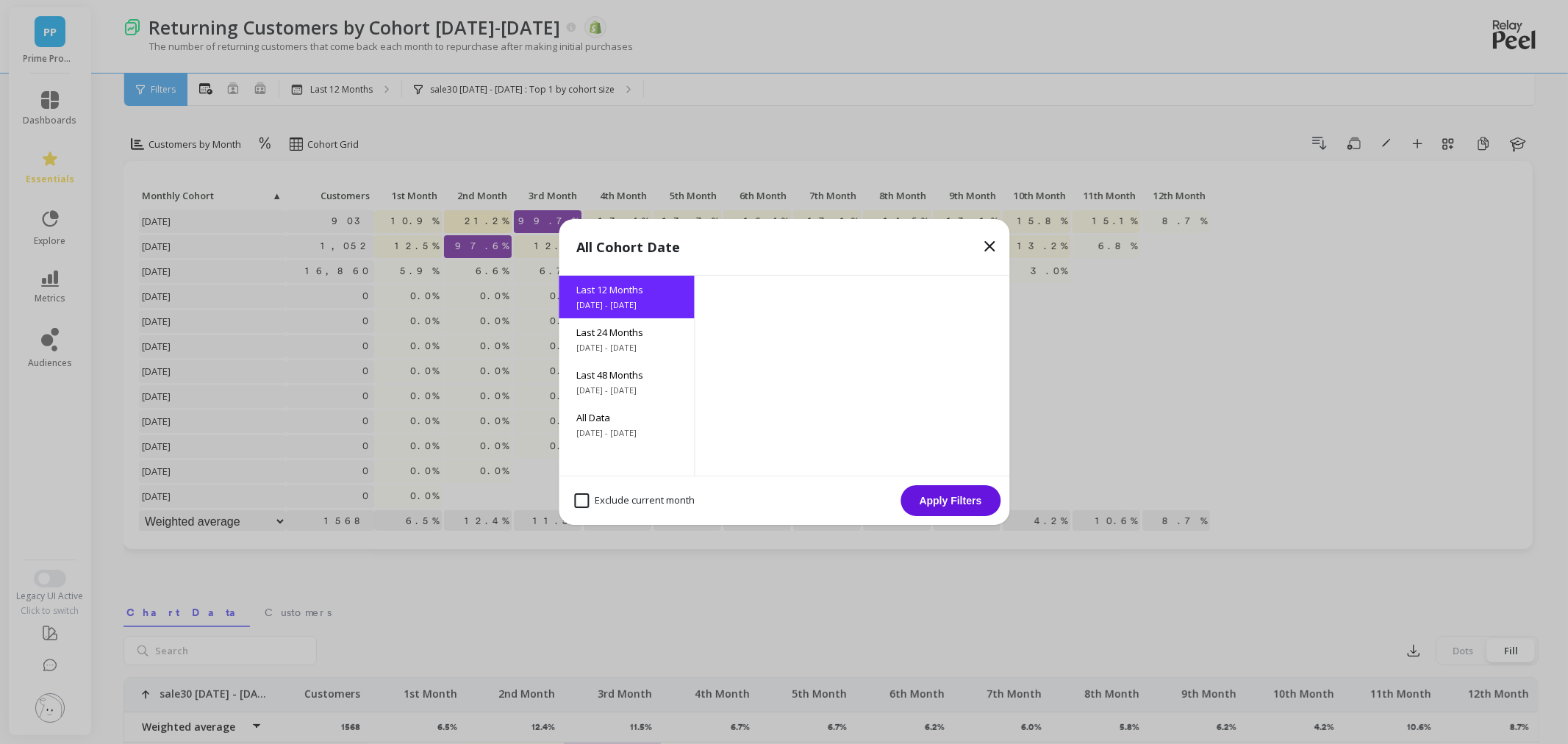
click at [613, 373] on span "Last 48 Months" at bounding box center [627, 375] width 100 height 14
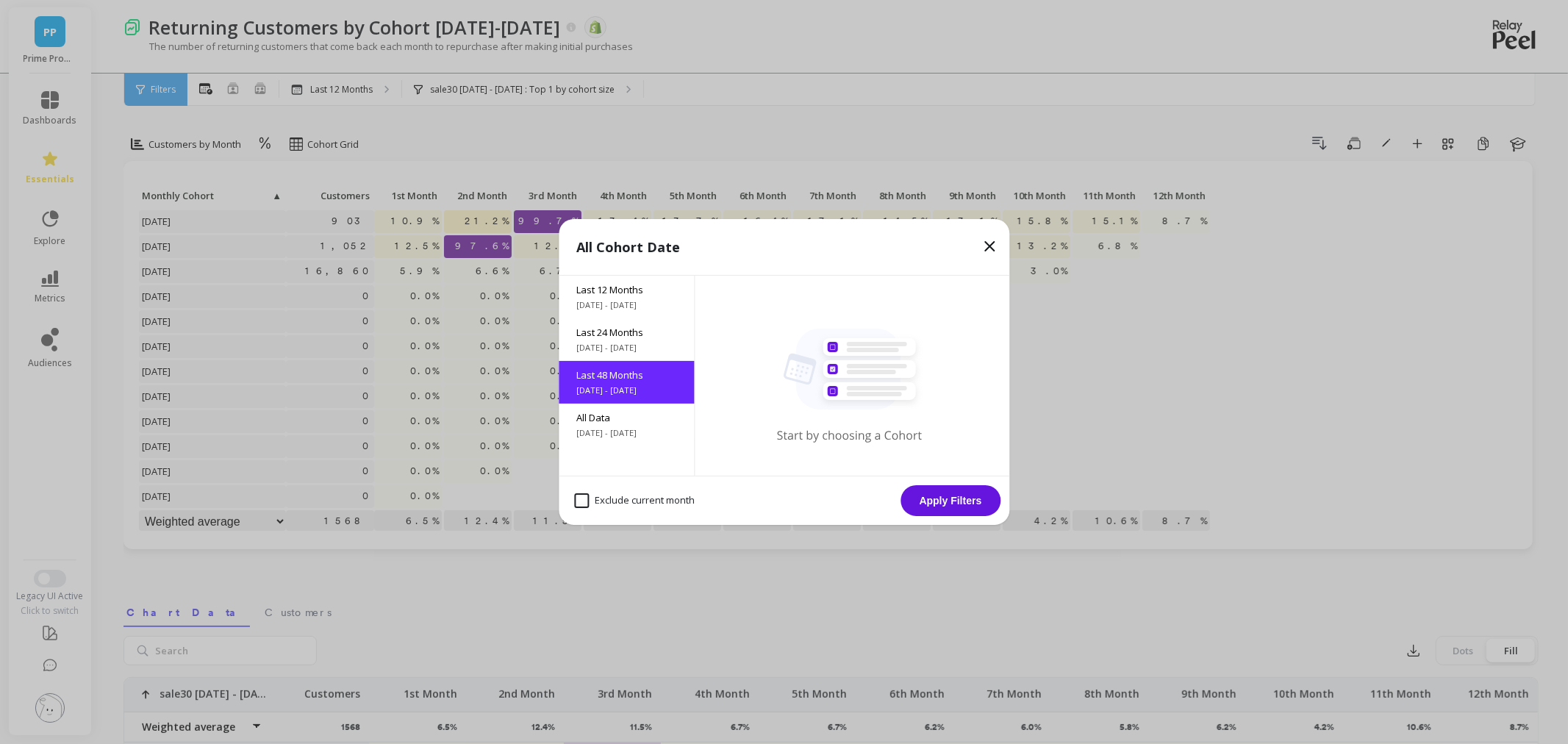
click at [951, 495] on button "Apply Filters" at bounding box center [951, 500] width 100 height 31
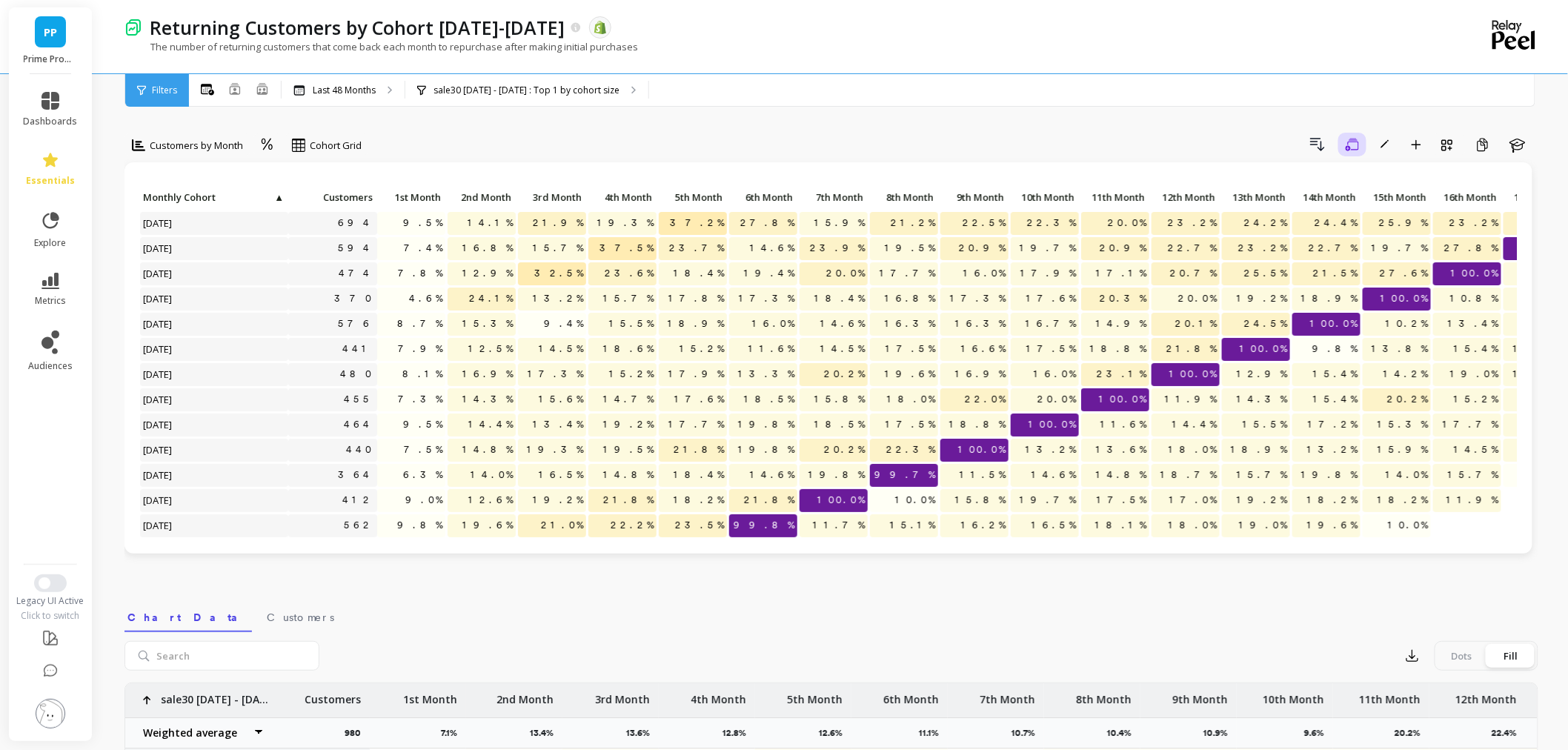
click at [1358, 145] on icon "button" at bounding box center [1352, 145] width 14 height 14
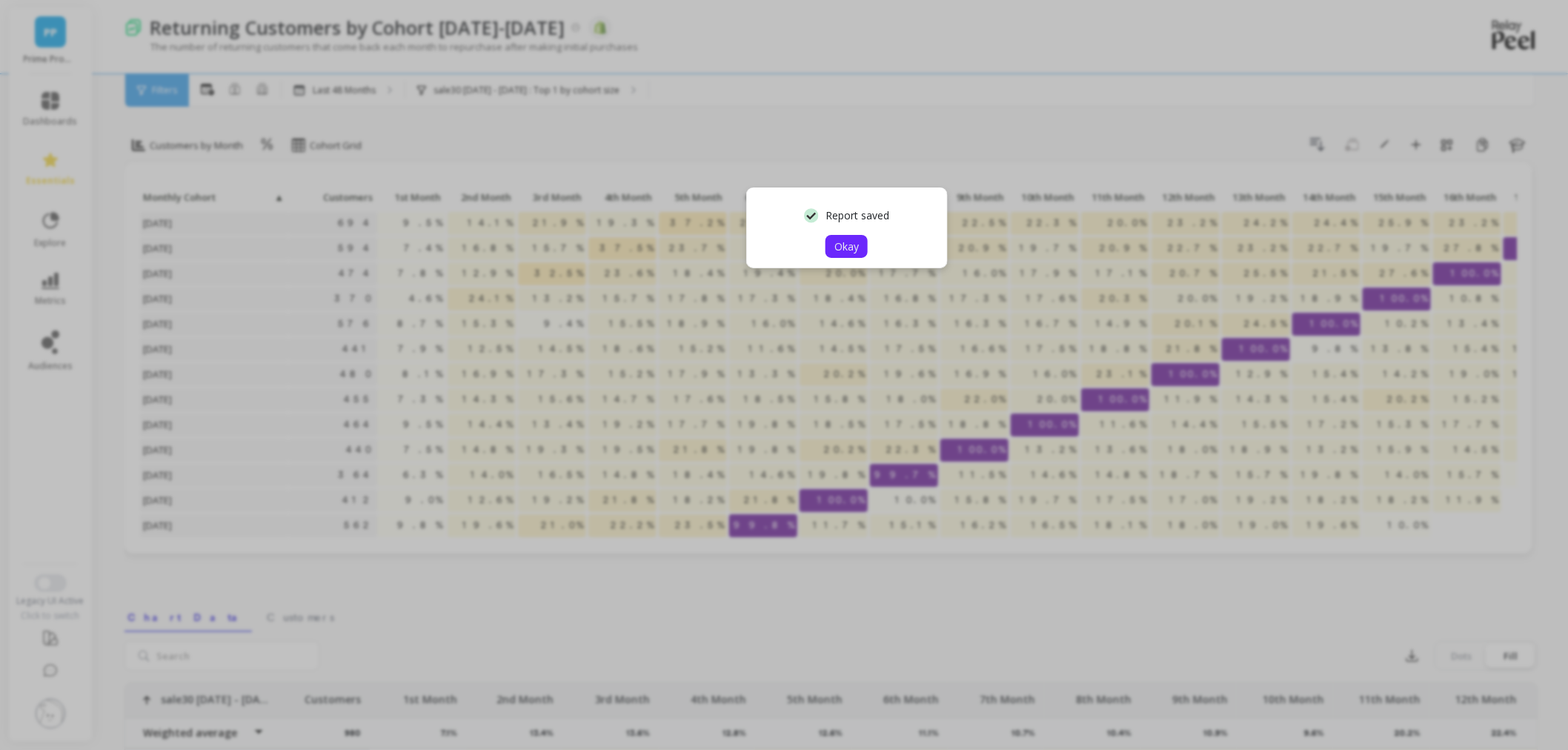
click at [846, 243] on span "Okay" at bounding box center [846, 246] width 25 height 14
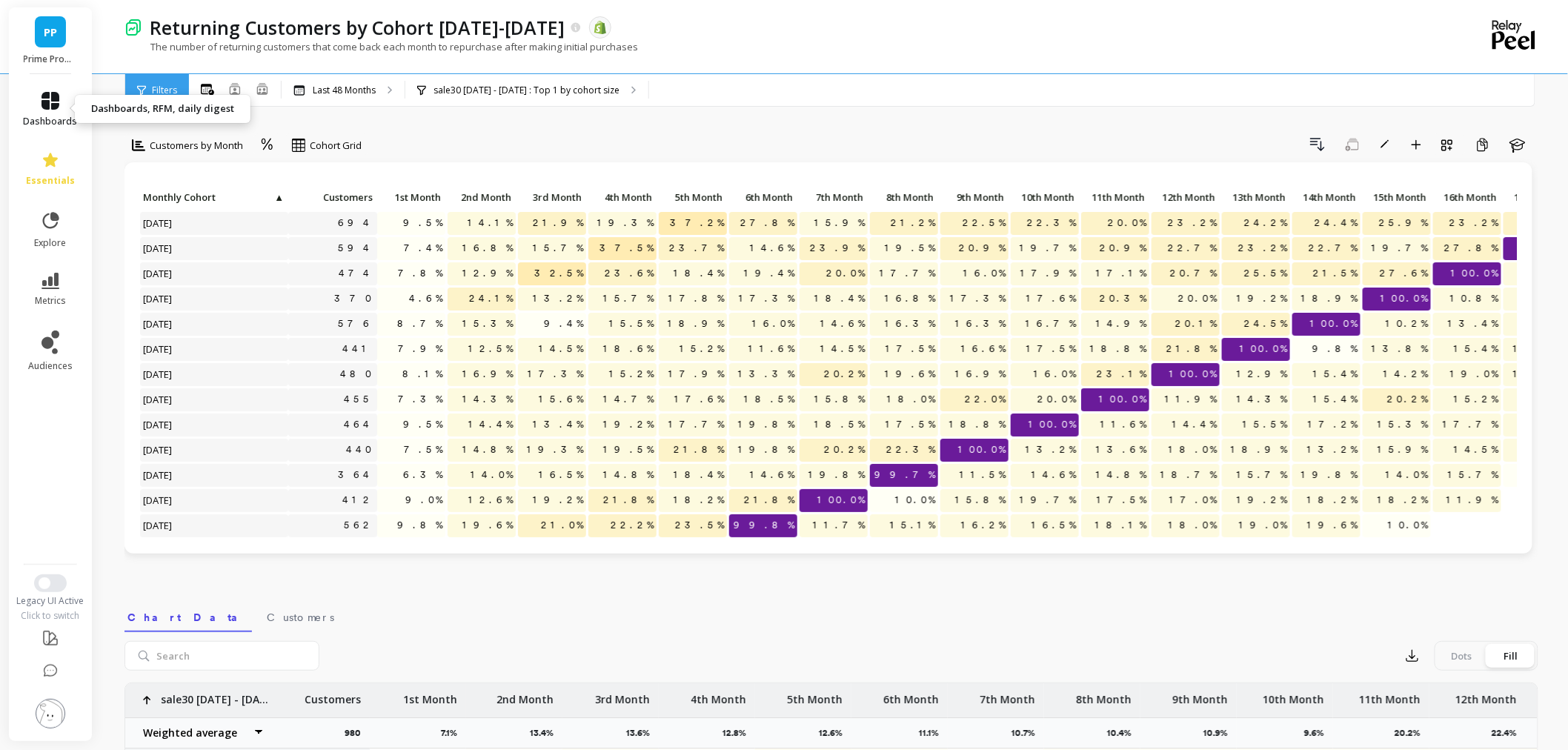
click at [42, 112] on link "dashboards" at bounding box center [51, 109] width 54 height 35
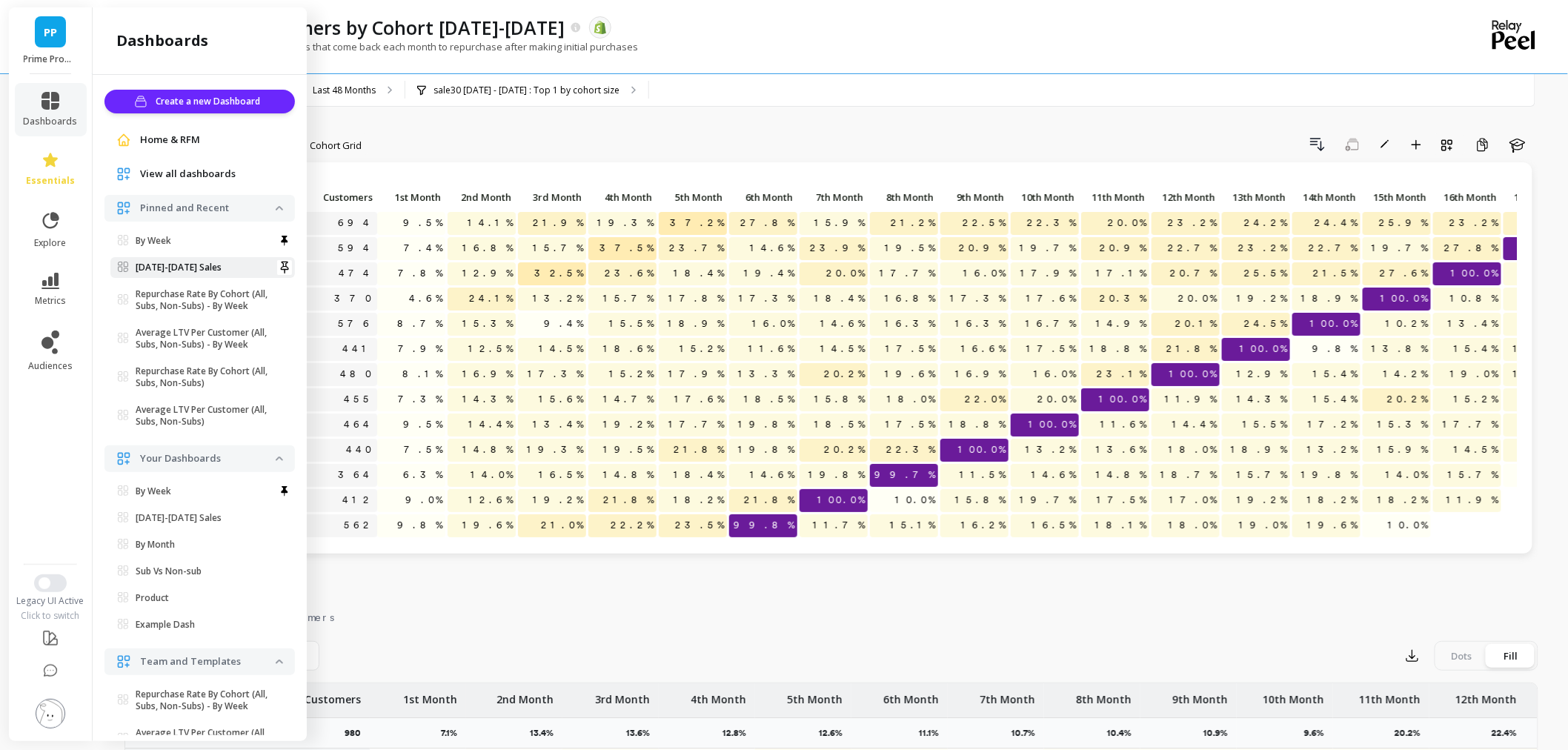
click at [183, 259] on link "Nov-Dec 2024 Sales" at bounding box center [202, 267] width 184 height 21
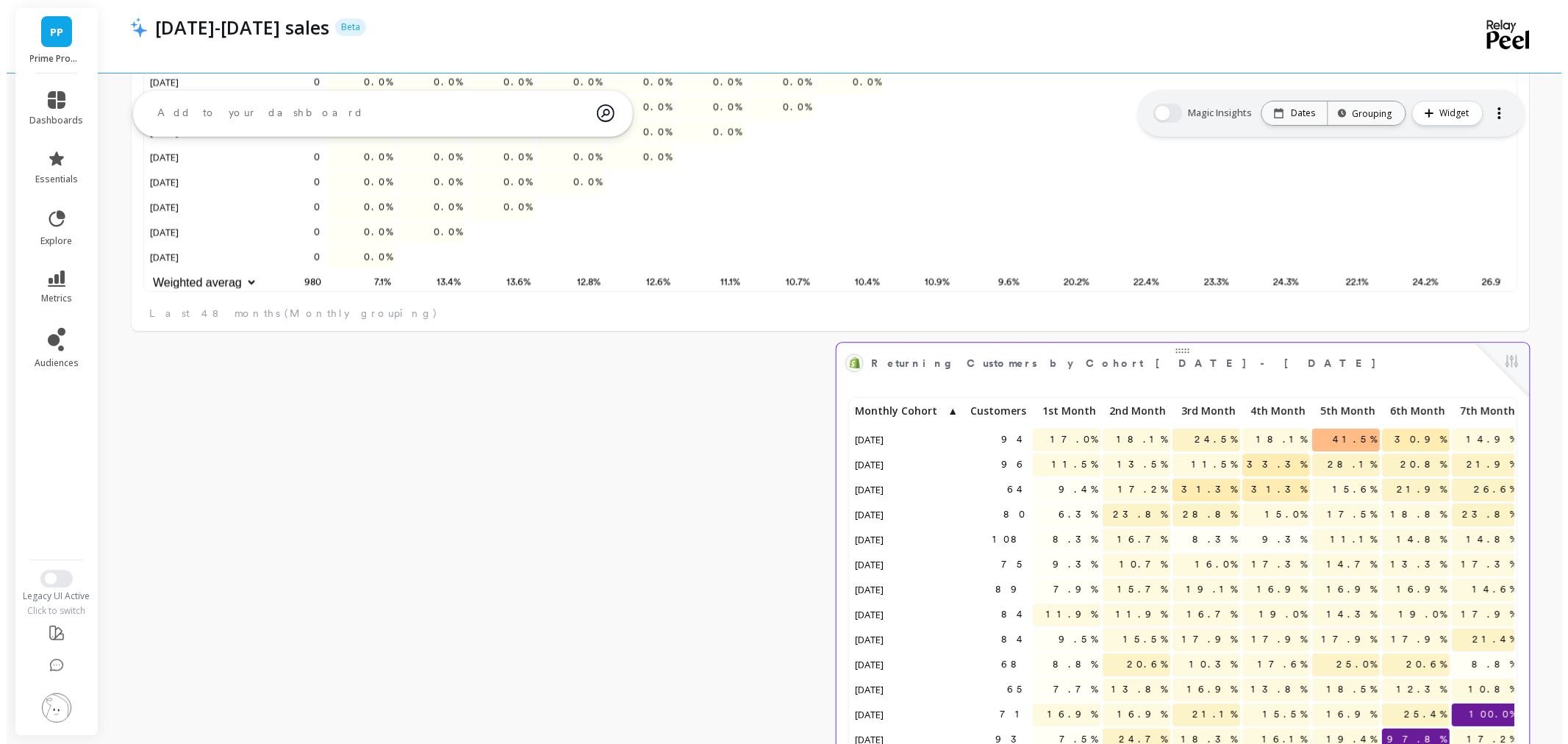
scroll to position [1451, 0]
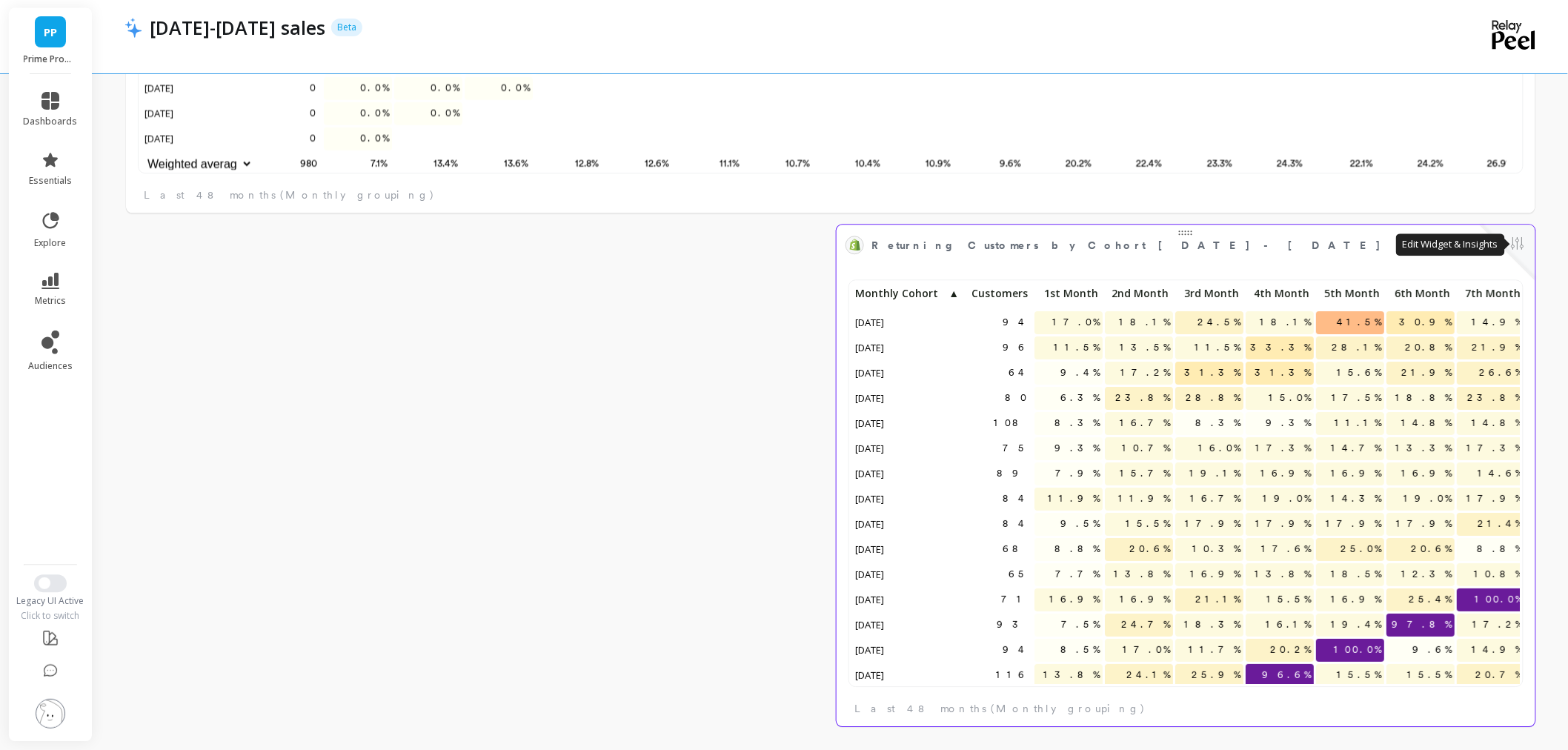
click at [1523, 248] on button at bounding box center [1517, 244] width 18 height 21
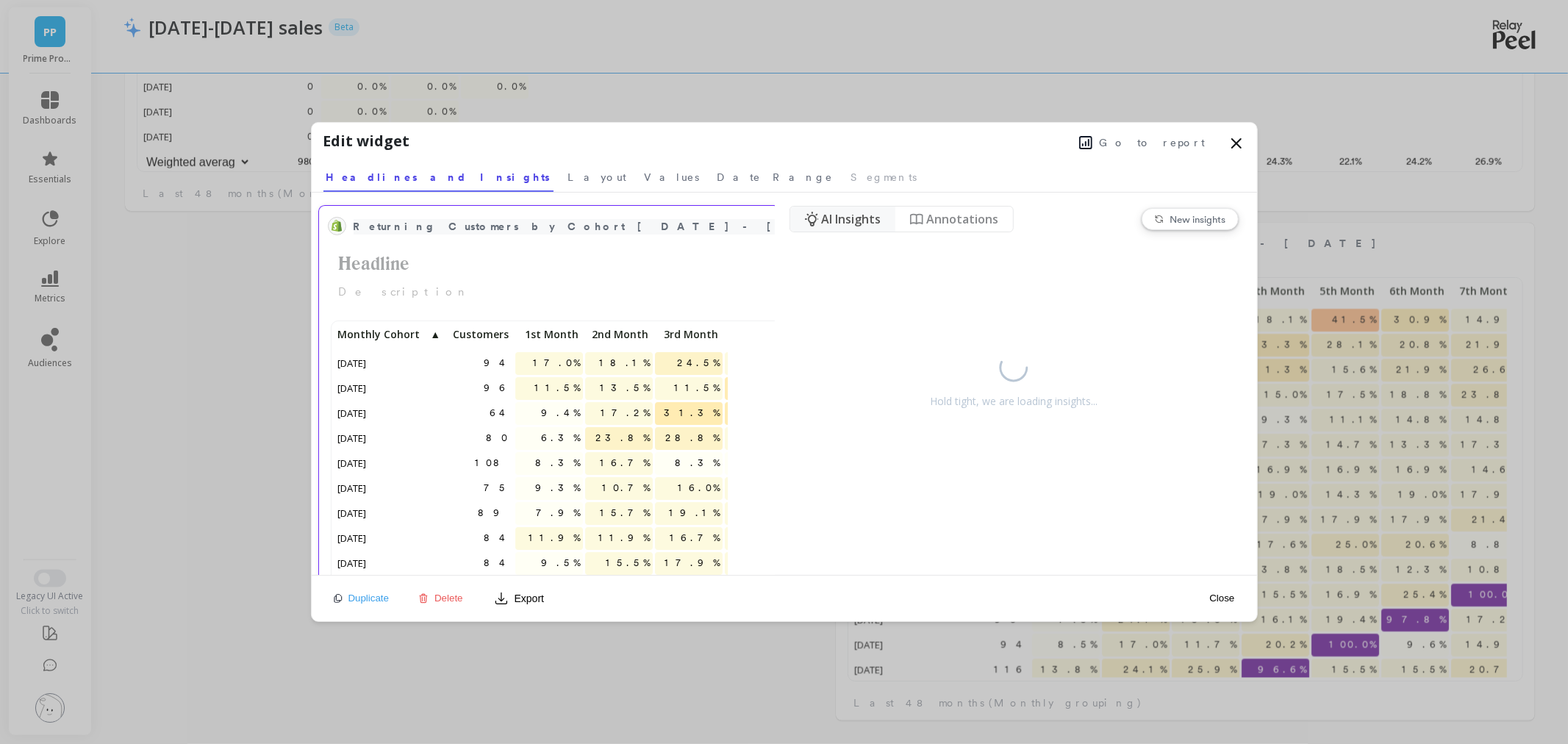
scroll to position [13, 13]
click at [568, 174] on span "Layout" at bounding box center [597, 177] width 59 height 14
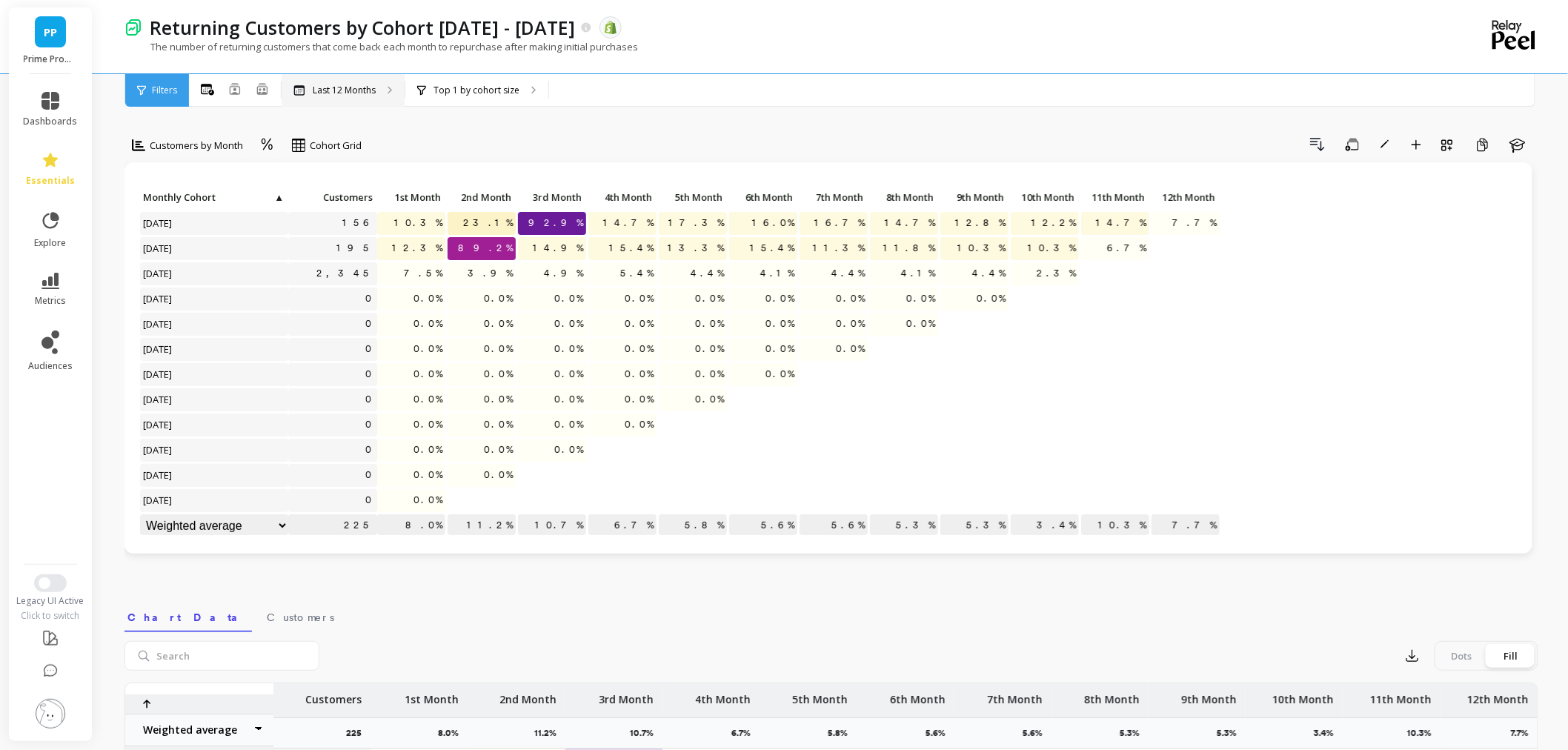
click at [359, 91] on p "Last 12 Months" at bounding box center [344, 91] width 63 height 12
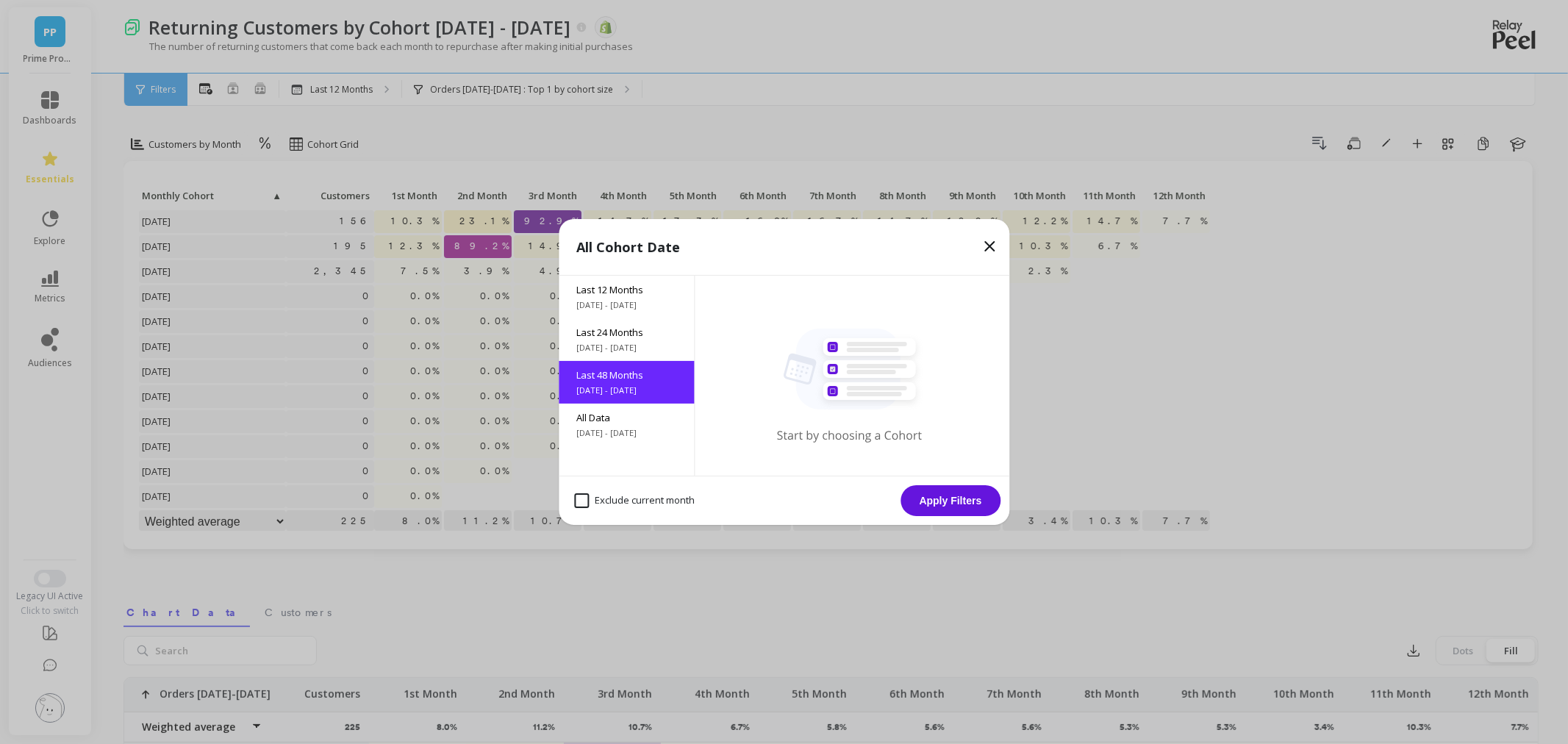
click at [964, 497] on button "Apply Filters" at bounding box center [951, 500] width 100 height 31
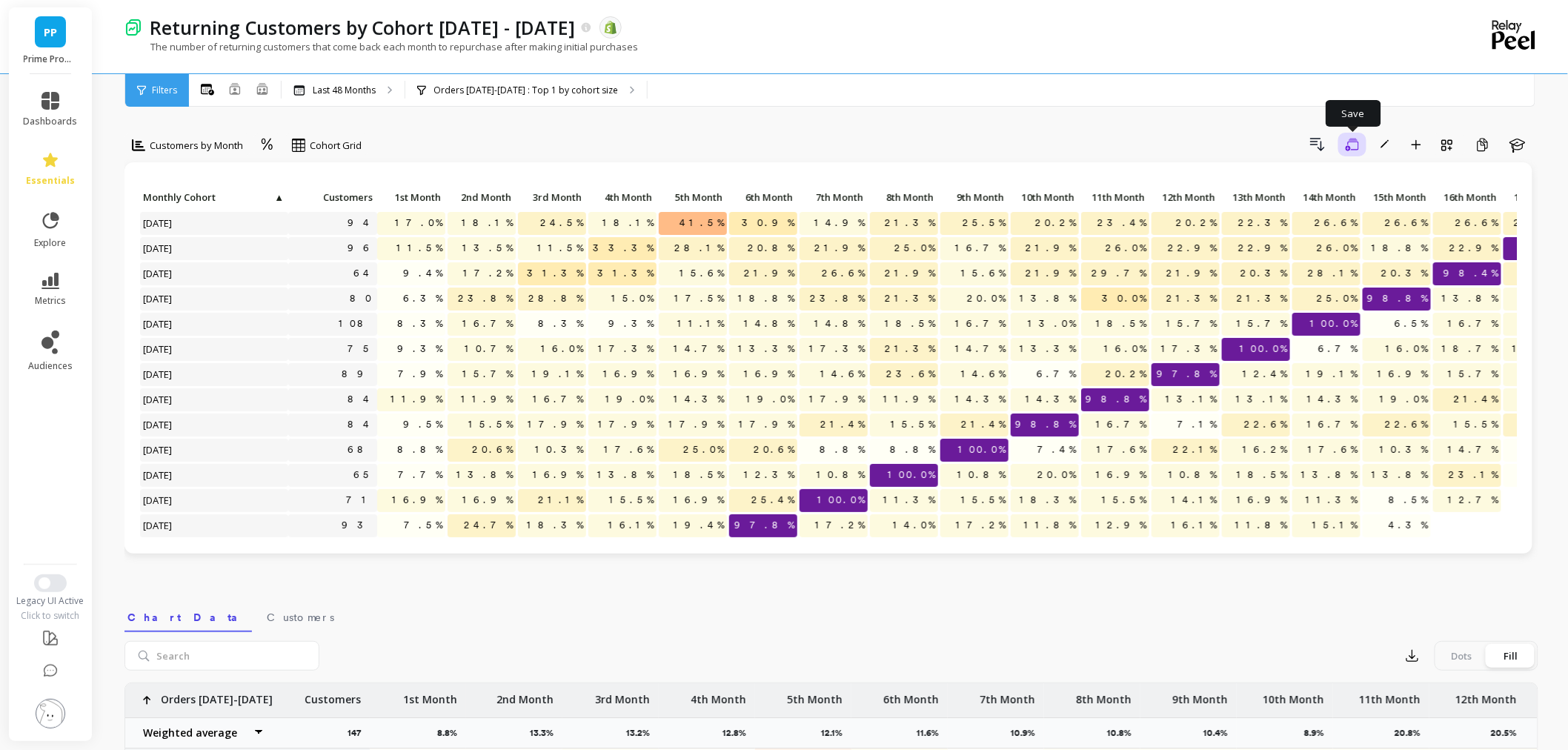
click at [1357, 146] on icon "button" at bounding box center [1352, 145] width 14 height 14
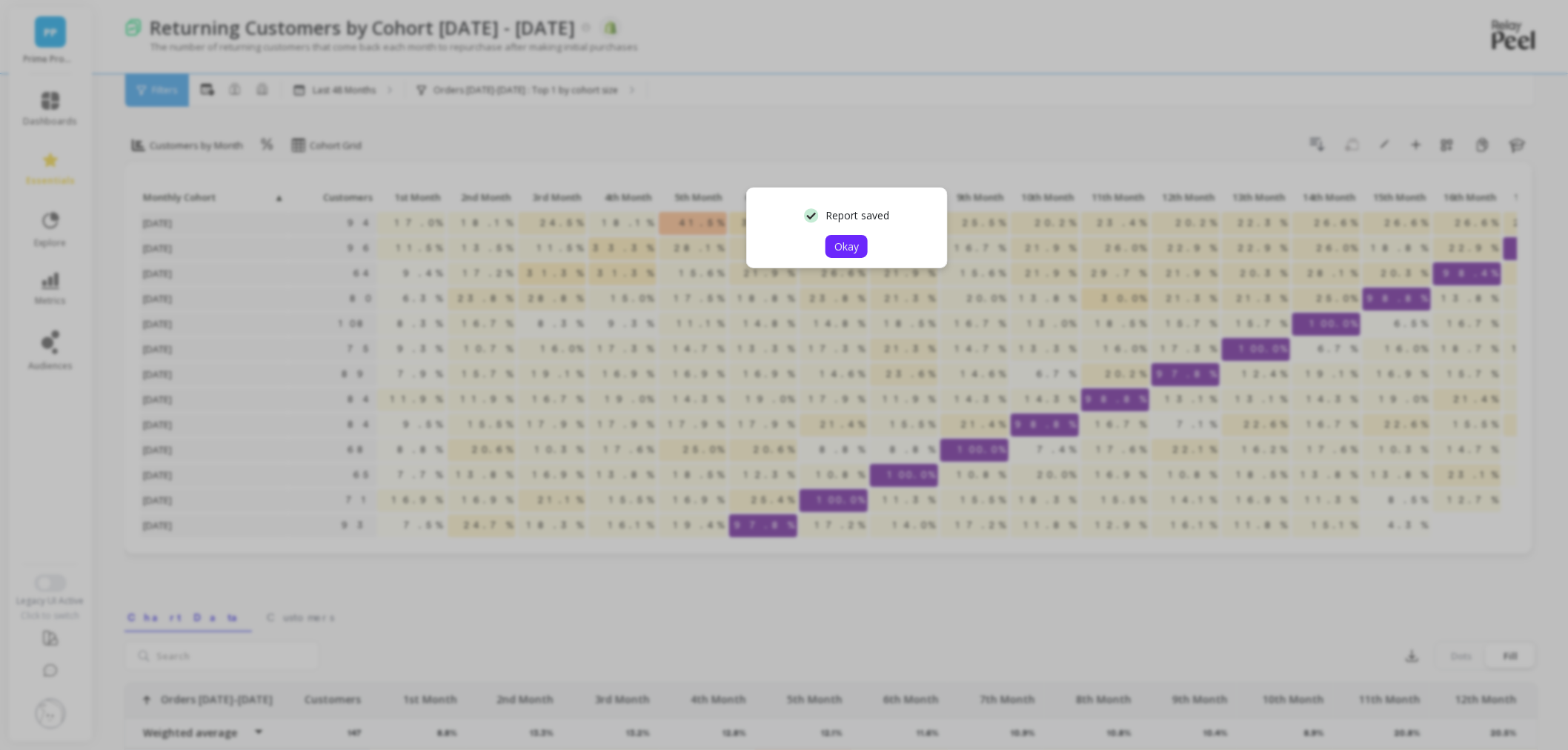
click at [844, 239] on span "Okay" at bounding box center [846, 246] width 25 height 14
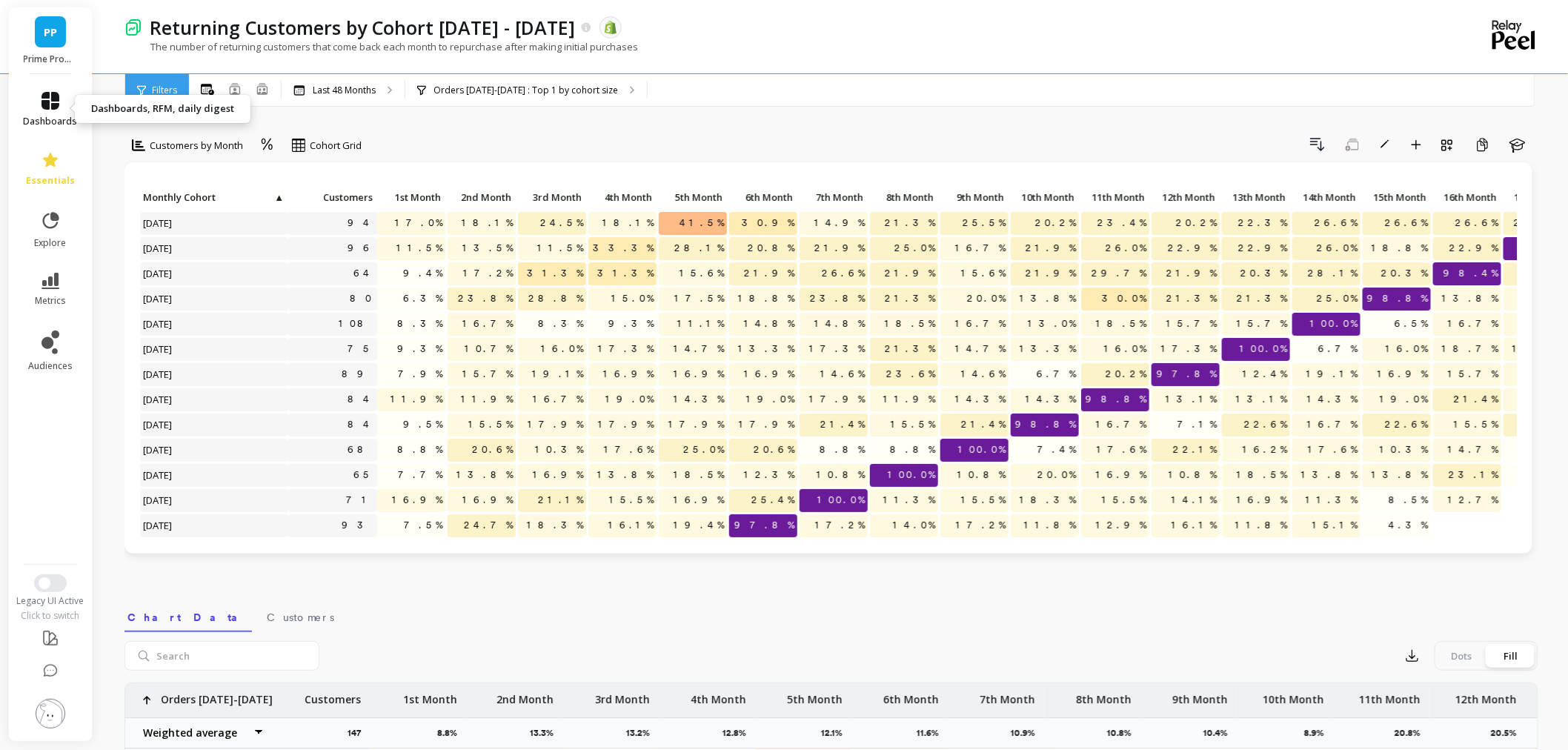
click at [37, 117] on span "dashboards" at bounding box center [51, 122] width 54 height 12
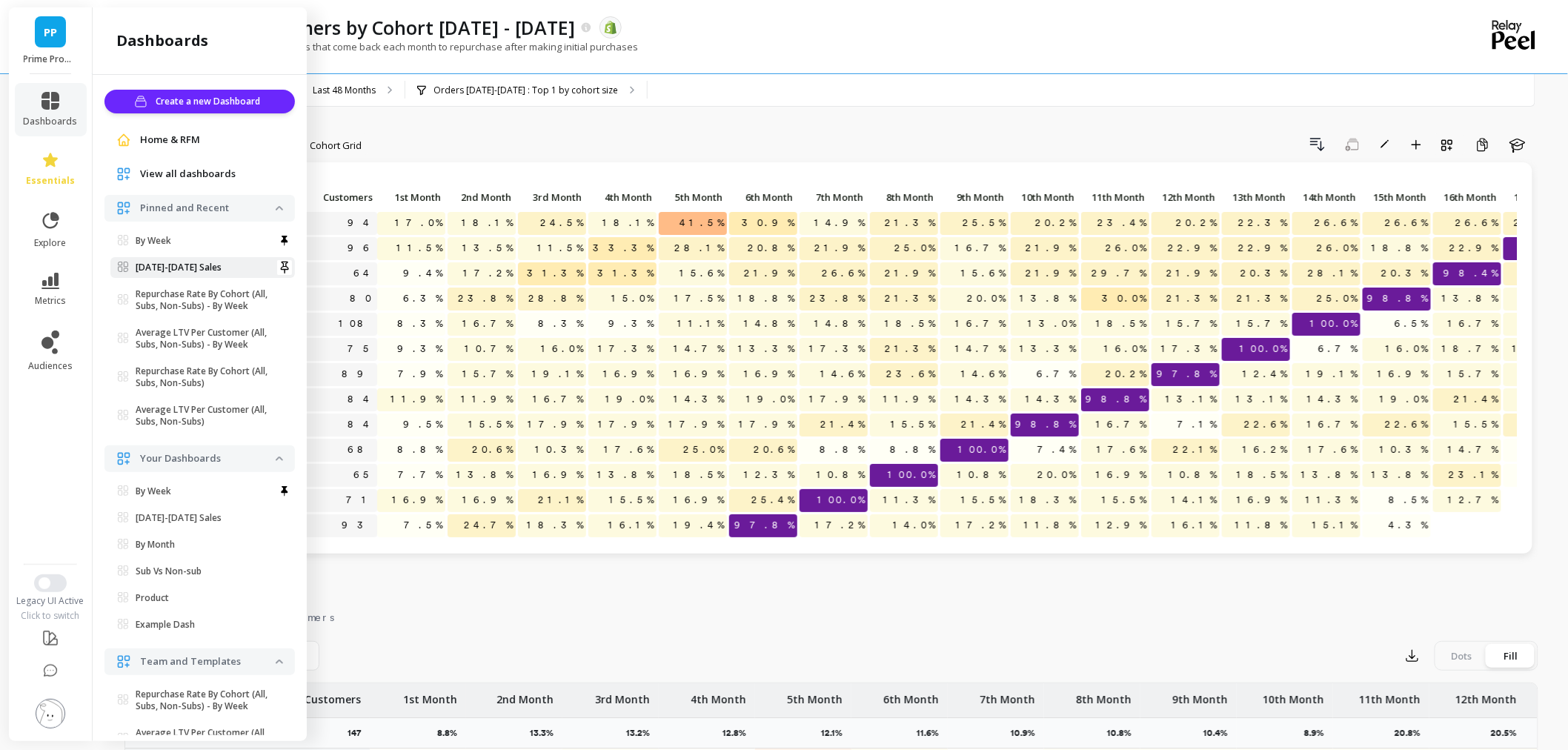
click at [191, 261] on p "[DATE]-[DATE] Sales" at bounding box center [178, 267] width 86 height 12
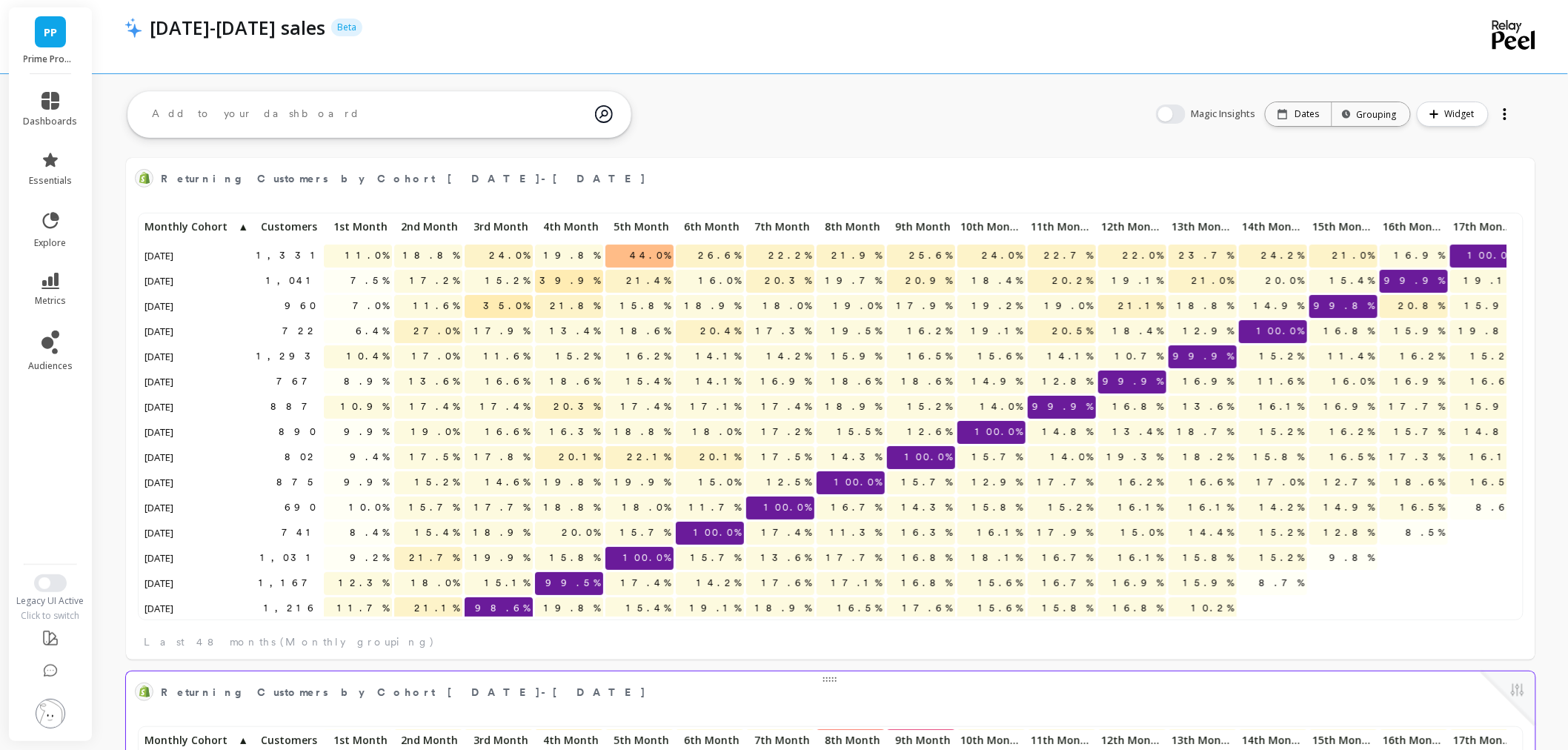
scroll to position [395, 1353]
